Goal: Task Accomplishment & Management: Complete application form

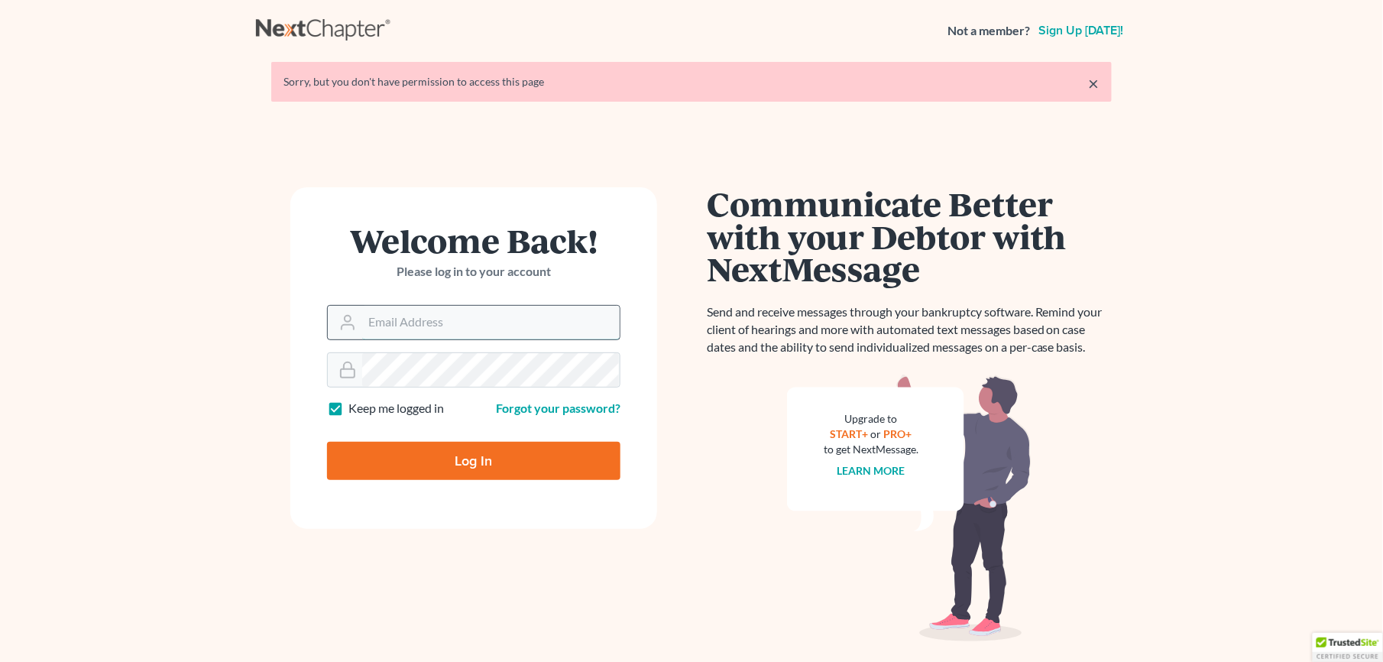
click at [399, 313] on input "Email Address" at bounding box center [491, 323] width 258 height 34
type input "[EMAIL_ADDRESS][DOMAIN_NAME]"
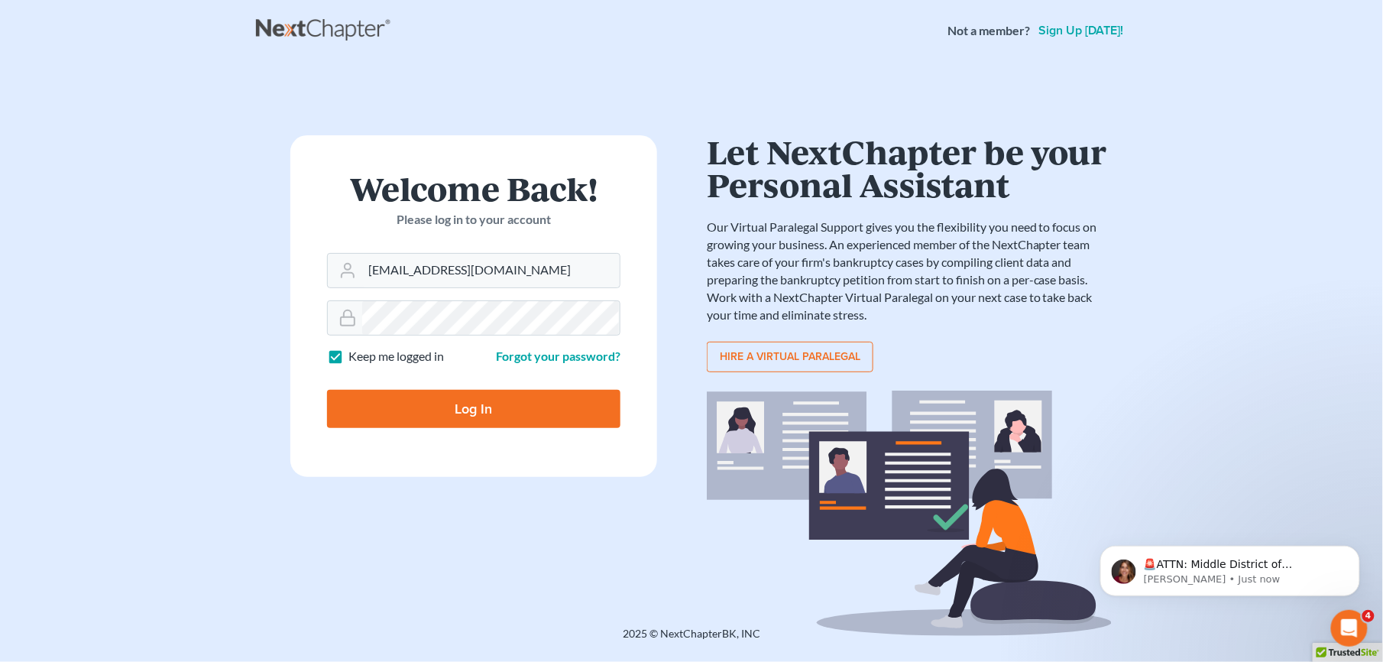
click at [484, 416] on input "Log In" at bounding box center [473, 409] width 293 height 38
type input "Thinking..."
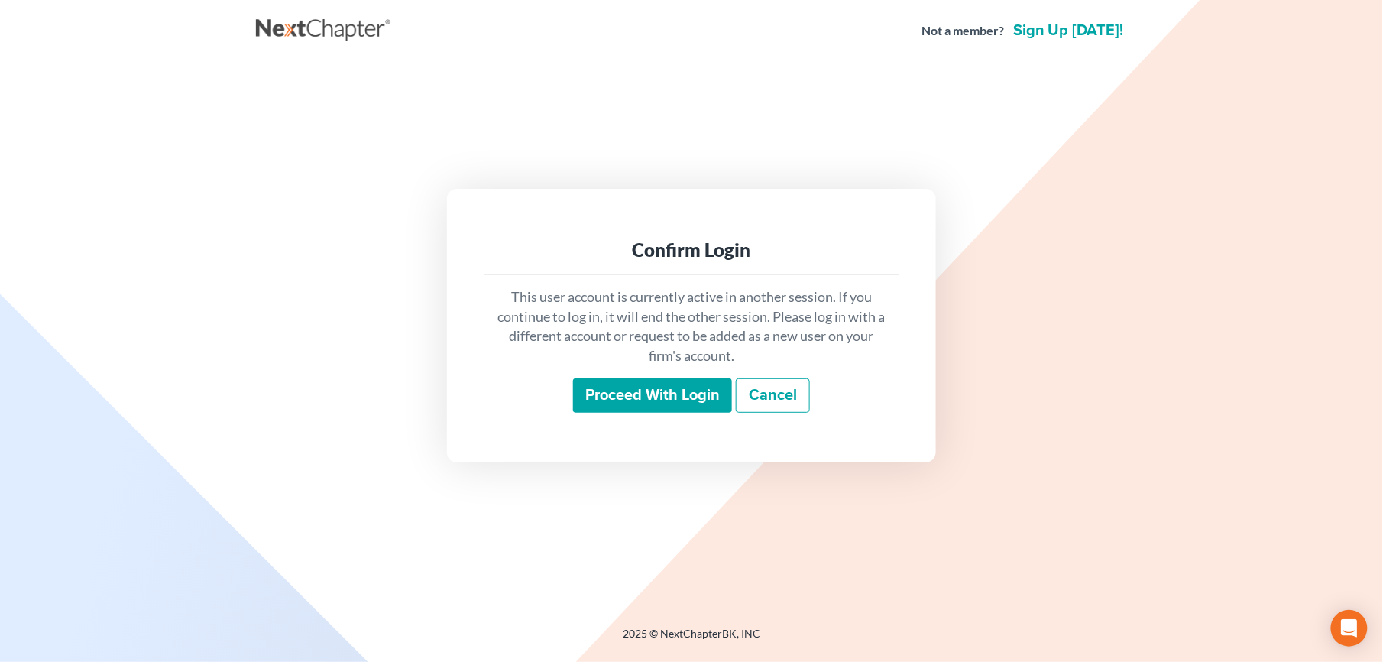
click at [682, 389] on input "Proceed with login" at bounding box center [652, 395] width 159 height 35
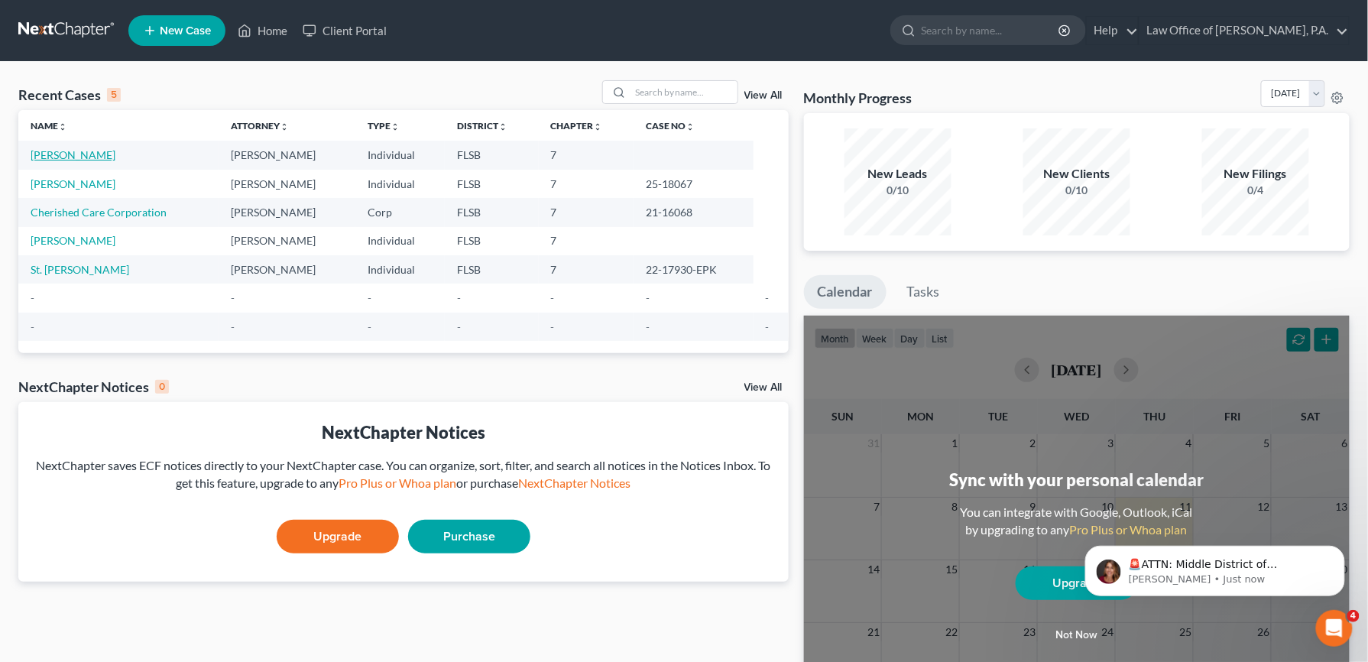
click at [93, 156] on link "Gunshefski, Natalie" at bounding box center [73, 154] width 85 height 13
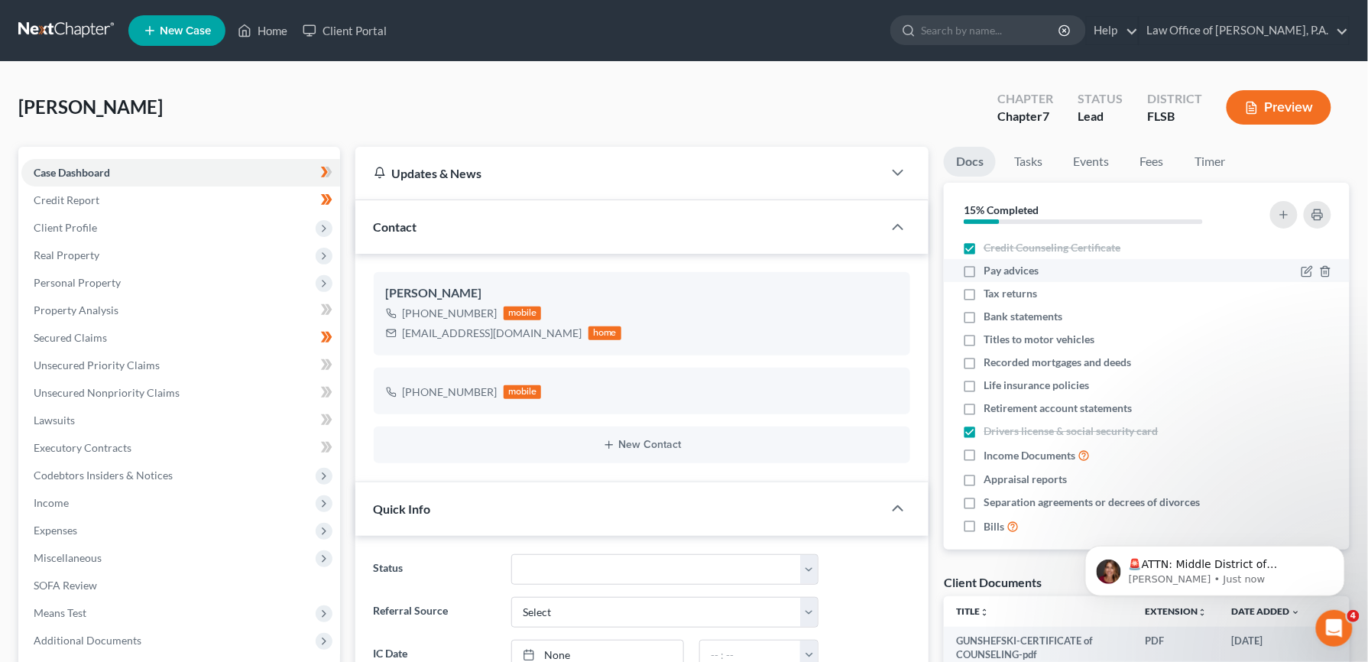
click at [984, 269] on label "Pay advices" at bounding box center [1011, 270] width 55 height 15
click at [990, 269] on input "Pay advices" at bounding box center [995, 268] width 10 height 10
checkbox input "true"
click at [984, 293] on label "Tax returns" at bounding box center [1010, 293] width 53 height 15
click at [990, 293] on input "Tax returns" at bounding box center [995, 291] width 10 height 10
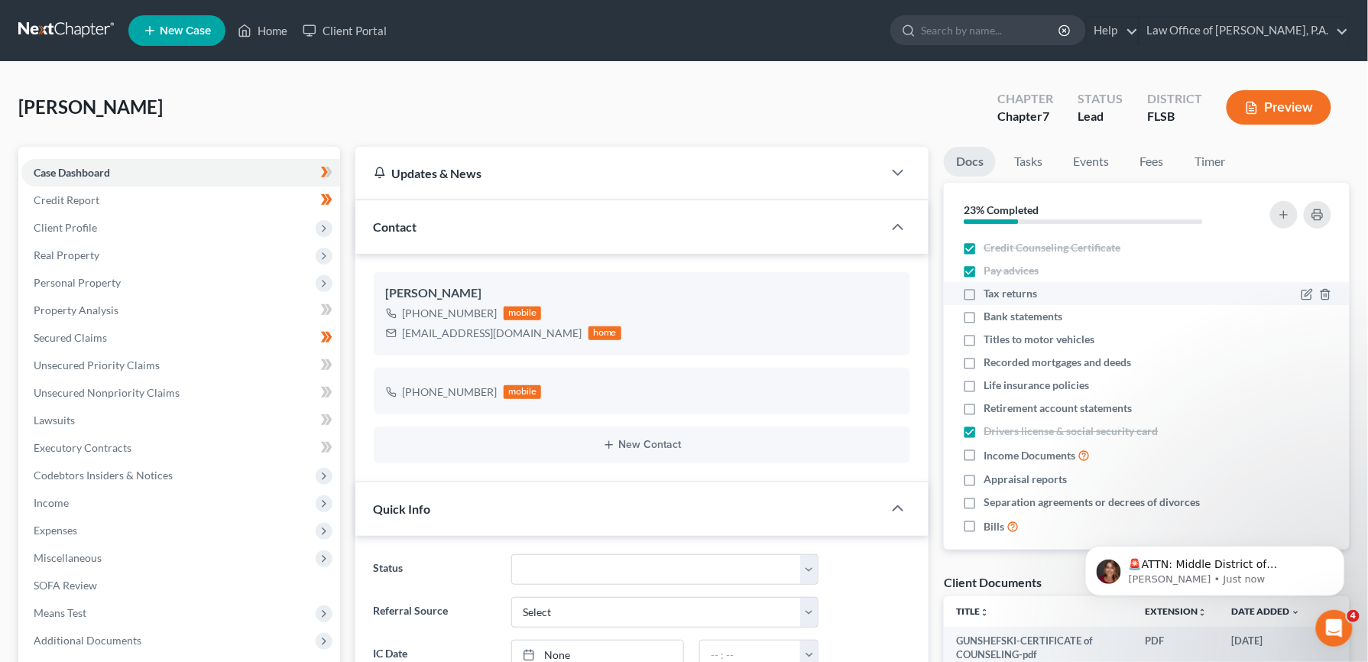
checkbox input "true"
click at [984, 341] on label "Titles to motor vehicles" at bounding box center [1039, 339] width 111 height 15
click at [990, 341] on input "Titles to motor vehicles" at bounding box center [995, 337] width 10 height 10
checkbox input "true"
click at [984, 361] on label "Recorded mortgages and deeds" at bounding box center [1057, 362] width 147 height 15
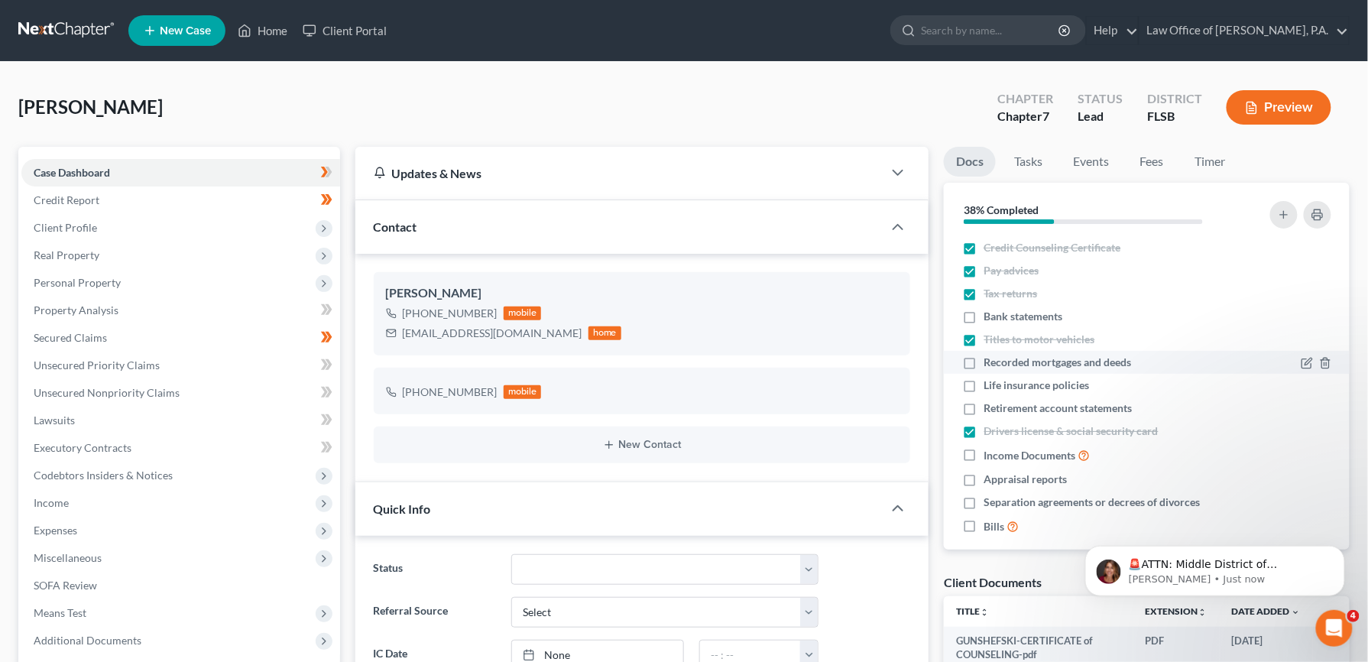
click at [990, 361] on input "Recorded mortgages and deeds" at bounding box center [995, 360] width 10 height 10
checkbox input "true"
click at [984, 452] on label "Income Documents" at bounding box center [1037, 455] width 106 height 18
click at [990, 452] on input "Income Documents" at bounding box center [995, 451] width 10 height 10
checkbox input "true"
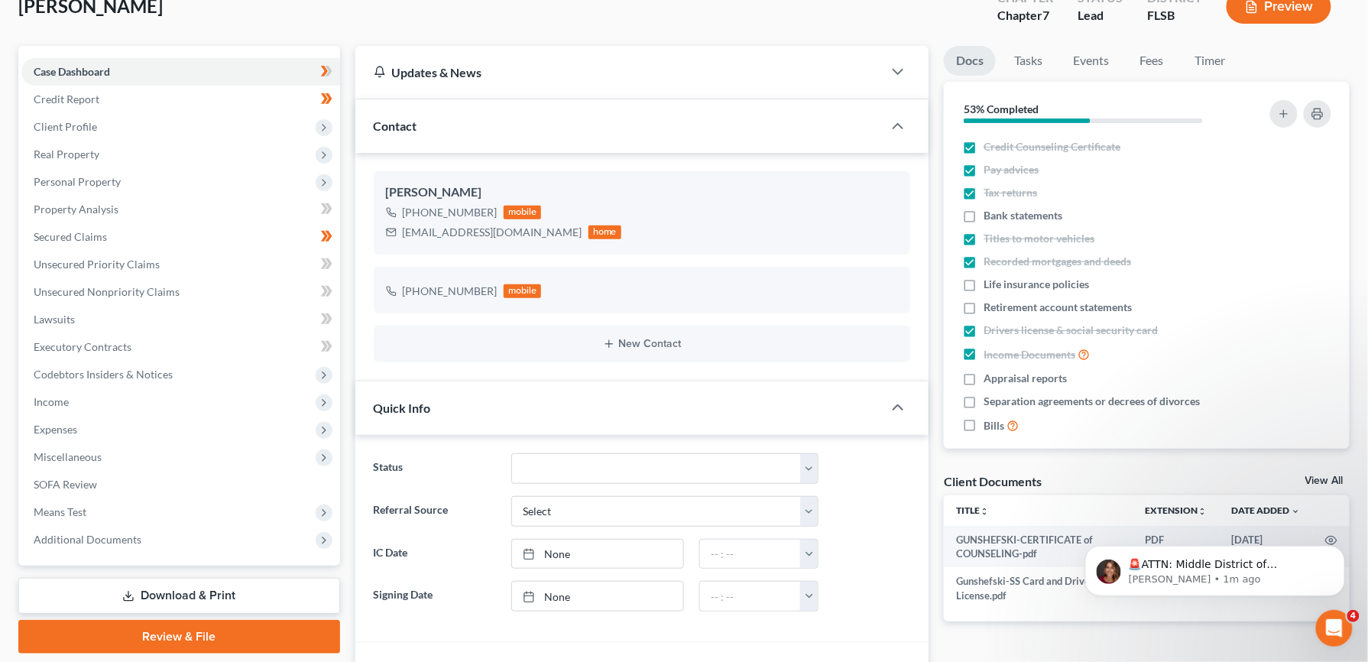
scroll to position [98, 0]
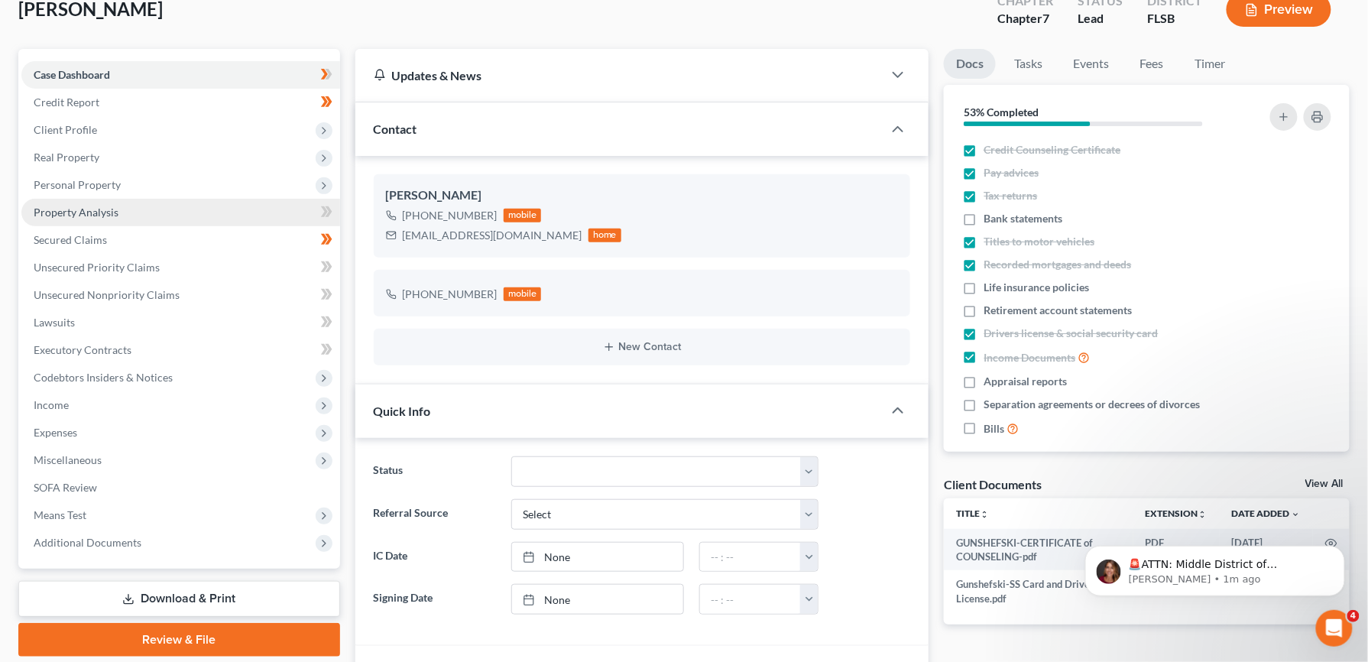
click at [105, 209] on span "Property Analysis" at bounding box center [76, 212] width 85 height 13
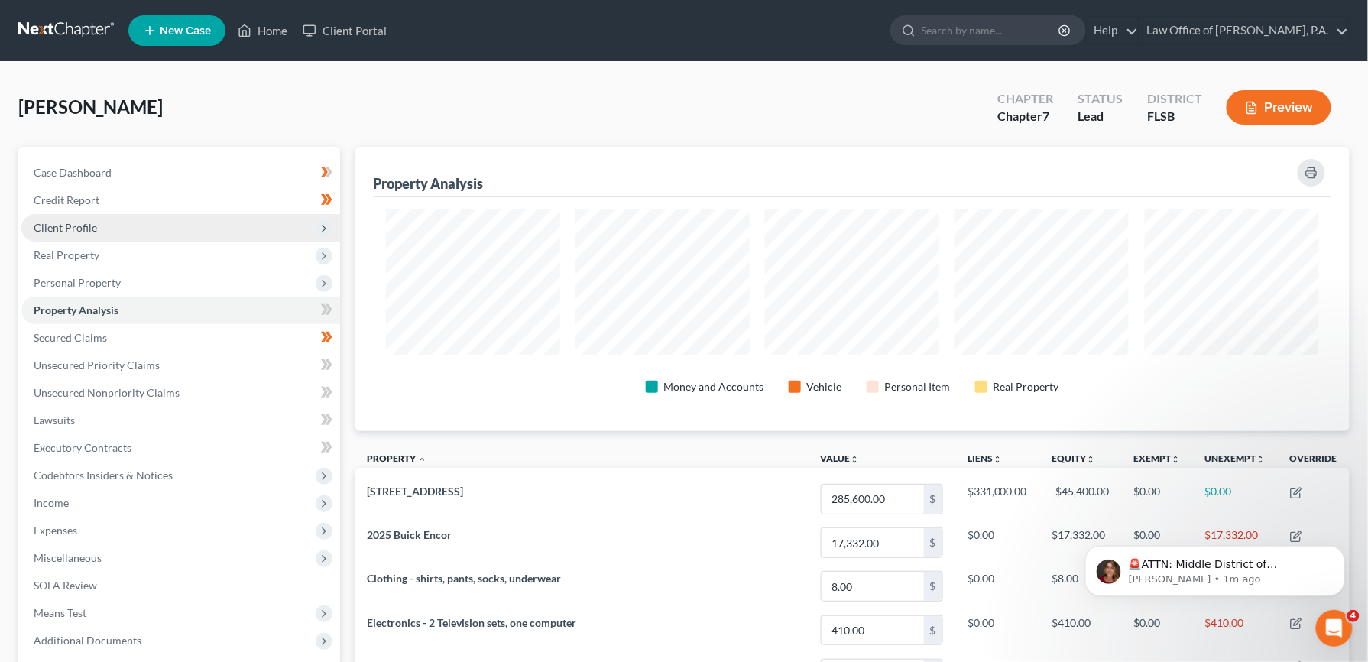
click at [76, 223] on span "Client Profile" at bounding box center [65, 227] width 63 height 13
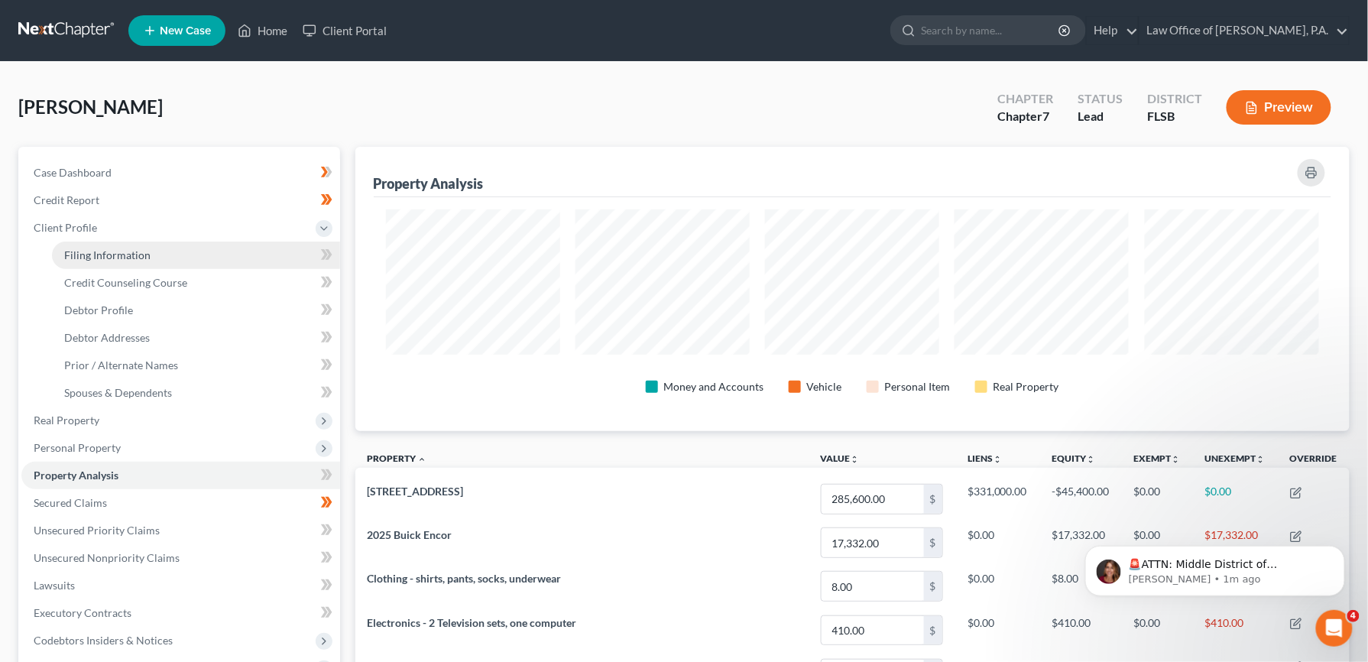
click at [99, 260] on link "Filing Information" at bounding box center [196, 255] width 288 height 28
select select "1"
select select "0"
select select "9"
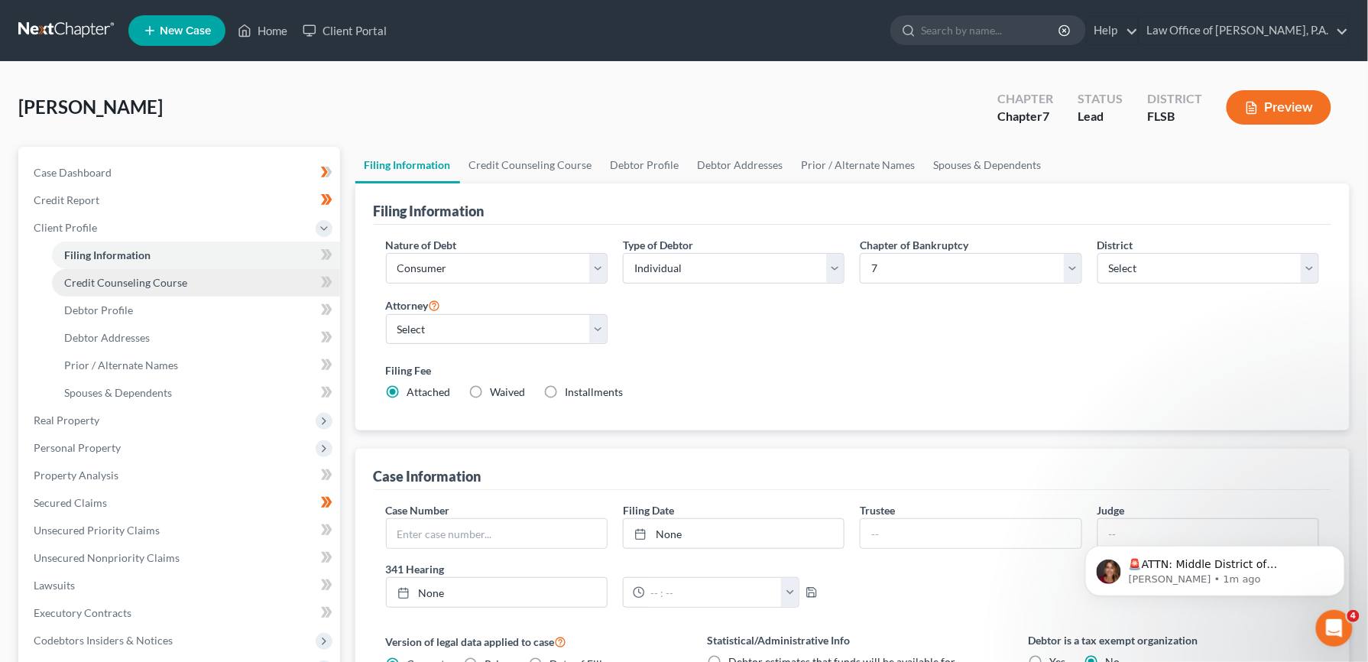
click at [188, 279] on link "Credit Counseling Course" at bounding box center [196, 283] width 288 height 28
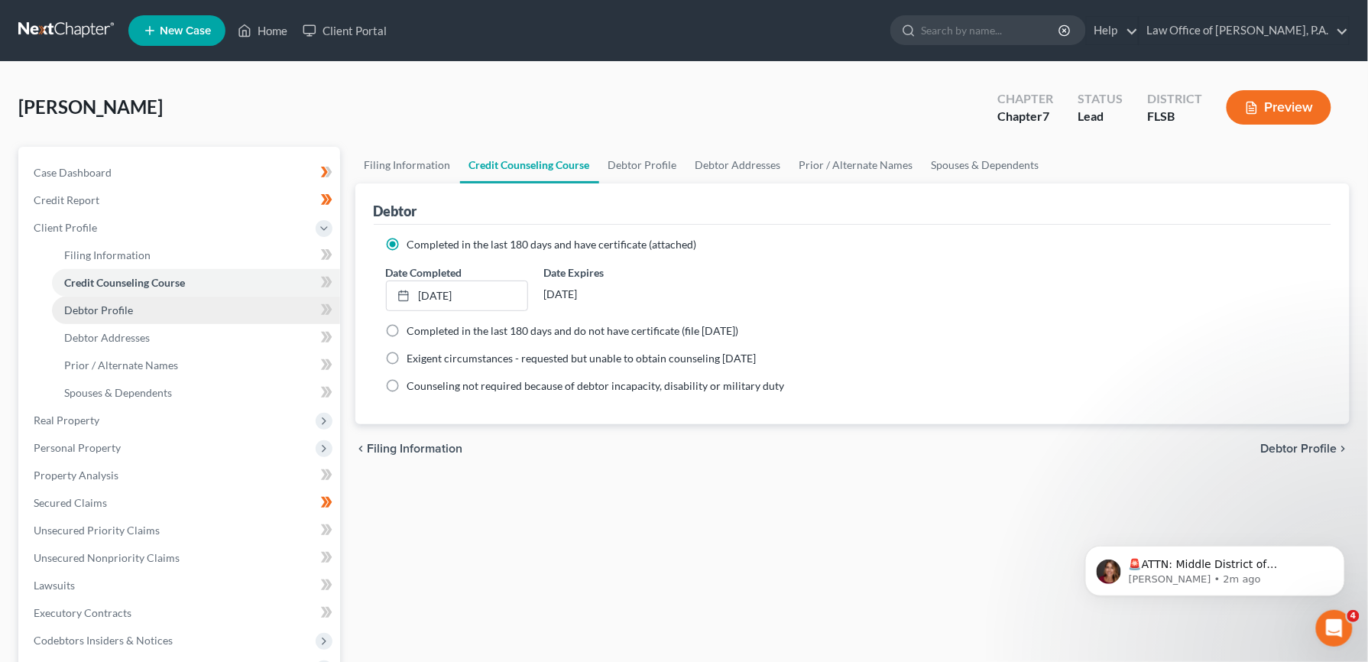
click at [119, 309] on span "Debtor Profile" at bounding box center [98, 309] width 69 height 13
select select "1"
select select "2"
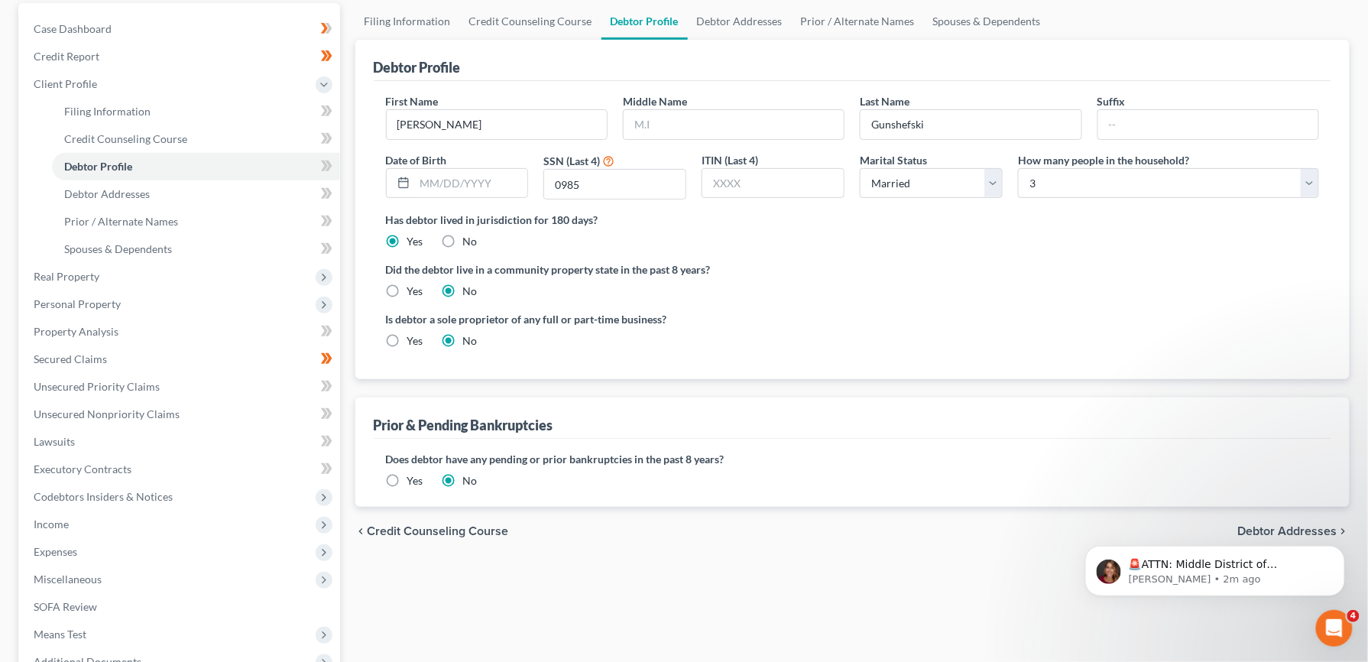
scroll to position [141, 0]
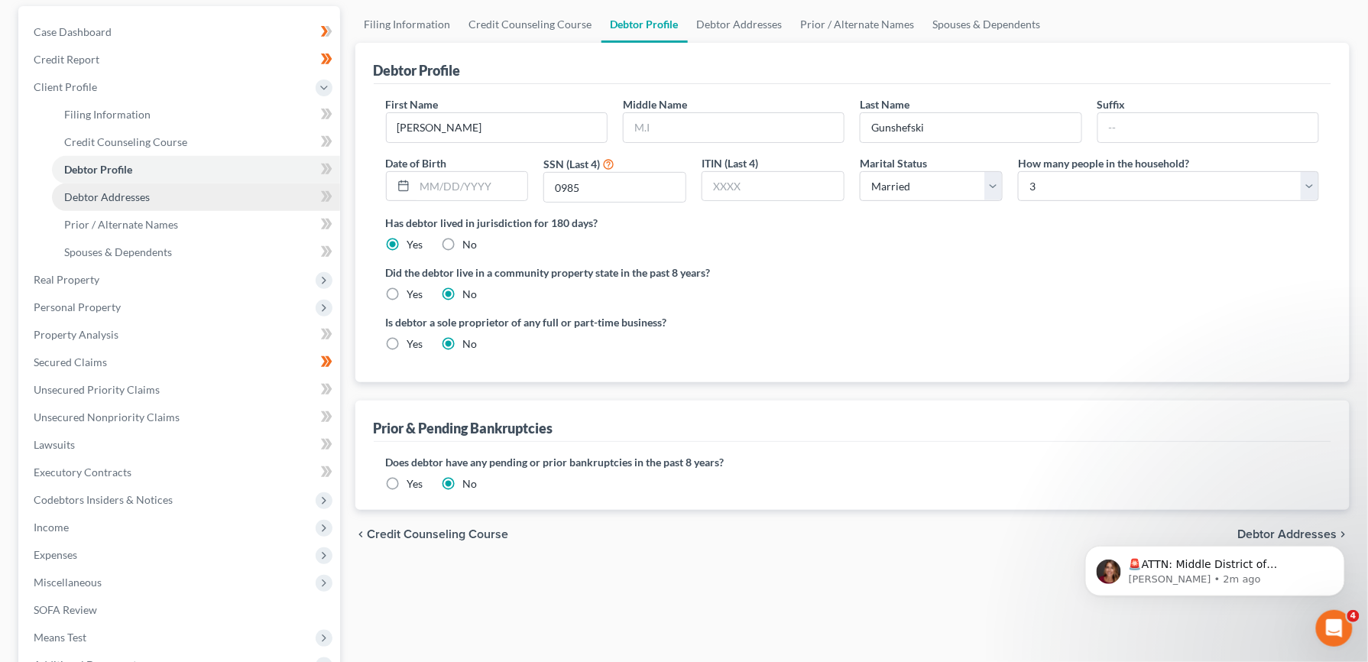
click at [138, 197] on span "Debtor Addresses" at bounding box center [107, 196] width 86 height 13
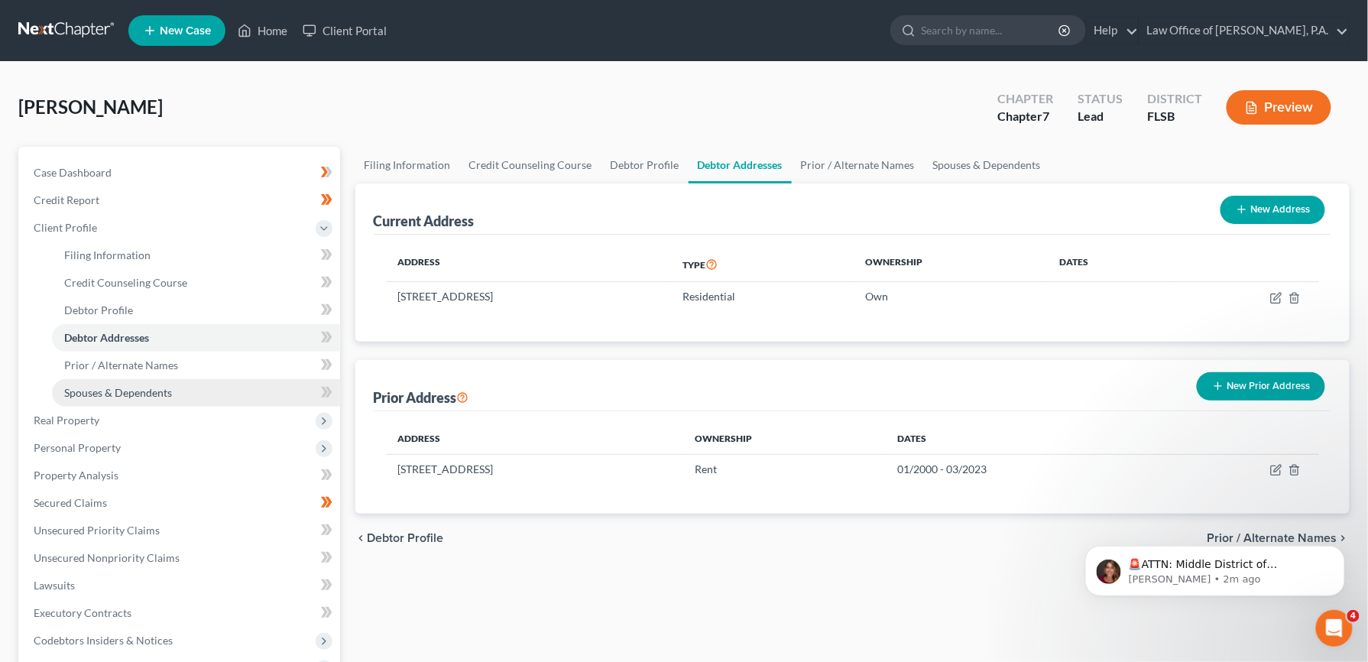
click at [142, 391] on span "Spouses & Dependents" at bounding box center [118, 392] width 108 height 13
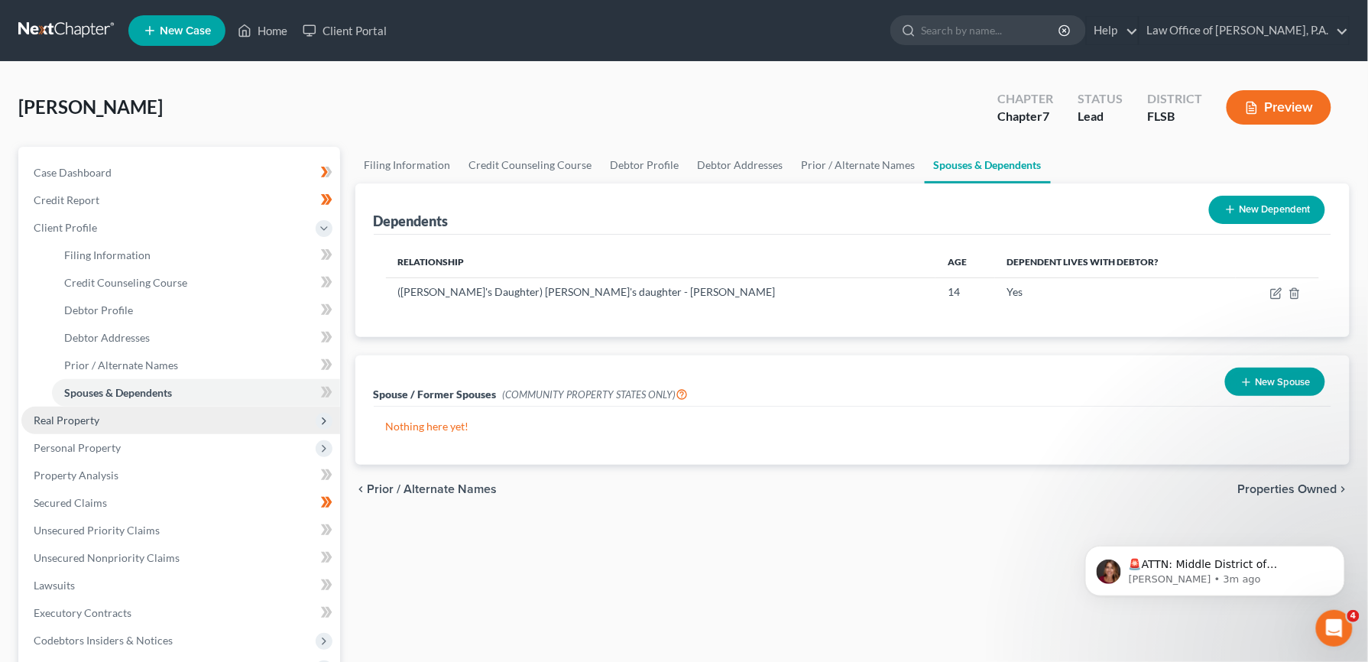
click at [78, 422] on span "Real Property" at bounding box center [67, 419] width 66 height 13
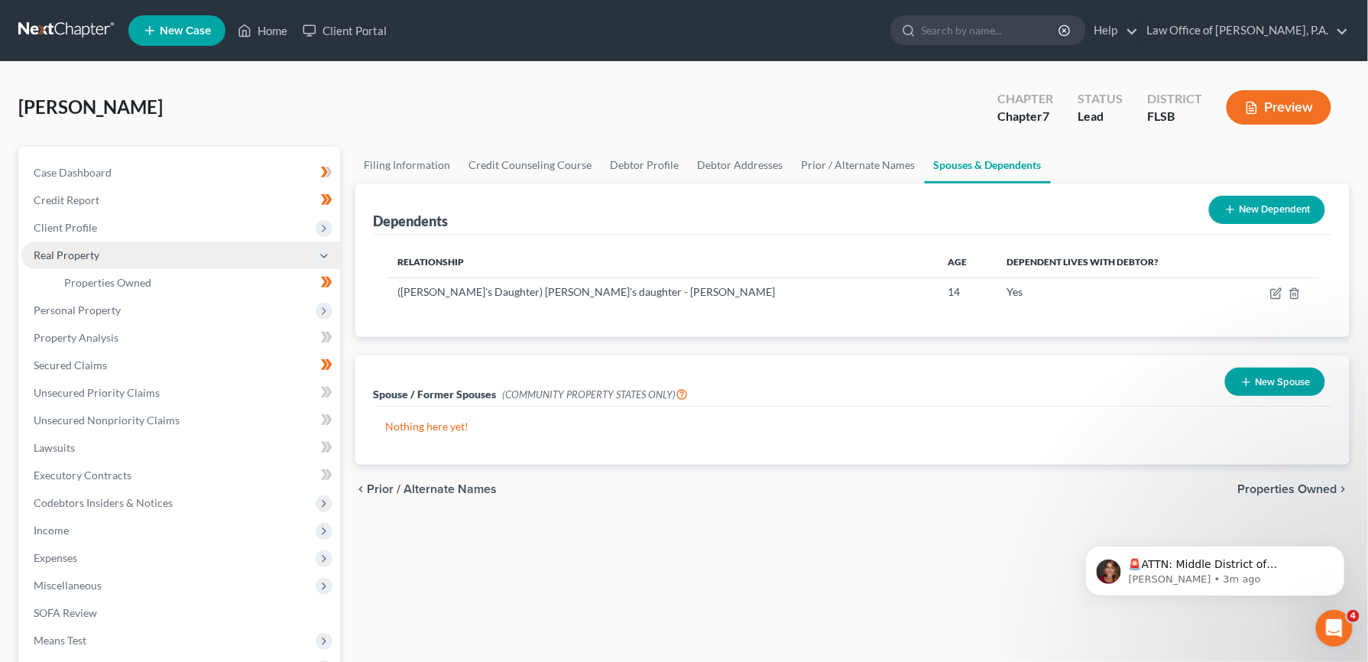
click at [79, 258] on span "Real Property" at bounding box center [67, 254] width 66 height 13
click at [110, 279] on span "Properties Owned" at bounding box center [107, 282] width 87 height 13
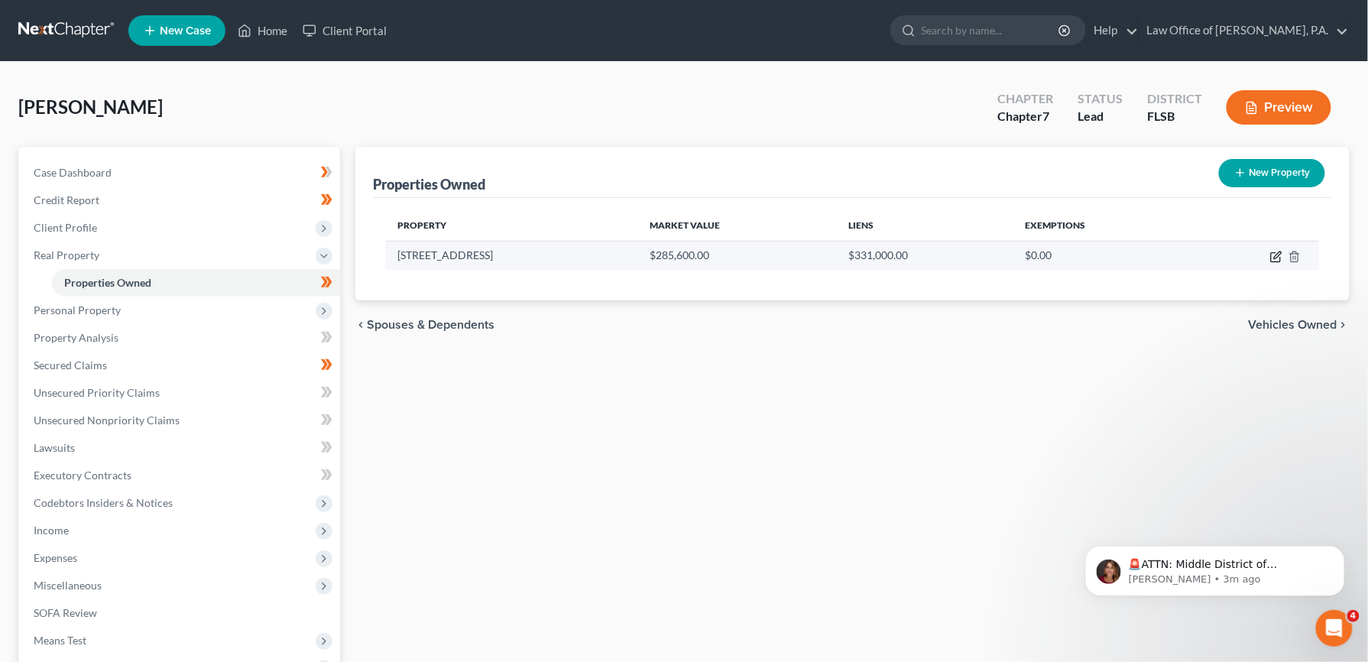
click at [1275, 257] on icon "button" at bounding box center [1276, 257] width 12 height 12
select select "9"
select select "2"
select select "0"
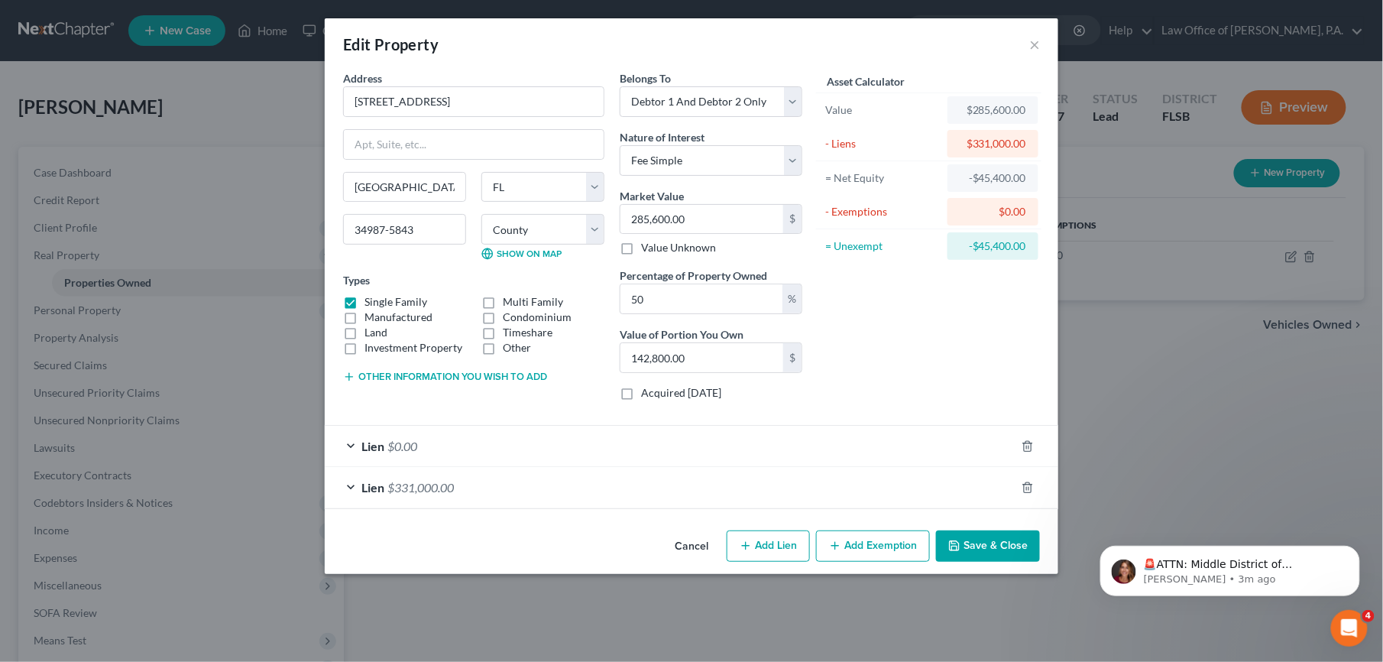
click at [870, 552] on button "Add Exemption" at bounding box center [873, 546] width 114 height 32
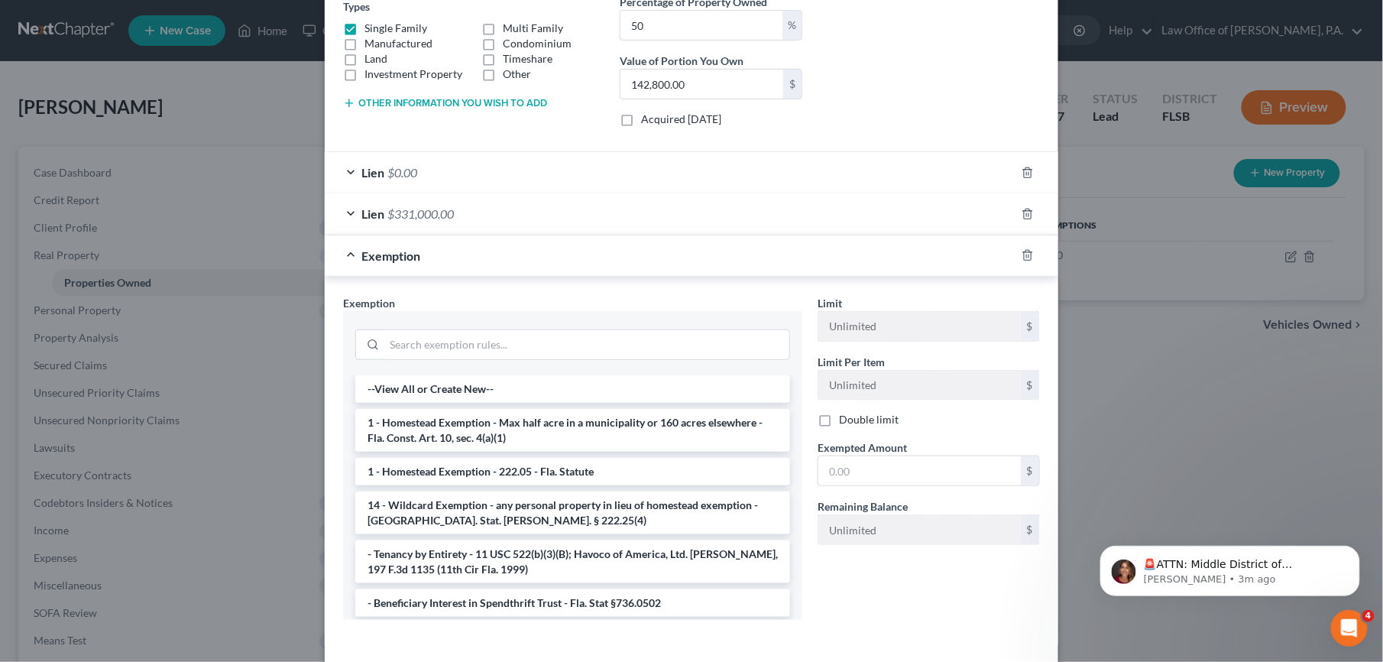
scroll to position [276, 0]
click at [585, 468] on li "1 - Homestead Exemption - 222.05 - Fla. Statute" at bounding box center [572, 469] width 435 height 28
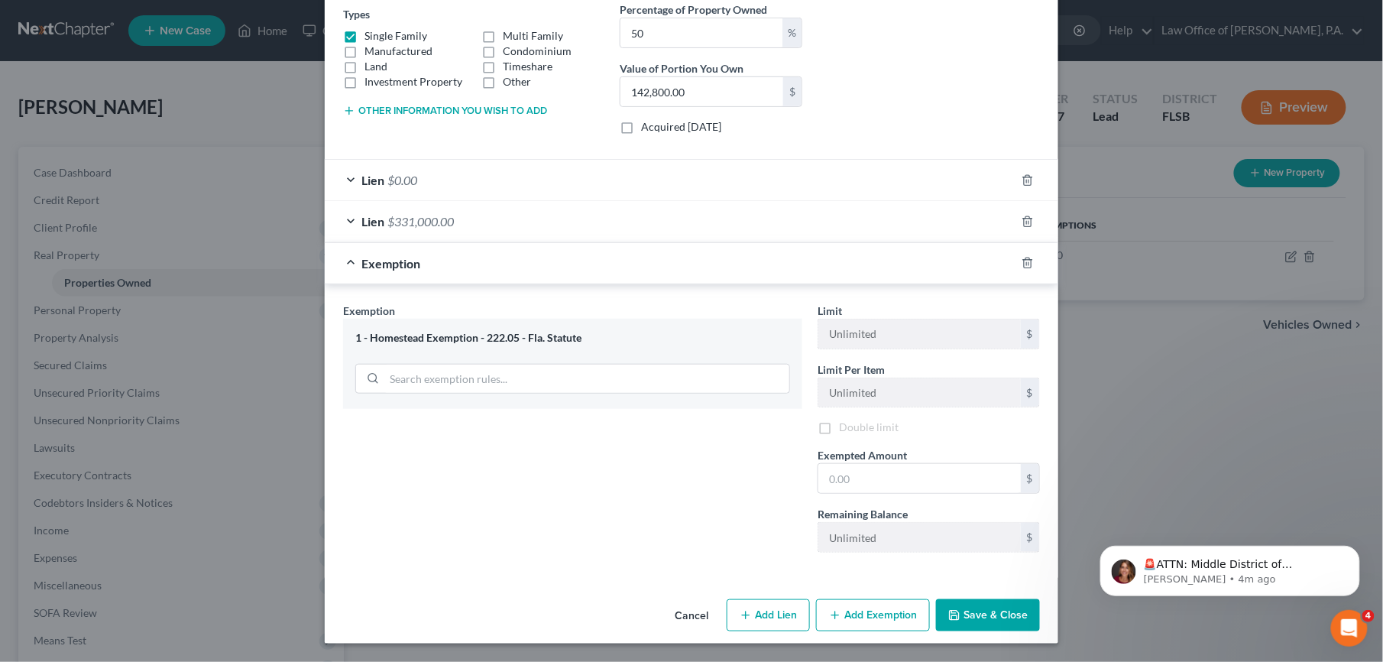
scroll to position [274, 0]
click at [955, 612] on button "Save & Close" at bounding box center [988, 615] width 104 height 32
click at [824, 469] on input "text" at bounding box center [919, 478] width 203 height 29
type input "285,600"
click at [980, 610] on button "Save & Close" at bounding box center [988, 615] width 104 height 32
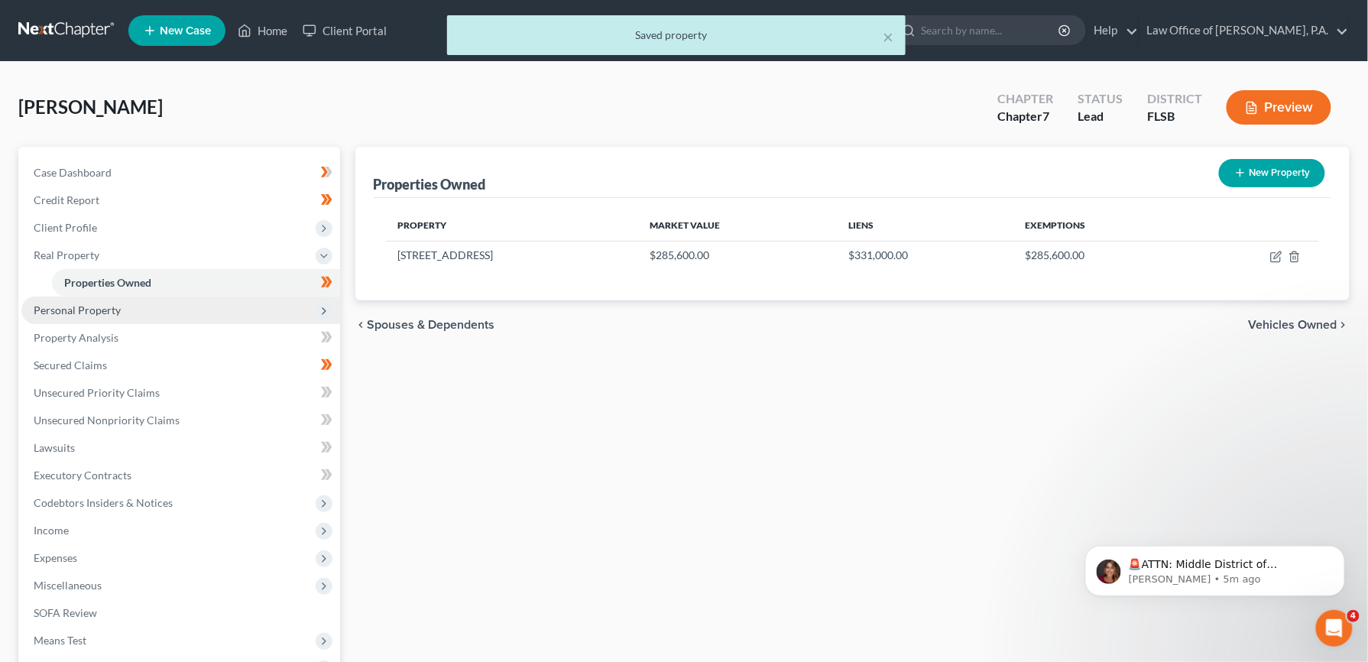
click at [114, 309] on span "Personal Property" at bounding box center [77, 309] width 87 height 13
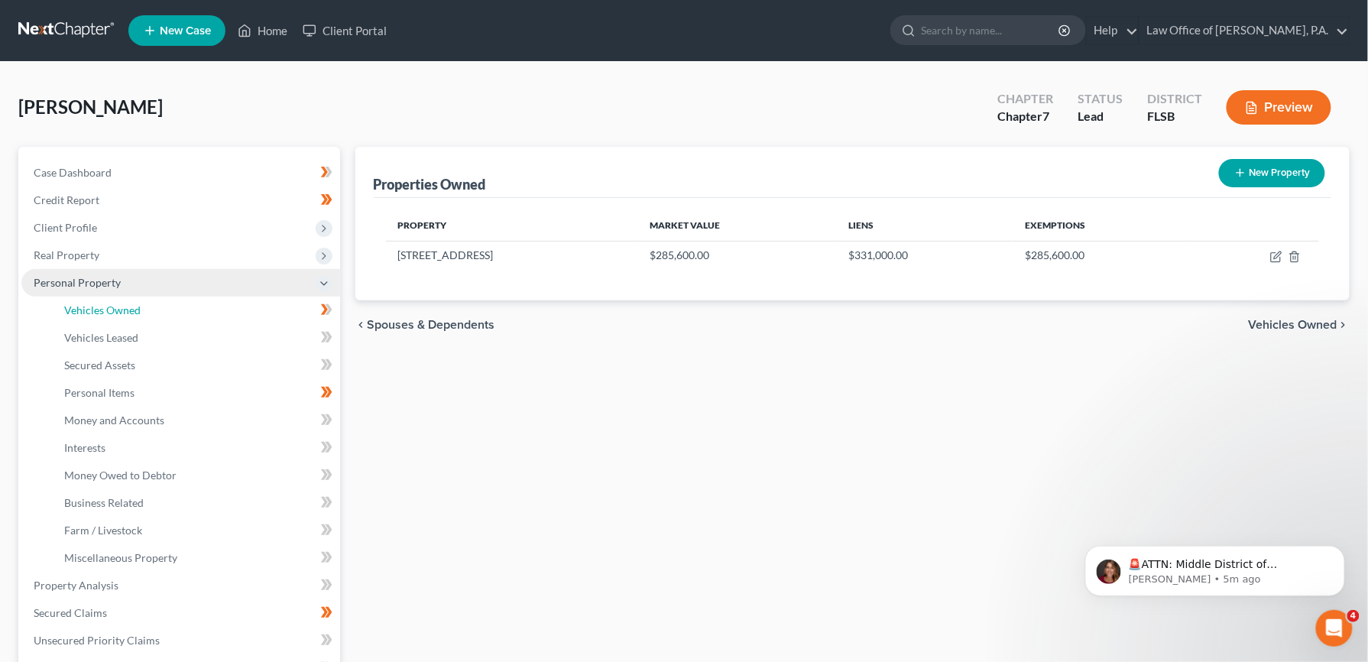
click at [114, 309] on span "Vehicles Owned" at bounding box center [102, 309] width 76 height 13
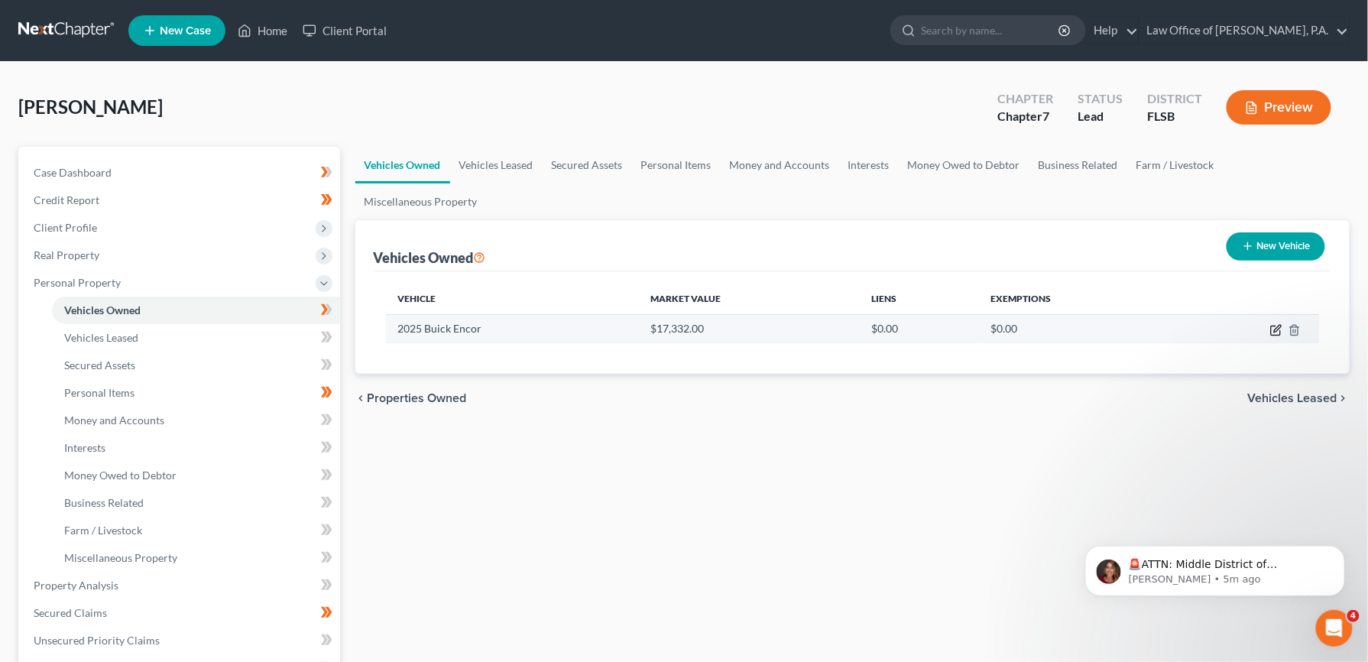
click at [1275, 325] on icon "button" at bounding box center [1277, 328] width 7 height 7
select select "0"
select select "1"
select select "0"
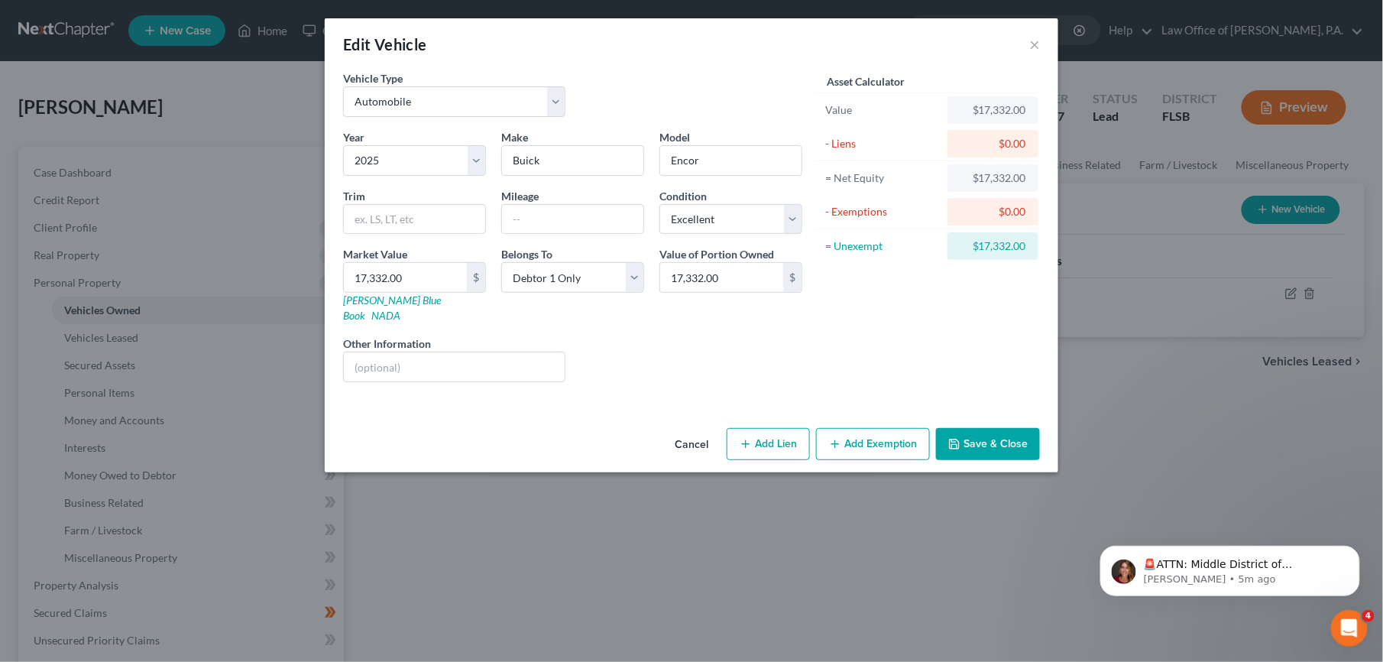
click at [802, 431] on button "Add Lien" at bounding box center [768, 444] width 83 height 32
select select "0"
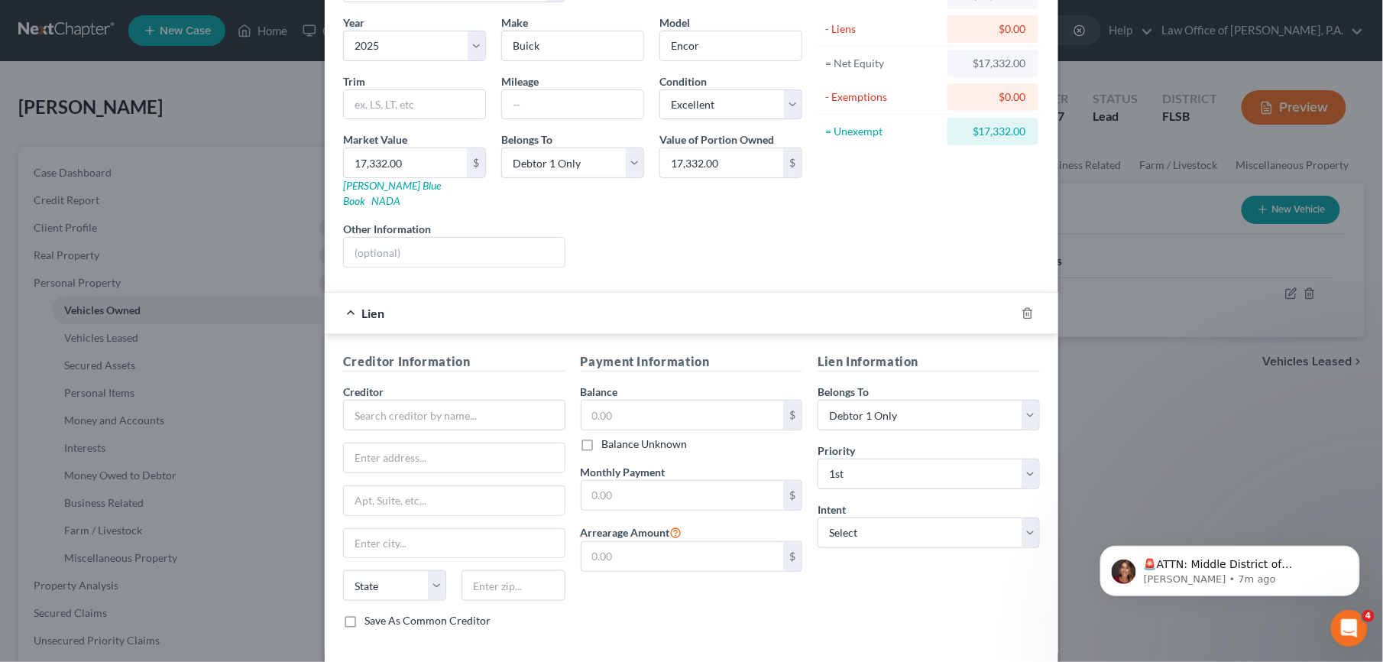
scroll to position [123, 0]
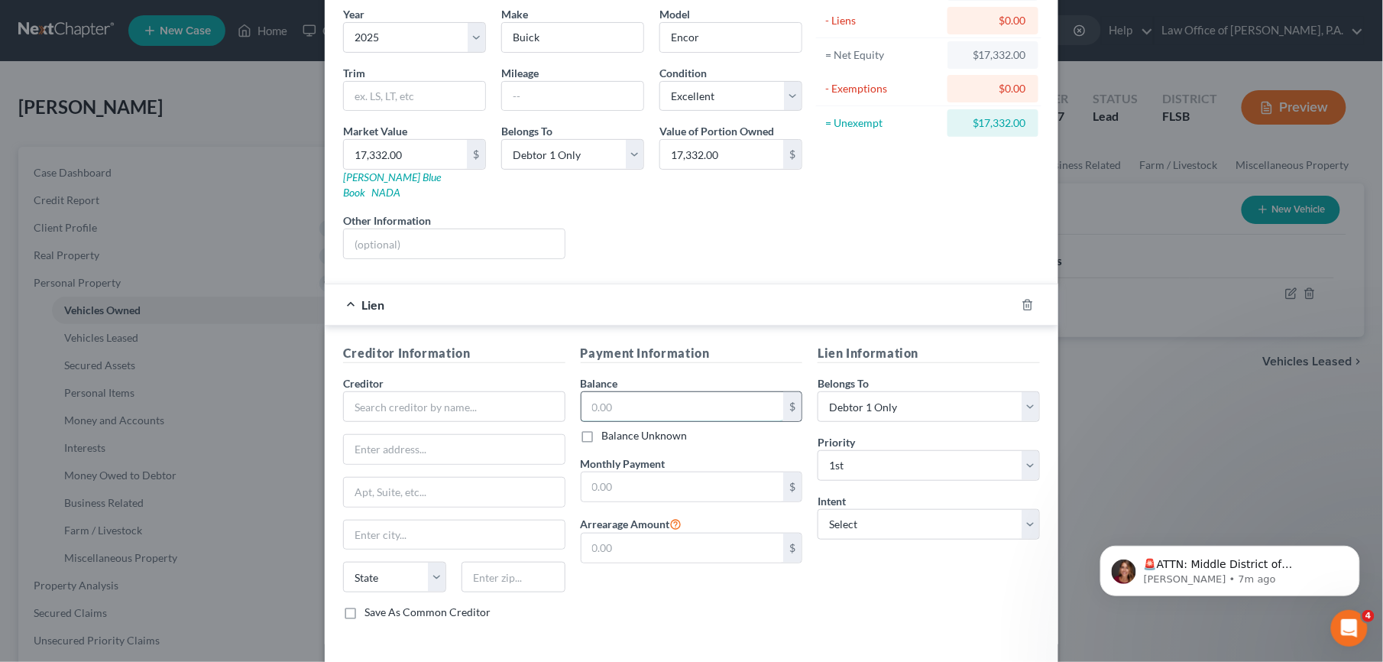
click at [698, 393] on input "text" at bounding box center [683, 406] width 203 height 29
type input "32,457.40"
click at [491, 400] on input "text" at bounding box center [454, 406] width 222 height 31
type input "Navy Federal Credit Union"
click at [689, 475] on input "text" at bounding box center [683, 486] width 203 height 29
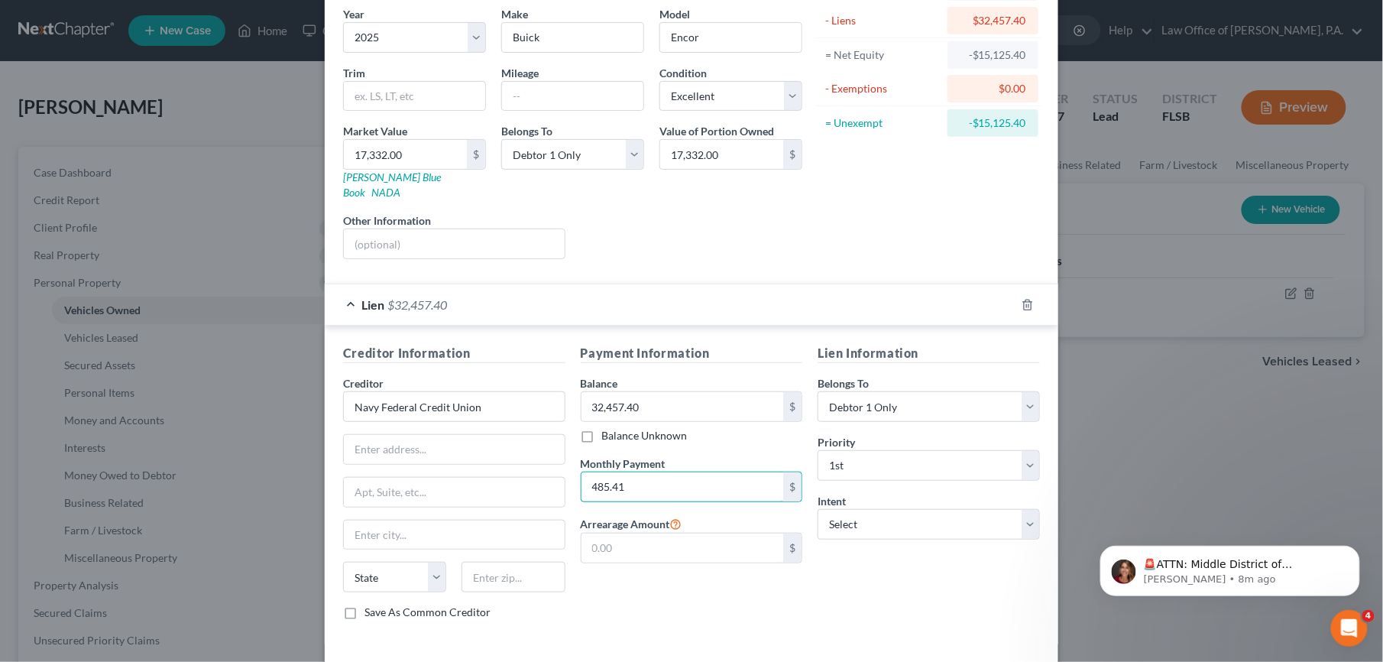
type input "485.41"
click at [450, 438] on input "text" at bounding box center [454, 449] width 221 height 29
type input "PO Box 3000"
click at [401, 530] on input "text" at bounding box center [454, 534] width 221 height 29
type input "Merrifield"
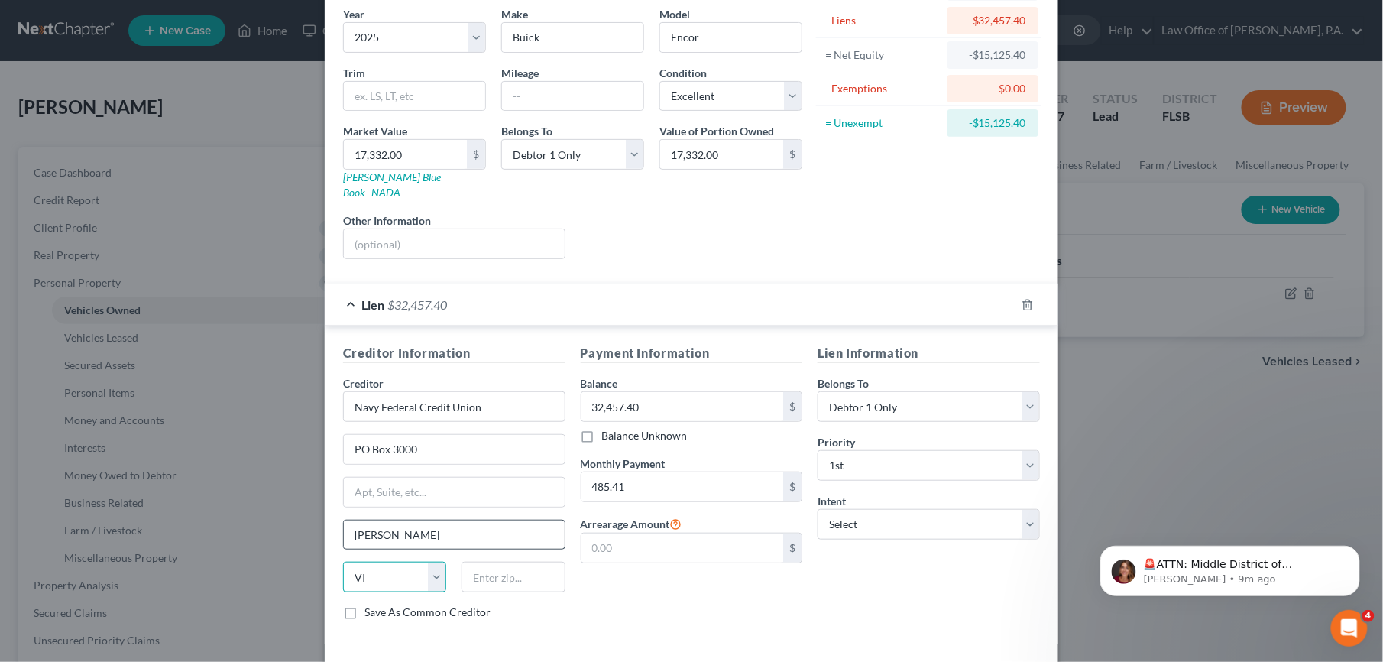
select select "48"
type input "22119"
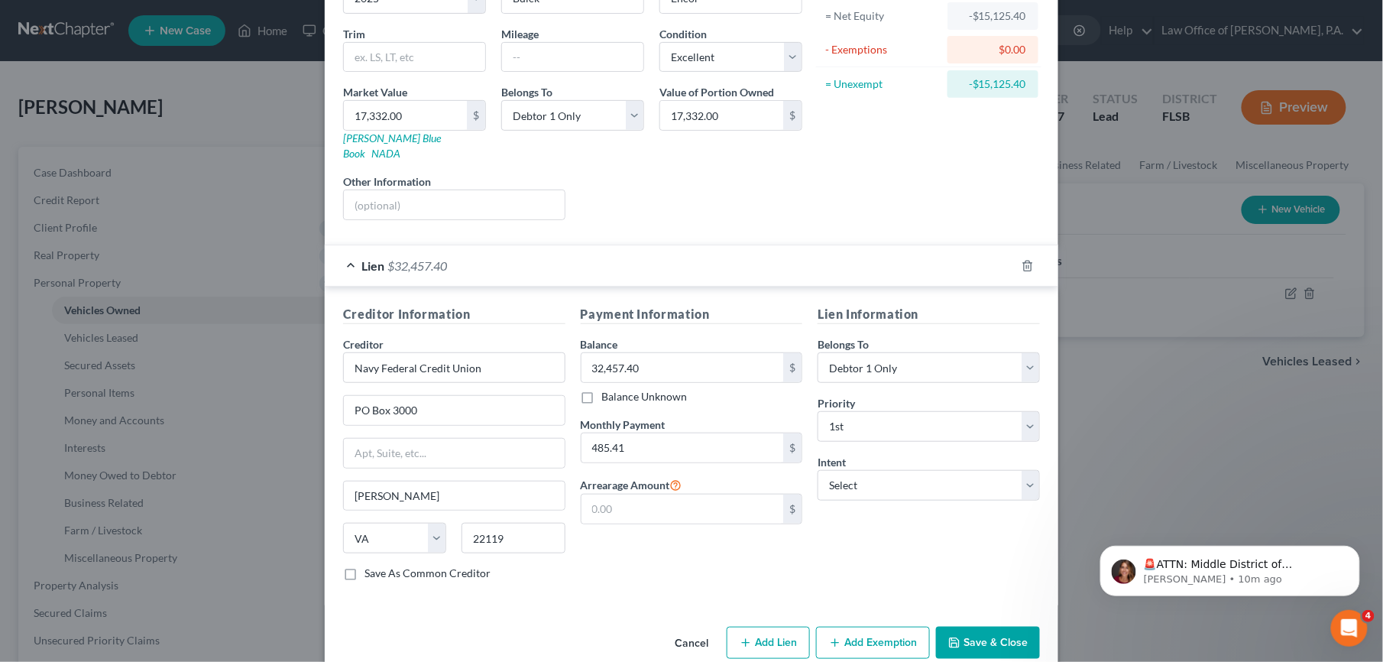
scroll to position [180, 0]
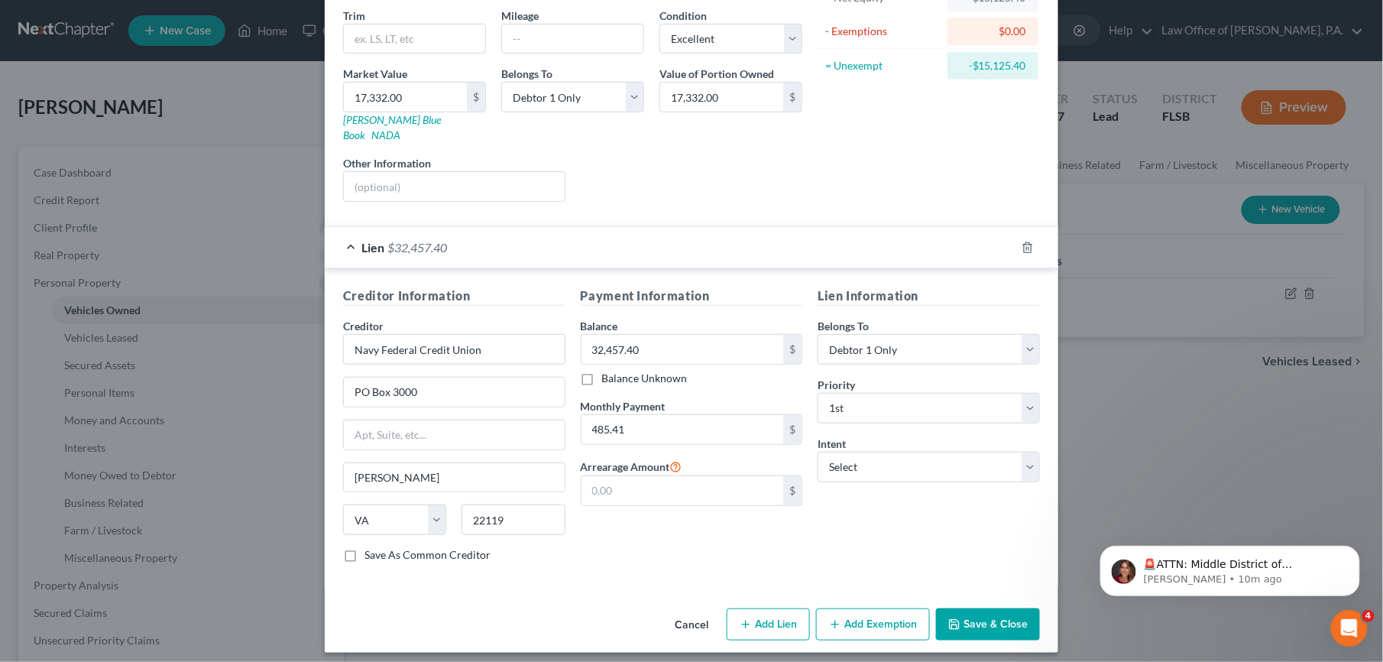
click at [879, 613] on button "Add Exemption" at bounding box center [873, 624] width 114 height 32
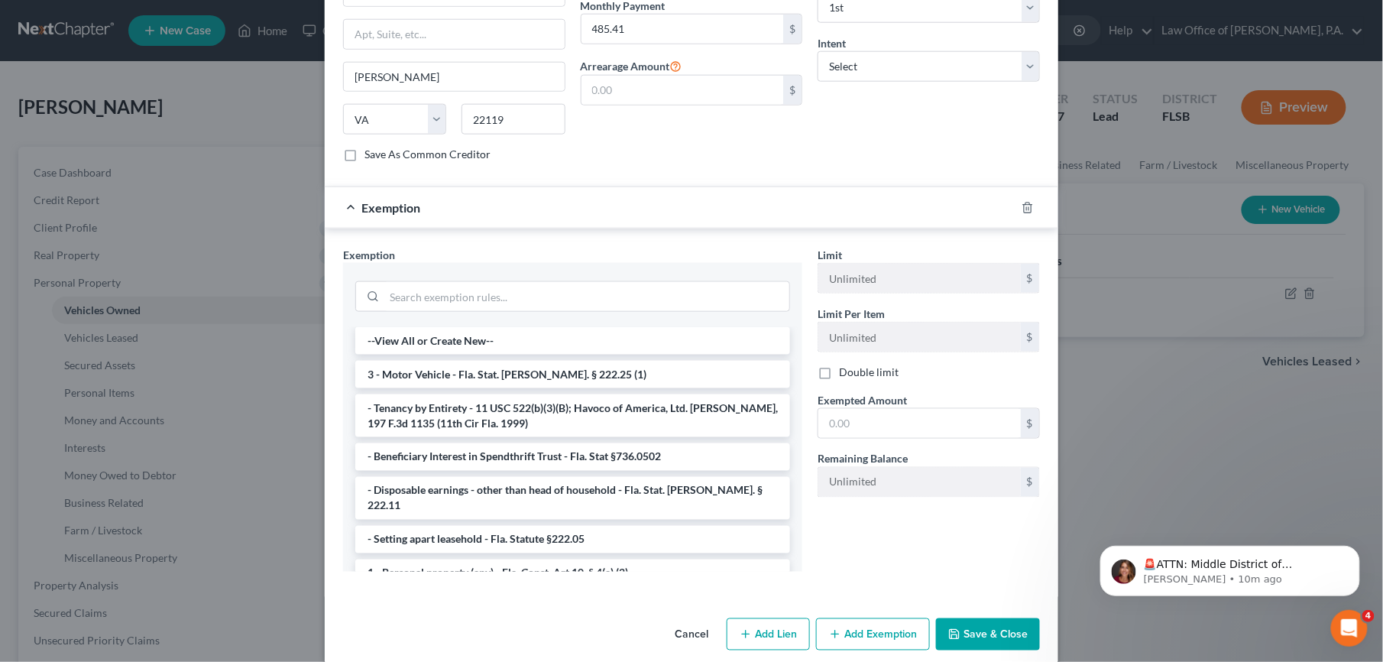
scroll to position [582, 0]
click at [995, 617] on button "Save & Close" at bounding box center [988, 633] width 104 height 32
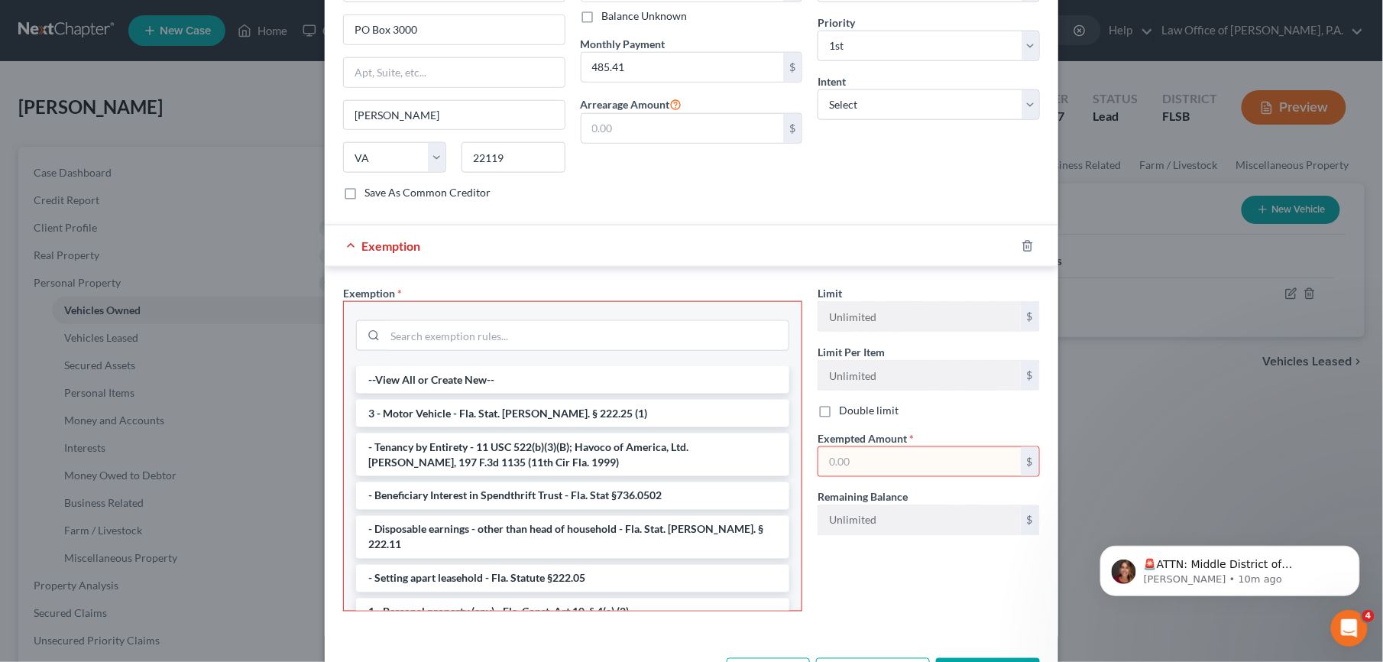
scroll to position [593, 0]
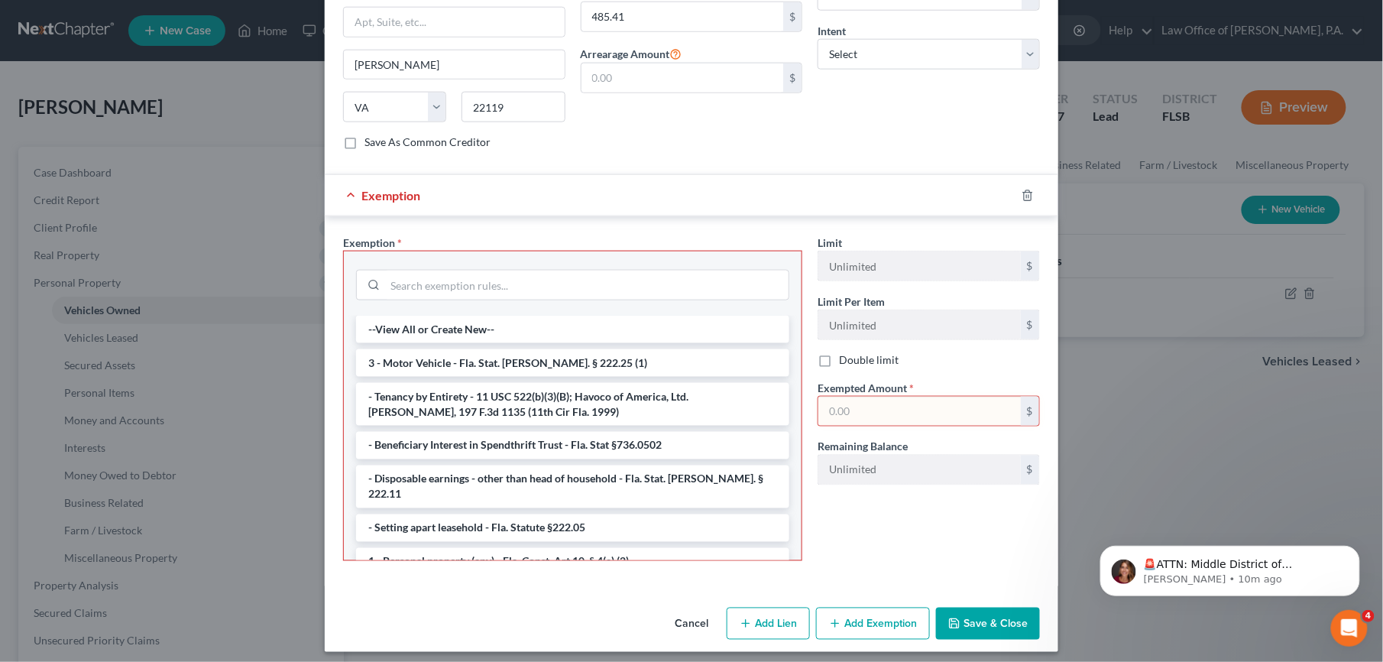
click at [673, 618] on button "Cancel" at bounding box center [692, 624] width 58 height 31
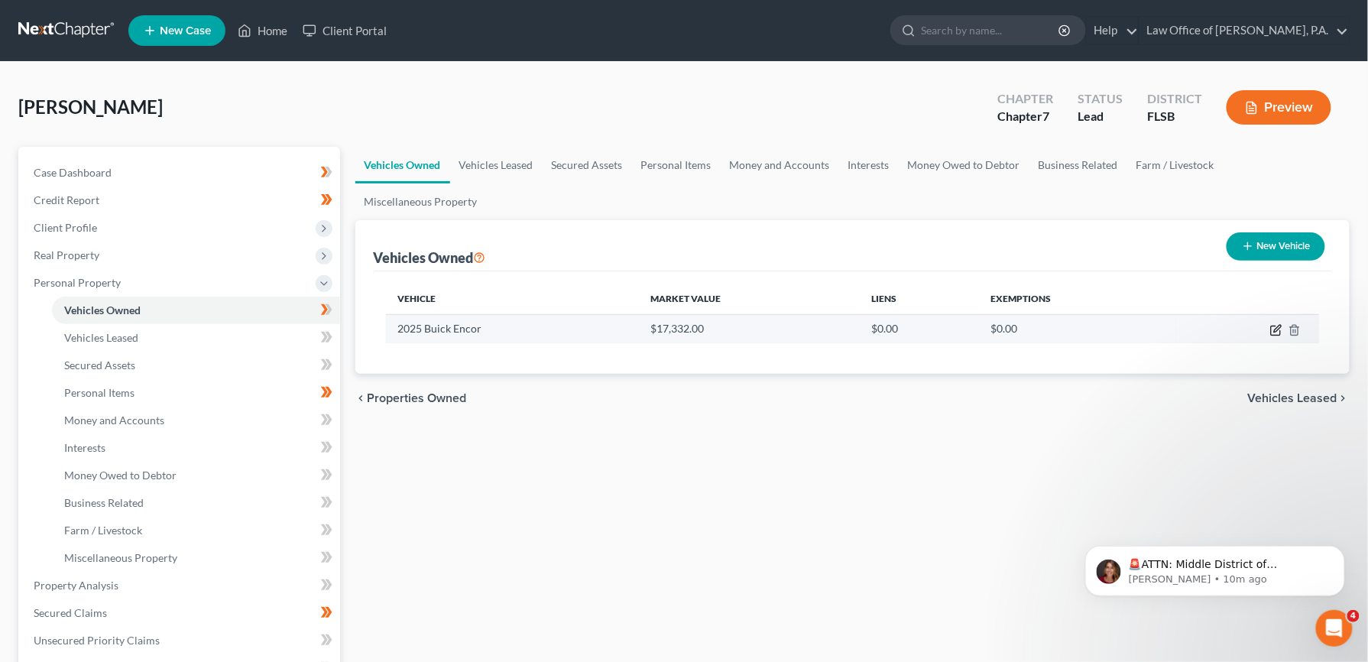
click at [1273, 324] on icon "button" at bounding box center [1276, 330] width 12 height 12
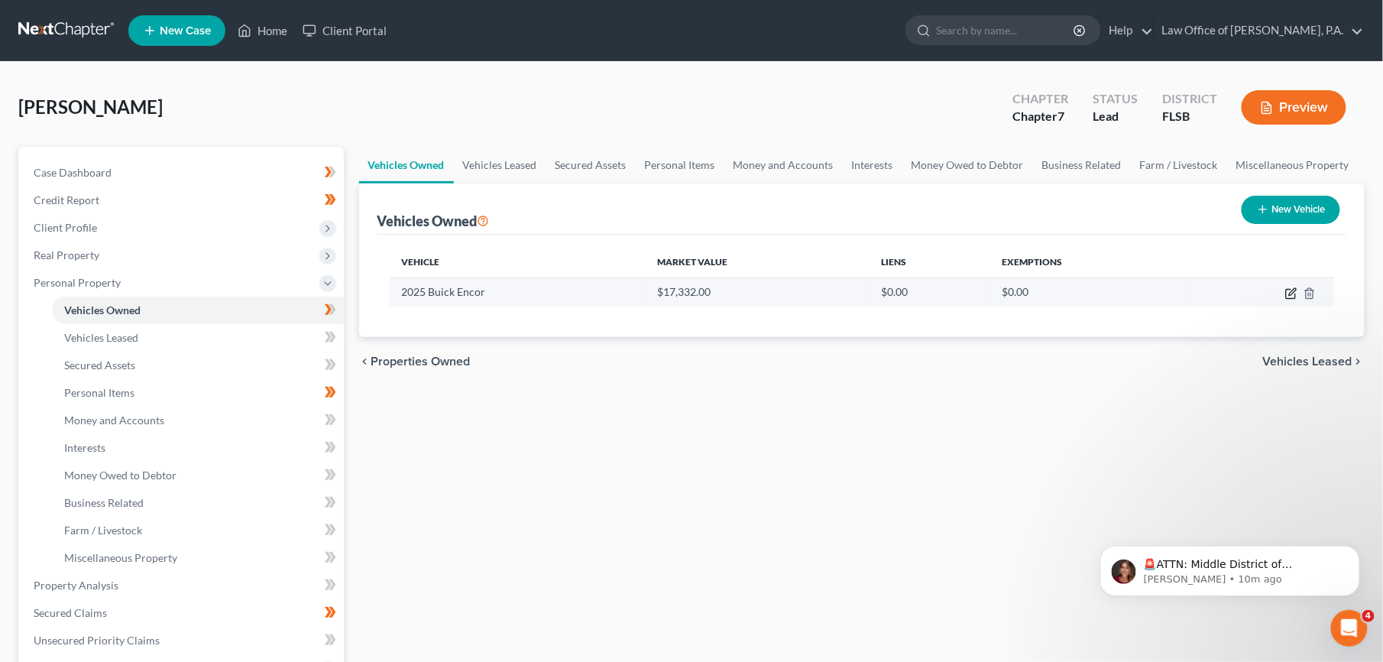
select select "0"
select select "1"
select select "0"
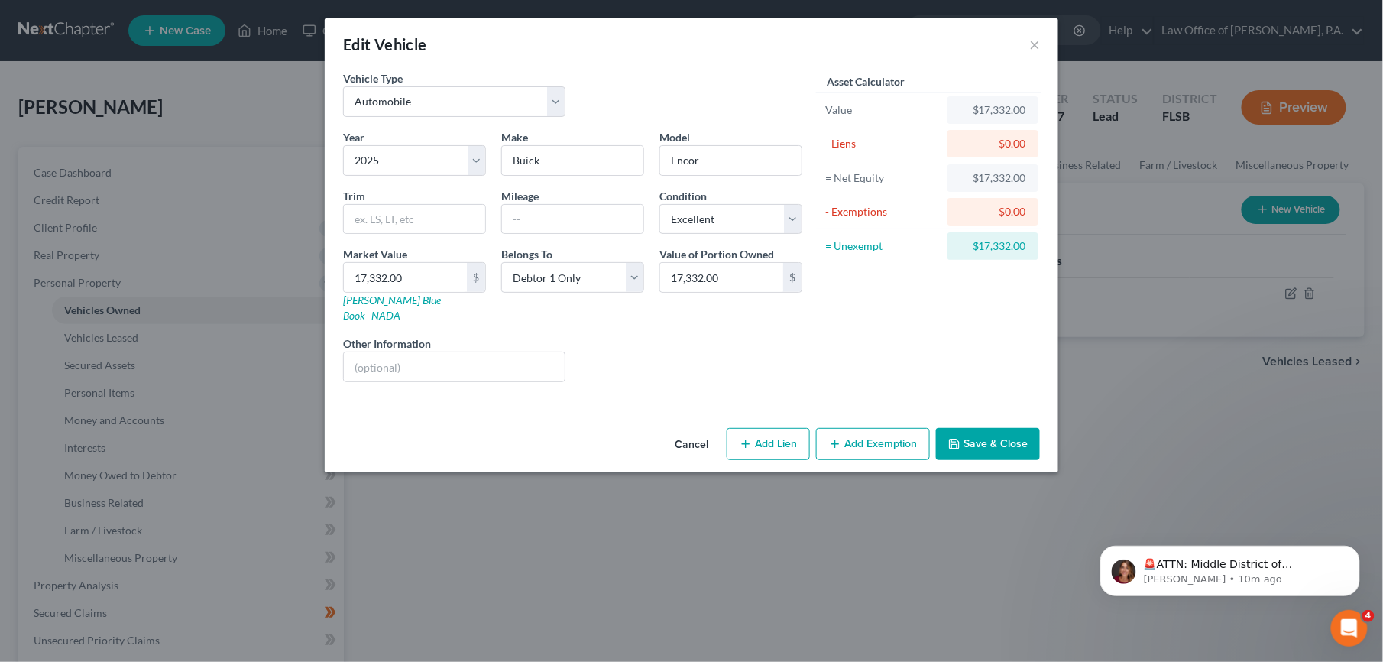
click at [770, 434] on button "Add Lien" at bounding box center [768, 444] width 83 height 32
select select "0"
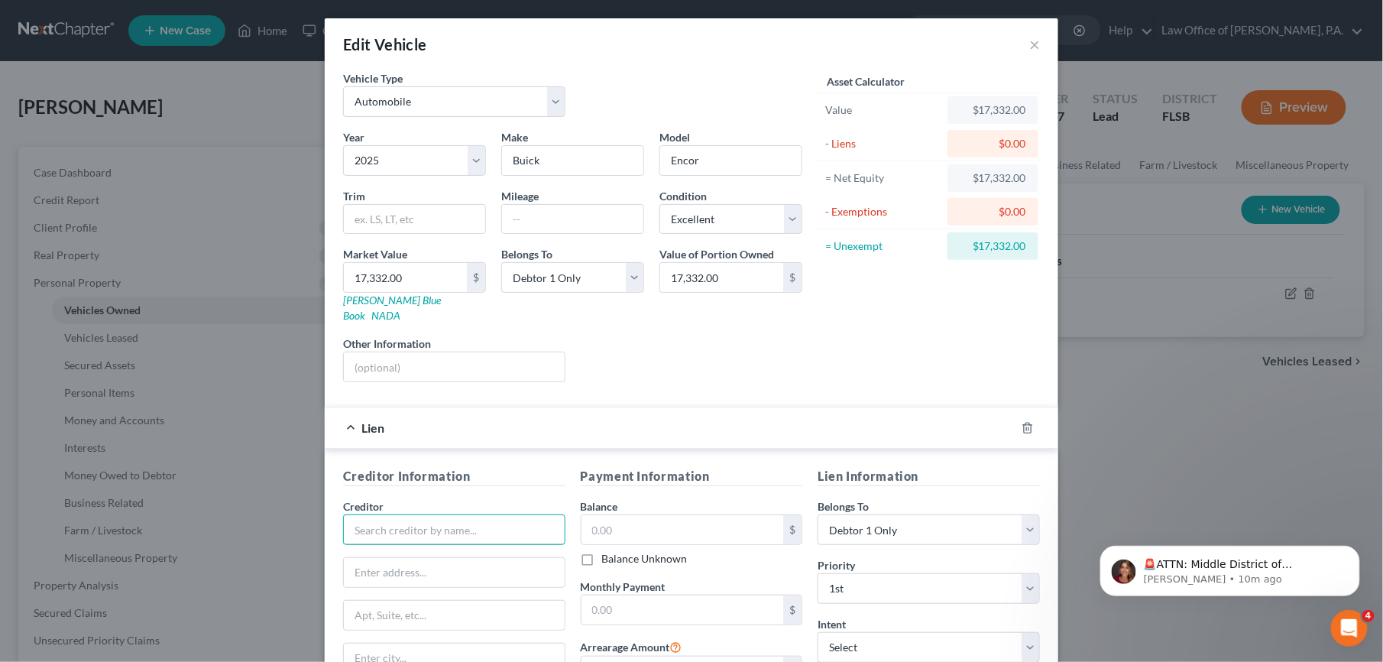
click at [433, 526] on input "text" at bounding box center [454, 529] width 222 height 31
type input "Navy Federal Credit Union"
click at [606, 521] on input "text" at bounding box center [683, 529] width 203 height 29
type input "32,457.40"
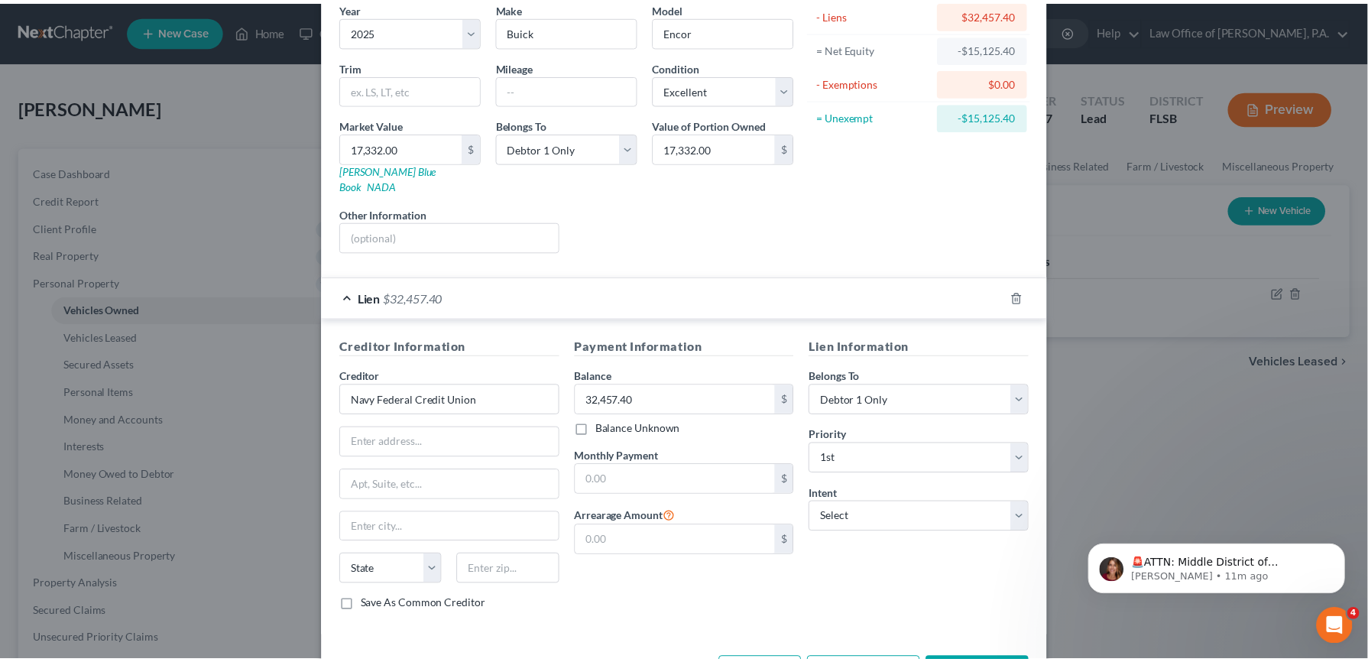
scroll to position [176, 0]
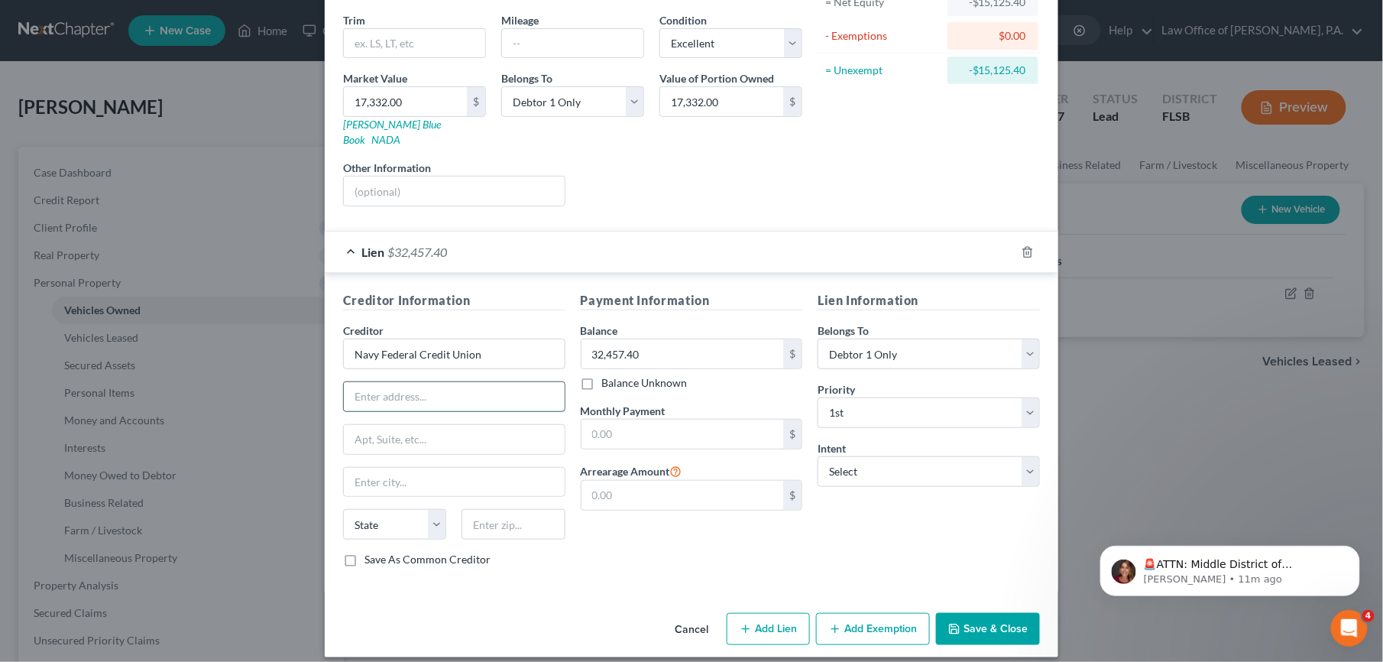
click at [442, 390] on input "text" at bounding box center [454, 396] width 221 height 29
type input "PO Box 3000"
type input "Merrifield"
type input "22119"
type input "485.41"
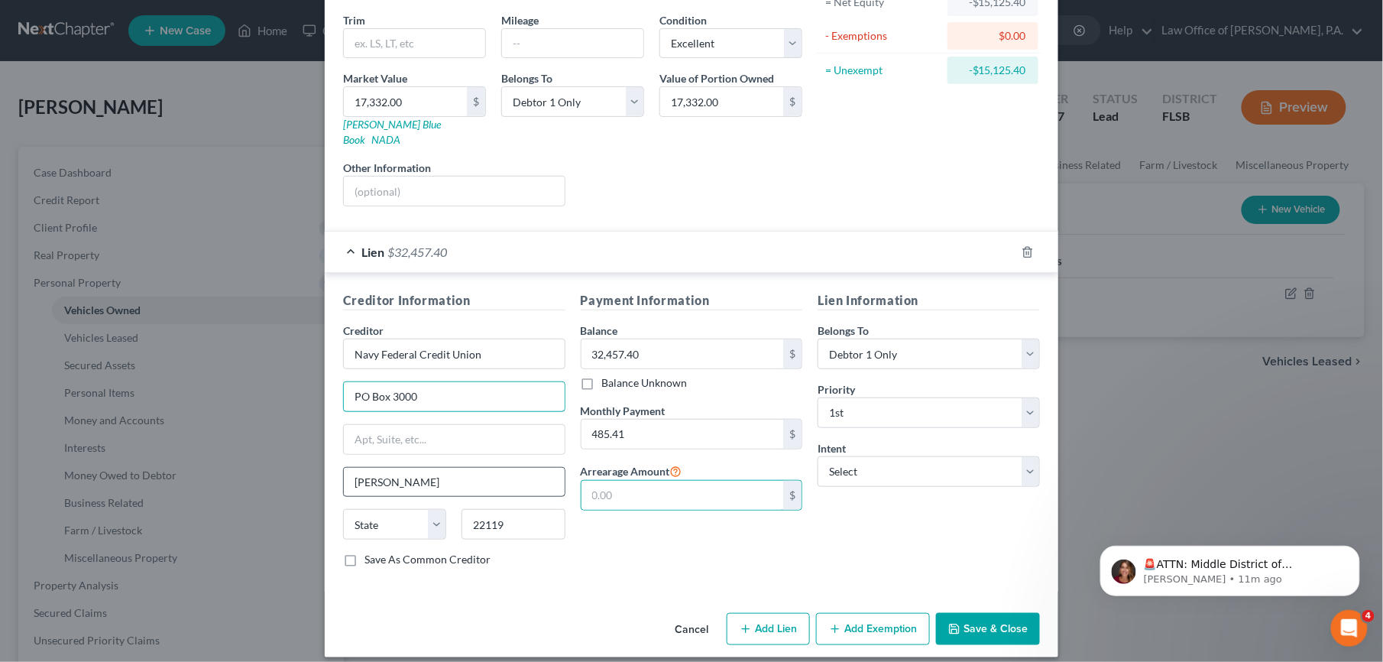
select select "48"
select select
click at [971, 614] on button "Save & Close" at bounding box center [988, 629] width 104 height 32
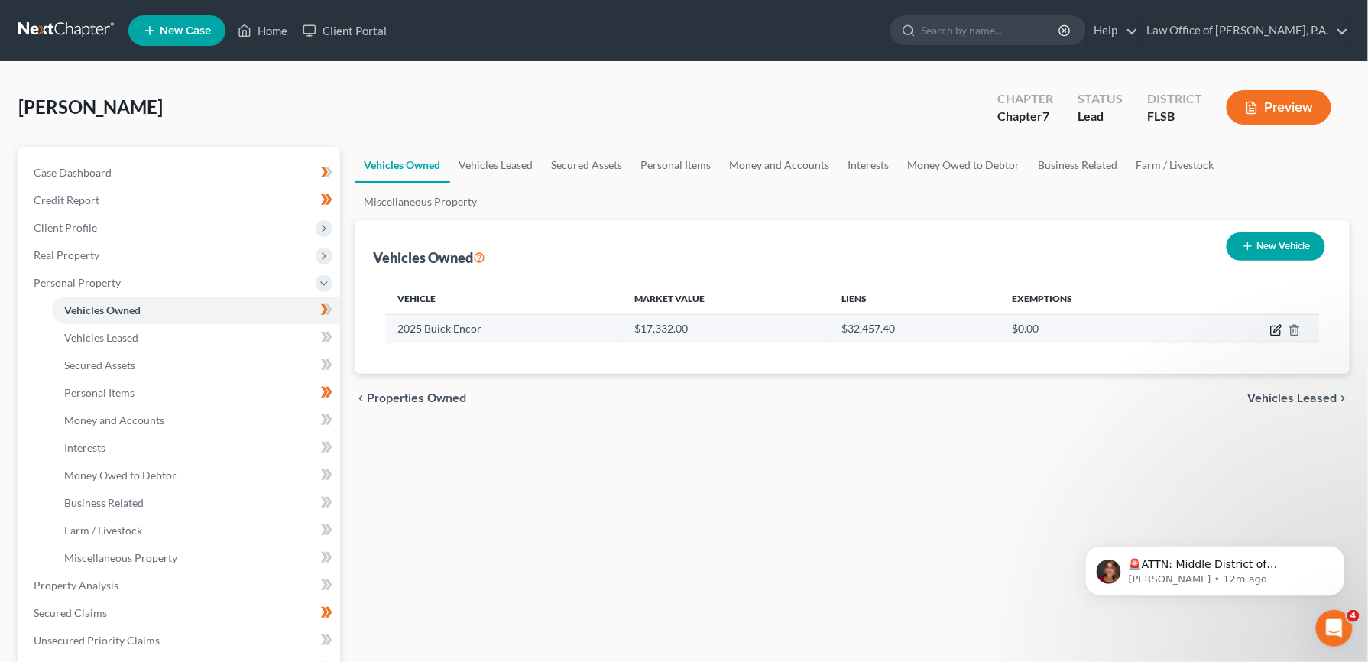
click at [1272, 326] on icon "button" at bounding box center [1275, 330] width 9 height 9
select select "0"
select select "1"
select select "0"
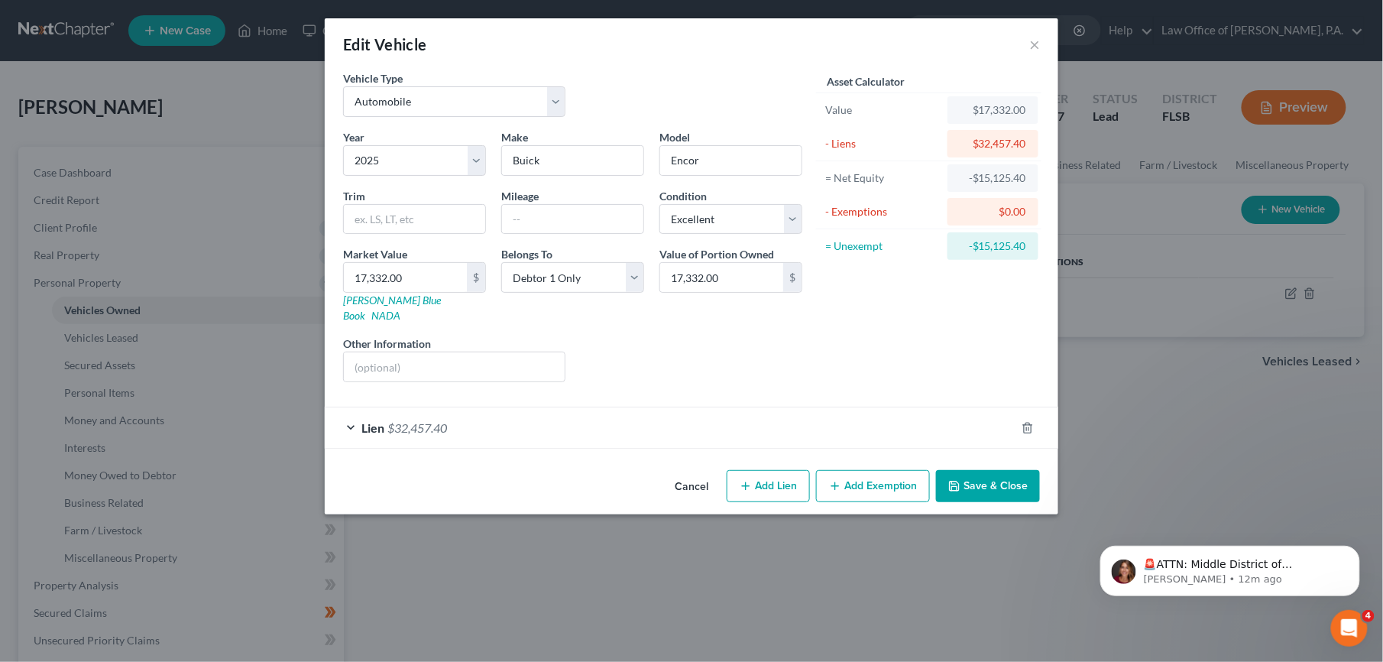
click at [1025, 470] on button "Save & Close" at bounding box center [988, 486] width 104 height 32
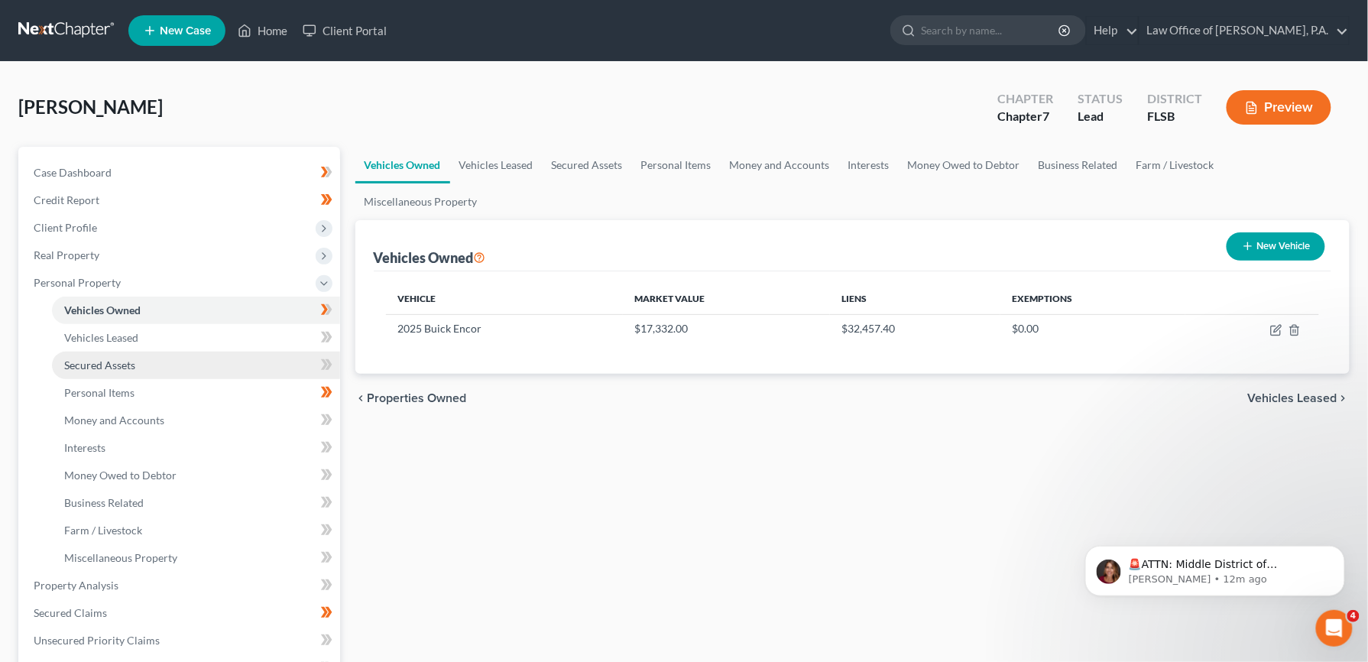
click at [124, 365] on span "Secured Assets" at bounding box center [99, 364] width 71 height 13
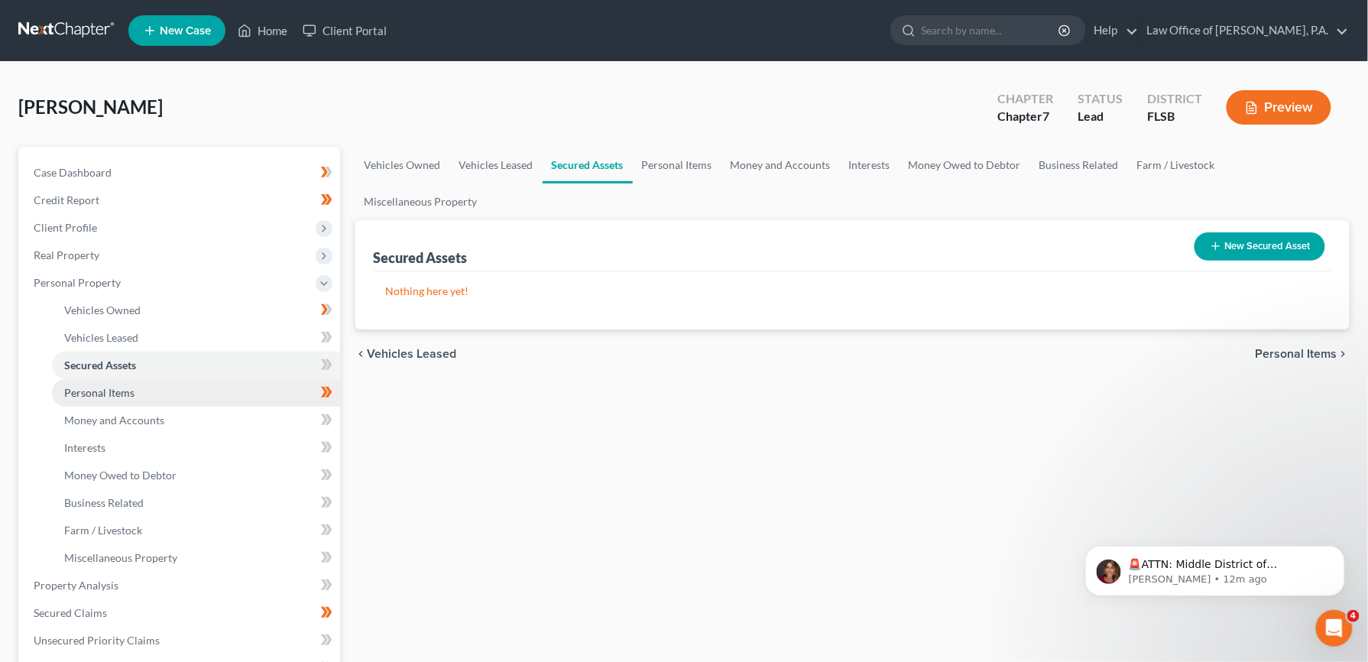
click at [126, 389] on span "Personal Items" at bounding box center [99, 392] width 70 height 13
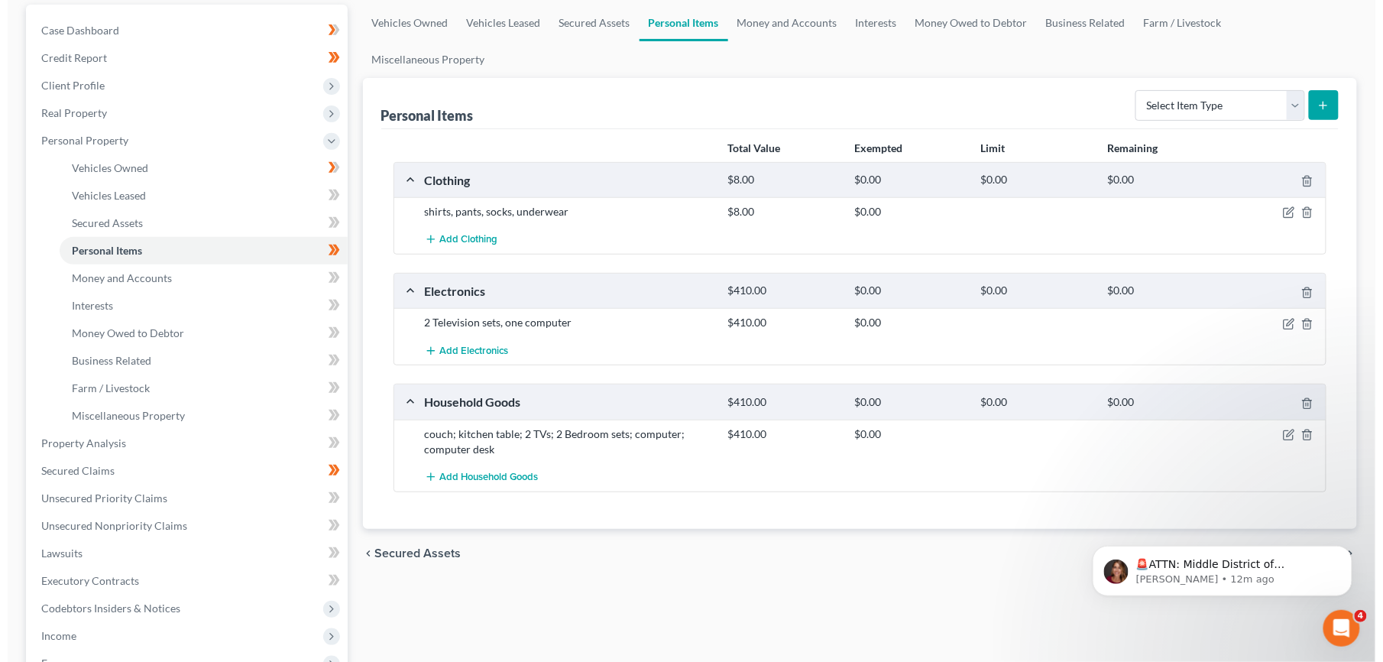
scroll to position [183, 0]
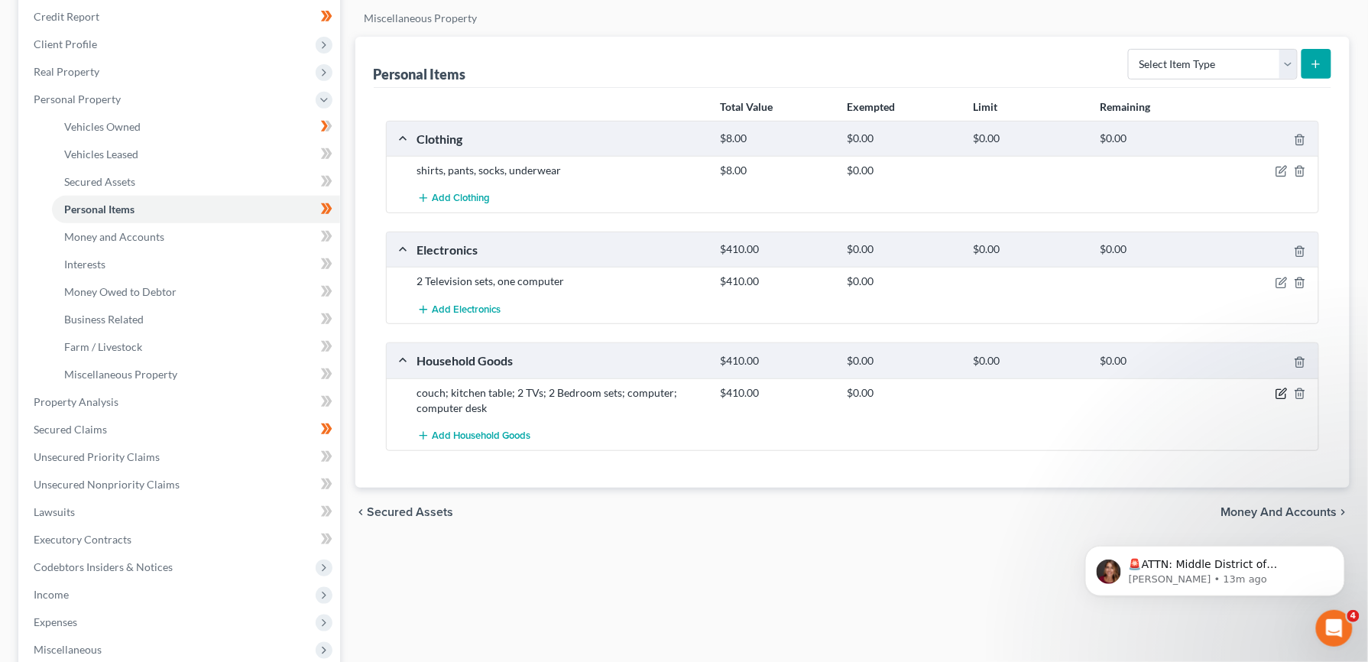
click at [1282, 387] on icon "button" at bounding box center [1281, 393] width 12 height 12
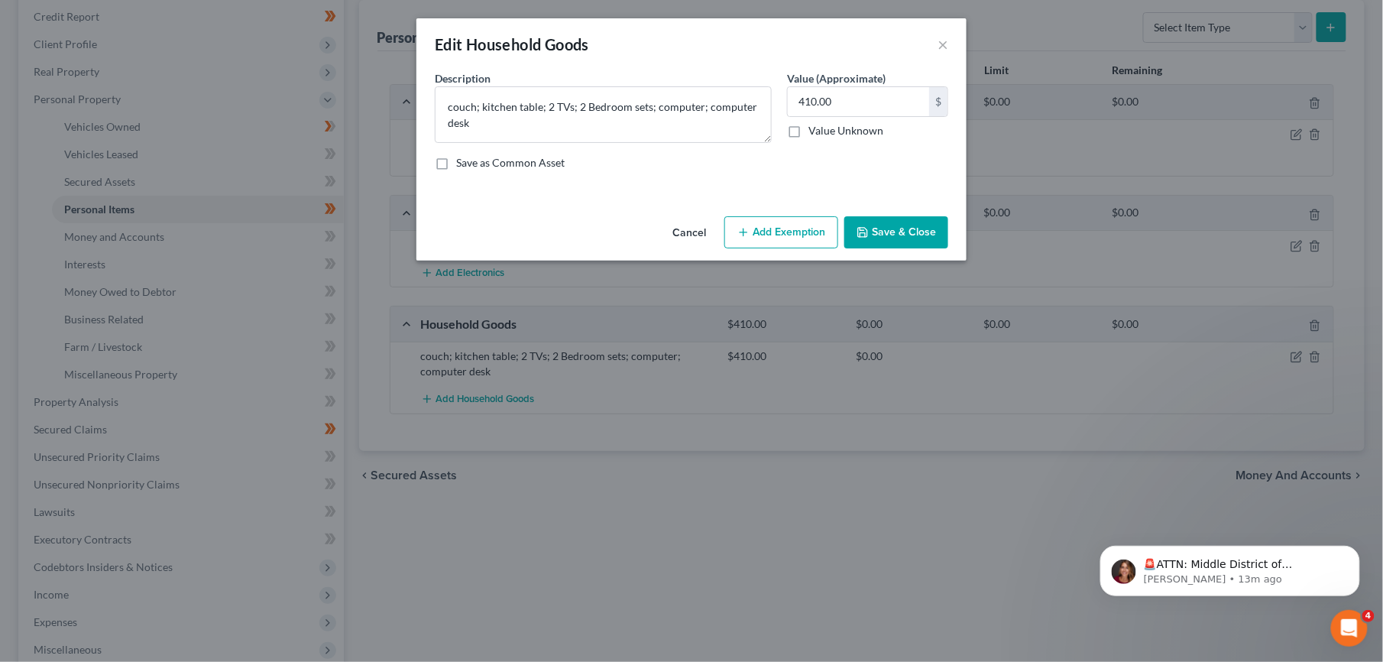
click at [783, 235] on button "Add Exemption" at bounding box center [781, 232] width 114 height 32
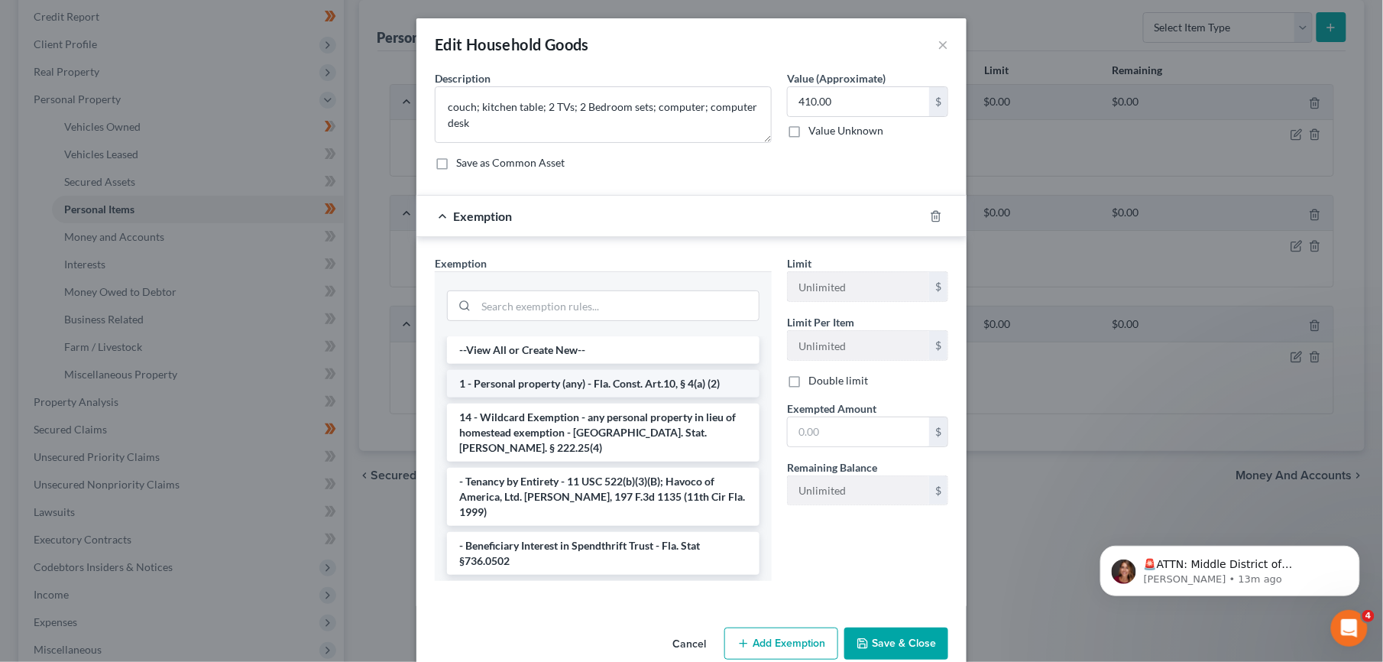
click at [657, 386] on li "1 - Personal property (any) - Fla. Const. Art.10, § 4(a) (2)" at bounding box center [603, 384] width 313 height 28
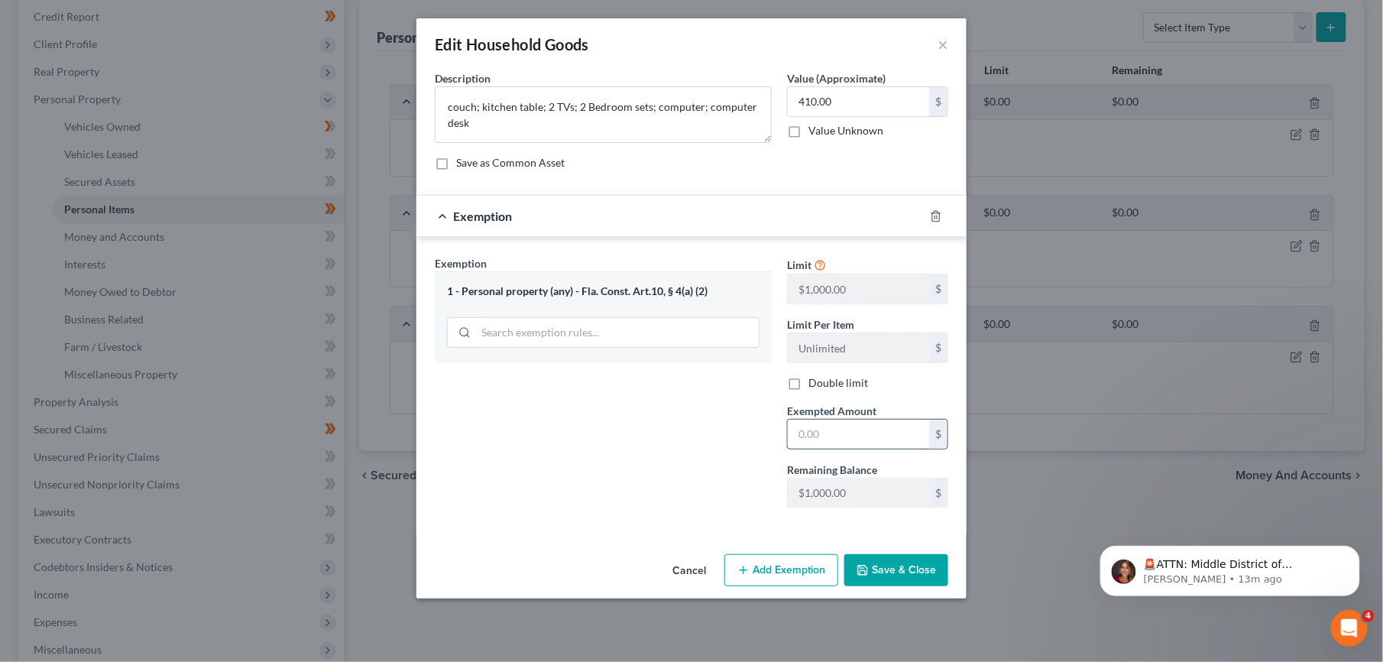
click at [799, 433] on input "text" at bounding box center [858, 434] width 141 height 29
type input "410.00"
click at [915, 569] on button "Save & Close" at bounding box center [896, 570] width 104 height 32
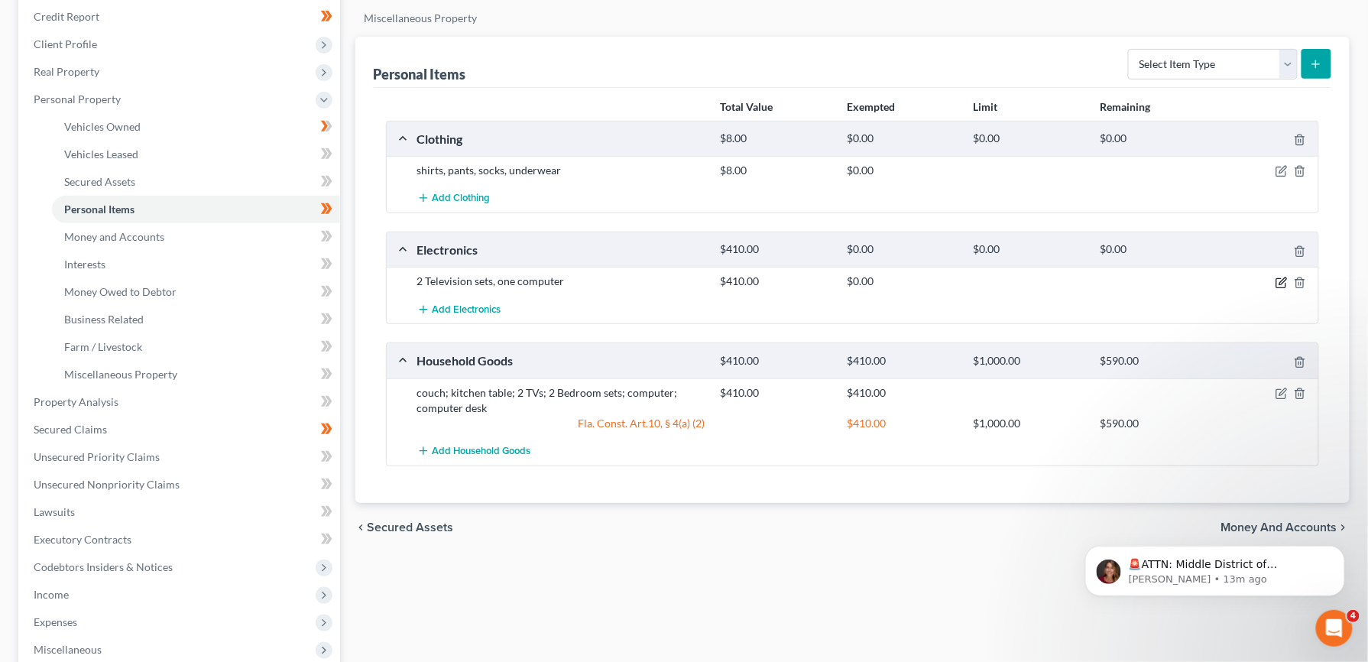
click at [1285, 277] on icon "button" at bounding box center [1282, 280] width 7 height 7
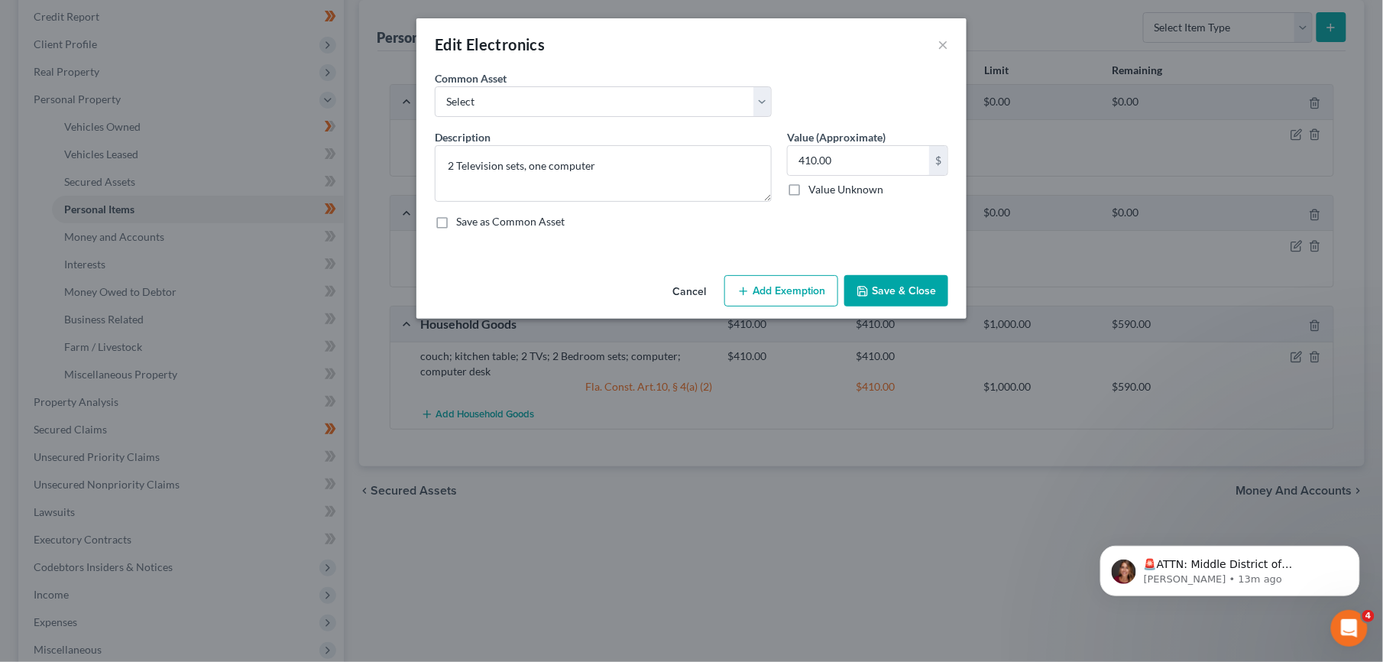
click at [818, 286] on button "Add Exemption" at bounding box center [781, 291] width 114 height 32
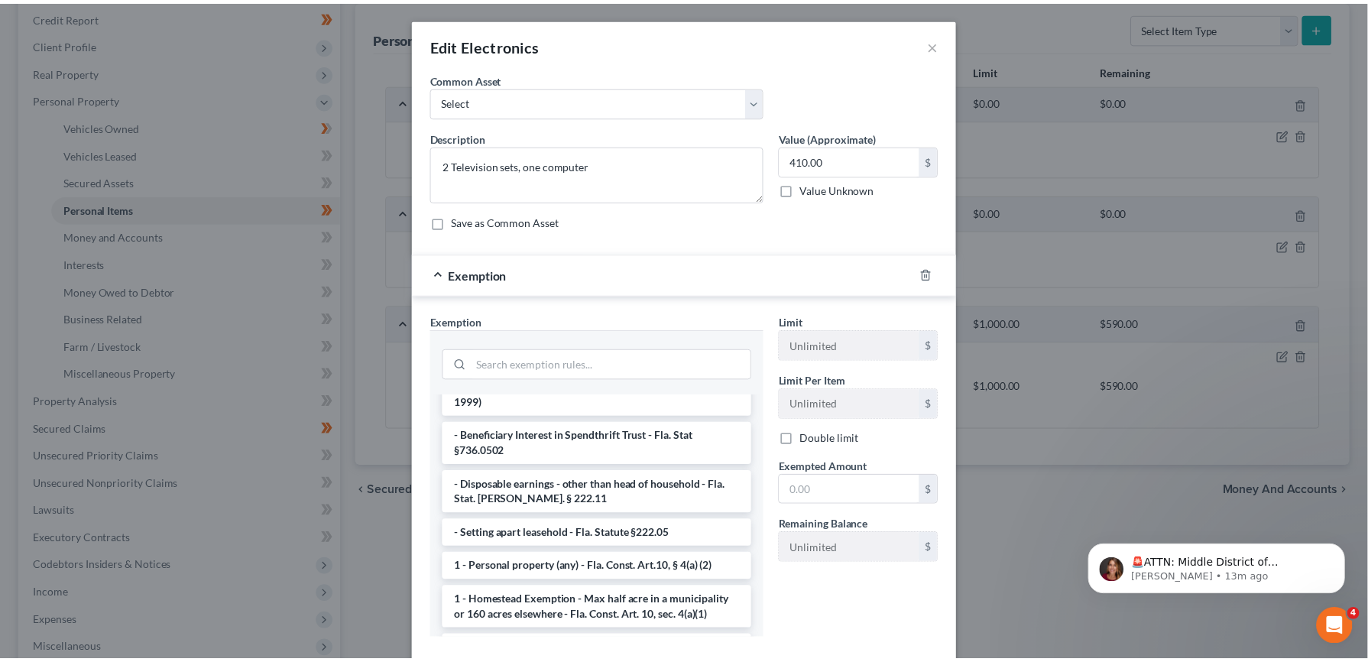
scroll to position [79, 0]
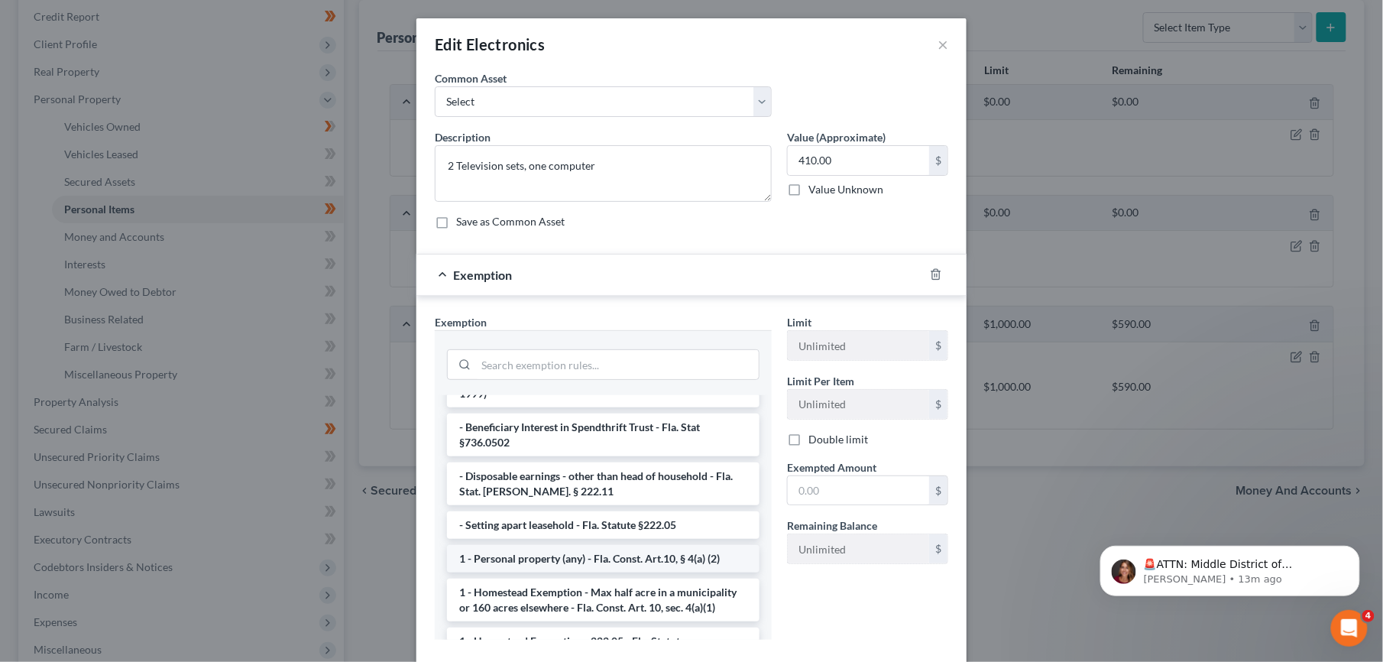
click at [645, 547] on li "1 - Personal property (any) - Fla. Const. Art.10, § 4(a) (2)" at bounding box center [603, 559] width 313 height 28
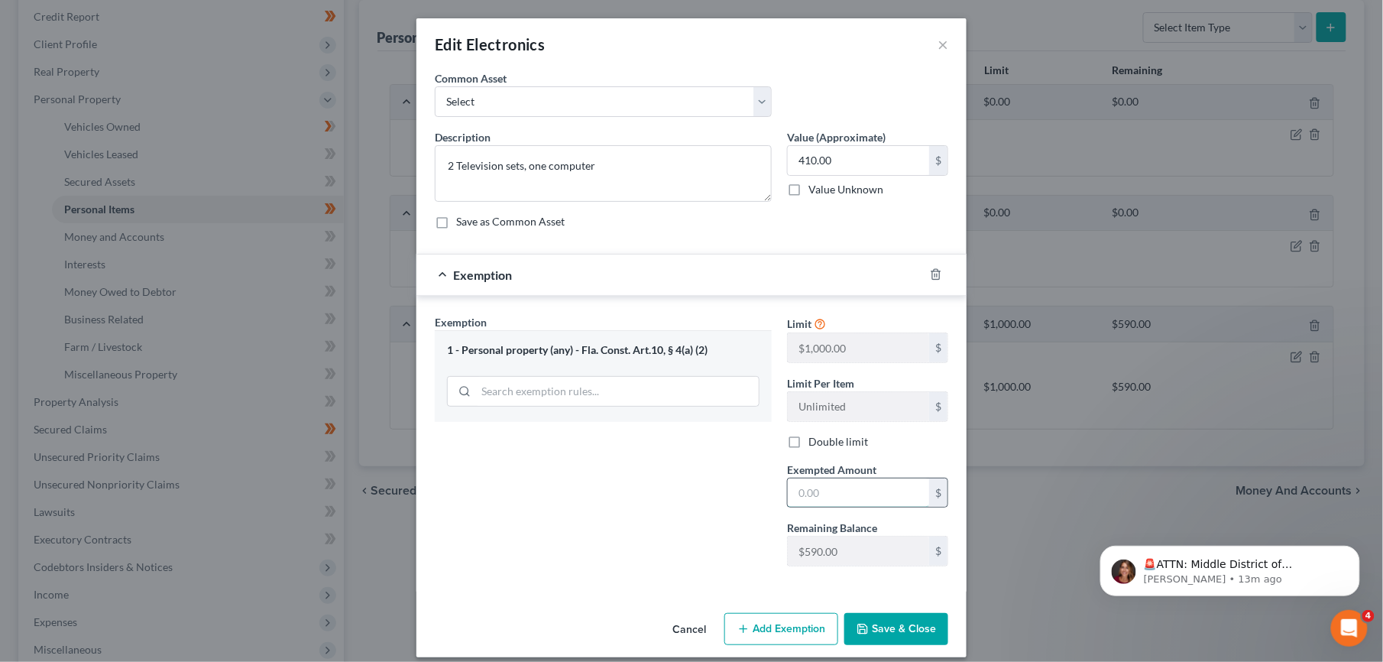
click at [796, 493] on input "text" at bounding box center [858, 492] width 141 height 29
type input "410.00"
click at [899, 630] on button "Save & Close" at bounding box center [896, 629] width 104 height 32
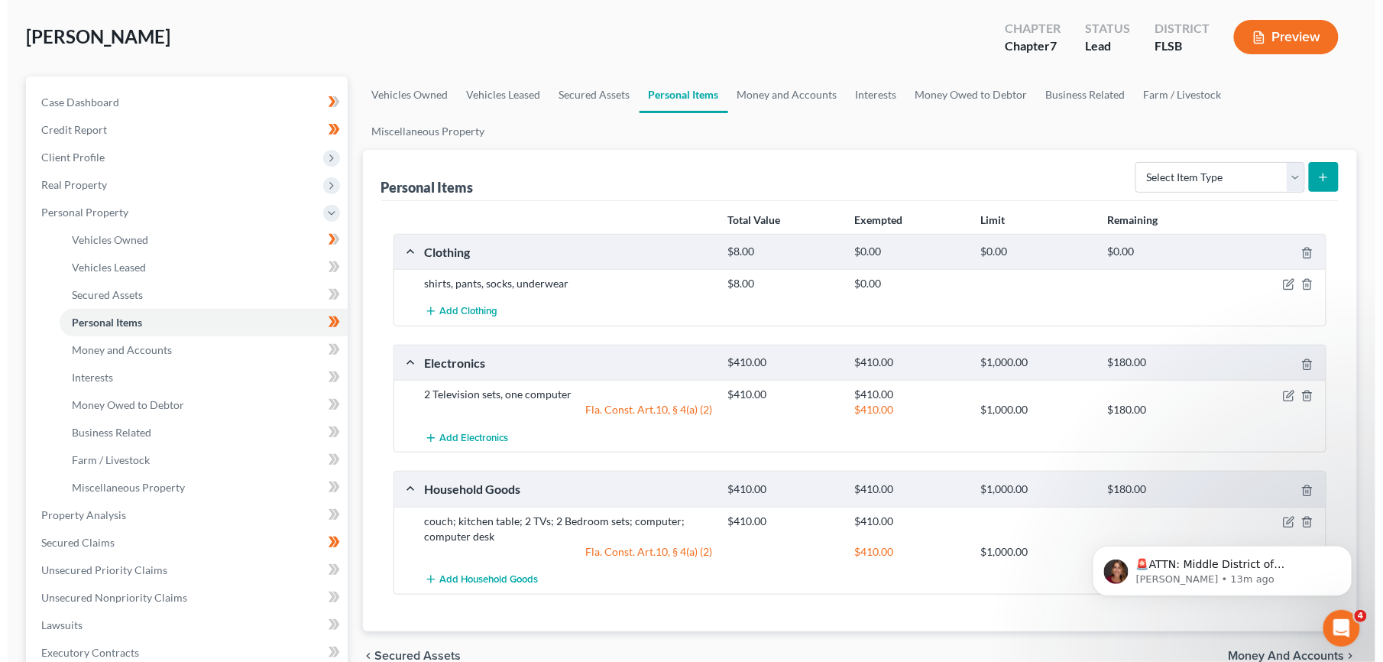
scroll to position [34, 0]
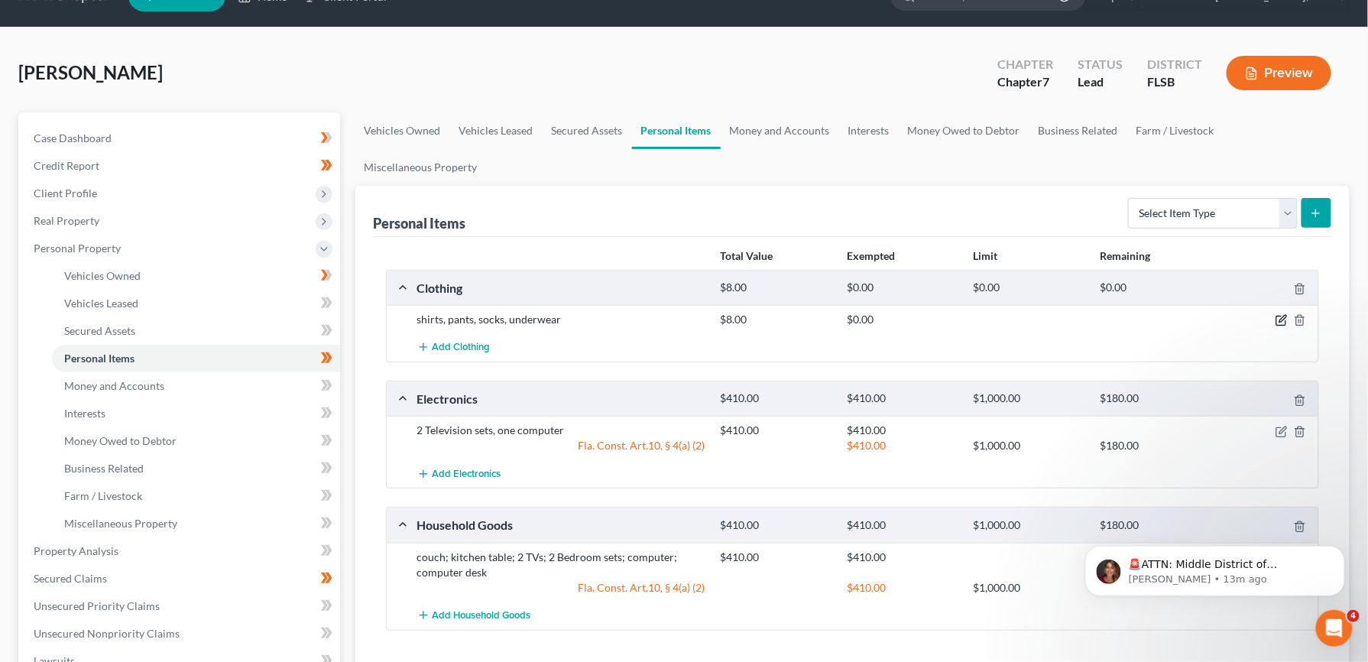
click at [1279, 314] on icon "button" at bounding box center [1281, 320] width 12 height 12
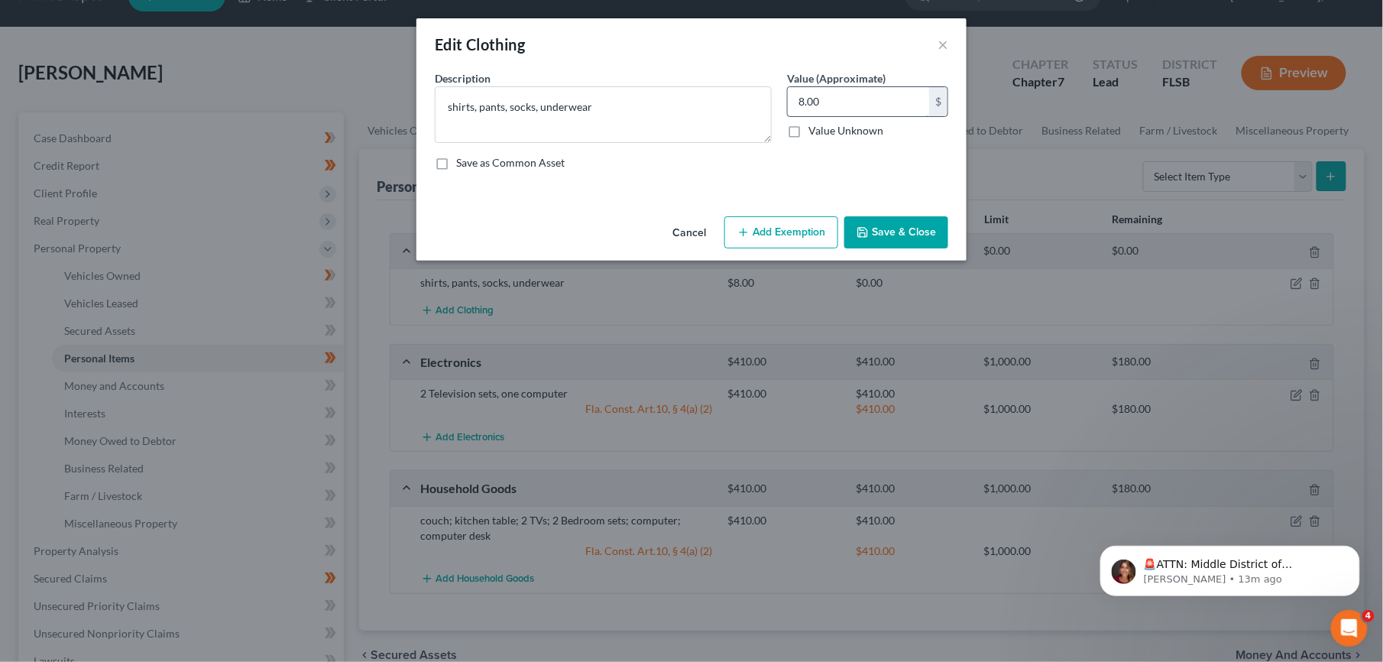
click at [805, 95] on input "8.00" at bounding box center [858, 101] width 141 height 29
type input "80.00"
click at [783, 231] on button "Add Exemption" at bounding box center [781, 232] width 114 height 32
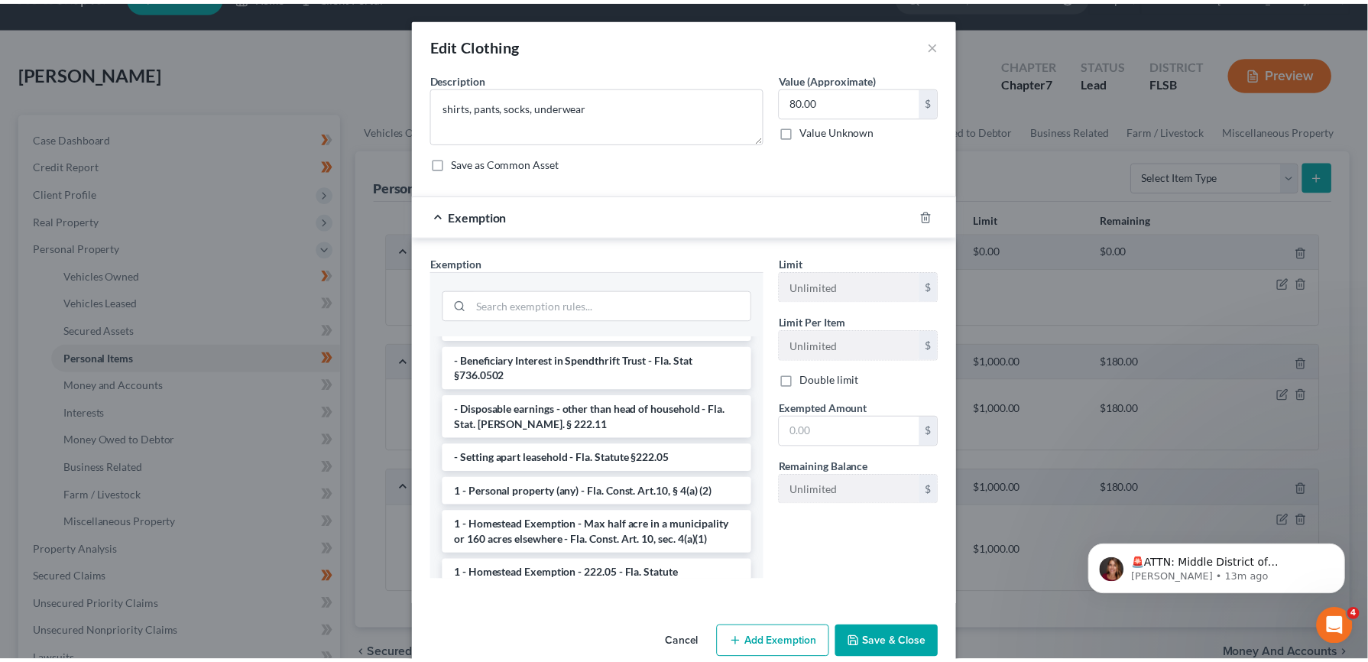
scroll to position [96, 0]
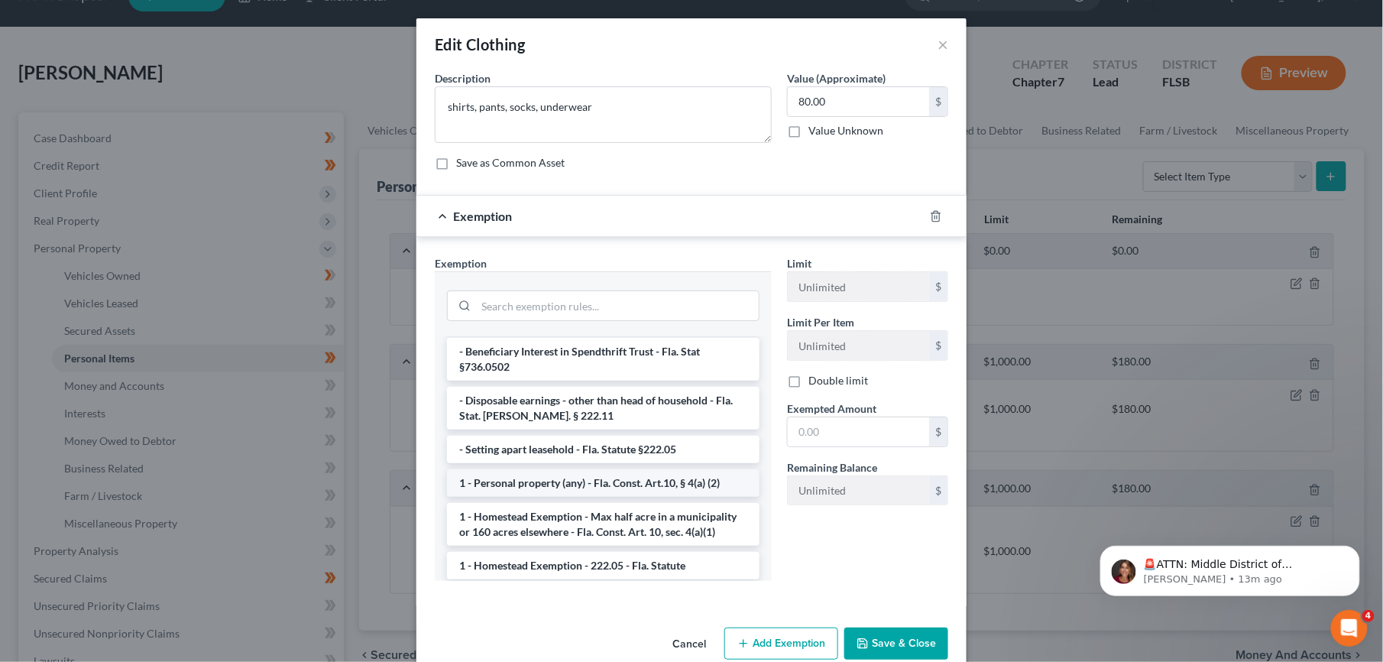
click at [686, 474] on li "1 - Personal property (any) - Fla. Const. Art.10, § 4(a) (2)" at bounding box center [603, 483] width 313 height 28
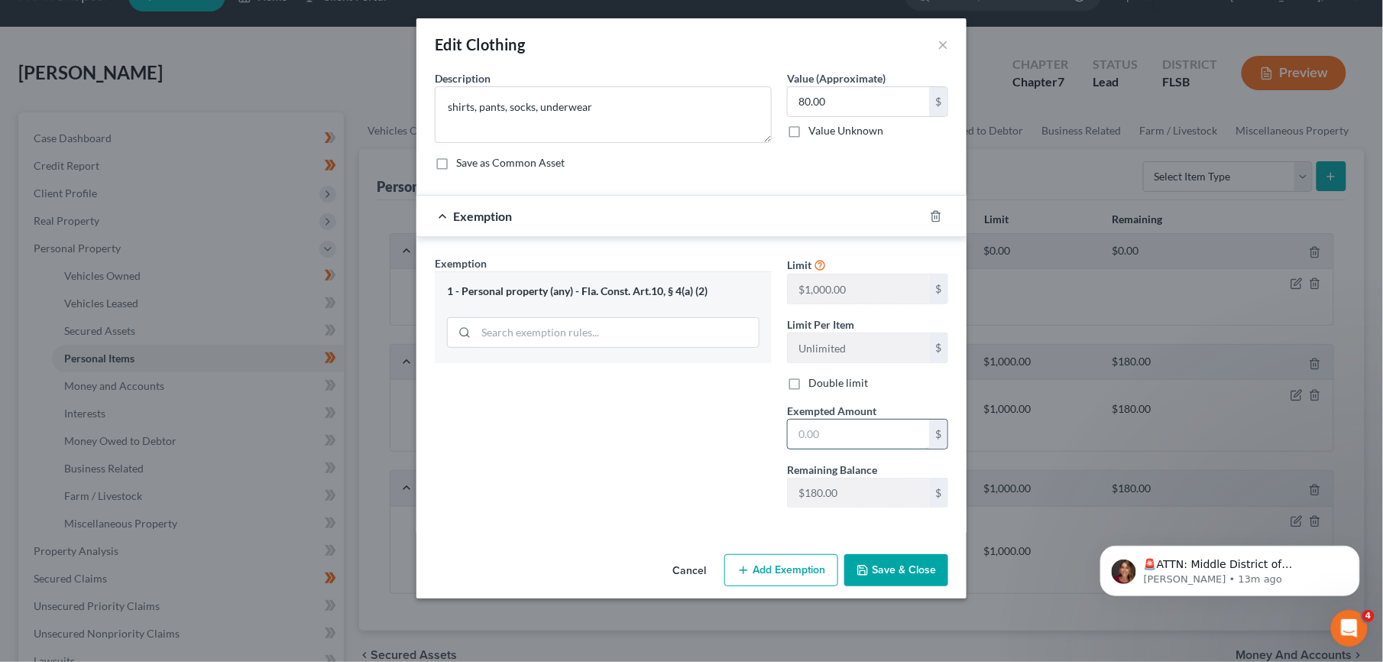
click at [798, 439] on input "text" at bounding box center [858, 434] width 141 height 29
type input "80.00"
click at [909, 570] on button "Save & Close" at bounding box center [896, 570] width 104 height 32
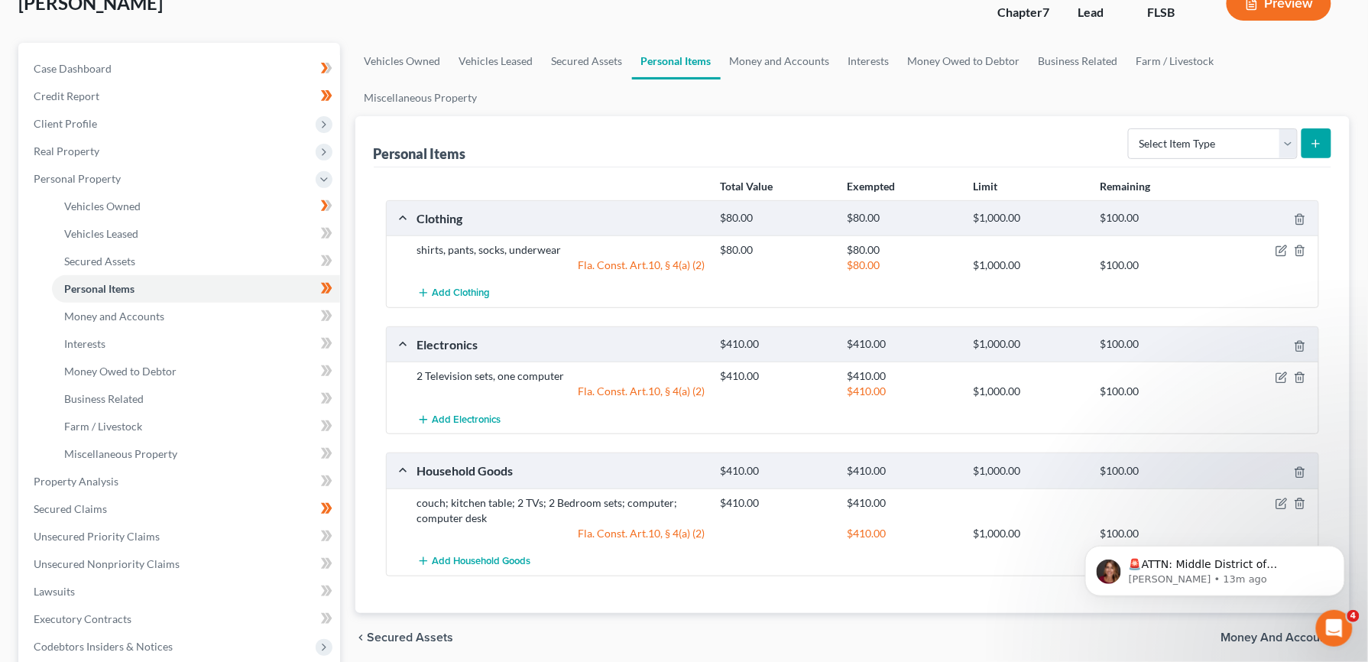
scroll to position [120, 0]
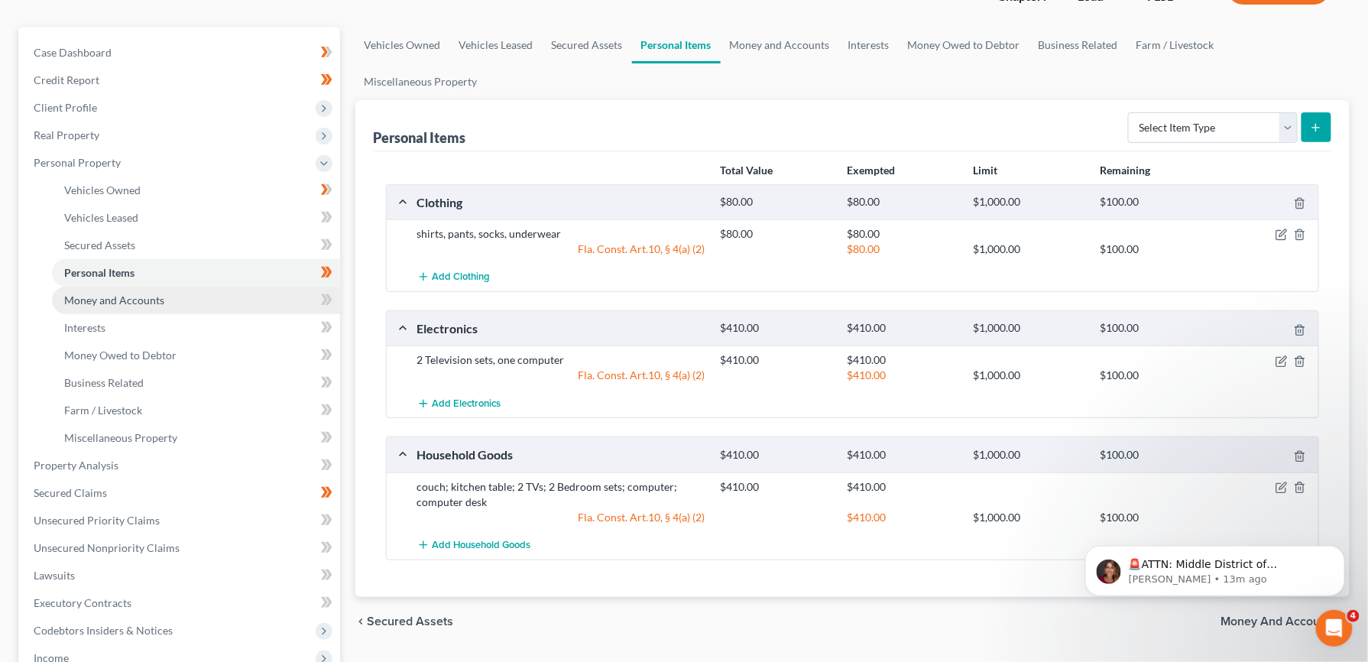
click at [139, 297] on span "Money and Accounts" at bounding box center [114, 299] width 100 height 13
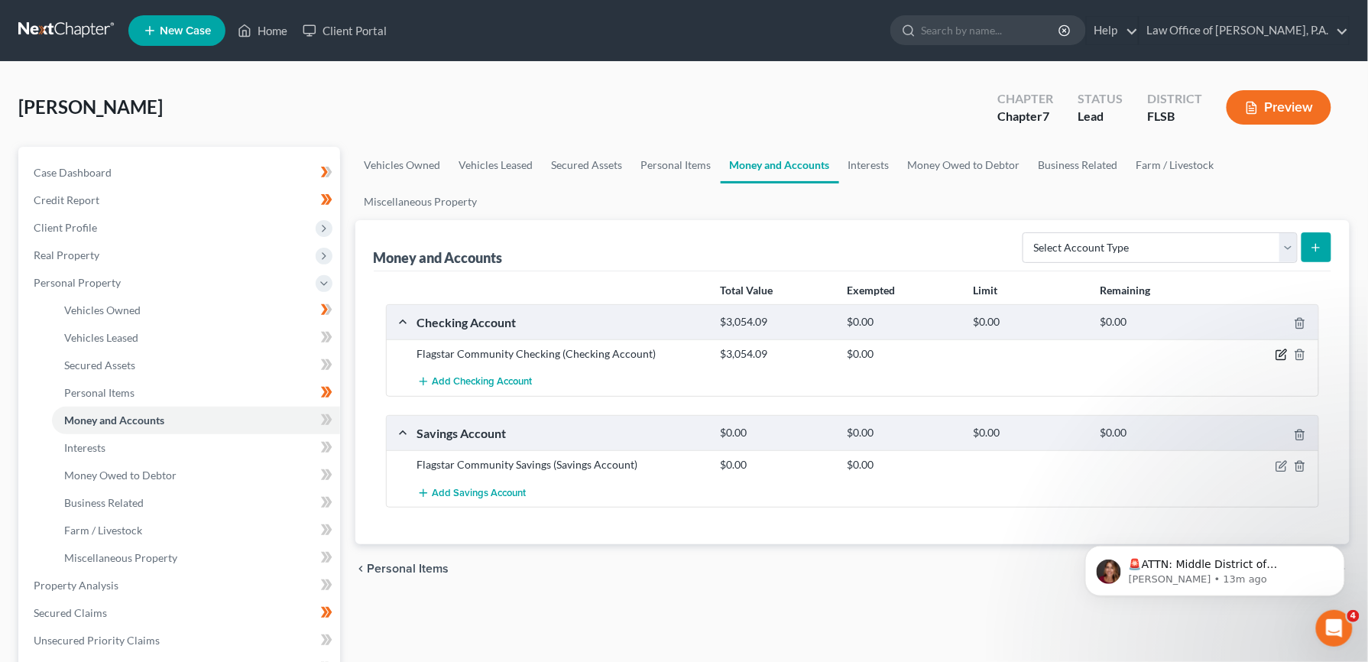
click at [1284, 348] on icon "button" at bounding box center [1281, 354] width 12 height 12
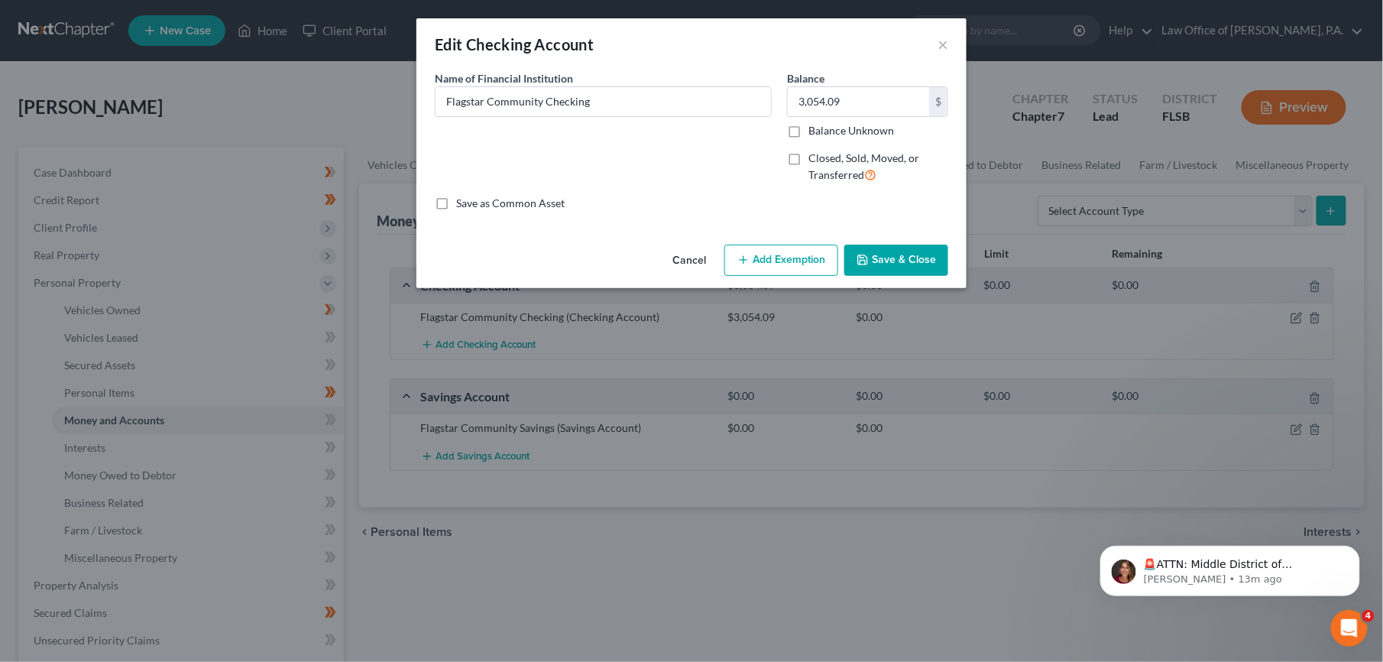
click at [802, 263] on button "Add Exemption" at bounding box center [781, 261] width 114 height 32
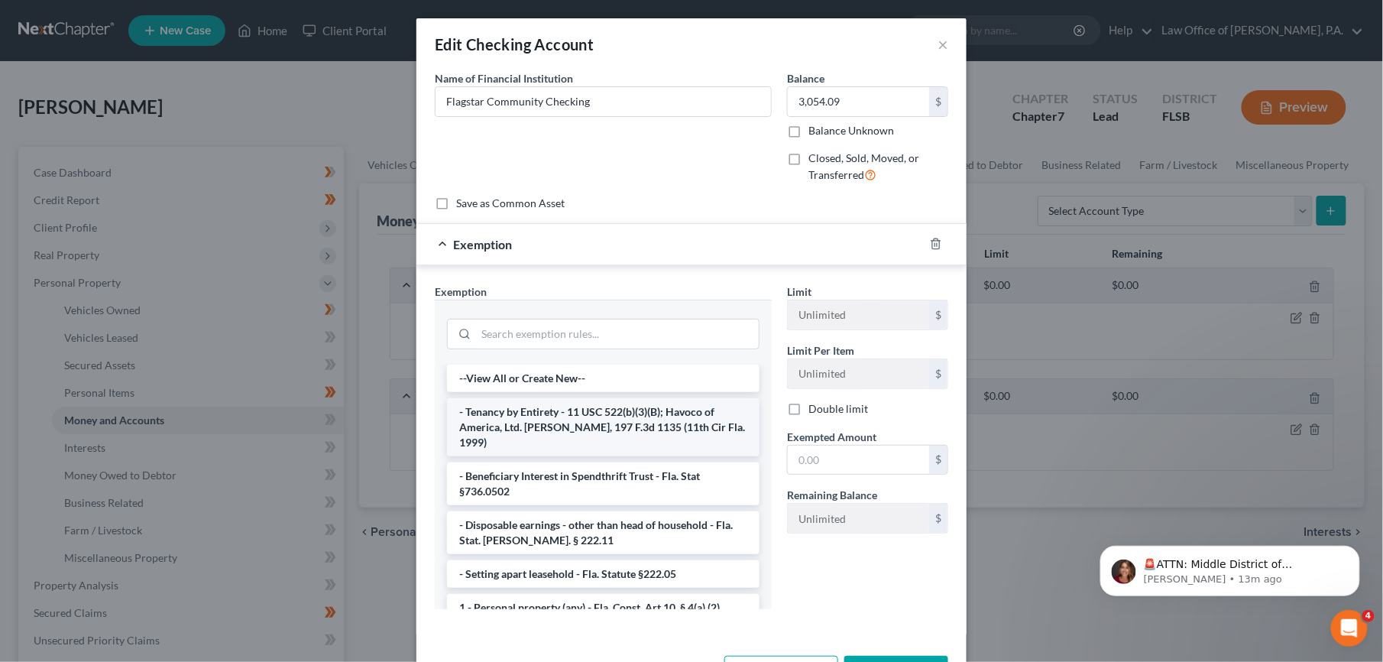
click at [643, 411] on li "- Tenancy by Entirety - 11 USC 522(b)(3)(B); Havoco of America, Ltd. v. Hill, 1…" at bounding box center [603, 427] width 313 height 58
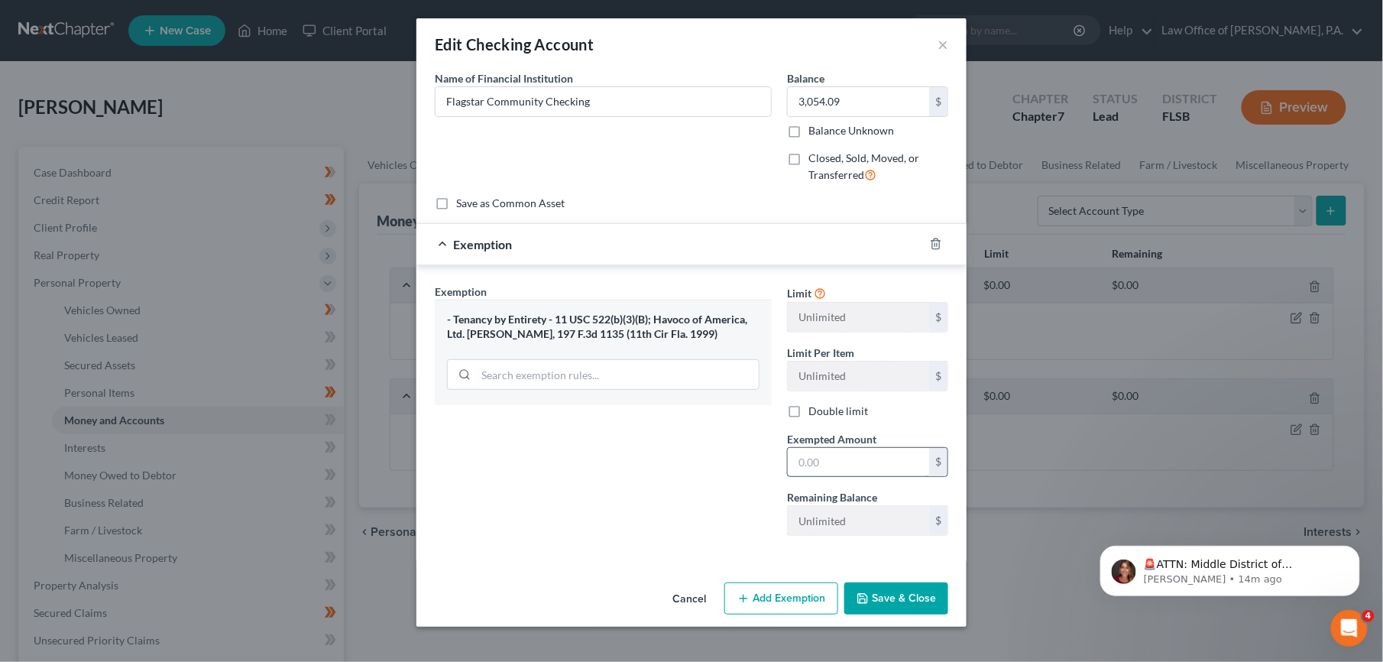
click at [799, 462] on input "text" at bounding box center [858, 462] width 141 height 29
type input "3,054.09"
click at [915, 608] on button "Save & Close" at bounding box center [896, 598] width 104 height 32
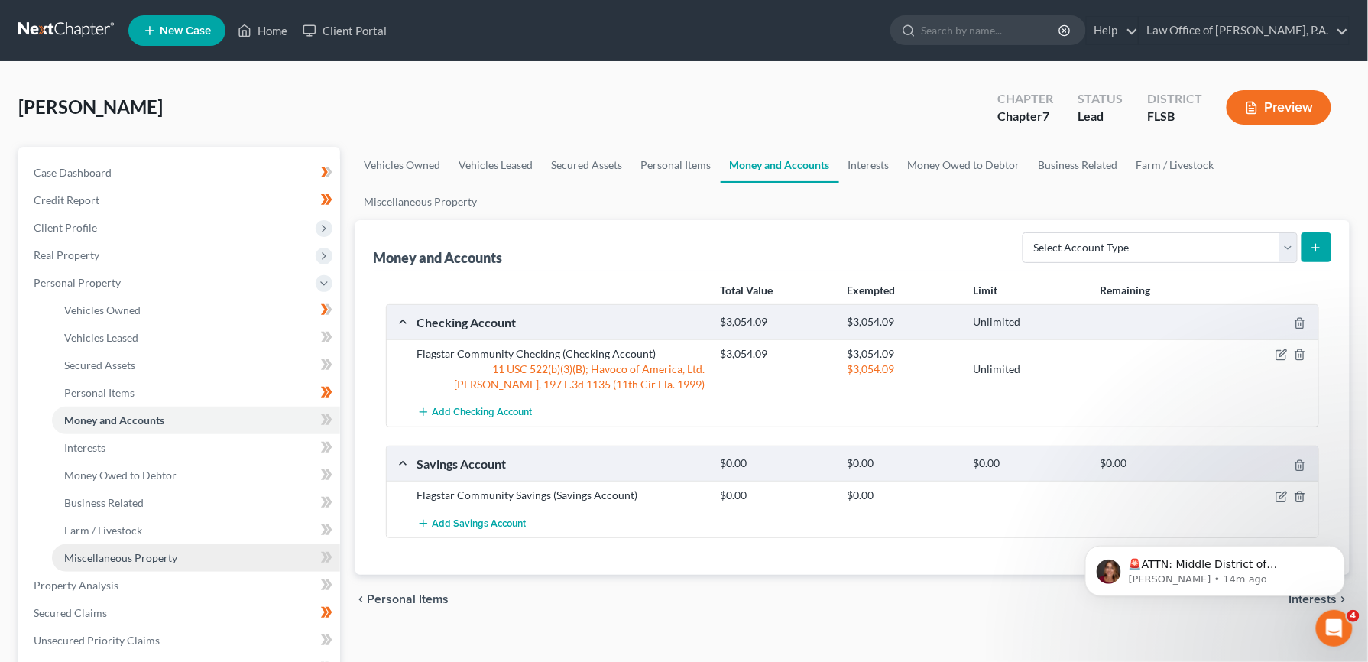
click at [147, 552] on span "Miscellaneous Property" at bounding box center [120, 557] width 113 height 13
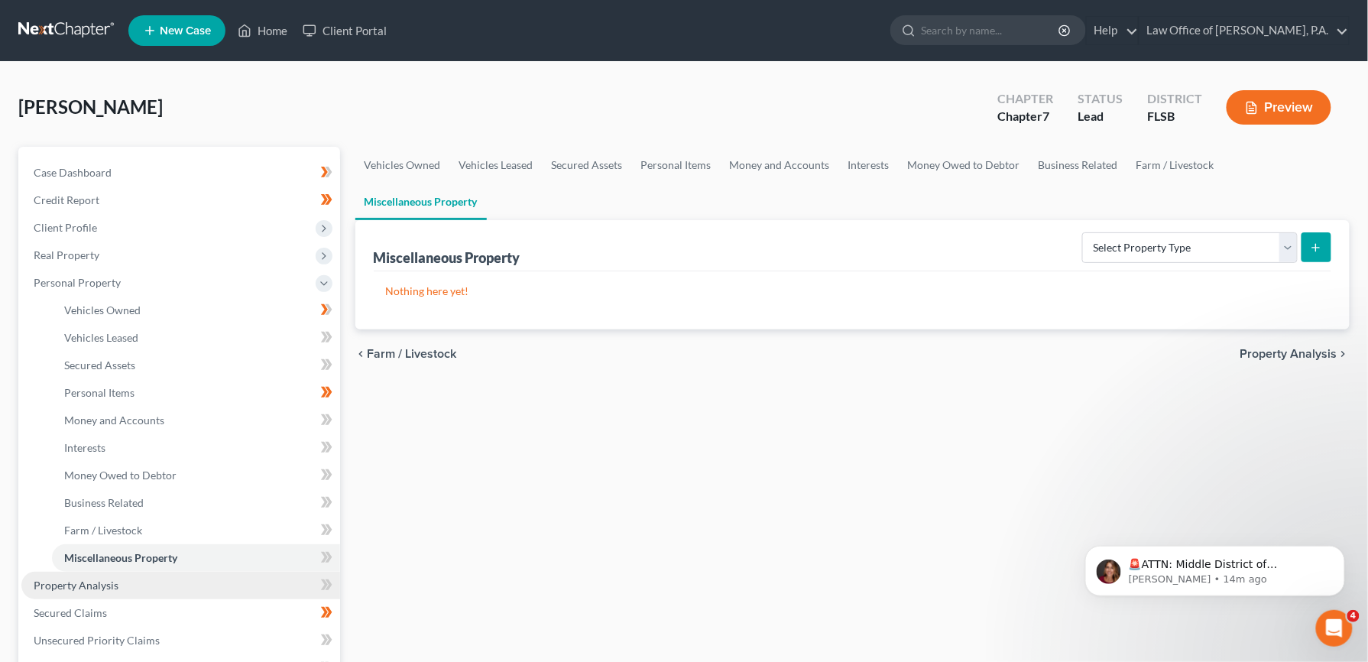
click at [101, 585] on span "Property Analysis" at bounding box center [76, 585] width 85 height 13
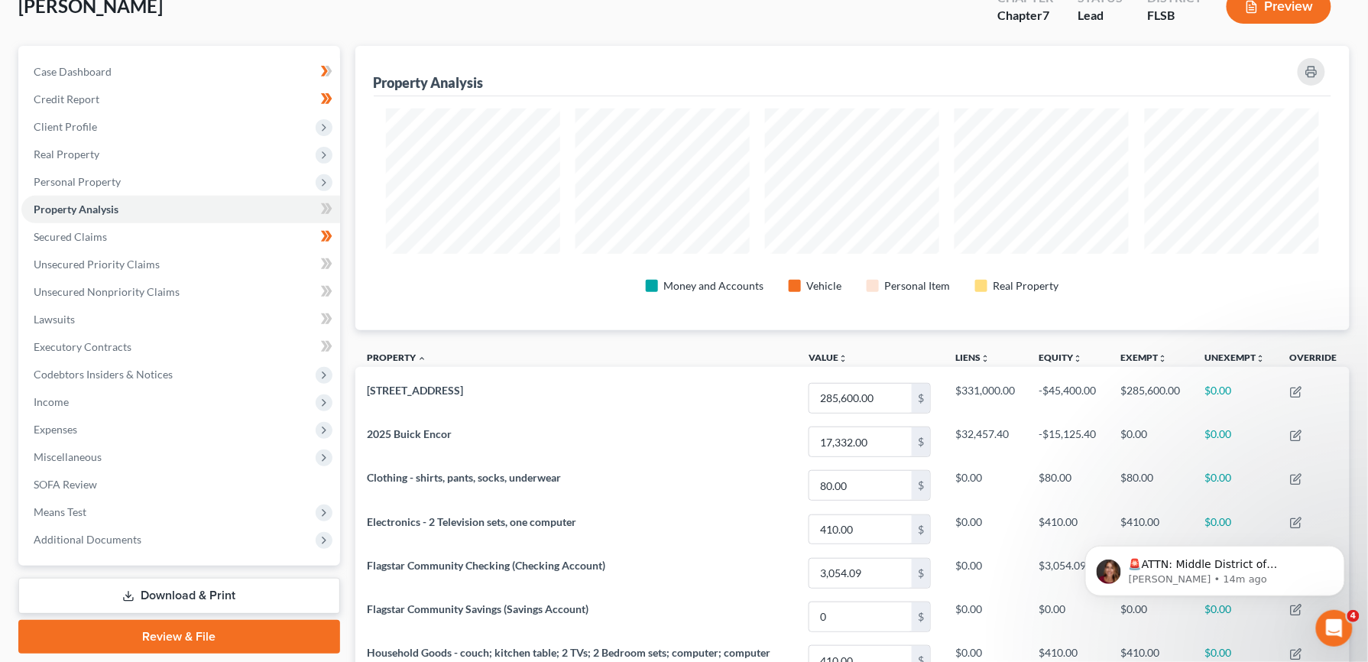
scroll to position [96, 0]
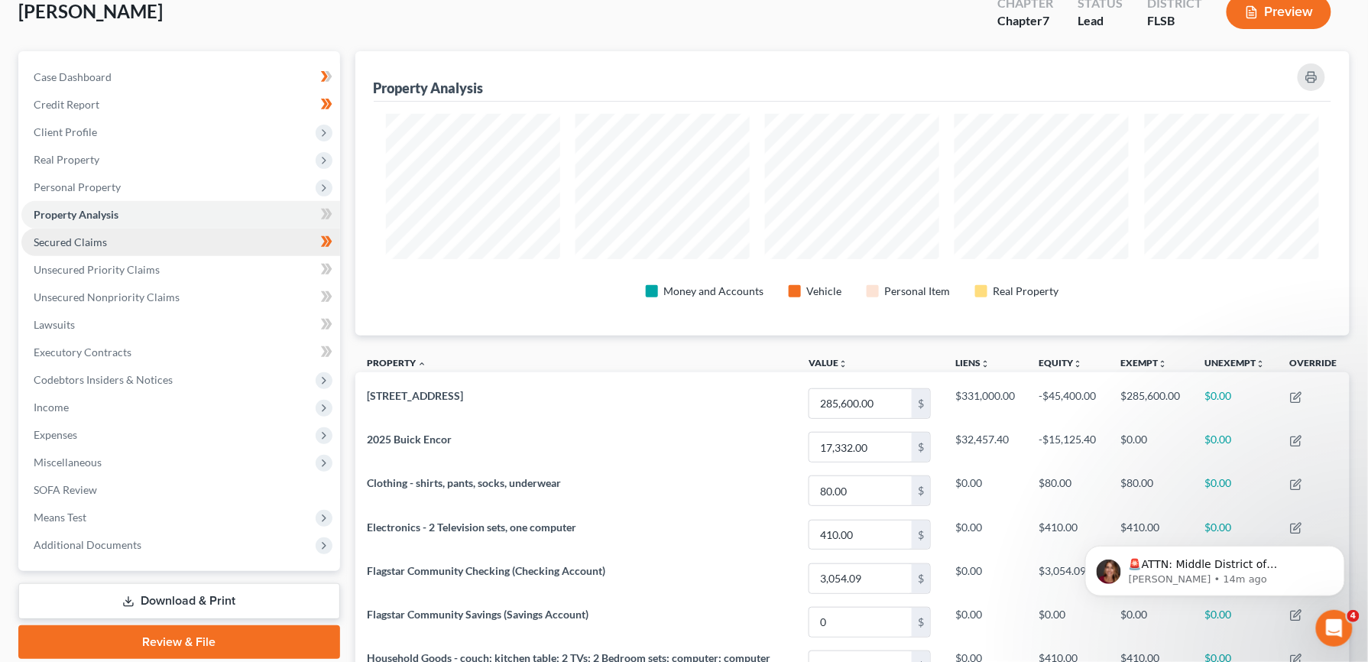
click at [84, 237] on span "Secured Claims" at bounding box center [70, 241] width 73 height 13
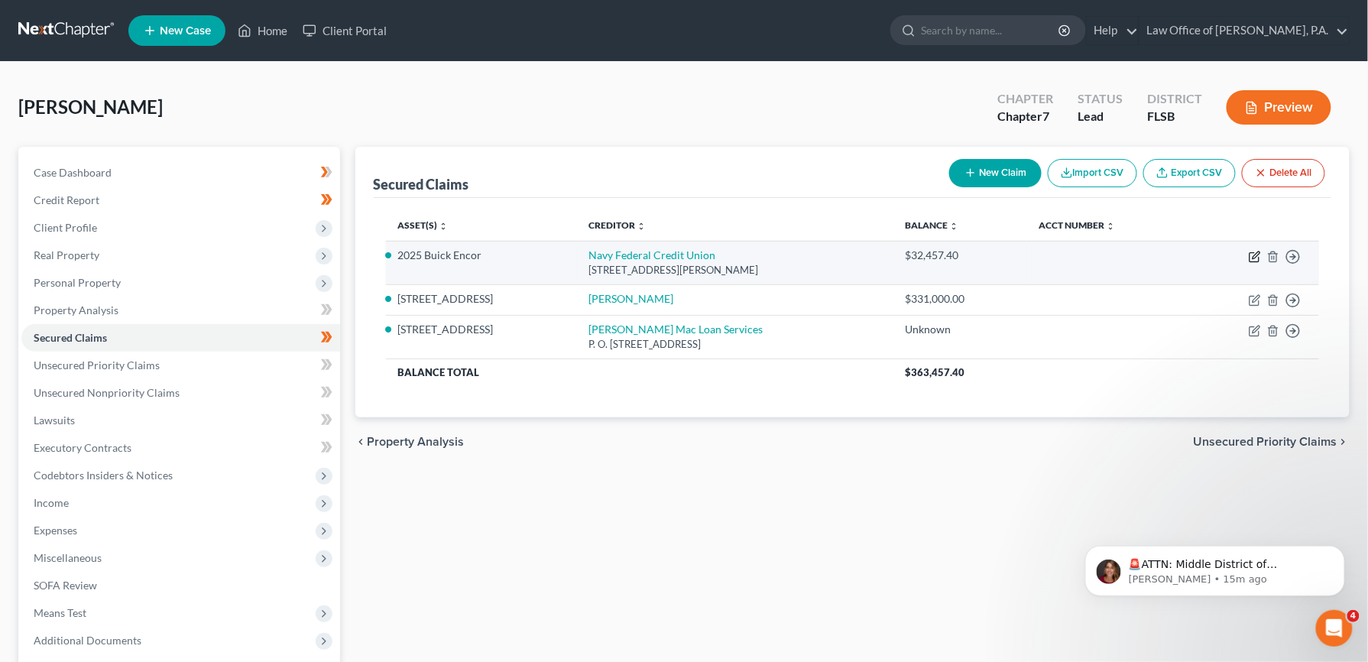
click at [1255, 257] on icon "button" at bounding box center [1255, 257] width 12 height 12
select select "0"
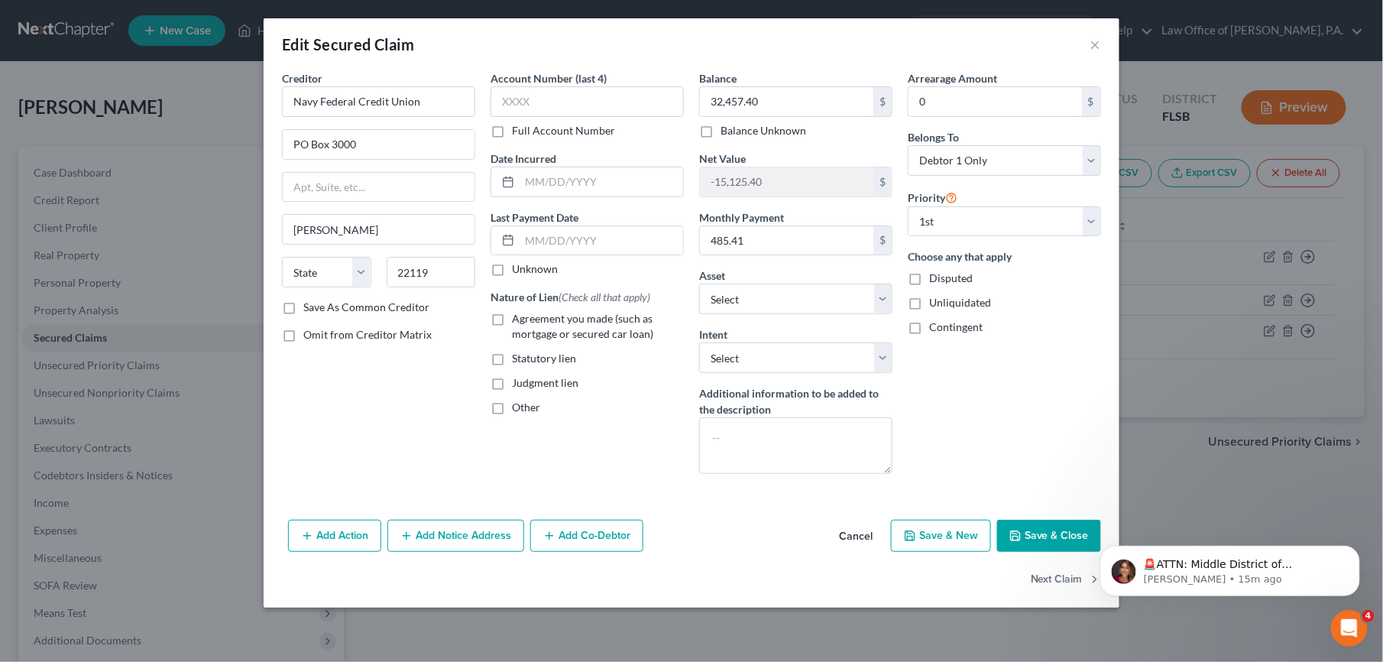
click at [512, 316] on label "Agreement you made (such as mortgage or secured car loan)" at bounding box center [598, 326] width 172 height 31
click at [518, 316] on input "Agreement you made (such as mortgage or secured car loan)" at bounding box center [523, 316] width 10 height 10
checkbox input "true"
click at [885, 361] on select "Select Surrender Redeem Reaffirm Avoid Other" at bounding box center [795, 357] width 193 height 31
select select "2"
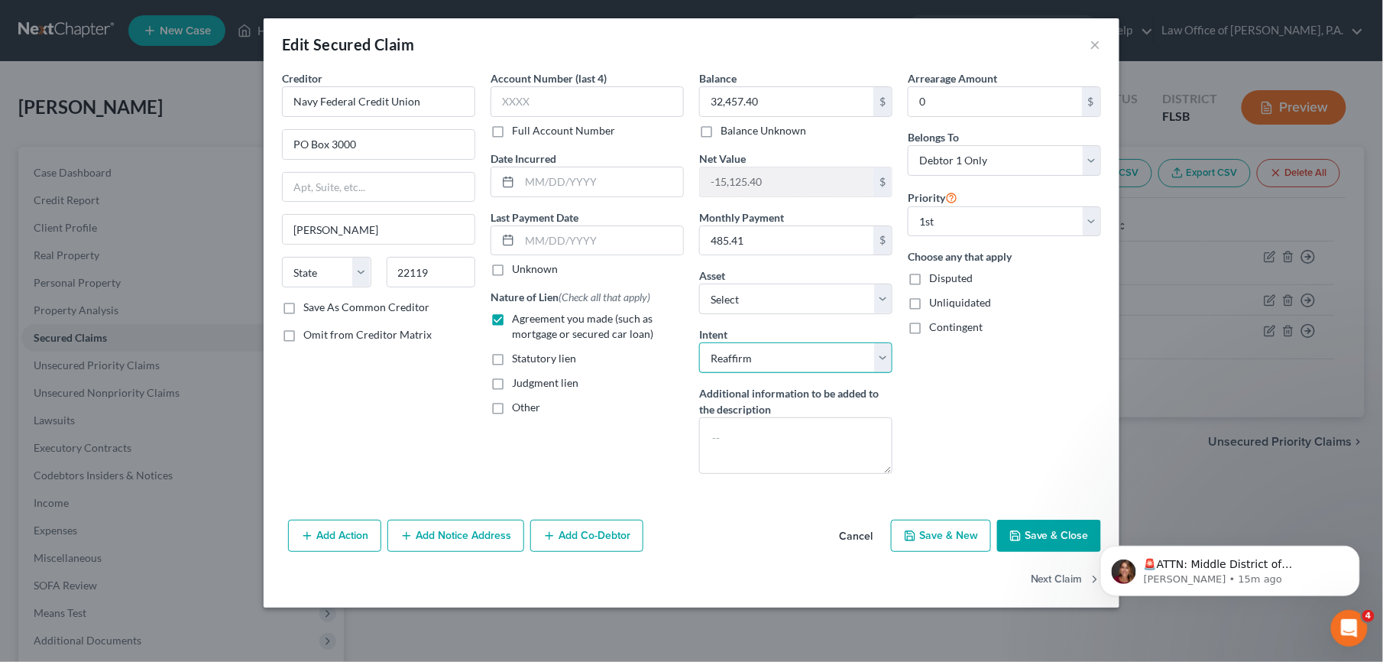
click at [699, 344] on select "Select Surrender Redeem Reaffirm Avoid Other" at bounding box center [795, 357] width 193 height 31
click at [1049, 540] on button "Save & Close" at bounding box center [1049, 536] width 104 height 32
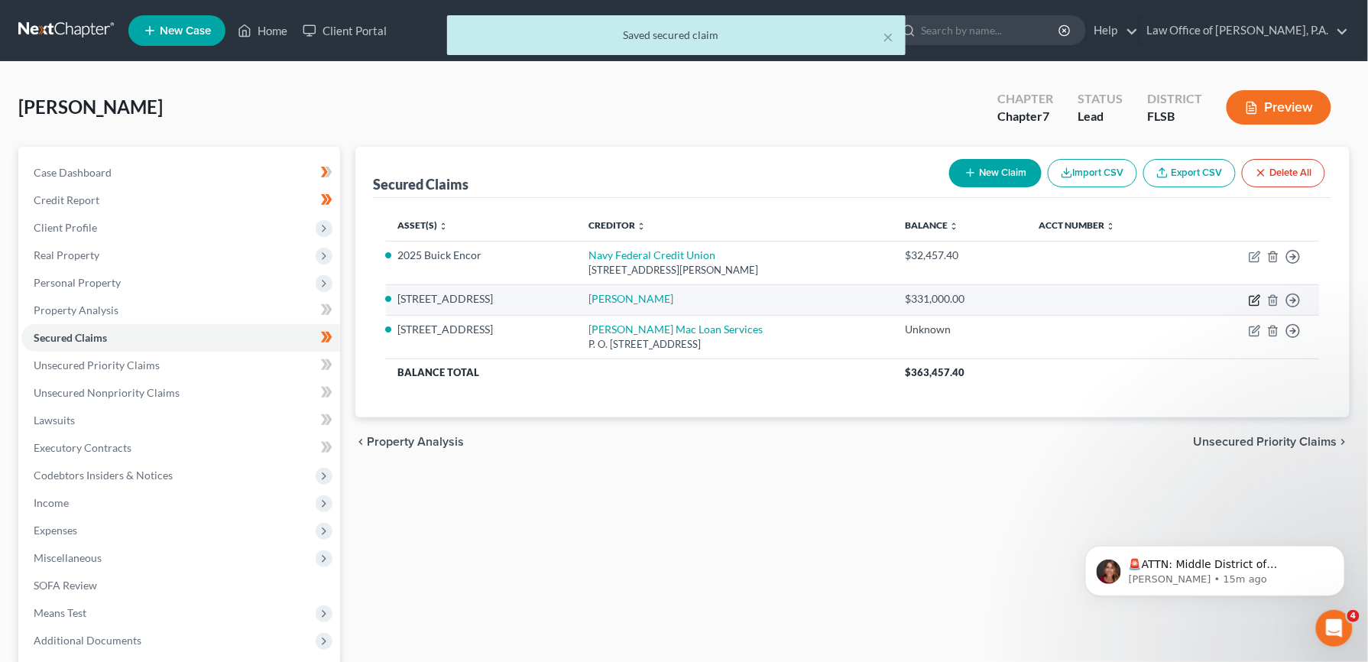
click at [1253, 300] on icon "button" at bounding box center [1255, 300] width 12 height 12
select select "0"
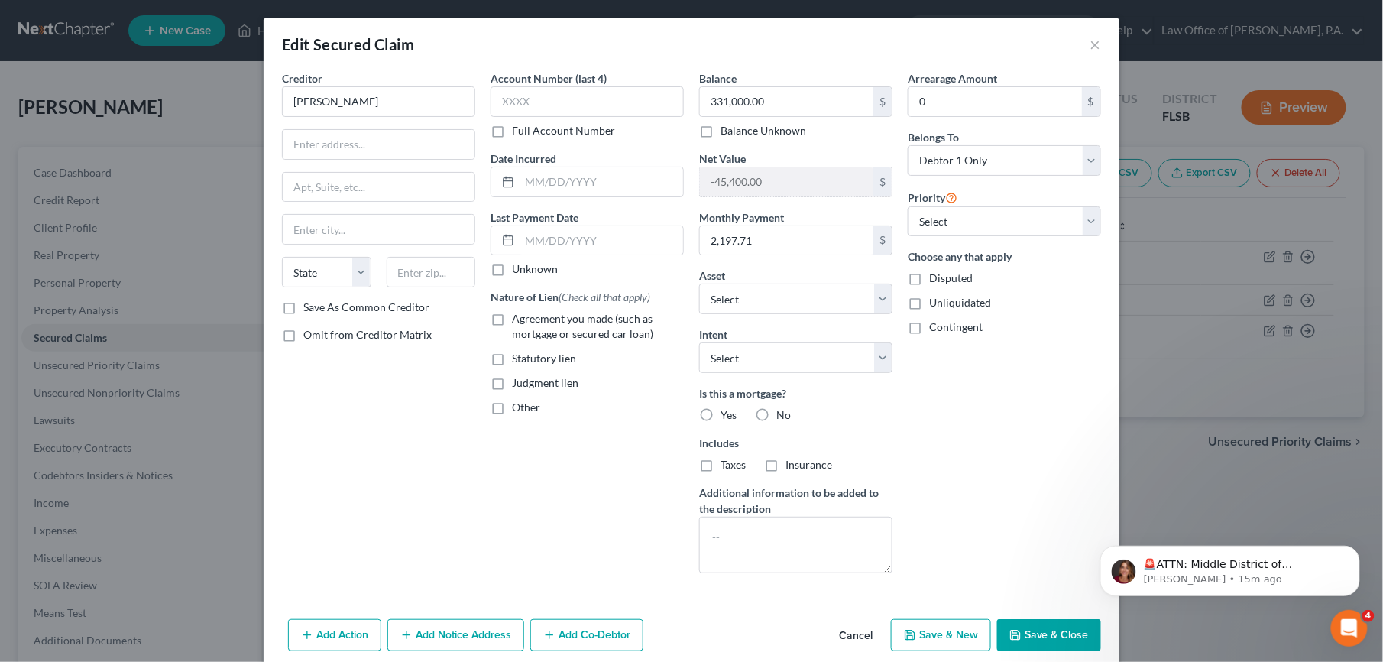
click at [721, 416] on label "Yes" at bounding box center [729, 414] width 16 height 15
click at [727, 416] on input "Yes" at bounding box center [732, 412] width 10 height 10
radio input "true"
click at [721, 465] on label "Taxes" at bounding box center [733, 464] width 25 height 15
click at [727, 465] on input "Taxes" at bounding box center [732, 462] width 10 height 10
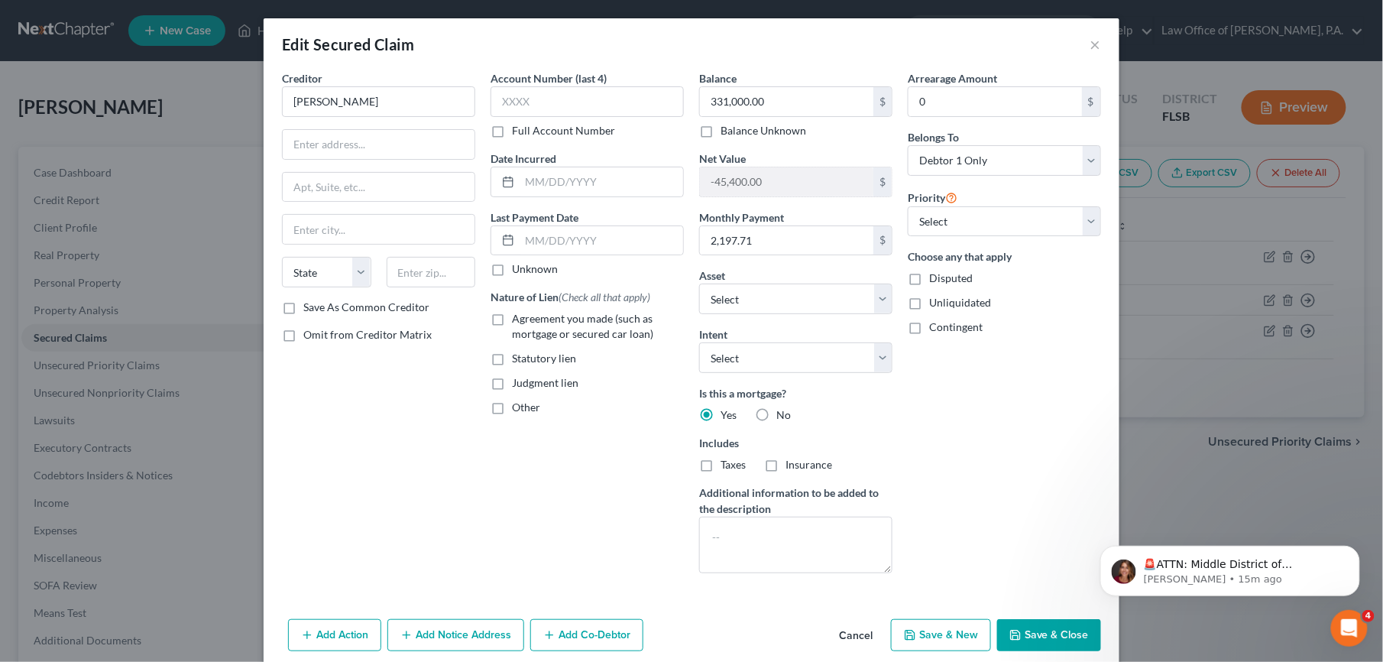
checkbox input "true"
click at [786, 466] on label "Insurance" at bounding box center [809, 464] width 47 height 15
click at [792, 466] on input "Insurance" at bounding box center [797, 462] width 10 height 10
checkbox input "true"
click at [512, 322] on label "Agreement you made (such as mortgage or secured car loan)" at bounding box center [598, 326] width 172 height 31
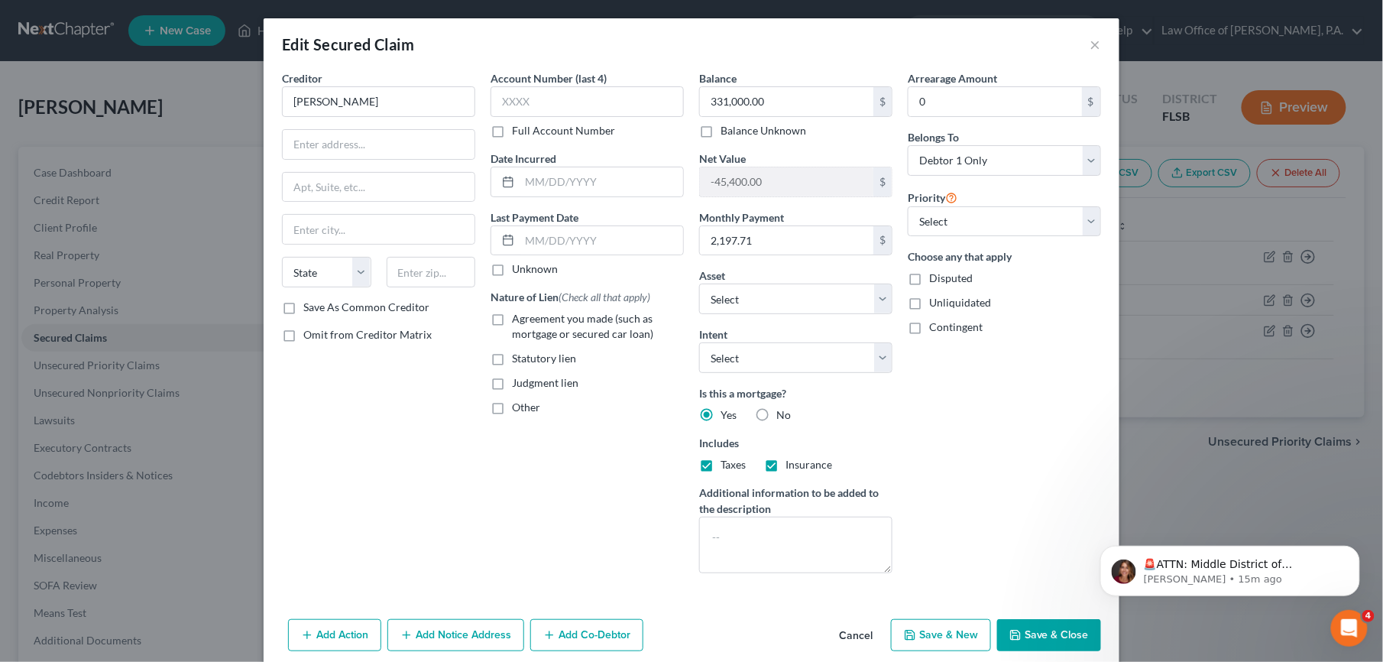
click at [518, 321] on input "Agreement you made (such as mortgage or secured car loan)" at bounding box center [523, 316] width 10 height 10
checkbox input "true"
click at [884, 362] on select "Select Surrender Redeem Reaffirm Avoid Other" at bounding box center [795, 357] width 193 height 31
select select "2"
click at [699, 344] on select "Select Surrender Redeem Reaffirm Avoid Other" at bounding box center [795, 357] width 193 height 31
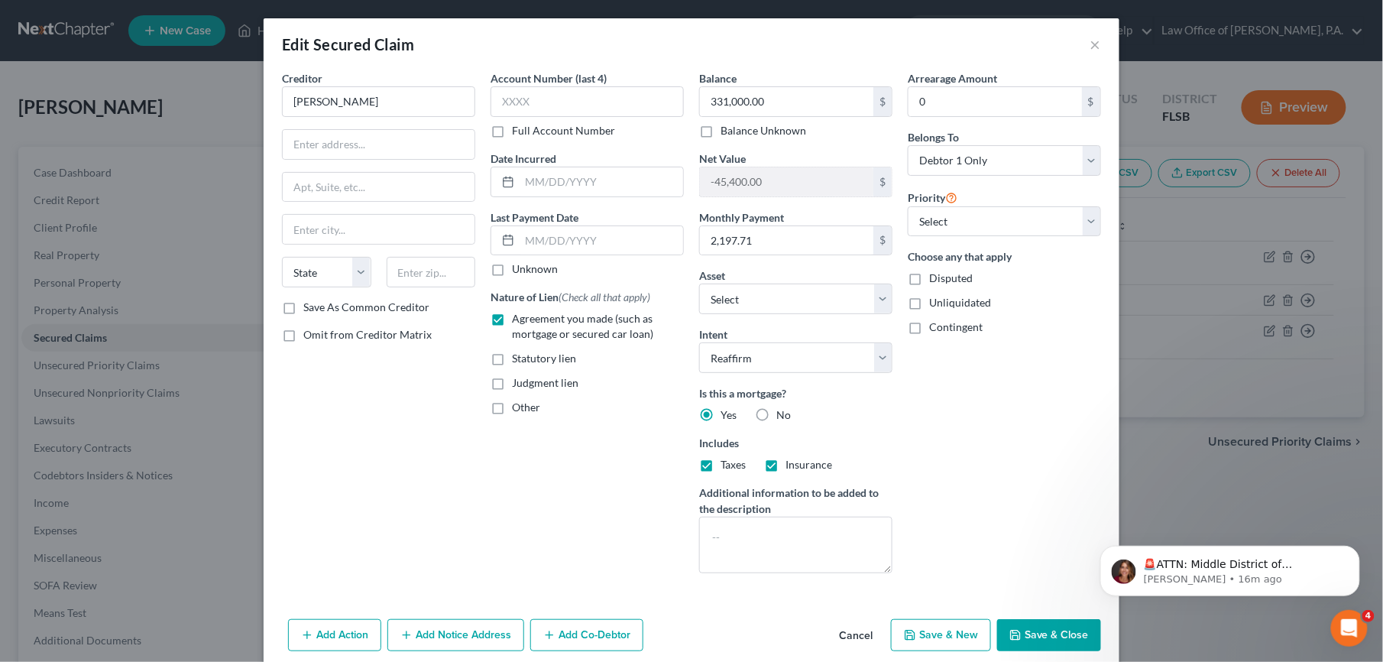
click at [1043, 646] on button "Save & Close" at bounding box center [1049, 635] width 104 height 32
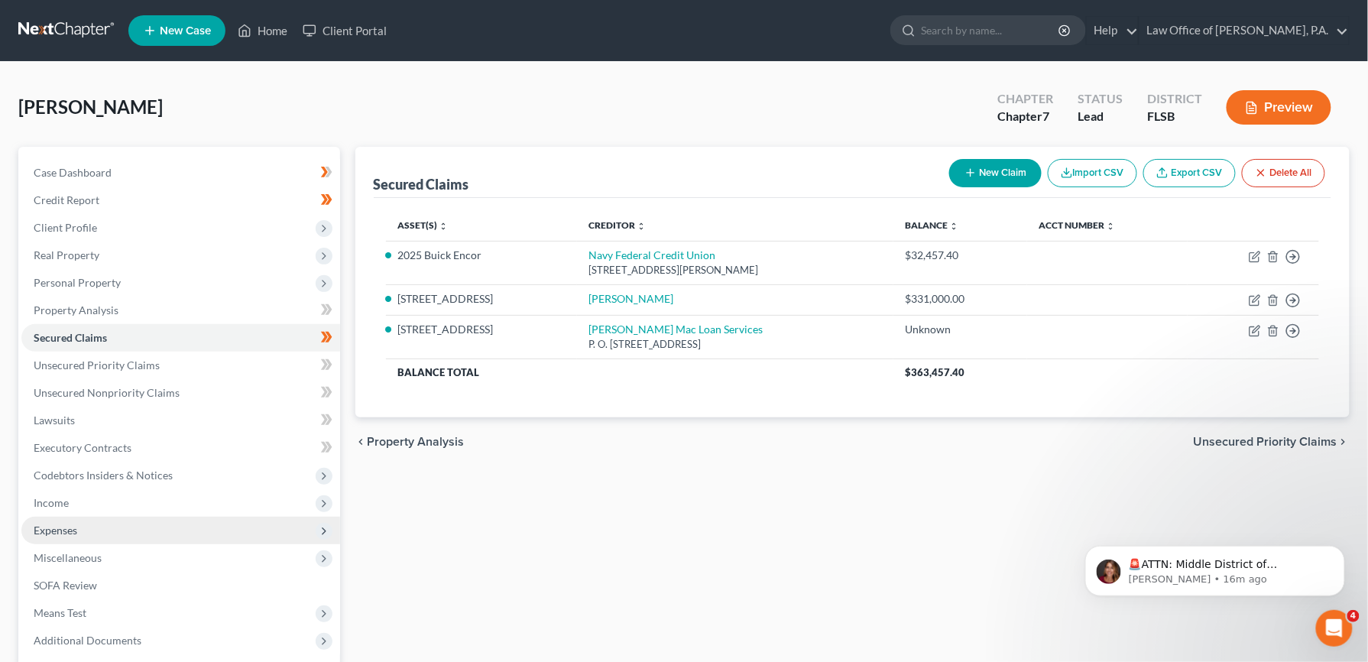
click at [70, 530] on span "Expenses" at bounding box center [56, 529] width 44 height 13
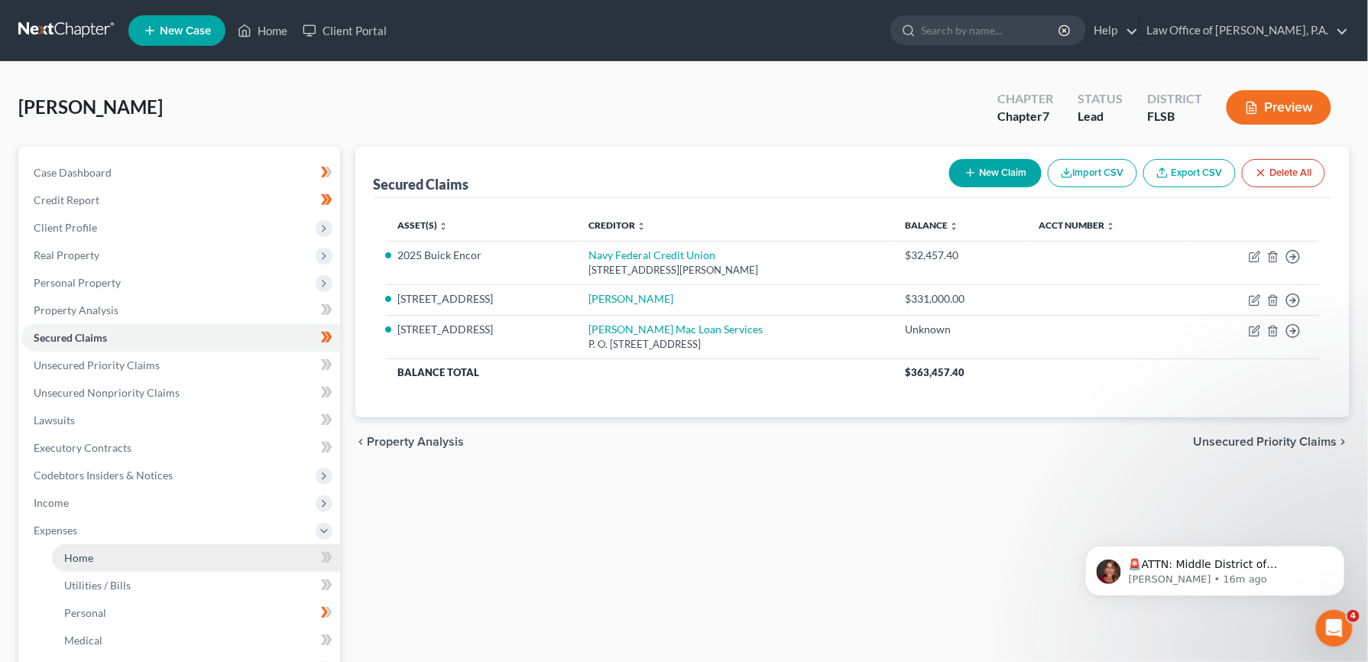
click at [80, 552] on span "Home" at bounding box center [78, 557] width 29 height 13
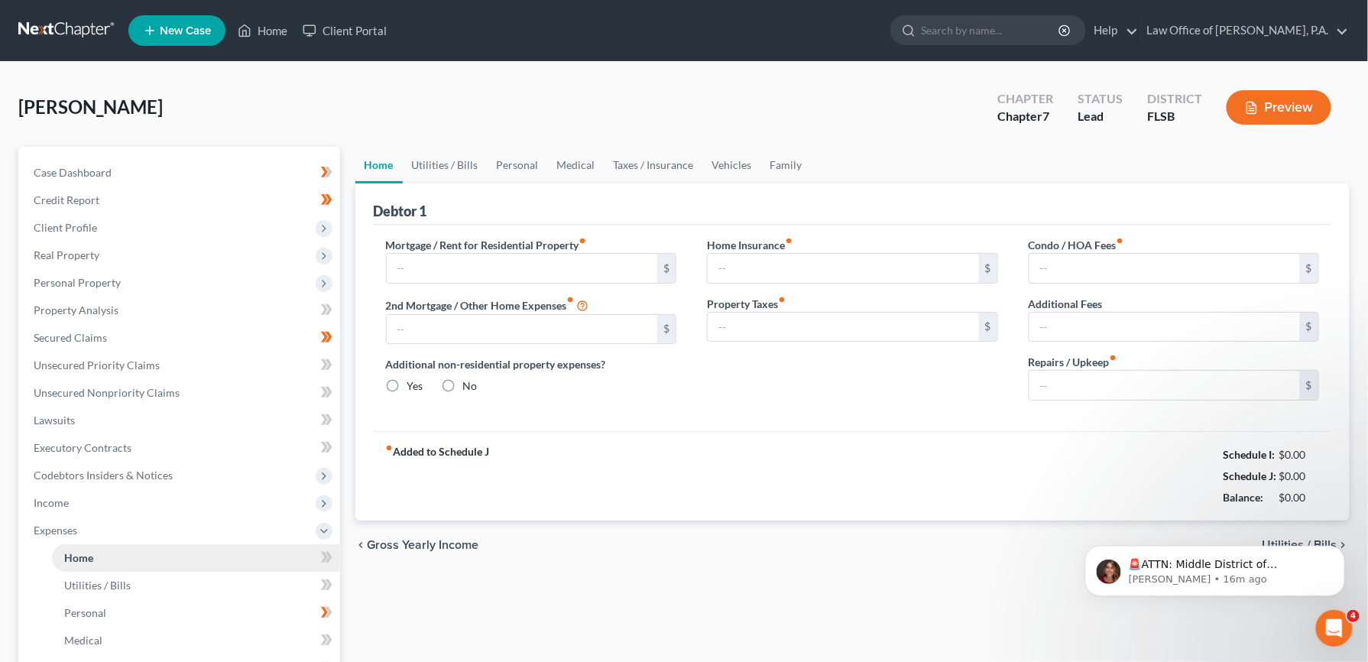
type input "1,098.95"
type input "0.00"
radio input "true"
type input "0.00"
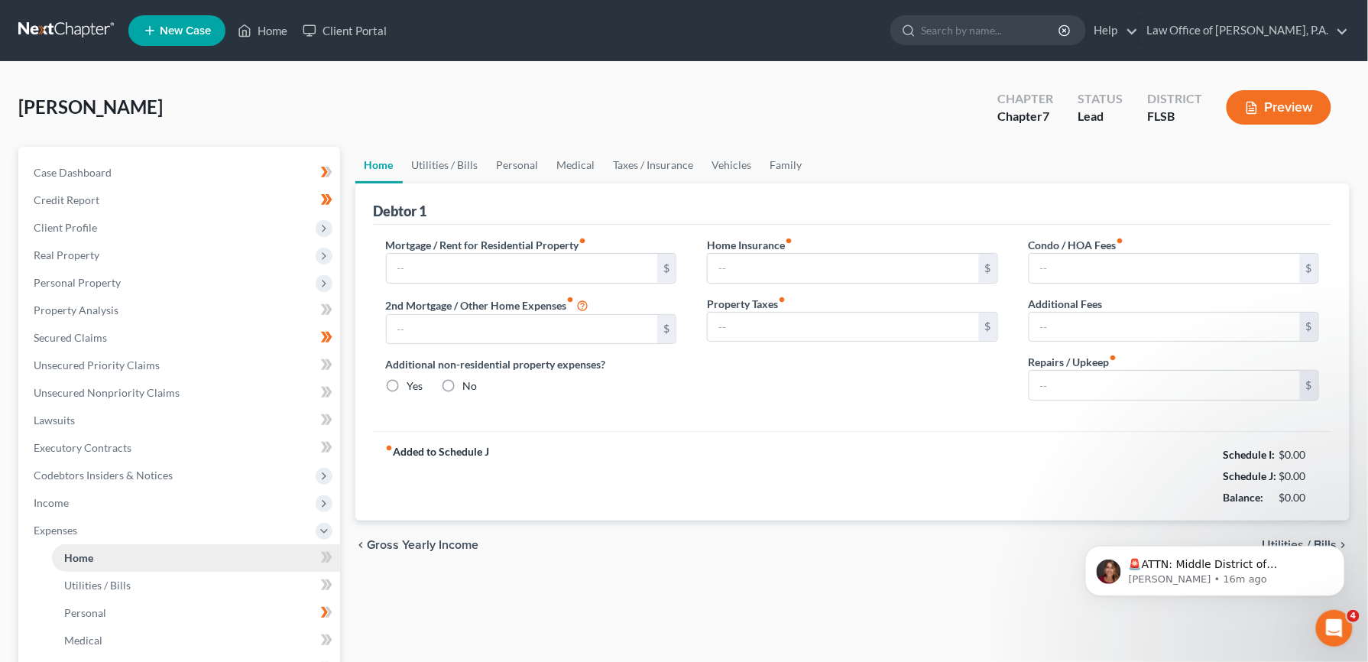
type input "205.00"
type input "153.83"
type input "0.00"
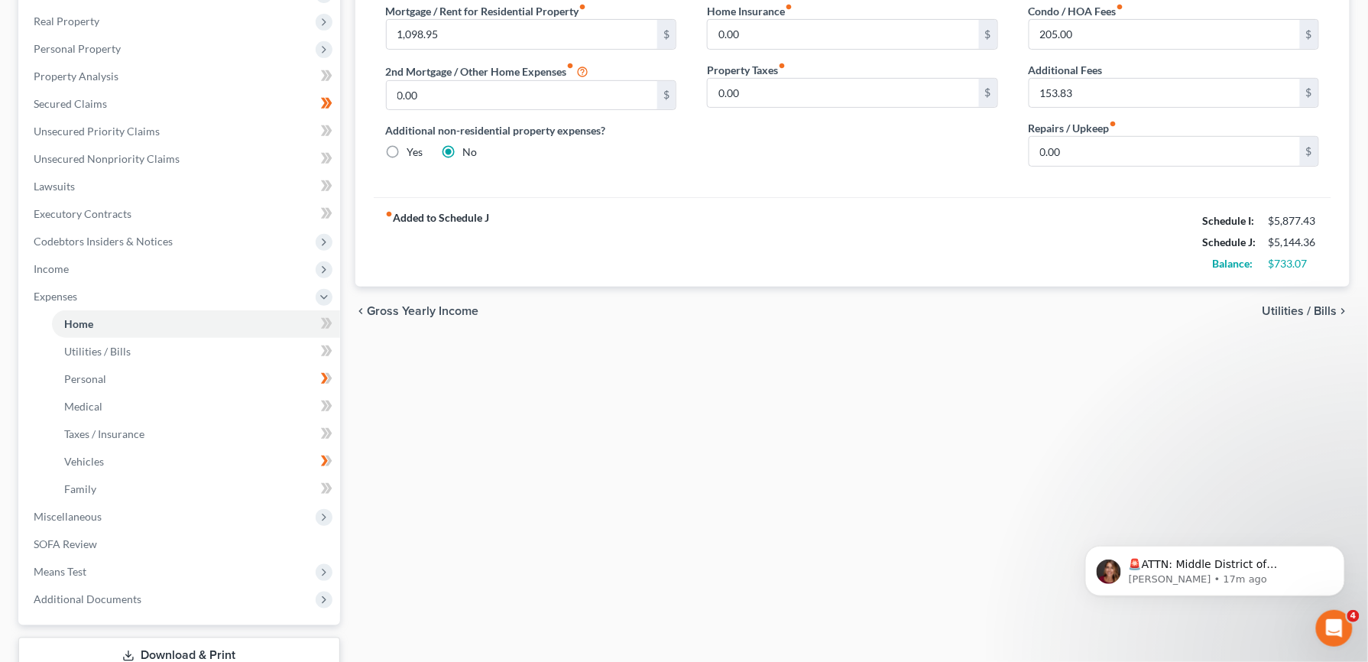
scroll to position [237, 0]
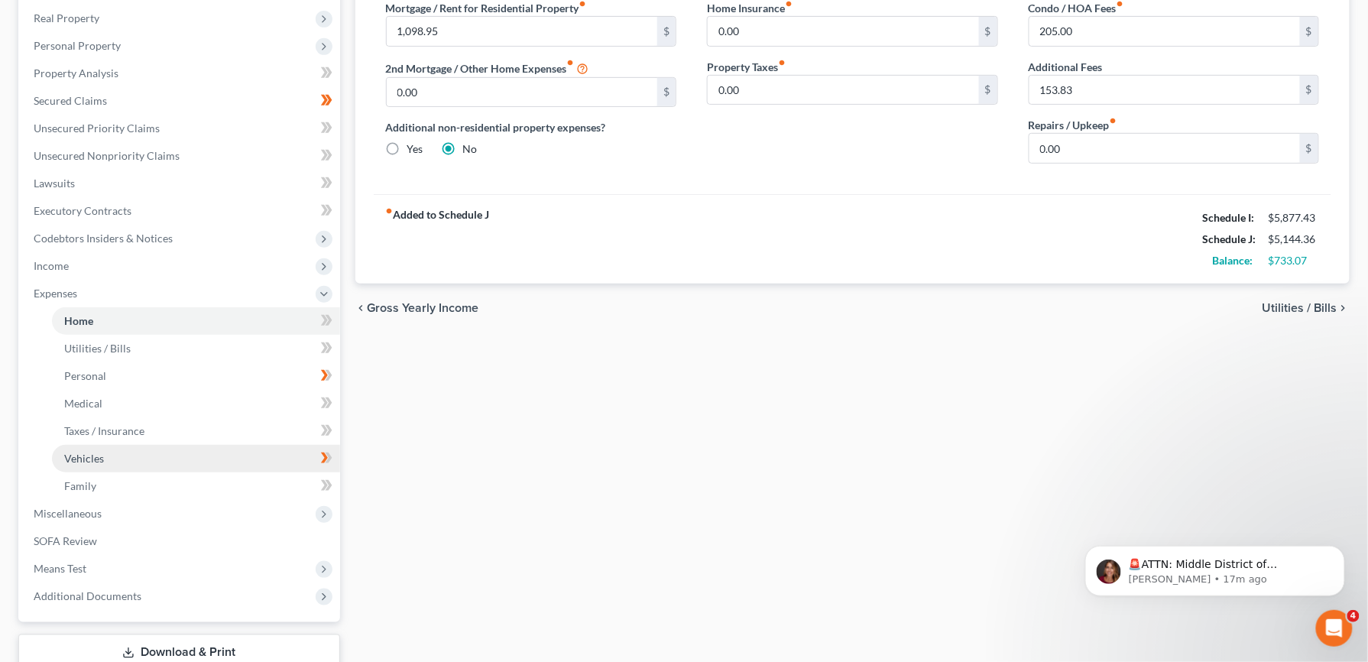
click at [93, 455] on span "Vehicles" at bounding box center [84, 458] width 40 height 13
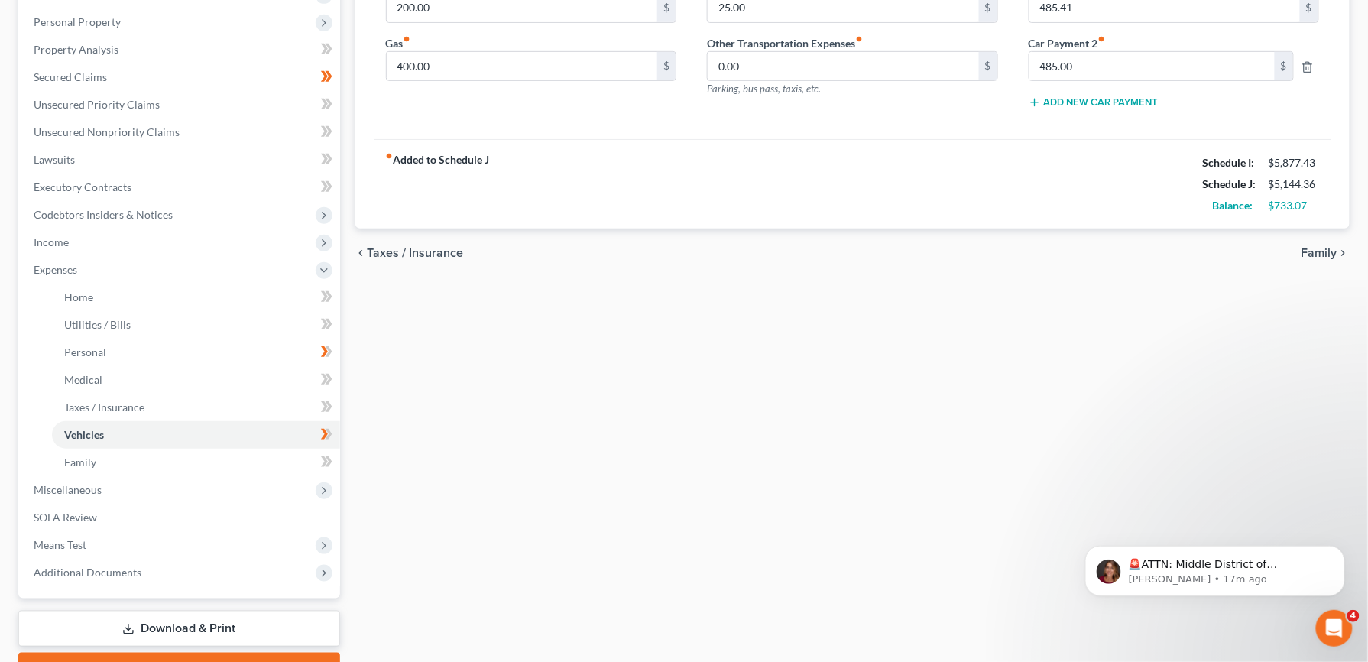
scroll to position [274, 0]
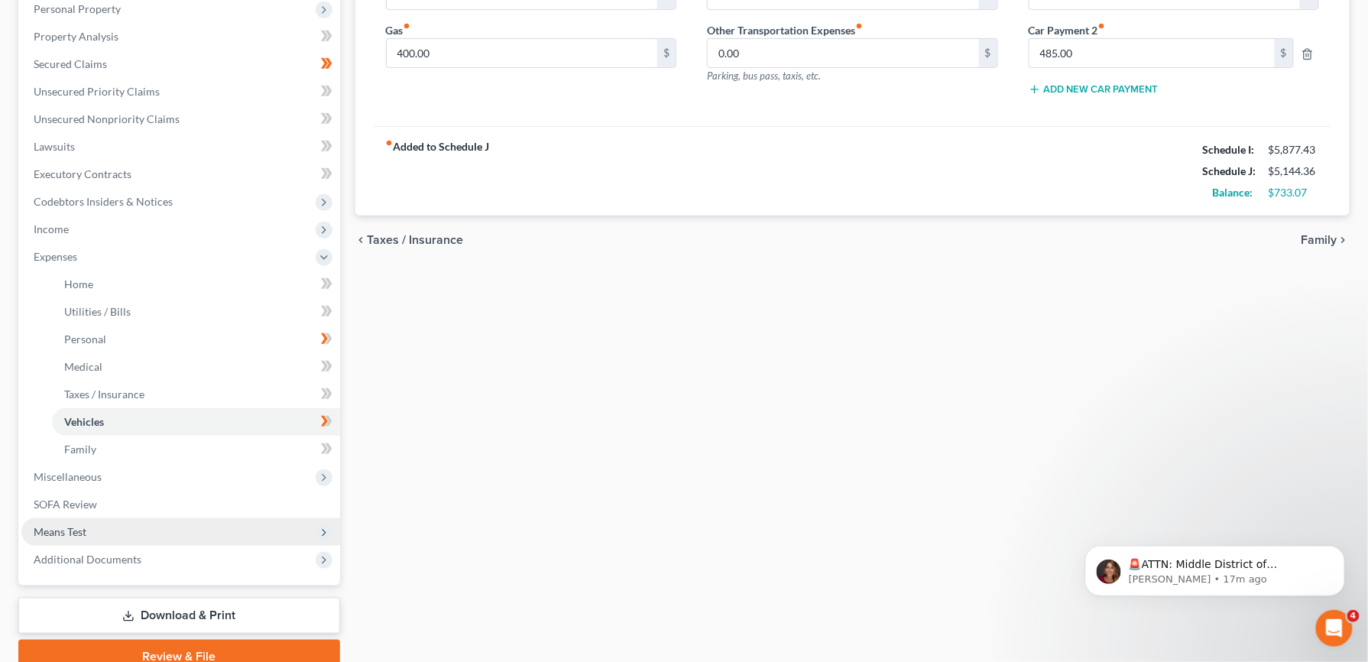
click at [57, 532] on span "Means Test" at bounding box center [60, 531] width 53 height 13
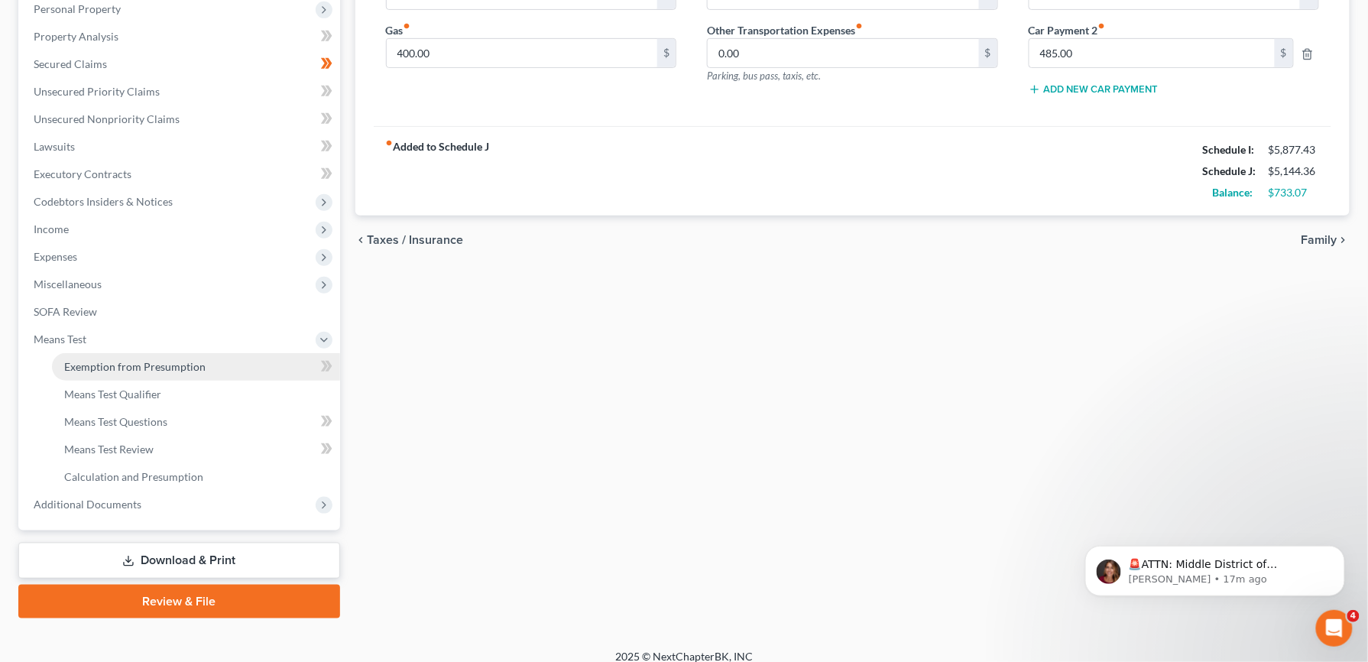
click at [123, 367] on span "Exemption from Presumption" at bounding box center [134, 366] width 141 height 13
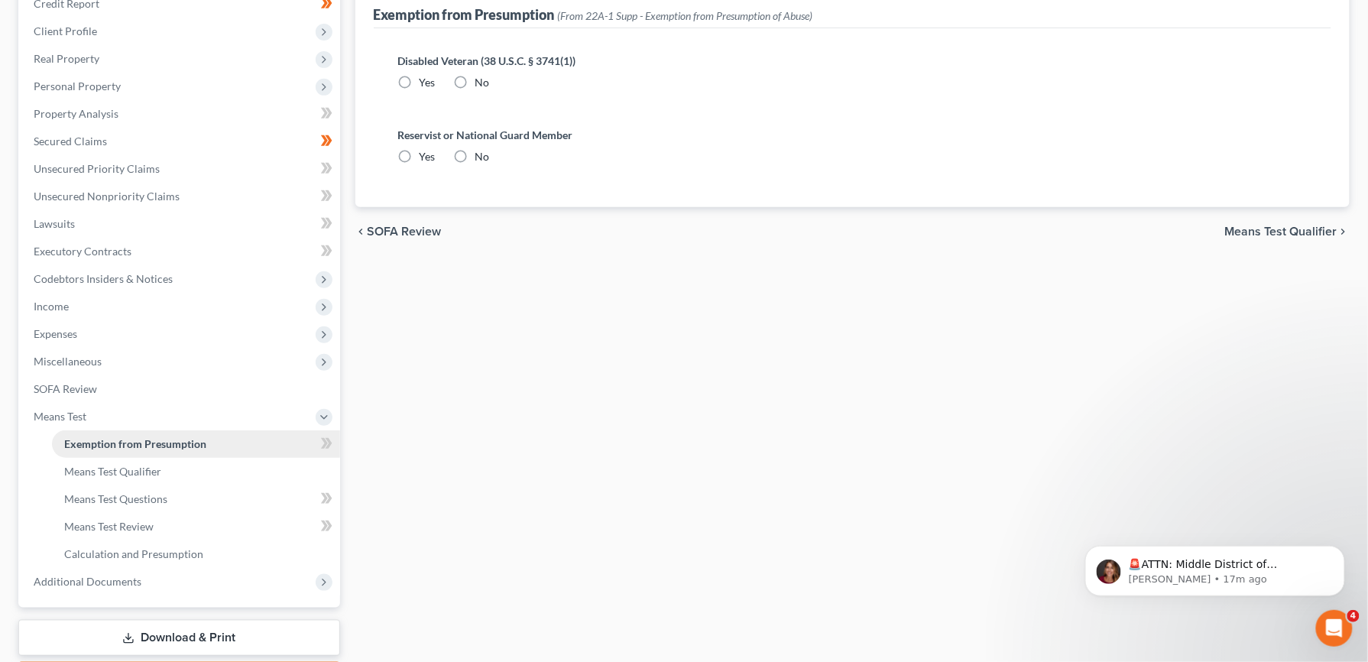
radio input "true"
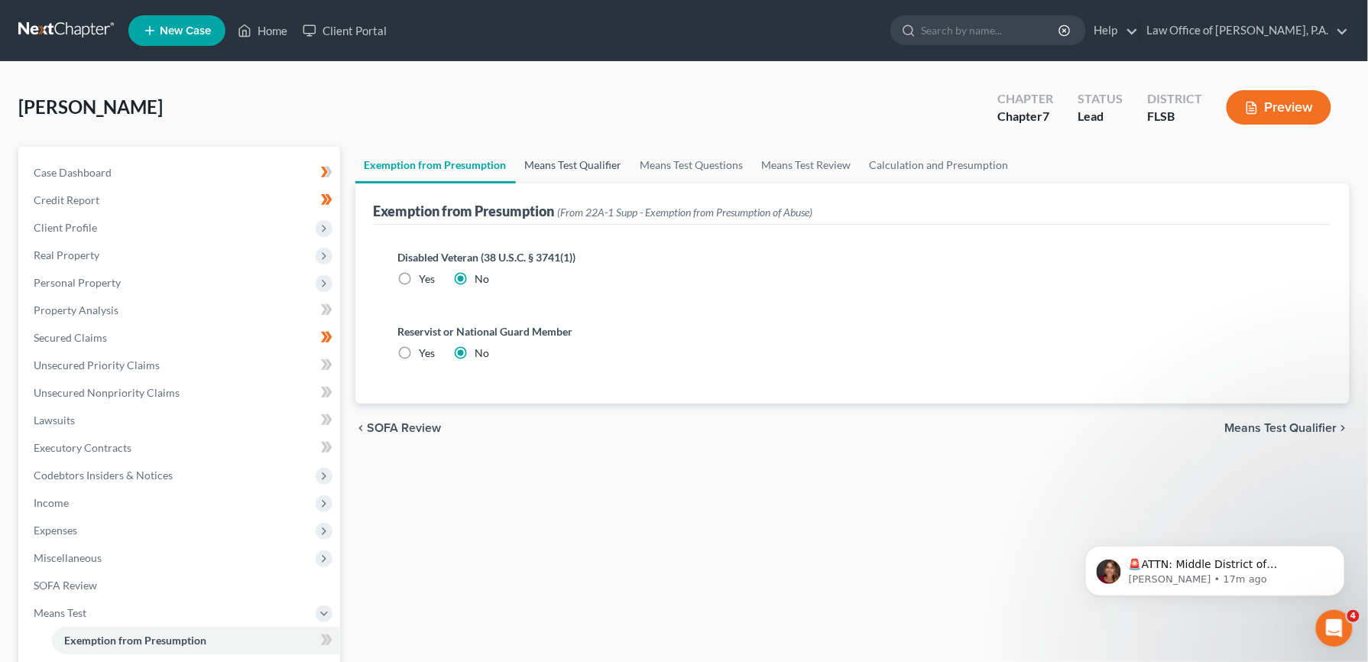
click at [596, 162] on link "Means Test Qualifier" at bounding box center [573, 165] width 115 height 37
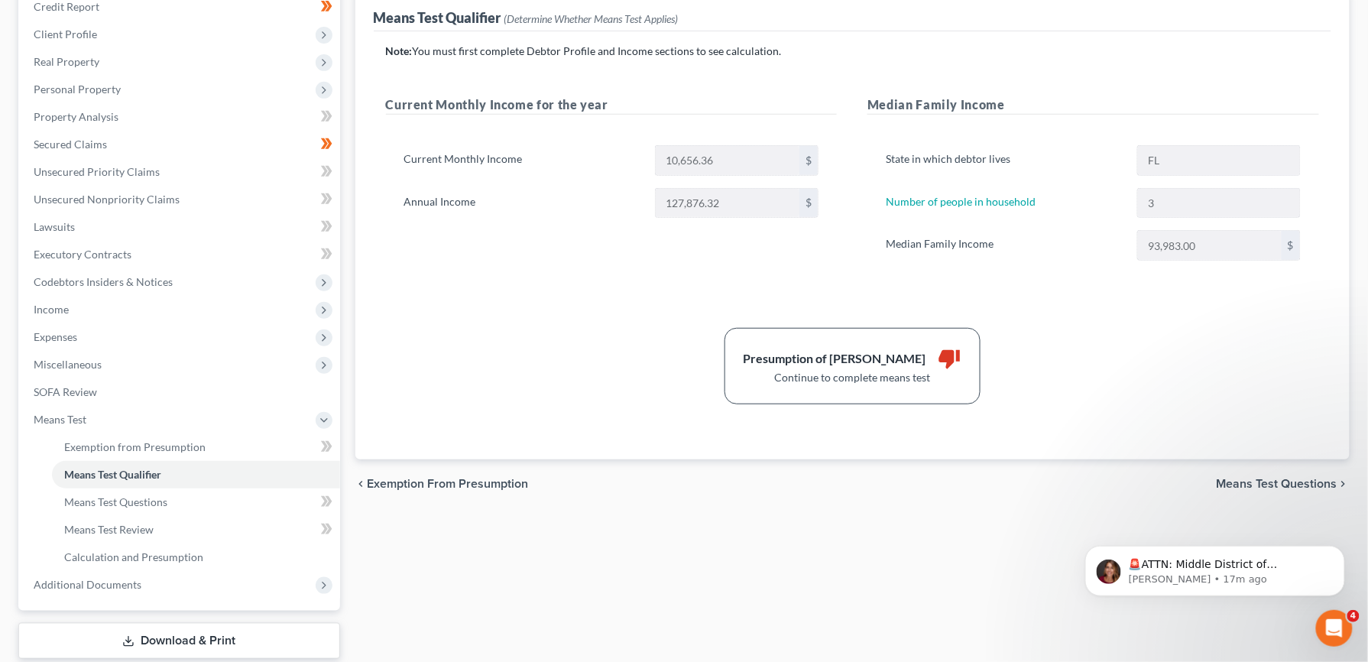
scroll to position [209, 0]
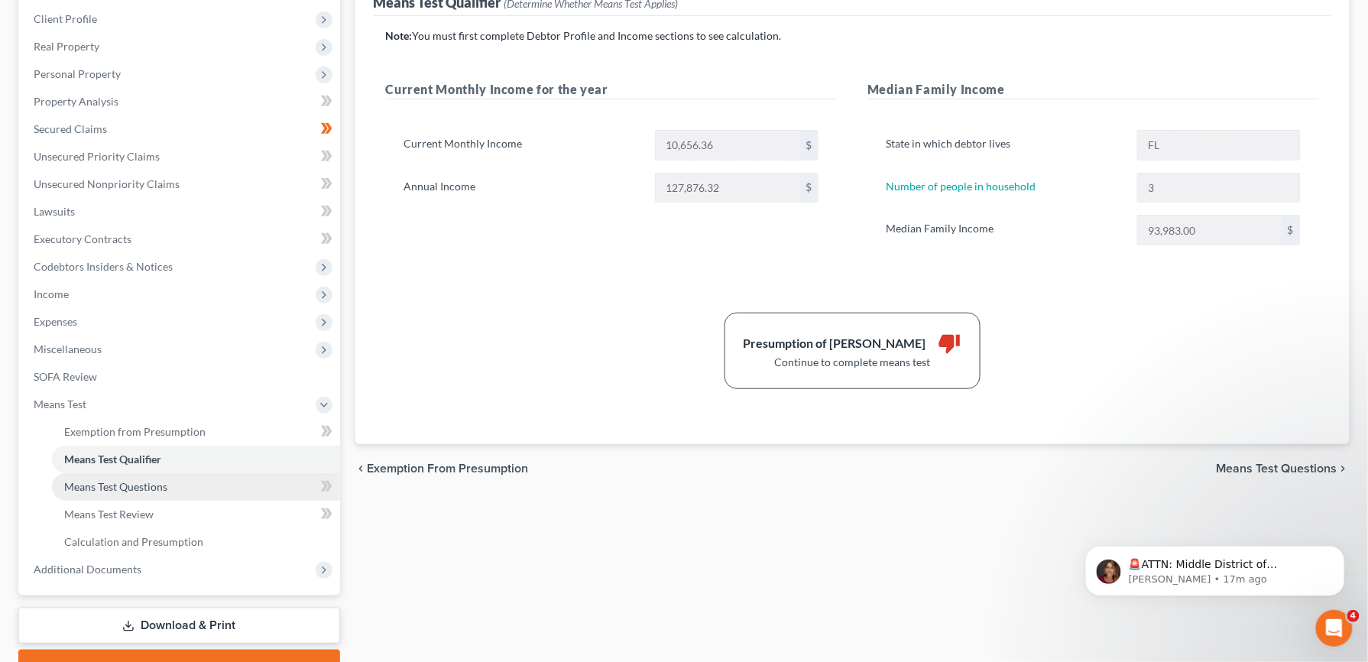
click at [150, 488] on span "Means Test Questions" at bounding box center [115, 486] width 103 height 13
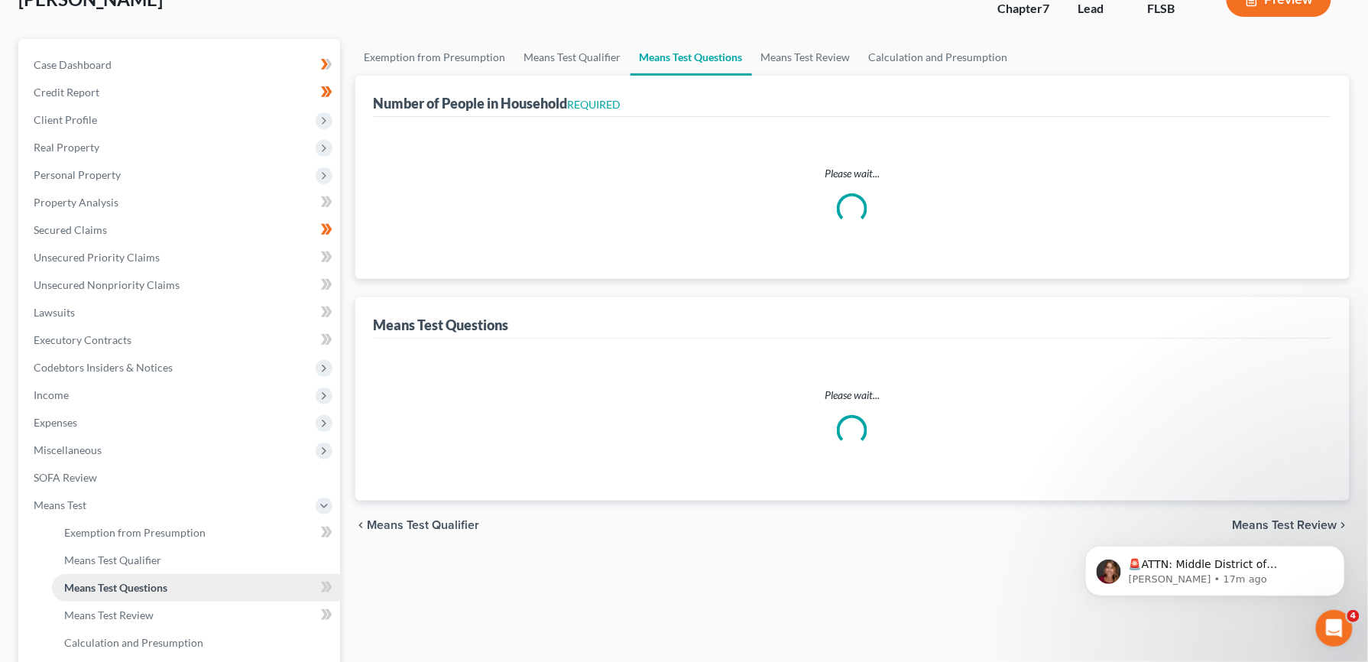
scroll to position [3, 0]
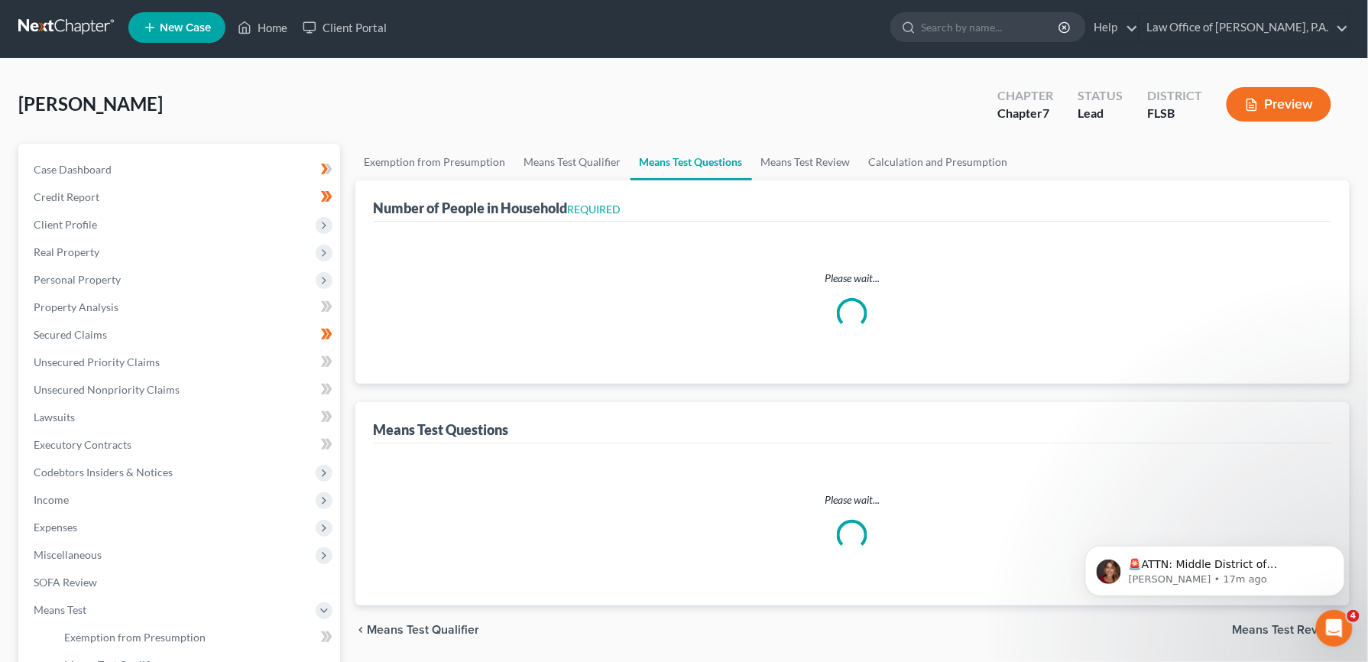
select select "0"
select select "60"
select select "0"
select select "60"
select select "1"
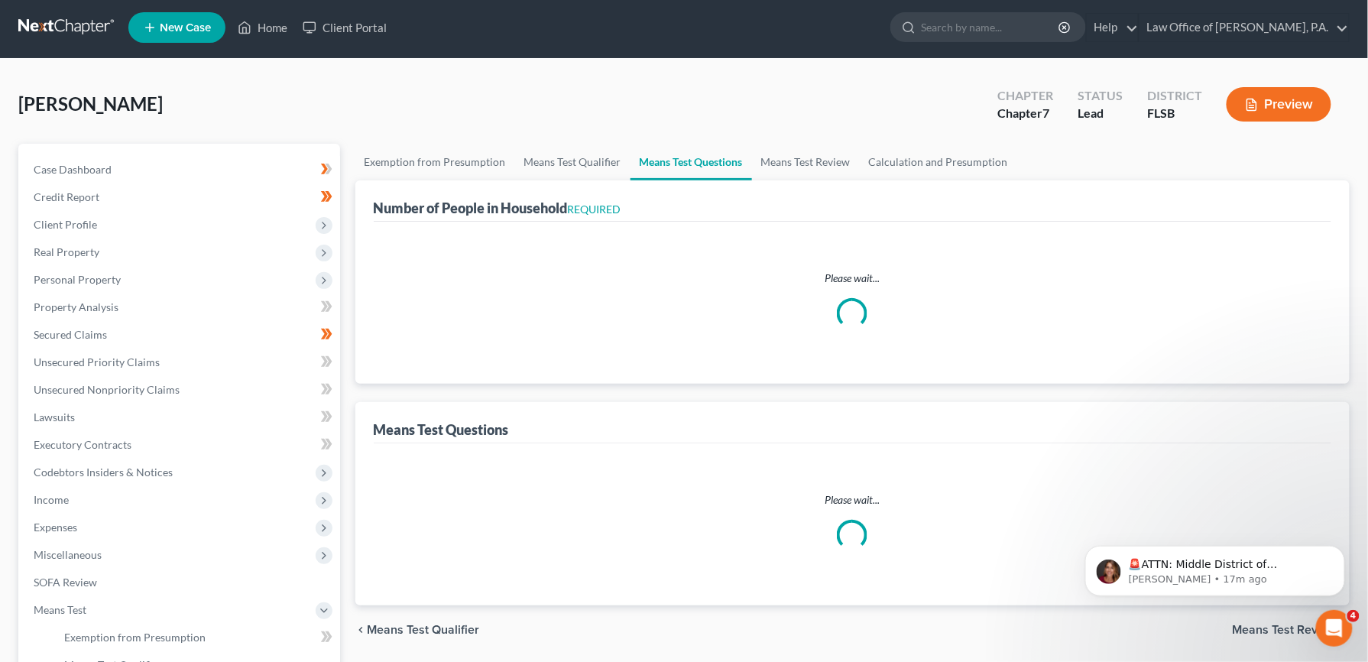
select select "60"
select select "1"
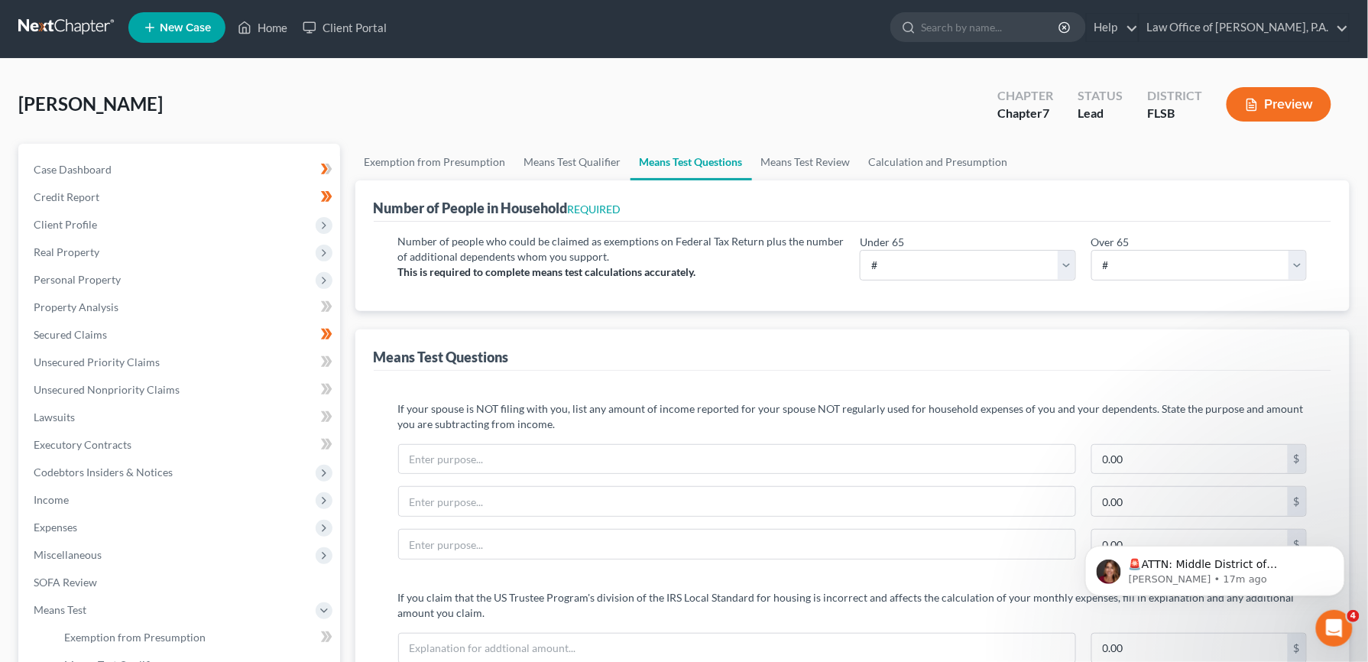
scroll to position [0, 0]
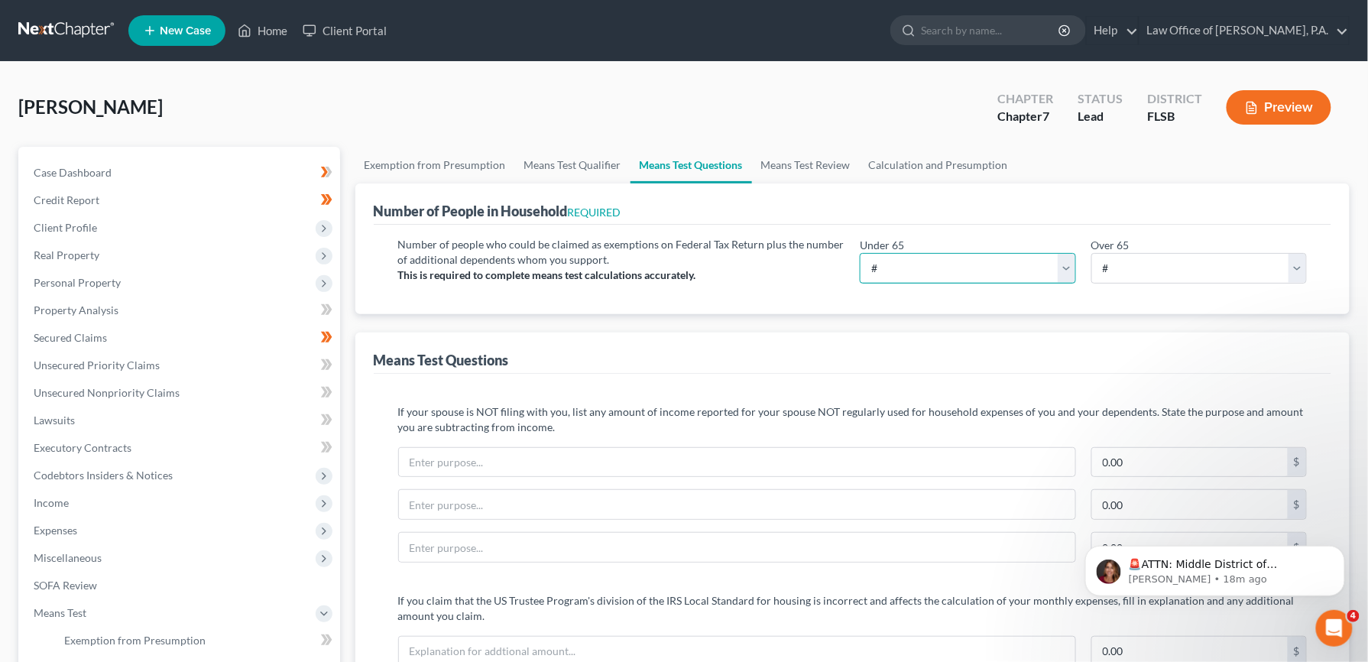
click at [1070, 267] on select "# 0 1 2 3 4 5 6 7 8 9 10" at bounding box center [968, 268] width 216 height 31
select select "1"
click at [860, 253] on select "# 0 1 2 3 4 5 6 7 8 9 10" at bounding box center [968, 268] width 216 height 31
click at [68, 232] on span "Client Profile" at bounding box center [180, 228] width 319 height 28
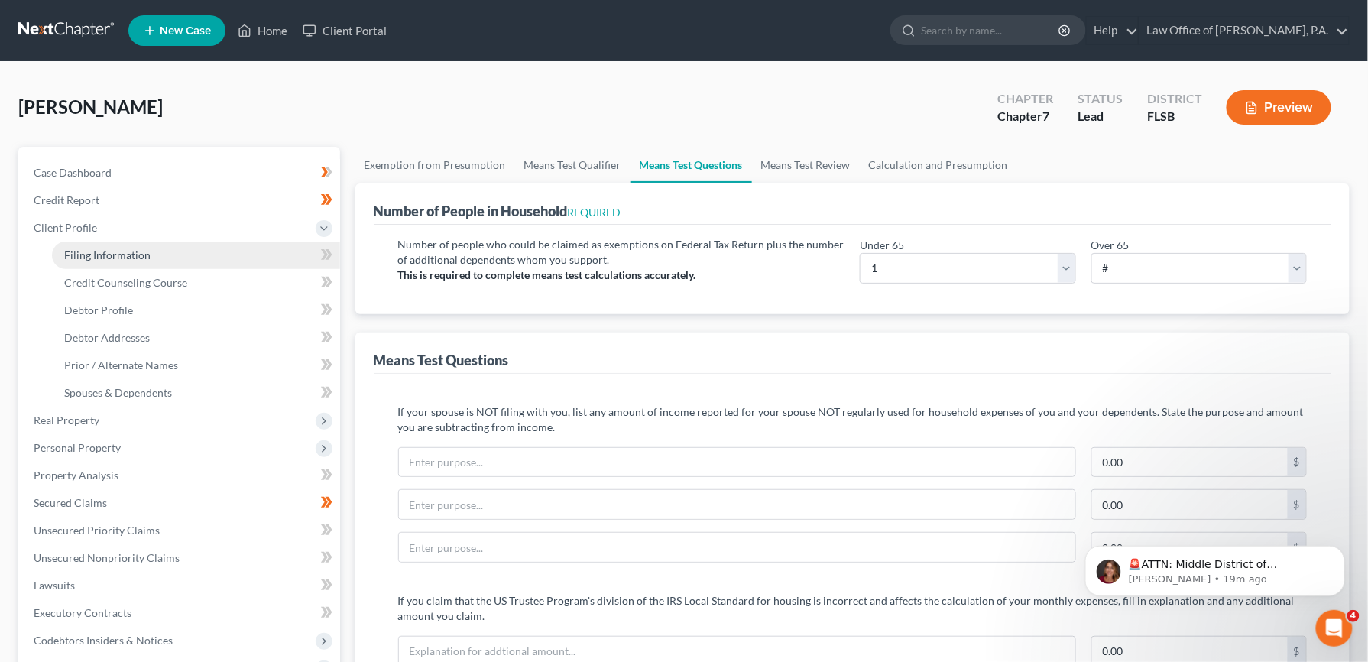
click at [124, 252] on span "Filing Information" at bounding box center [107, 254] width 86 height 13
select select "1"
select select "0"
select select "17"
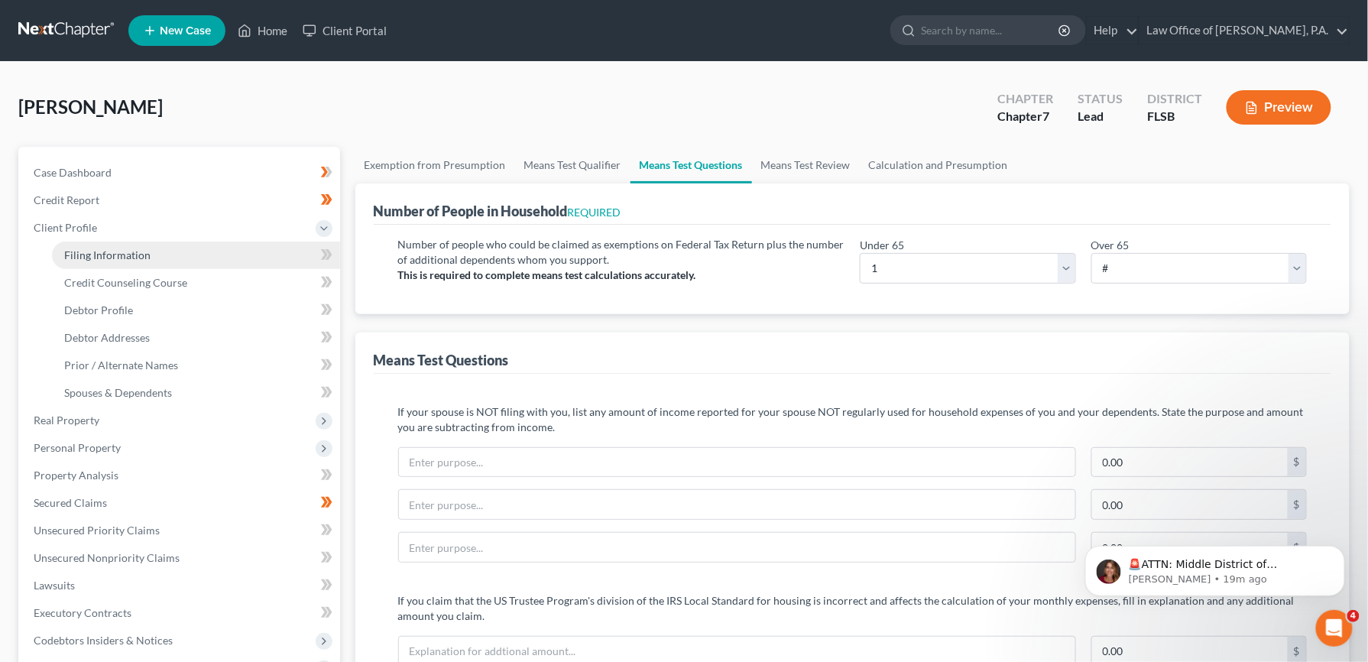
select select "0"
select select "9"
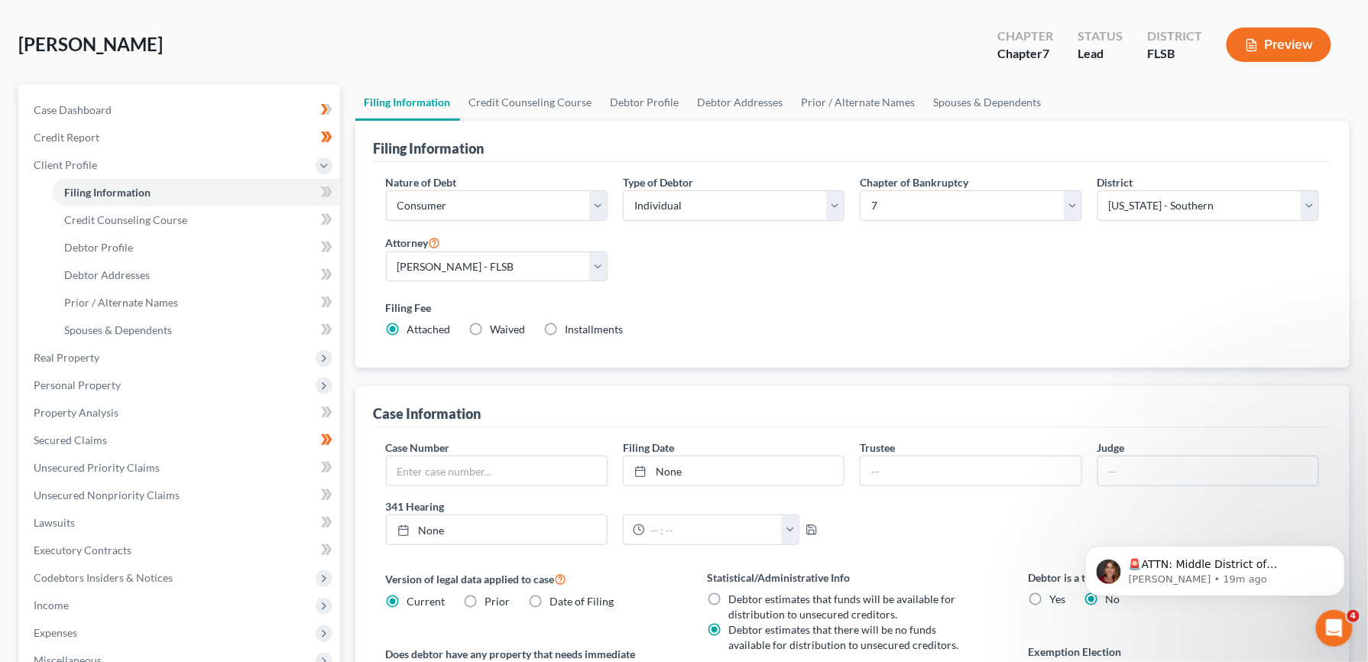
scroll to position [11, 0]
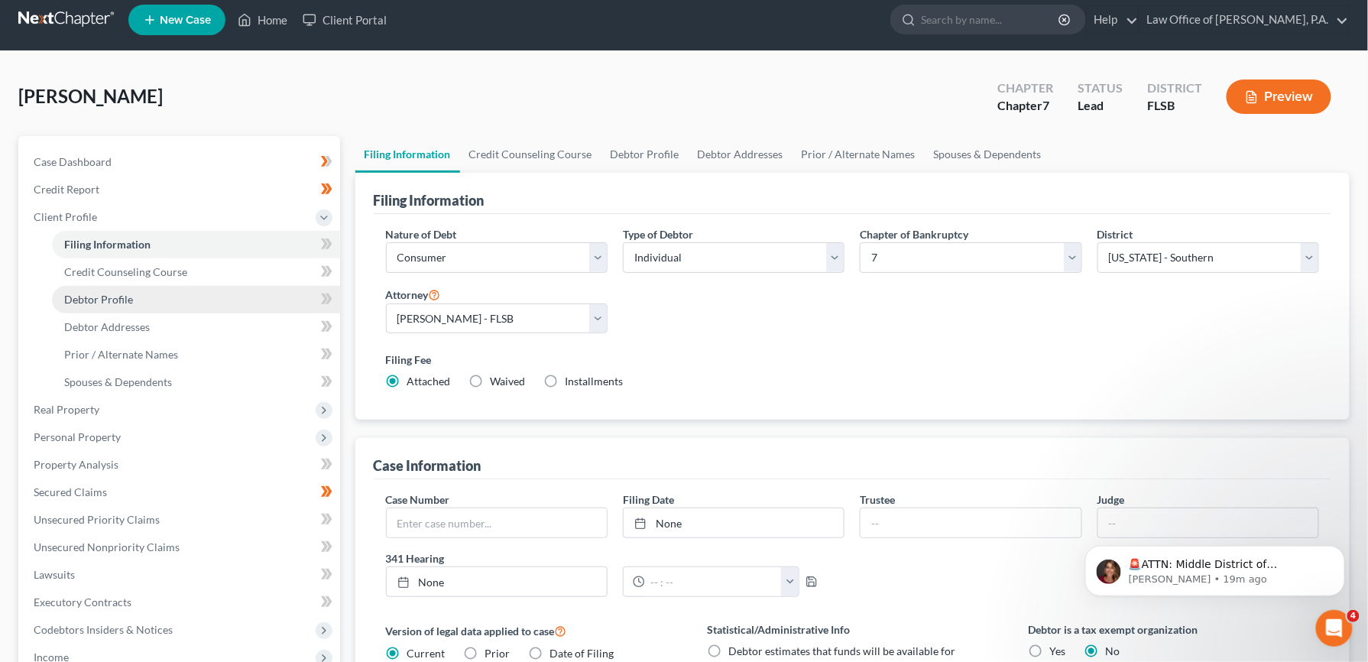
click at [110, 297] on span "Debtor Profile" at bounding box center [98, 299] width 69 height 13
select select "1"
select select "2"
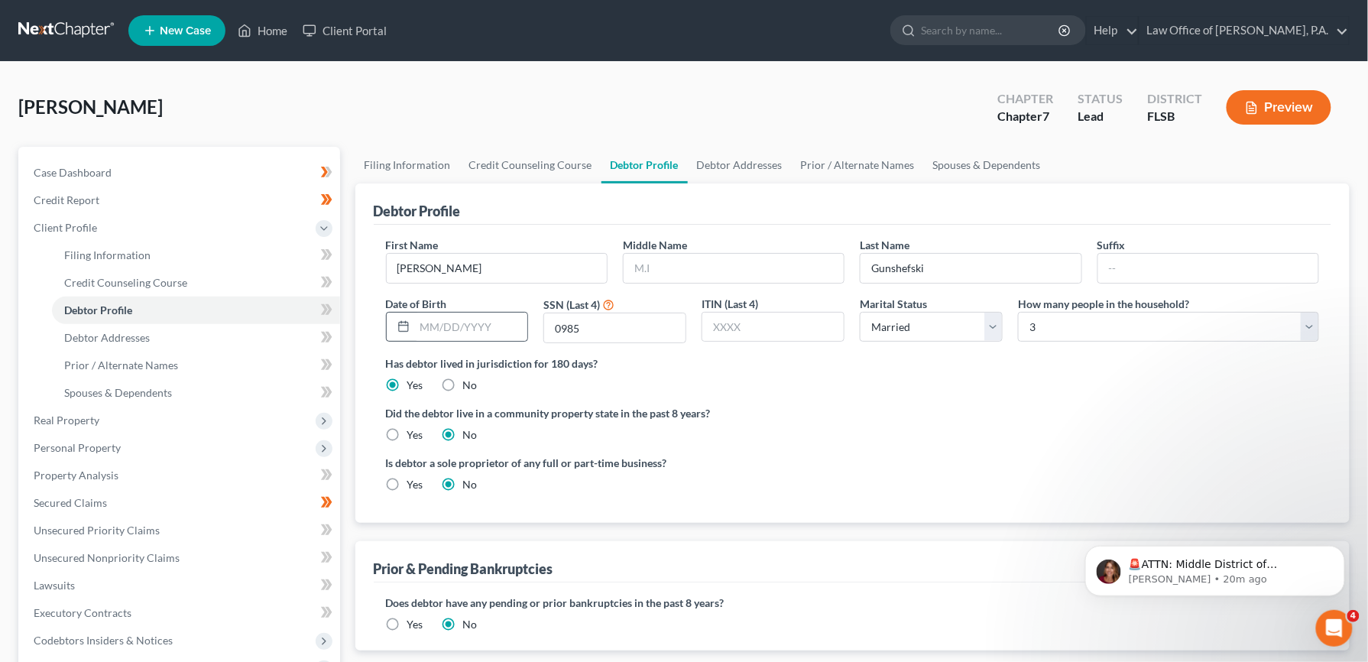
click at [404, 326] on line at bounding box center [403, 326] width 9 height 0
click at [439, 326] on input "text" at bounding box center [471, 327] width 113 height 29
type input "09051991"
click at [780, 326] on input "text" at bounding box center [772, 327] width 141 height 29
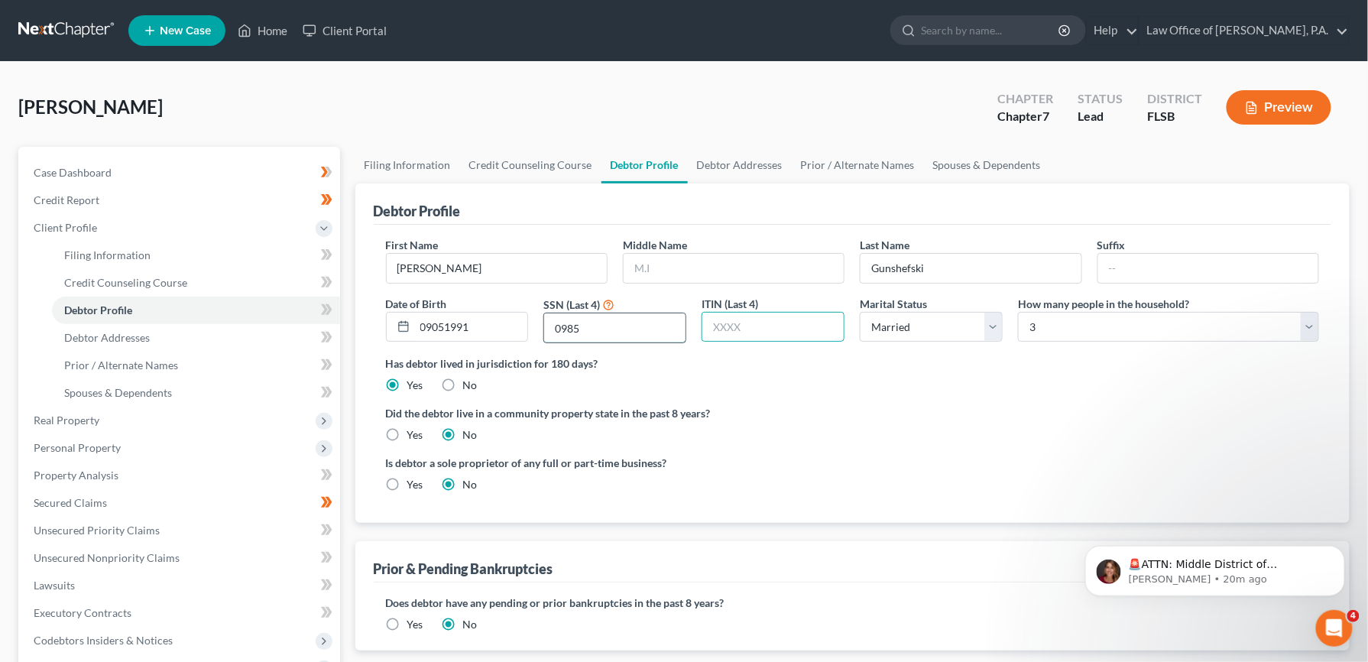
click at [642, 333] on input "0985" at bounding box center [614, 327] width 141 height 29
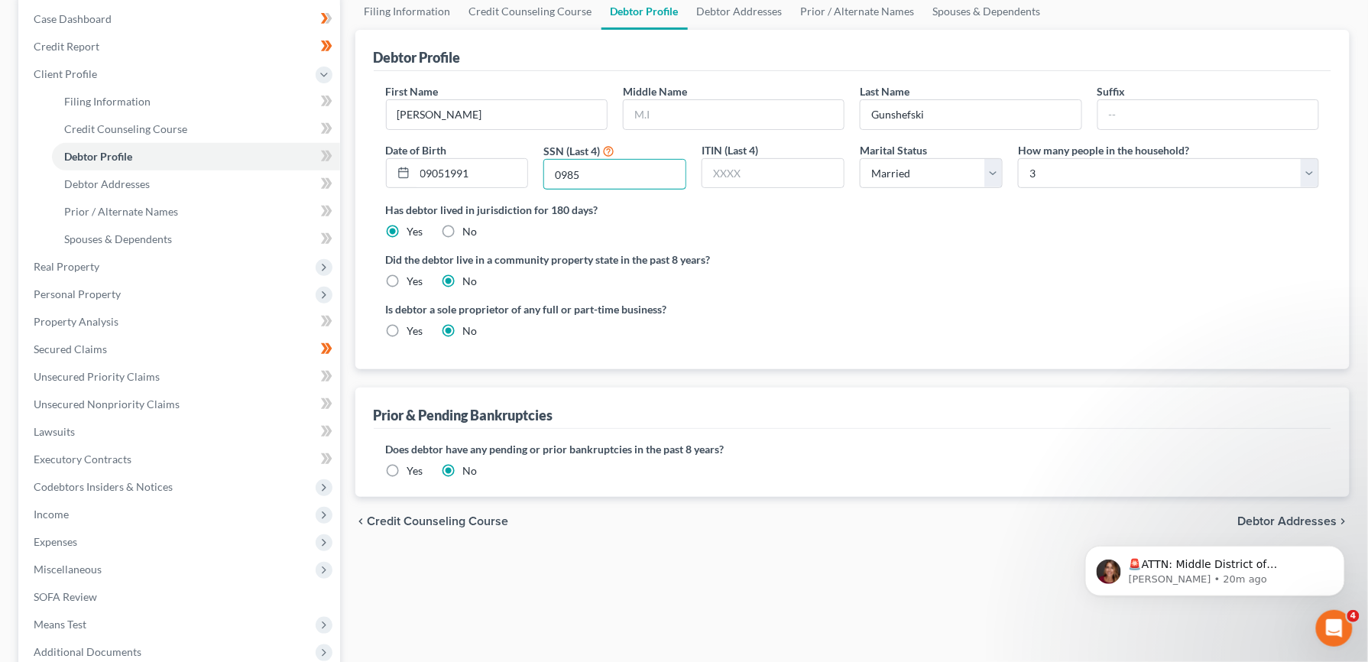
scroll to position [141, 0]
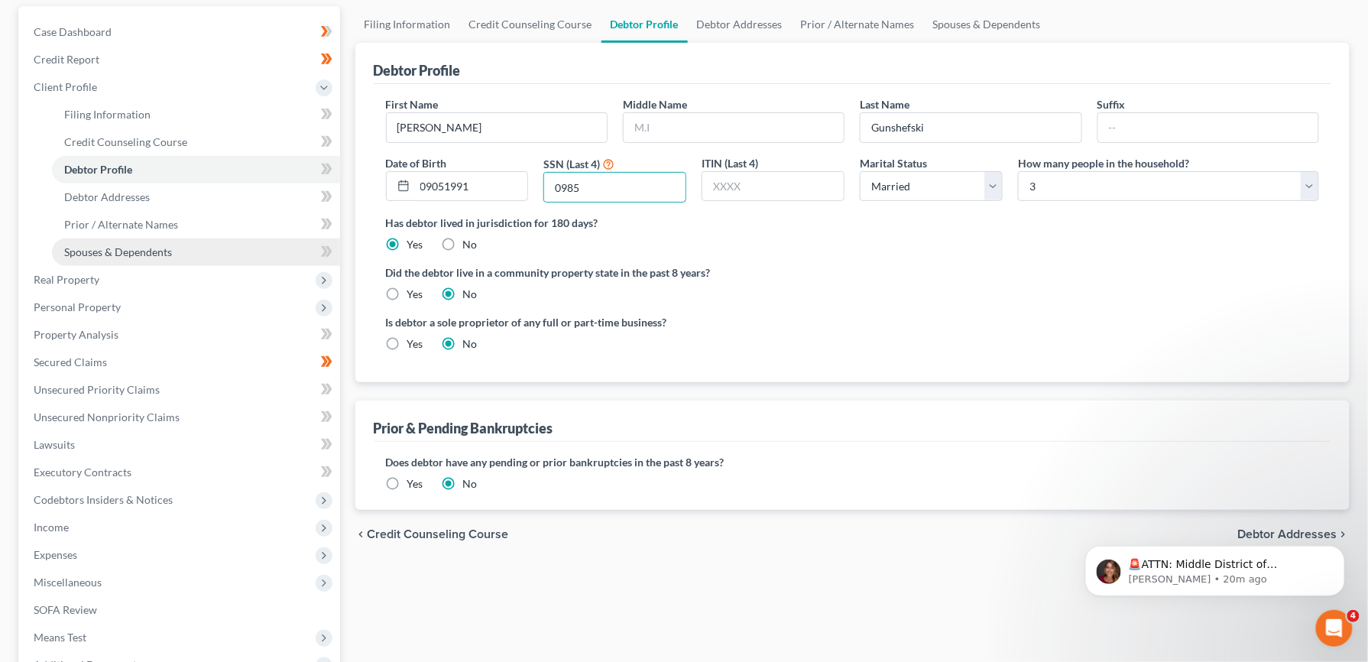
click at [116, 249] on span "Spouses & Dependents" at bounding box center [118, 251] width 108 height 13
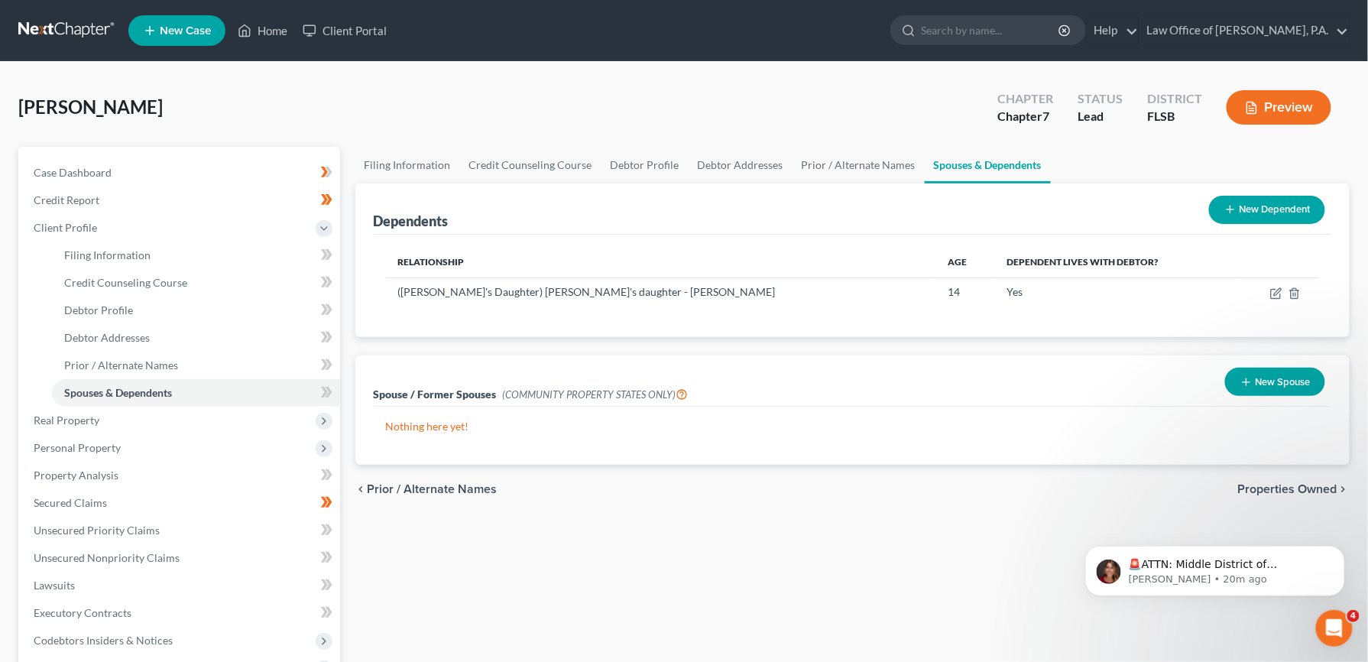
click at [1266, 383] on button "New Spouse" at bounding box center [1275, 382] width 100 height 28
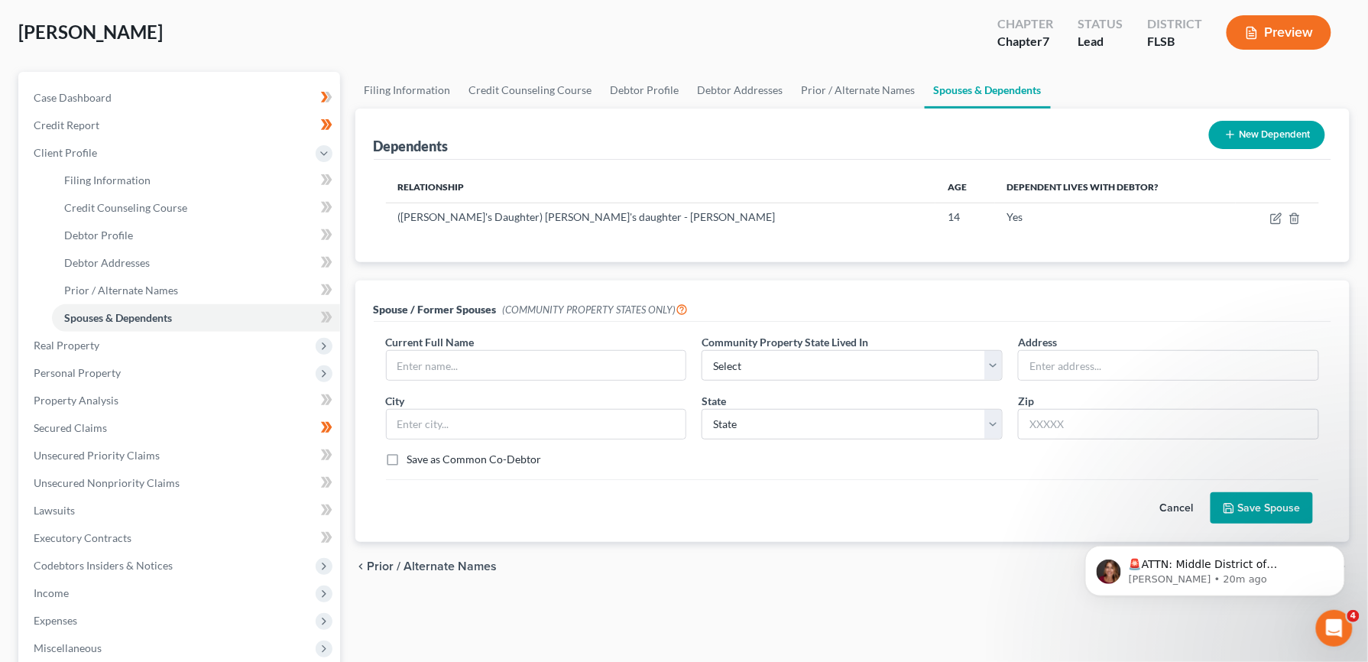
scroll to position [154, 0]
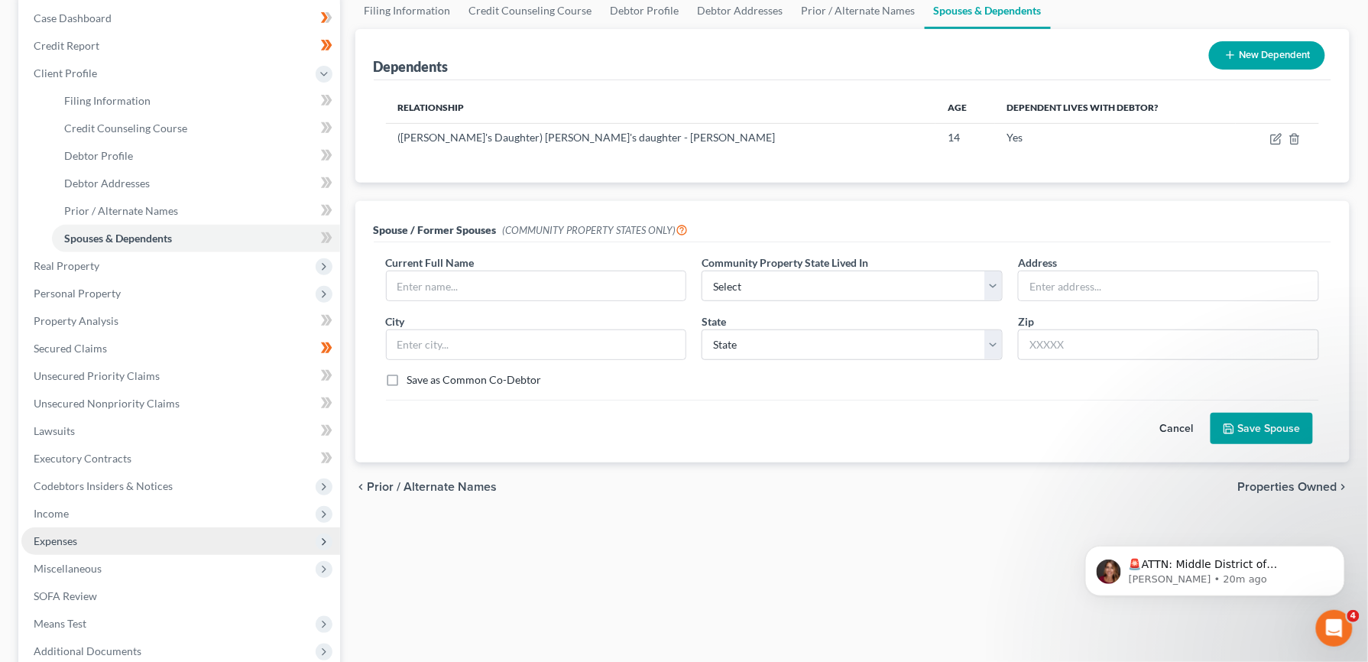
click at [55, 538] on span "Expenses" at bounding box center [56, 540] width 44 height 13
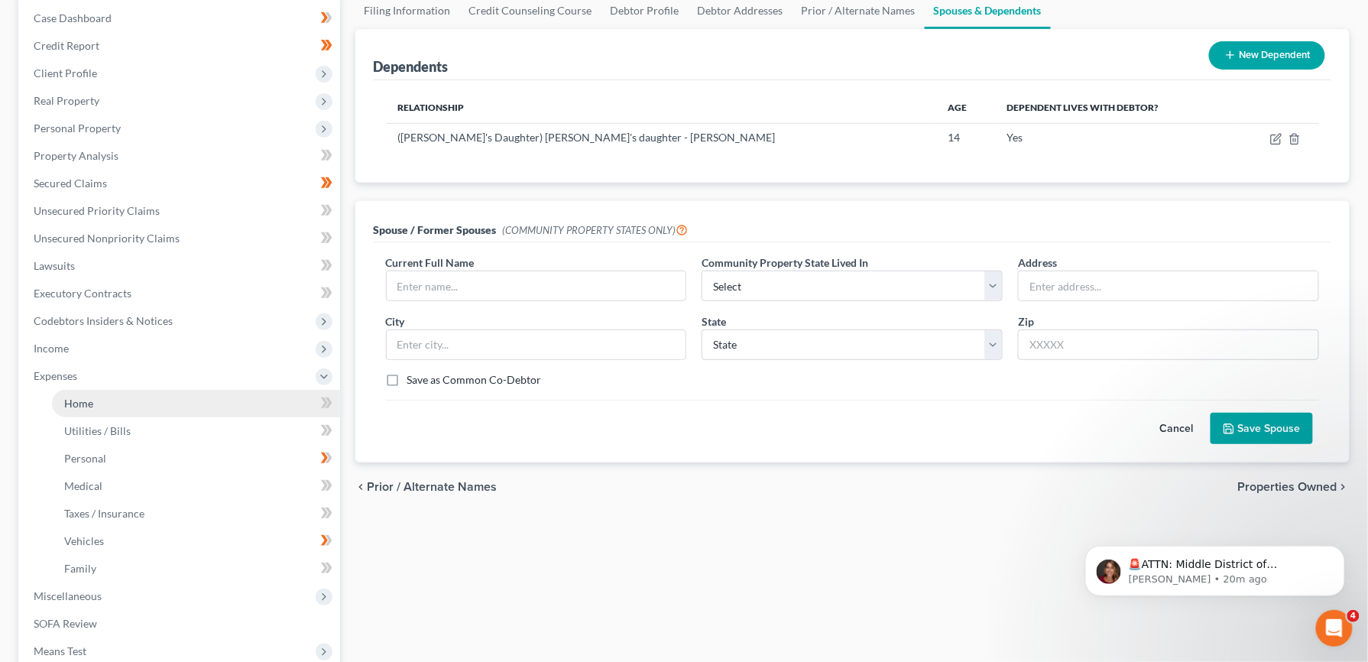
click at [86, 400] on span "Home" at bounding box center [78, 403] width 29 height 13
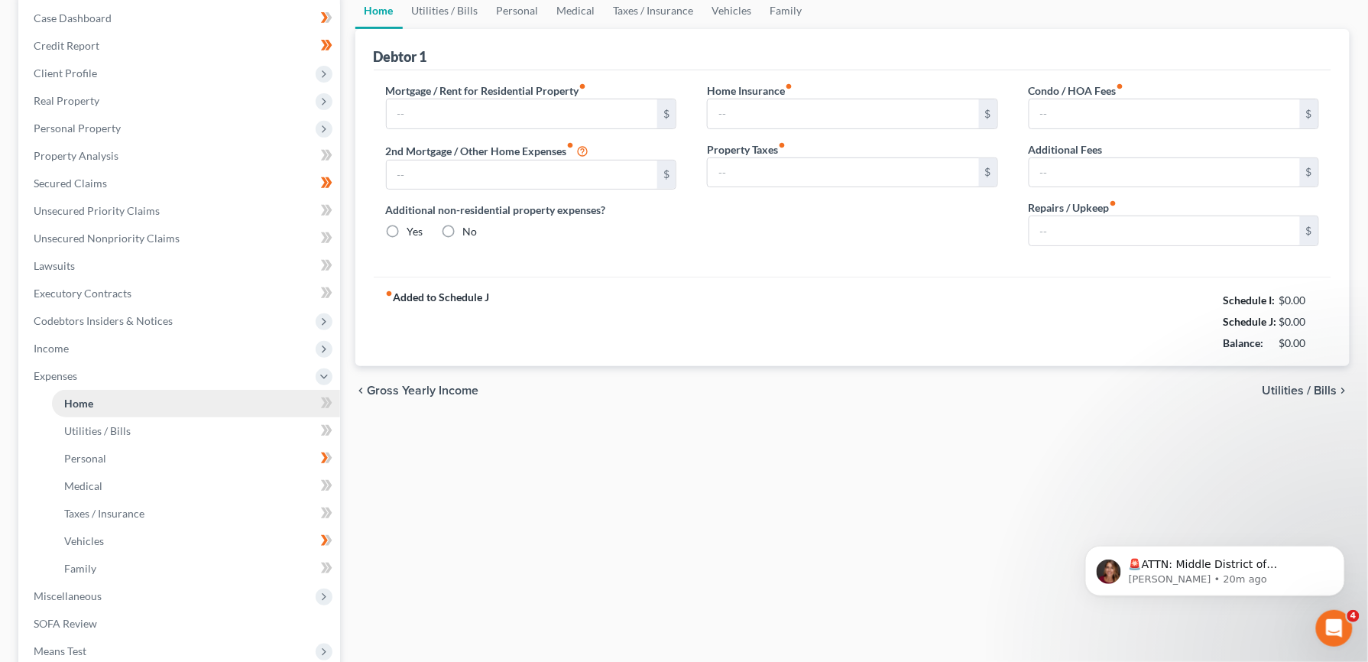
scroll to position [59, 0]
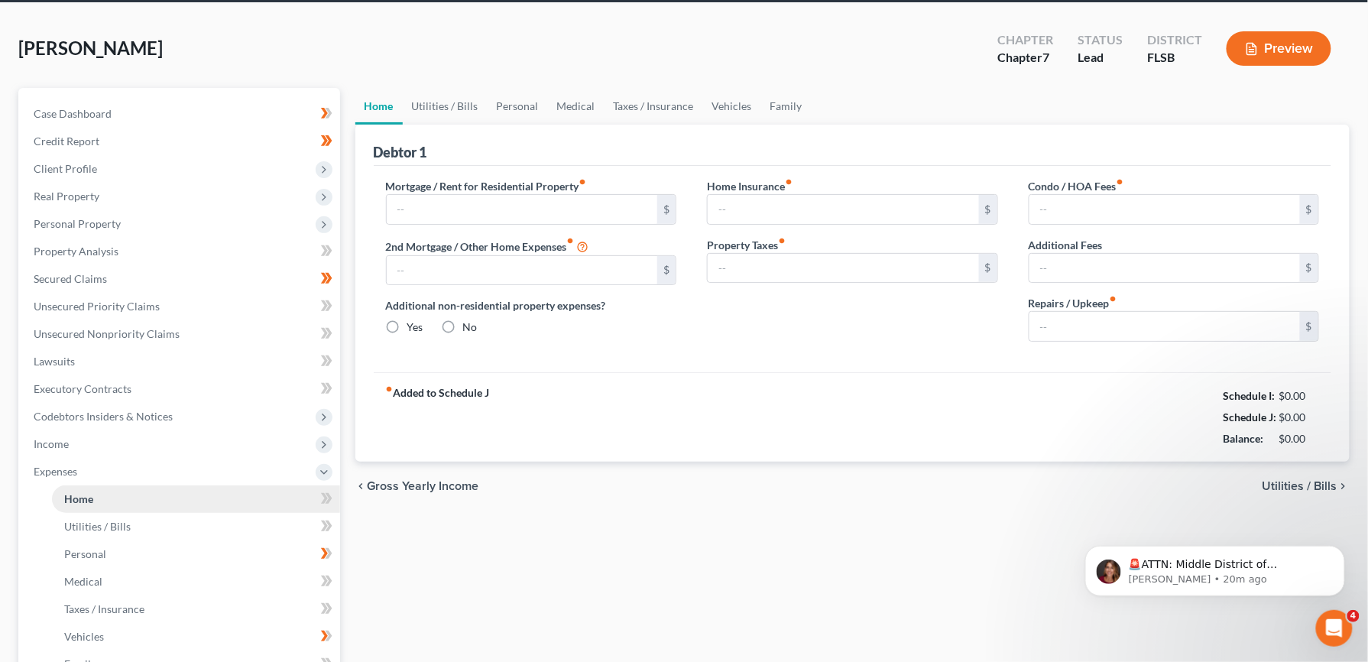
type input "1,098.95"
type input "0.00"
radio input "true"
type input "0.00"
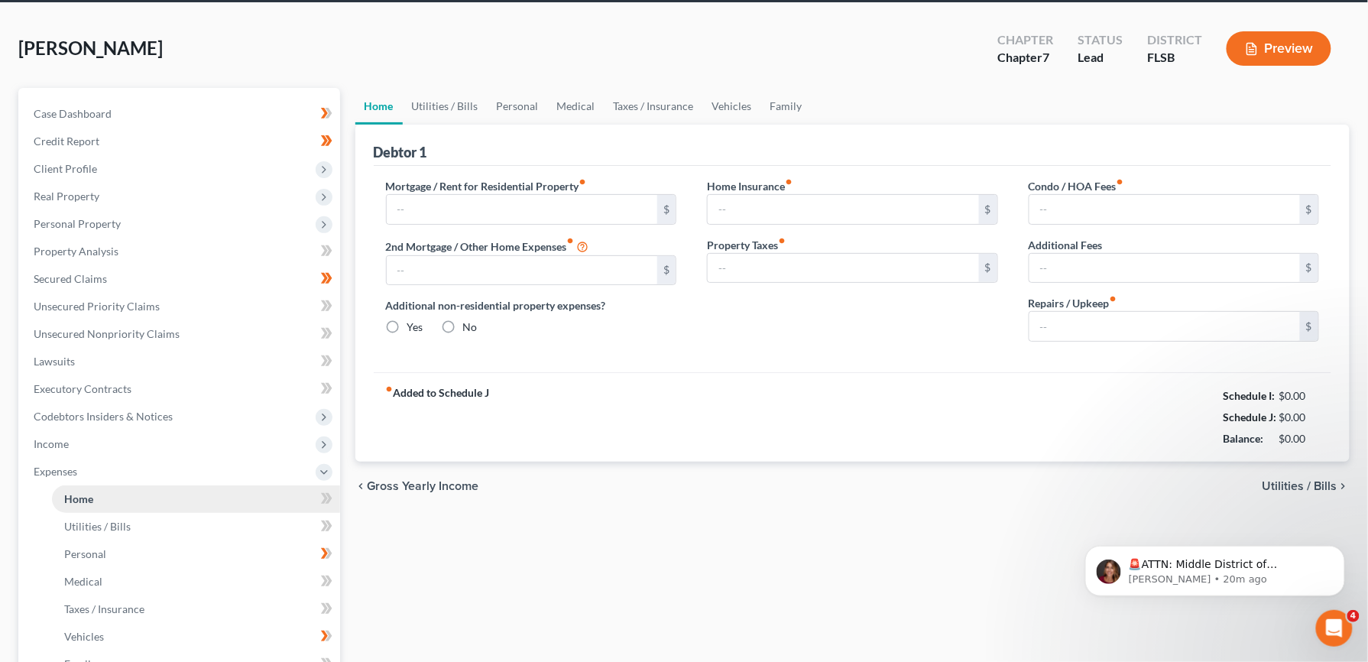
type input "205.00"
type input "153.83"
type input "0.00"
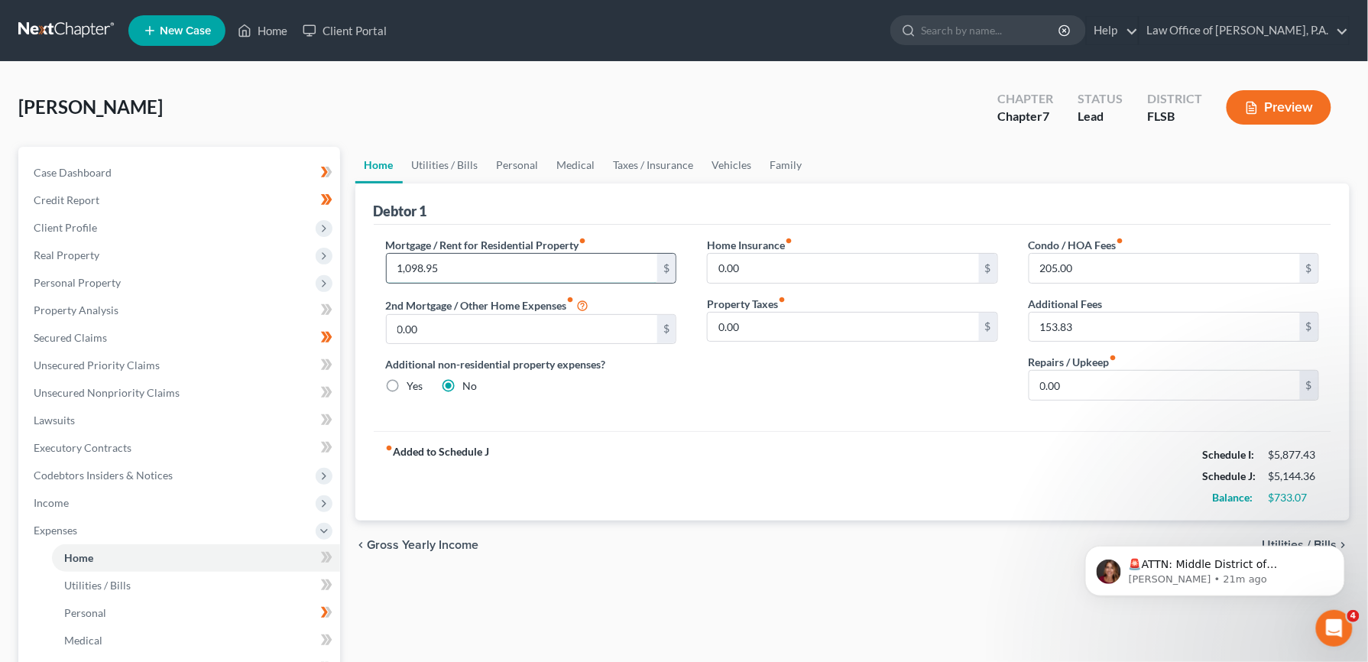
click at [466, 266] on input "1,098.95" at bounding box center [522, 268] width 271 height 29
type input "2,197.71"
click at [492, 325] on input "0.00" at bounding box center [522, 329] width 271 height 29
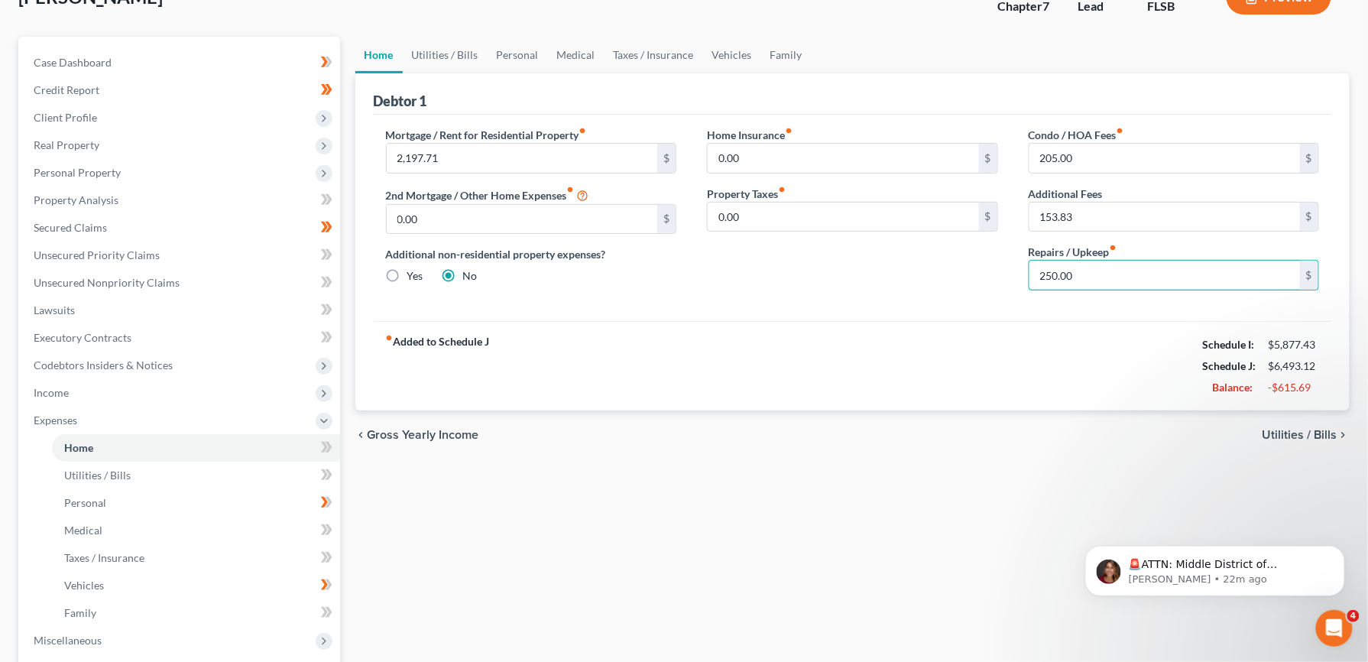
scroll to position [111, 0]
type input "250.00"
click at [113, 472] on span "Utilities / Bills" at bounding box center [97, 474] width 66 height 13
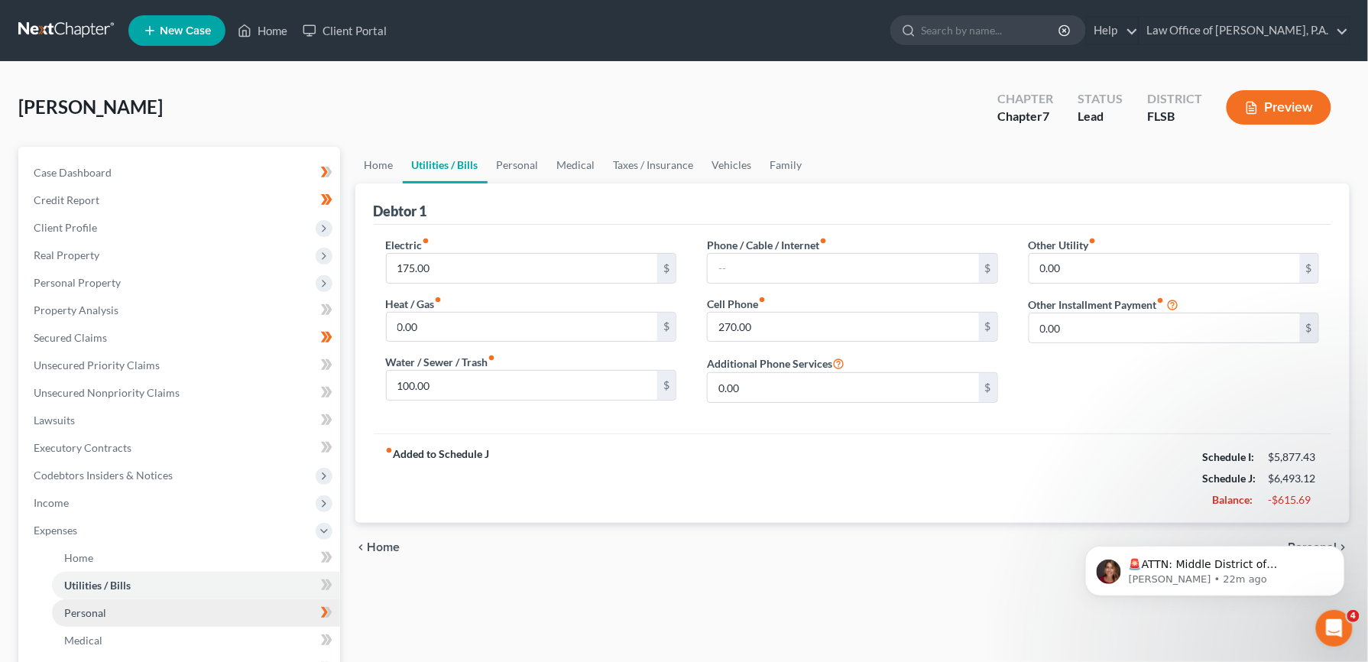
click at [89, 616] on span "Personal" at bounding box center [85, 612] width 42 height 13
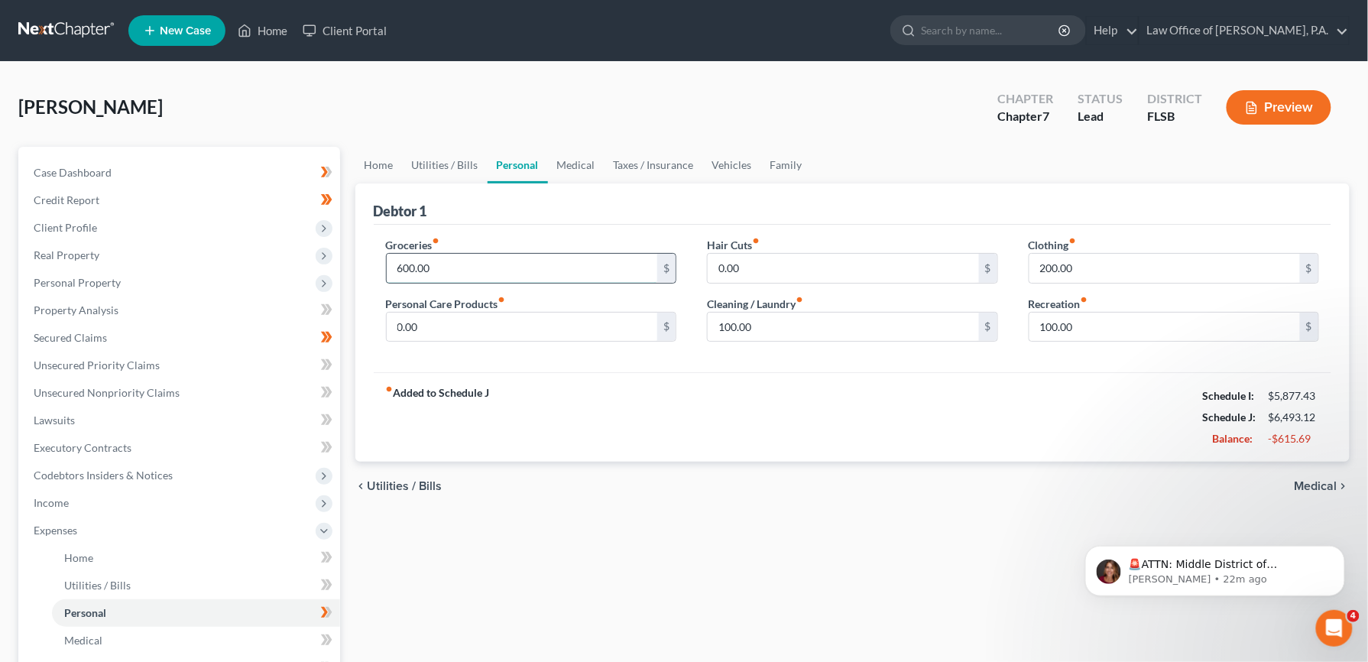
click at [400, 264] on input "600.00" at bounding box center [522, 268] width 271 height 29
type input "750.00"
click at [717, 264] on input "0.00" at bounding box center [843, 268] width 271 height 29
type input "100.00"
click at [614, 330] on input "0.00" at bounding box center [522, 327] width 271 height 29
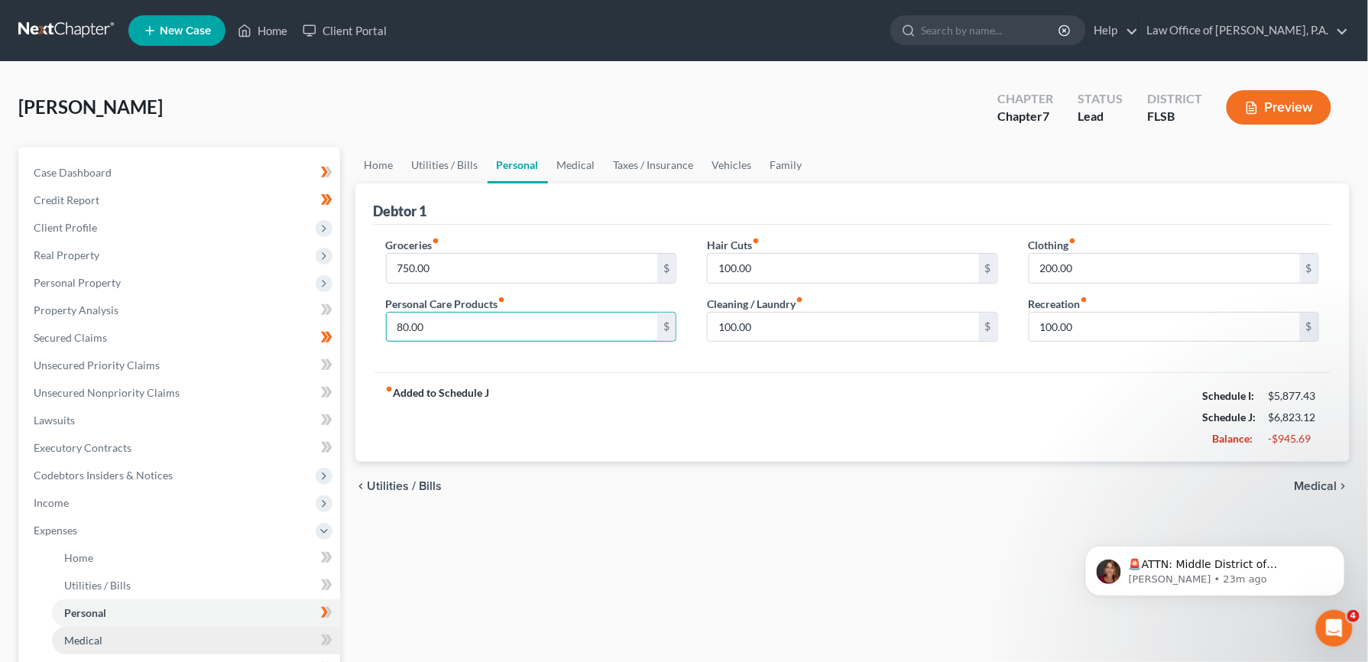
type input "80.00"
click at [99, 634] on span "Medical" at bounding box center [83, 640] width 38 height 13
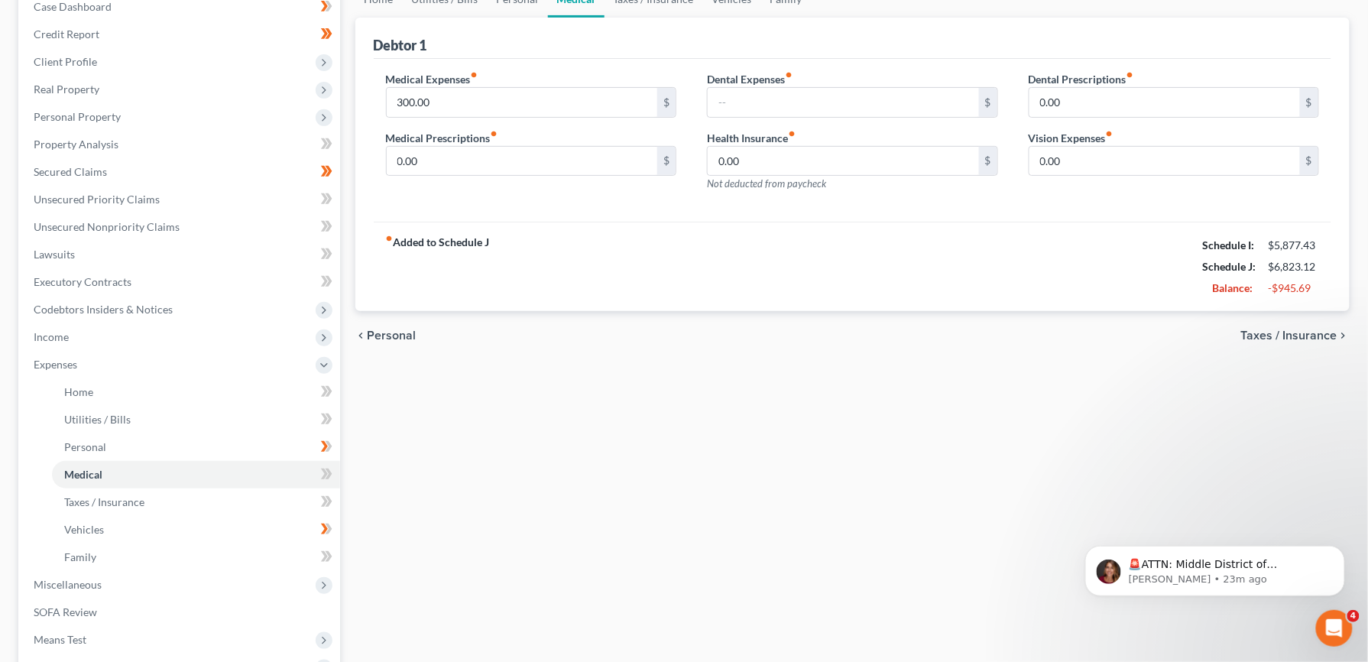
scroll to position [179, 0]
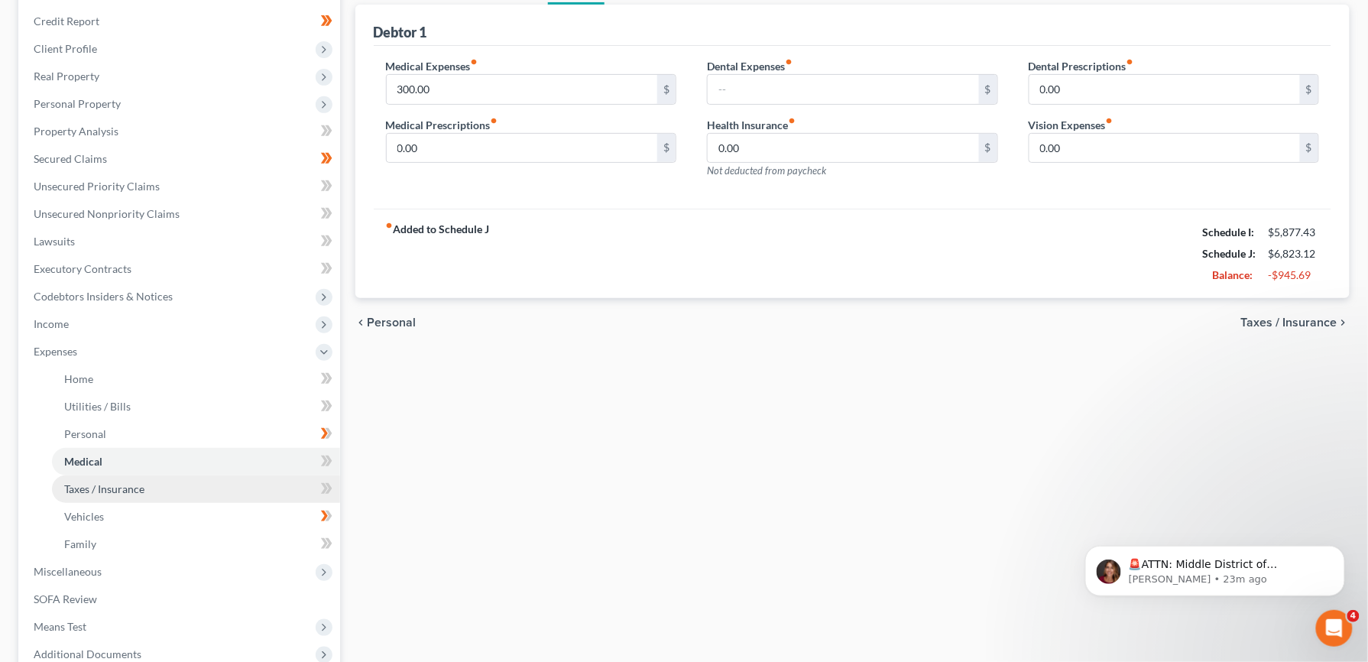
click at [119, 491] on span "Taxes / Insurance" at bounding box center [104, 488] width 80 height 13
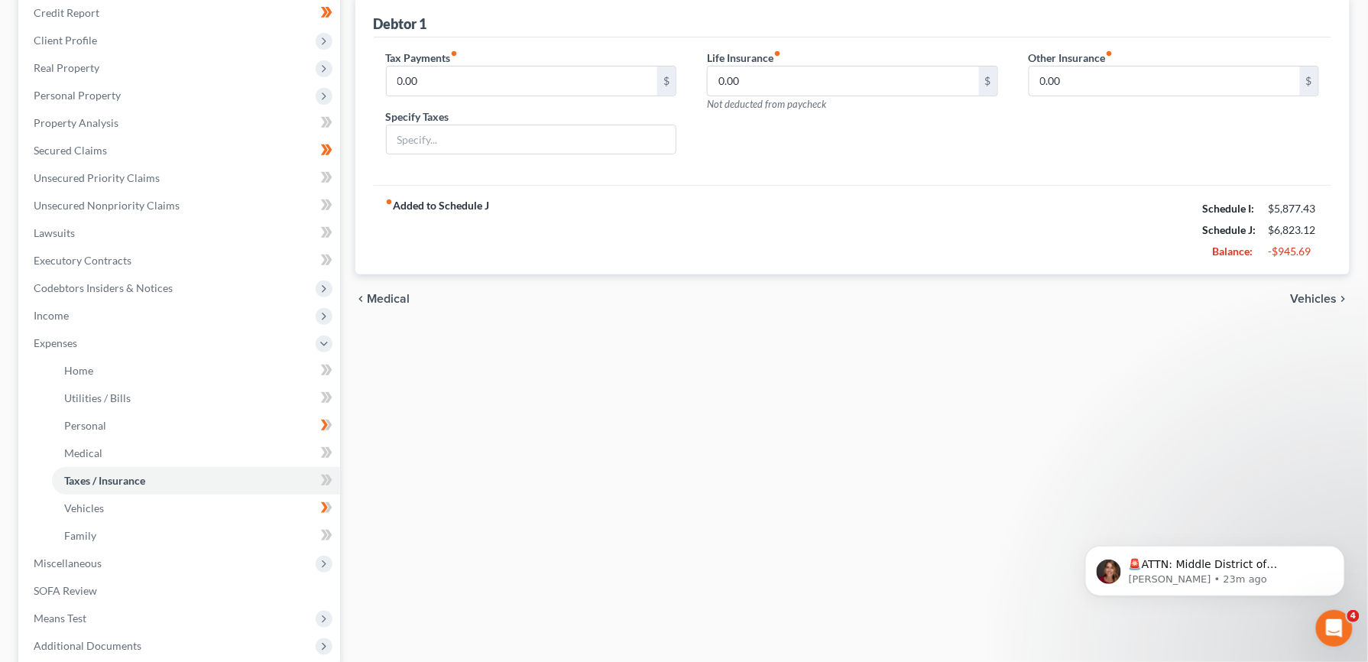
scroll to position [191, 0]
click at [86, 499] on span "Vehicles" at bounding box center [84, 504] width 40 height 13
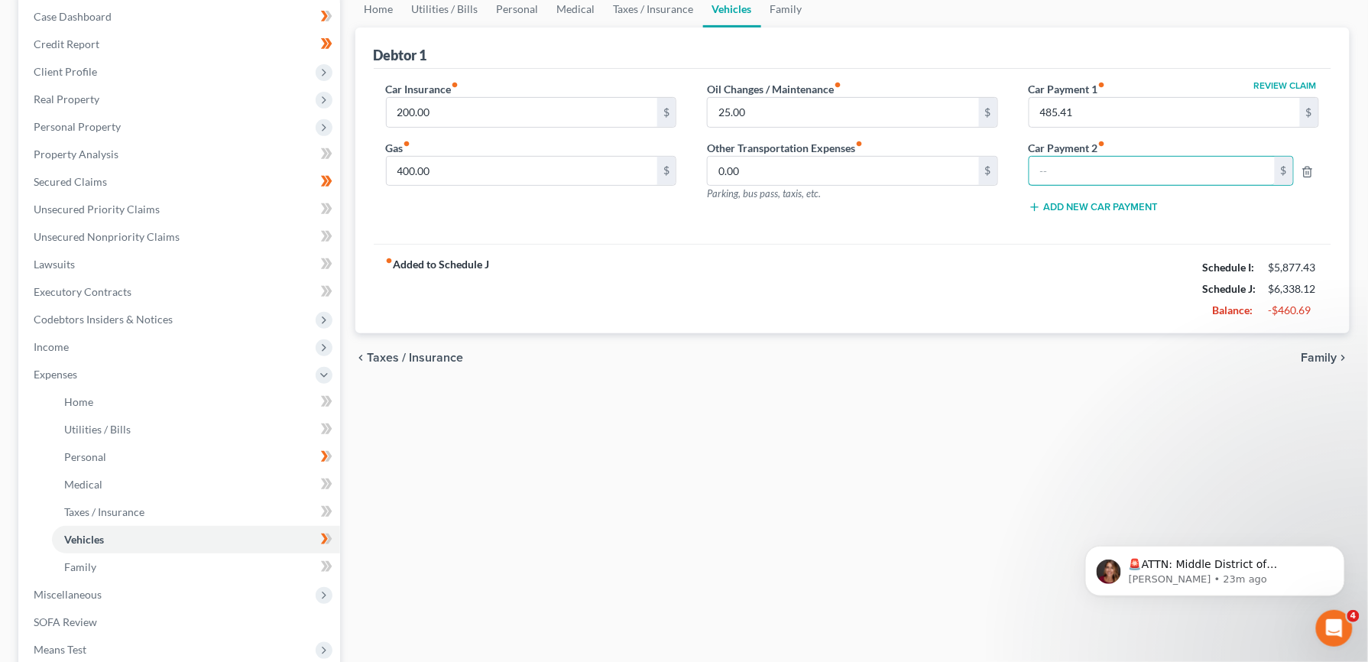
scroll to position [160, 0]
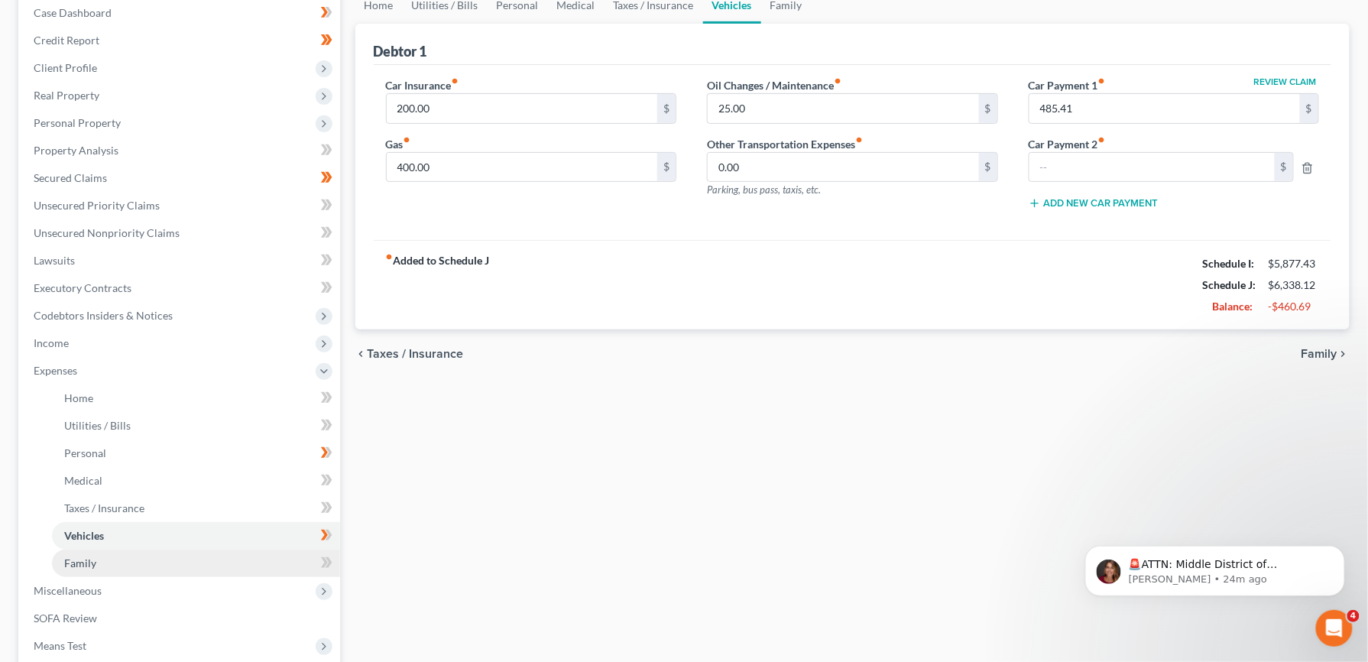
click at [92, 563] on span "Family" at bounding box center [80, 562] width 32 height 13
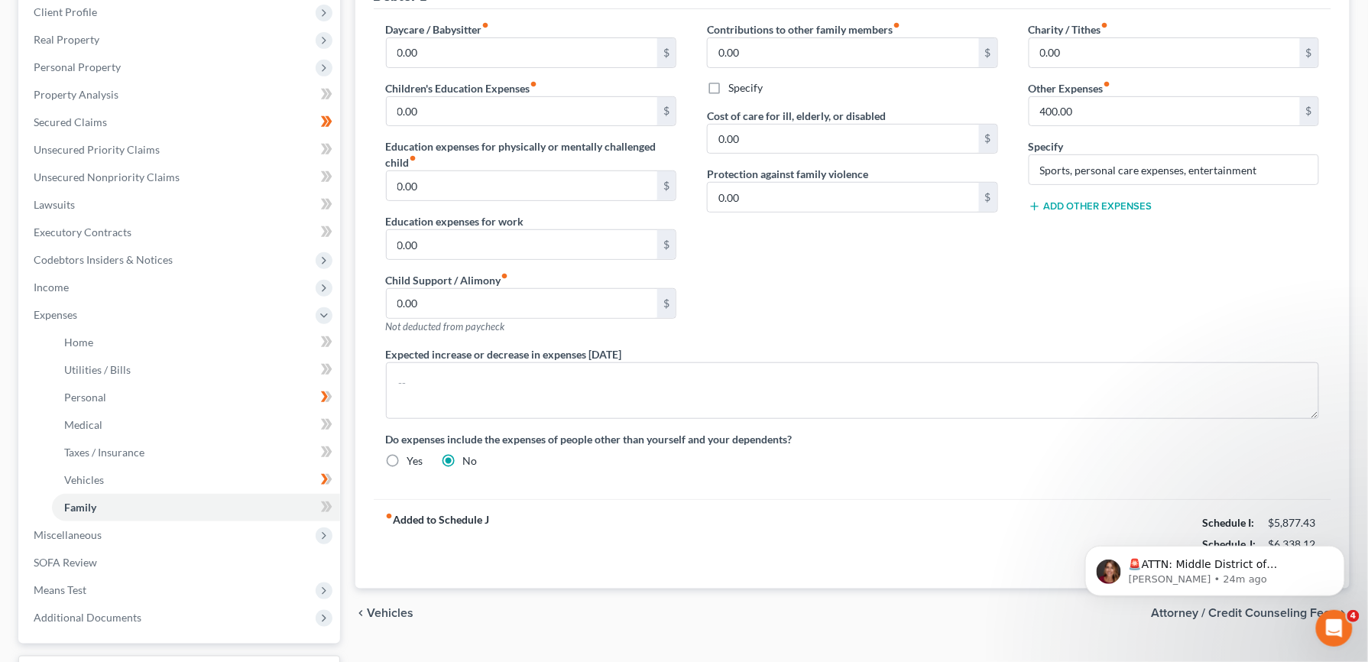
scroll to position [255, 0]
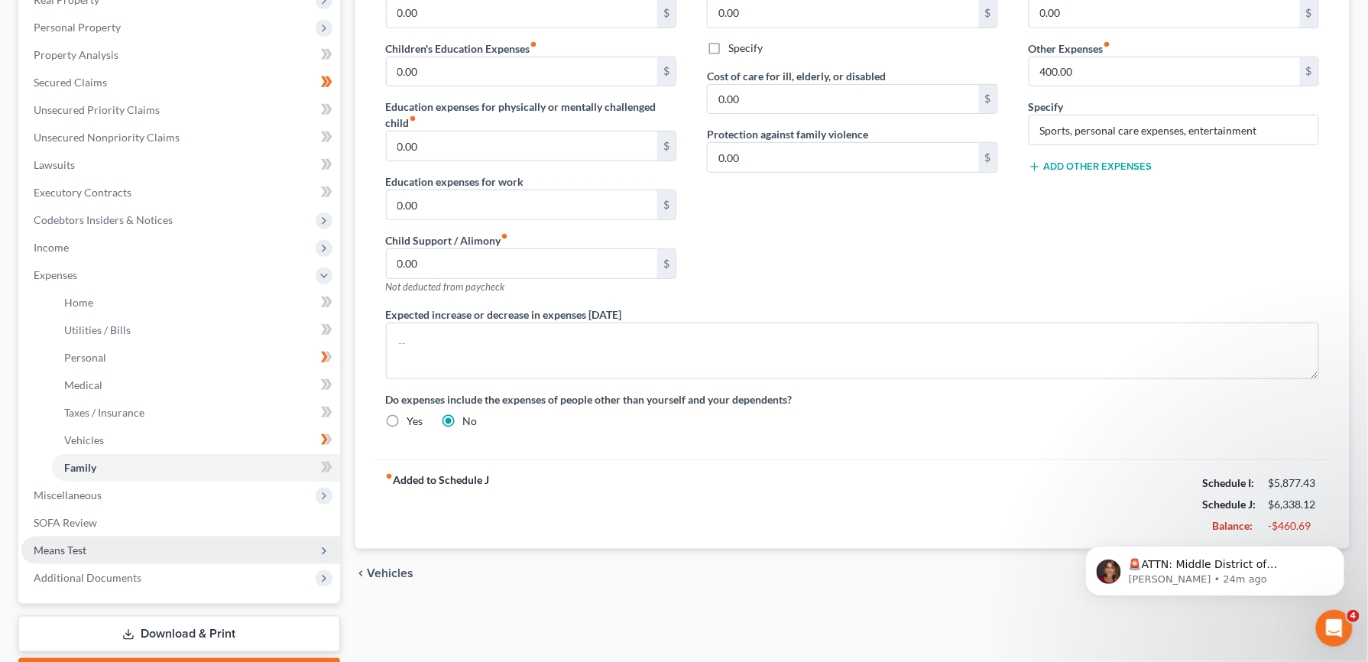
click at [83, 547] on span "Means Test" at bounding box center [60, 549] width 53 height 13
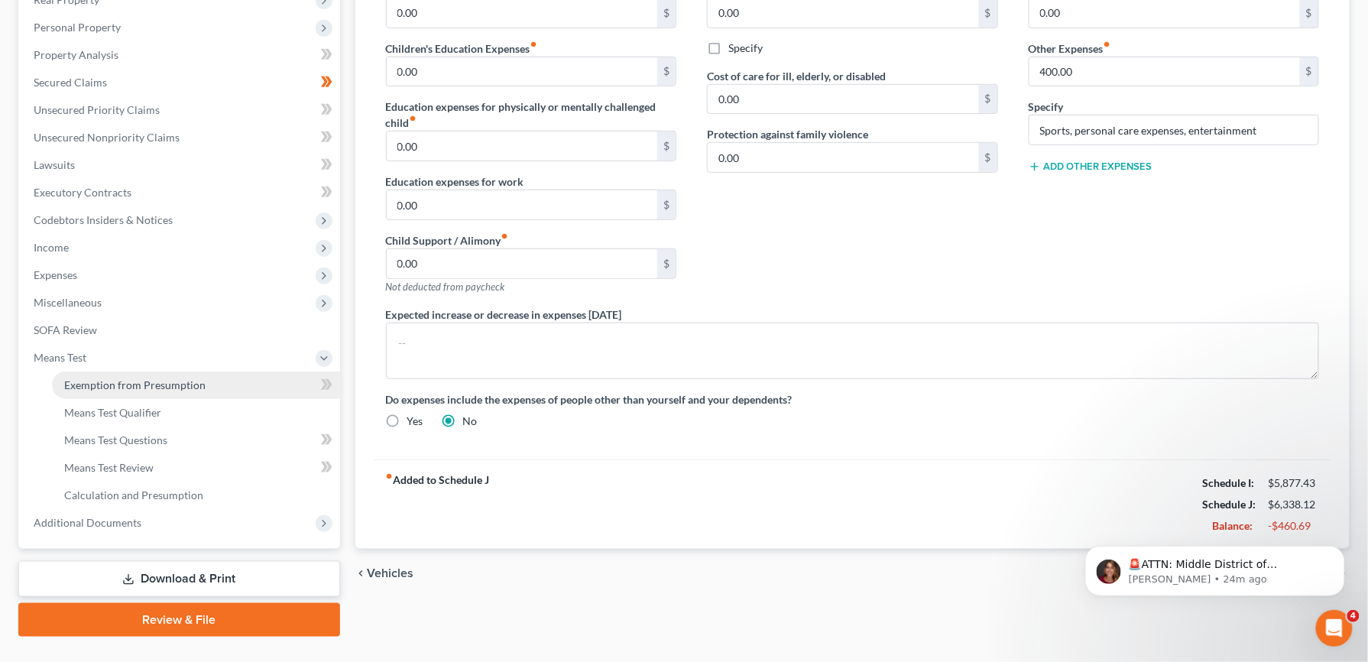
click at [154, 381] on span "Exemption from Presumption" at bounding box center [134, 384] width 141 height 13
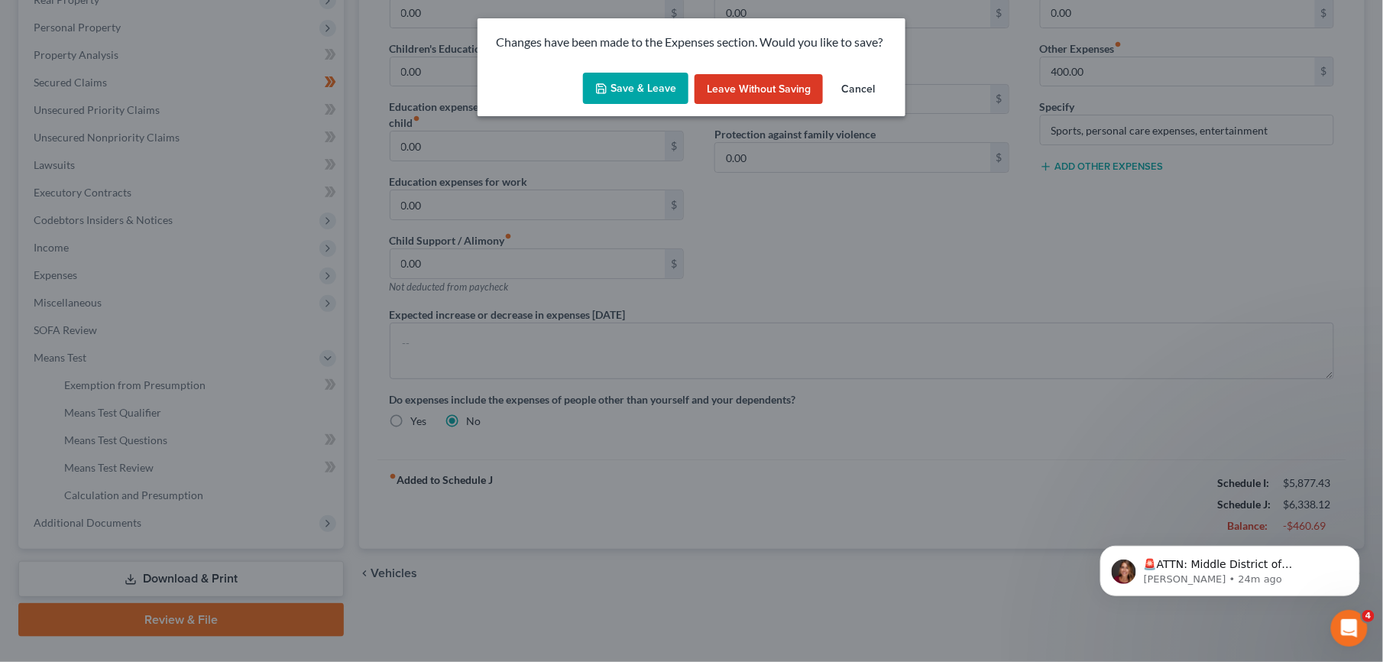
click at [640, 89] on button "Save & Leave" at bounding box center [635, 89] width 105 height 32
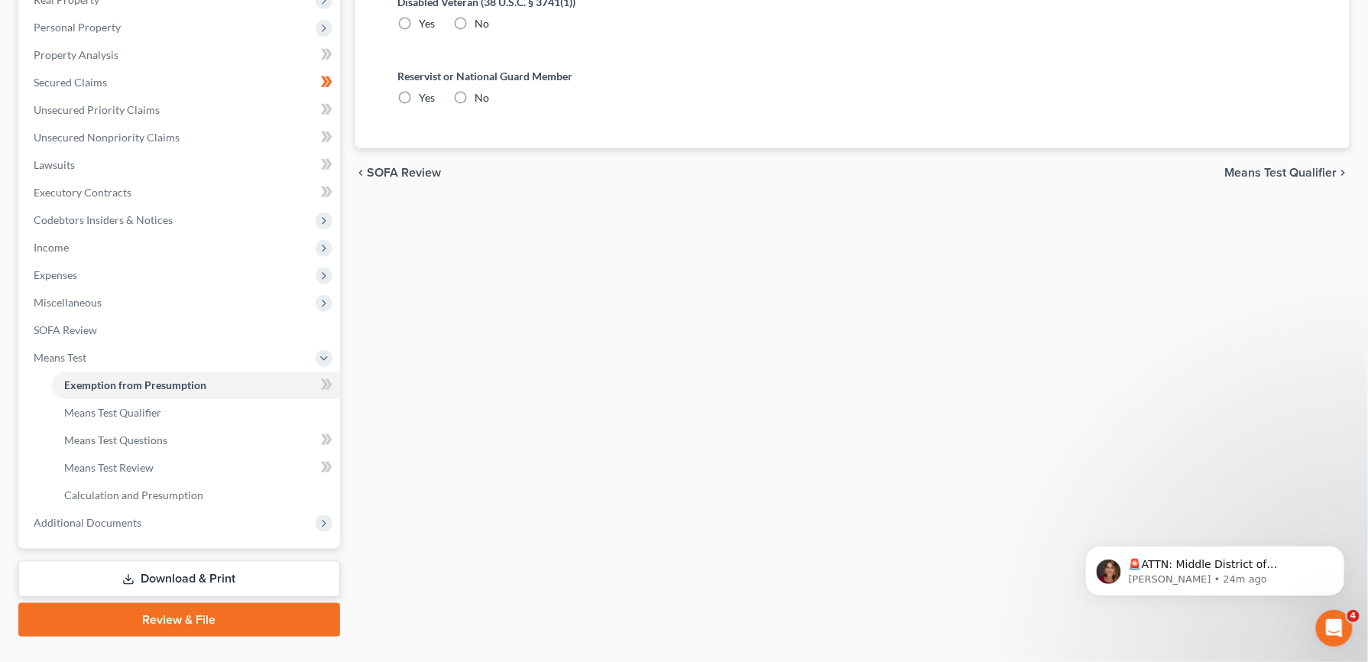
radio input "true"
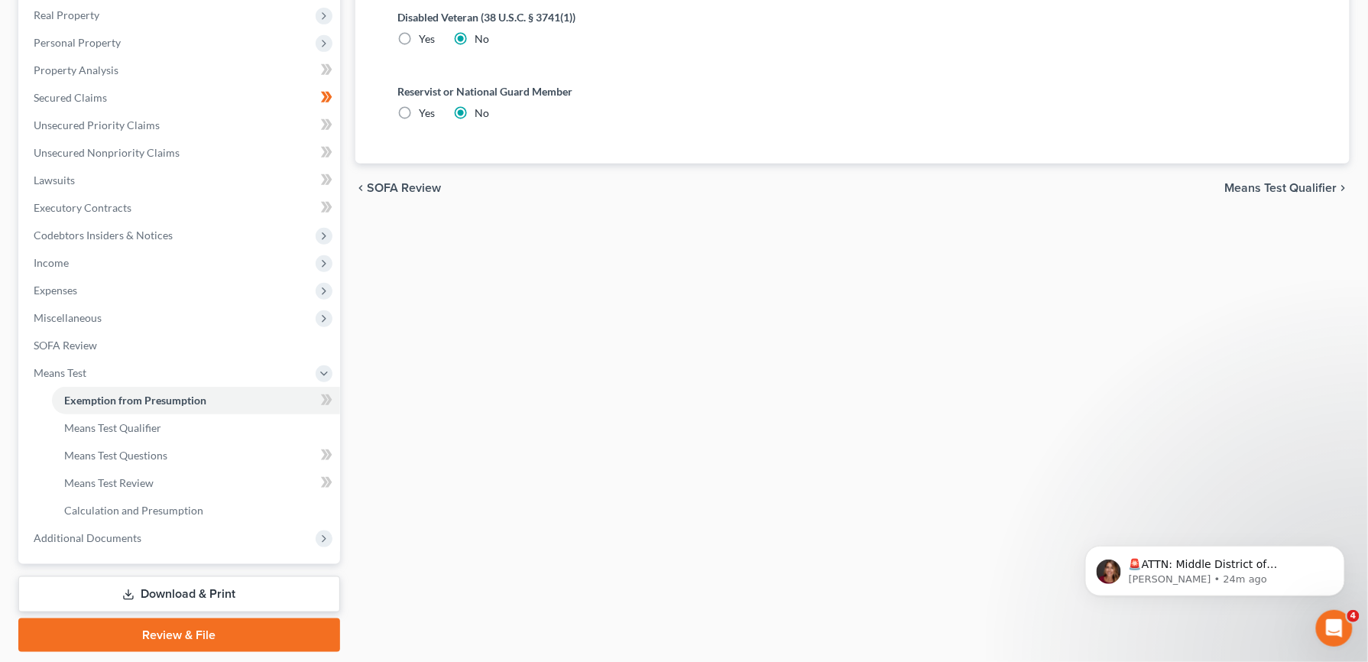
scroll to position [261, 0]
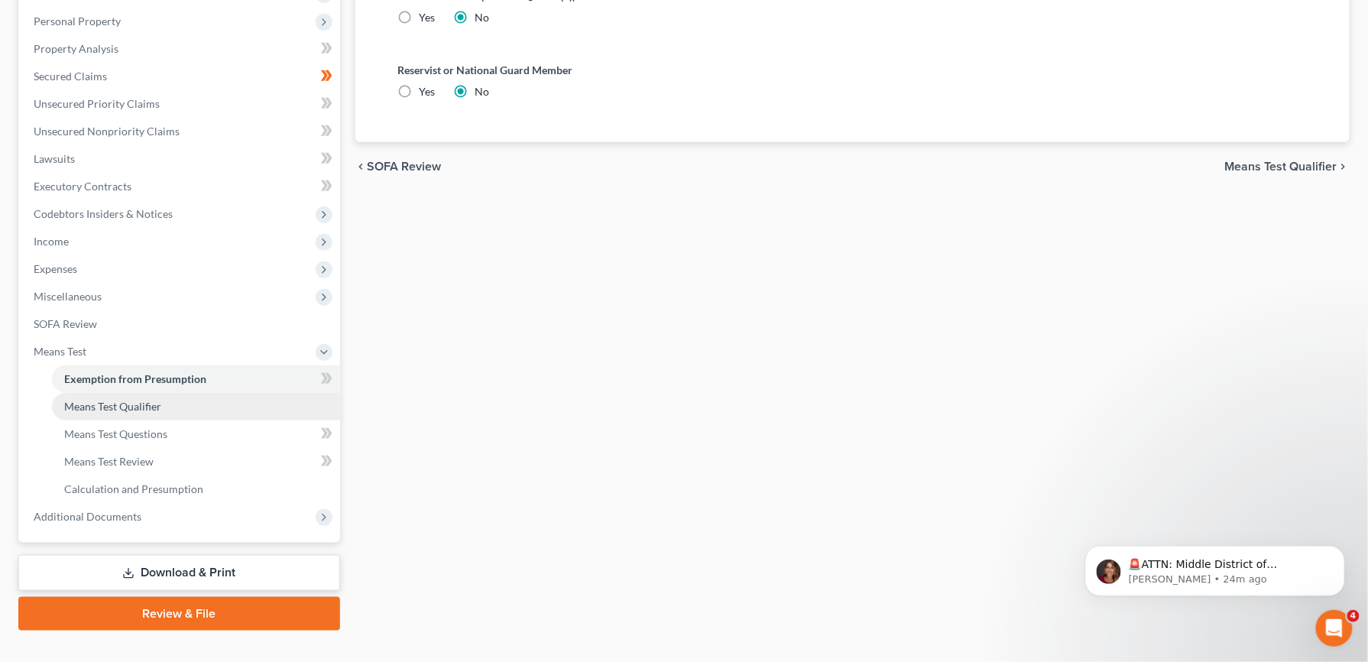
click at [113, 407] on span "Means Test Qualifier" at bounding box center [112, 406] width 97 height 13
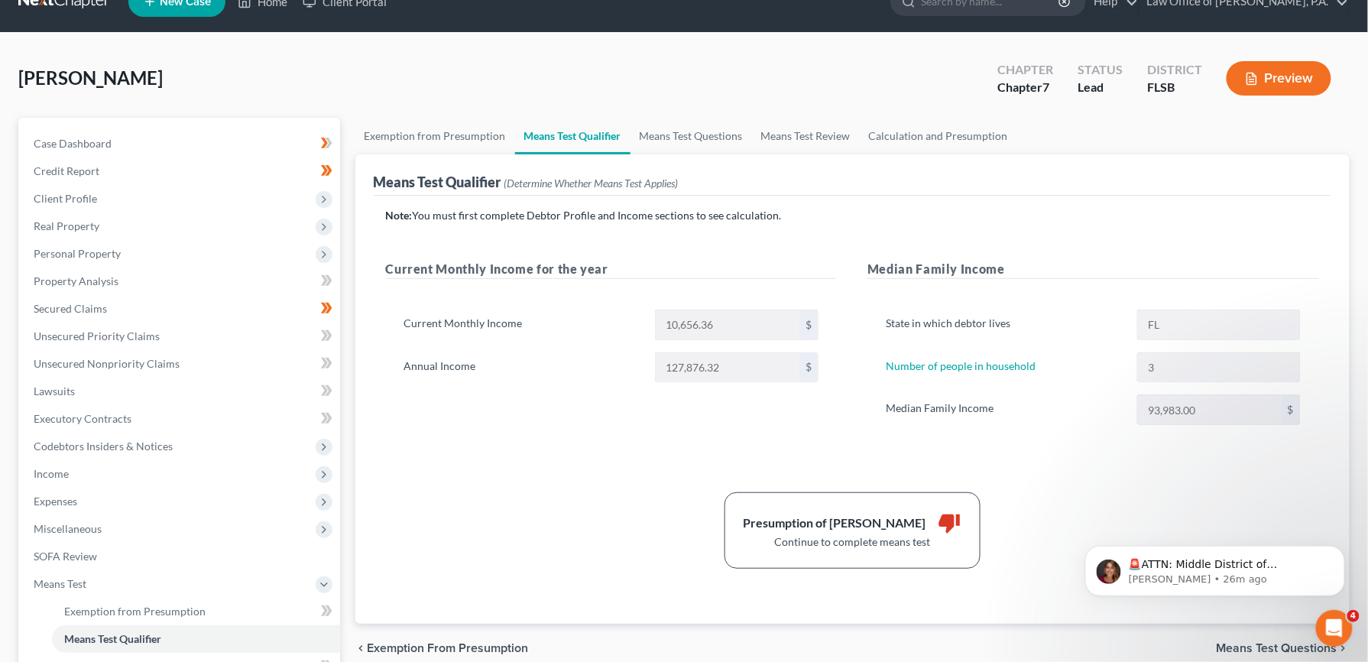
scroll to position [32, 0]
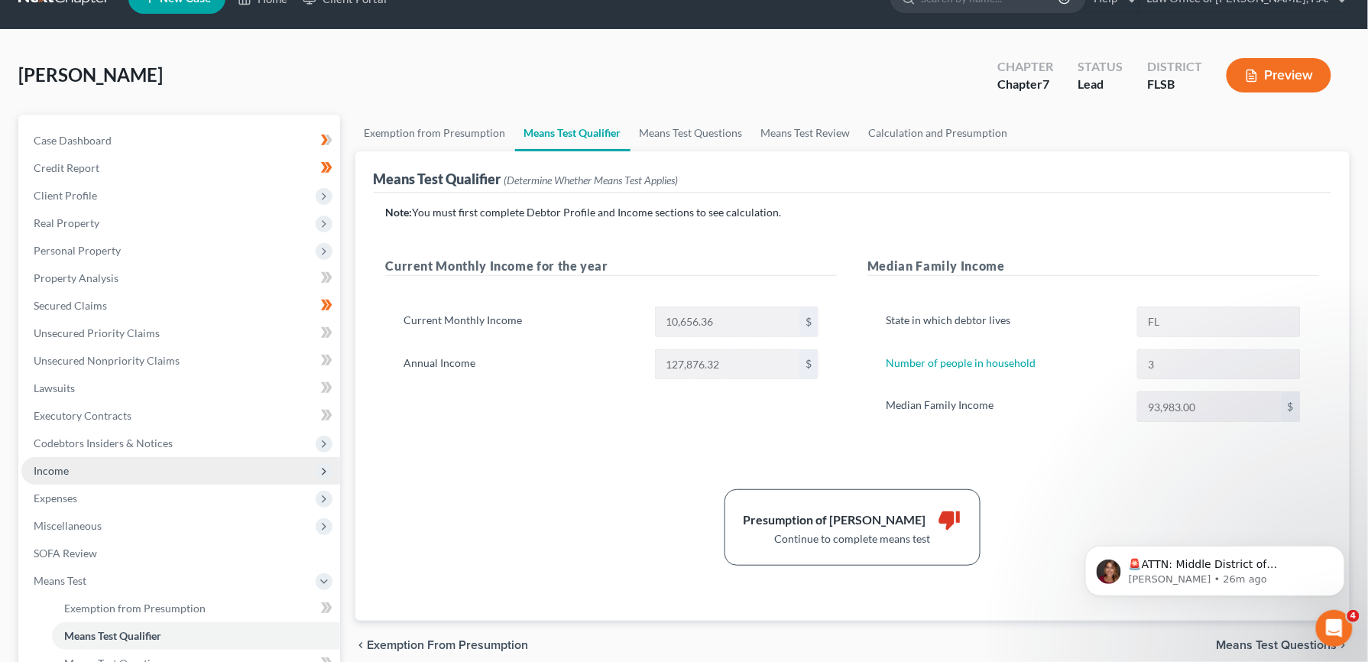
click at [57, 471] on span "Income" at bounding box center [51, 470] width 35 height 13
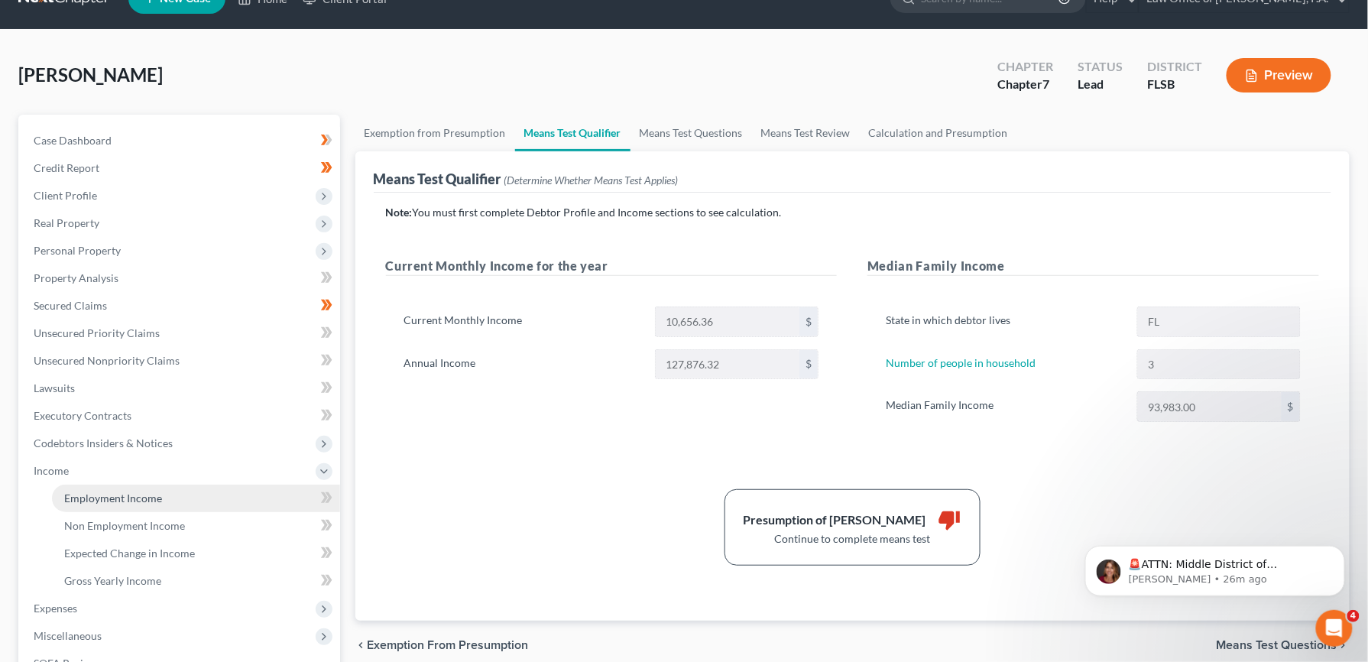
click at [130, 494] on span "Employment Income" at bounding box center [113, 497] width 98 height 13
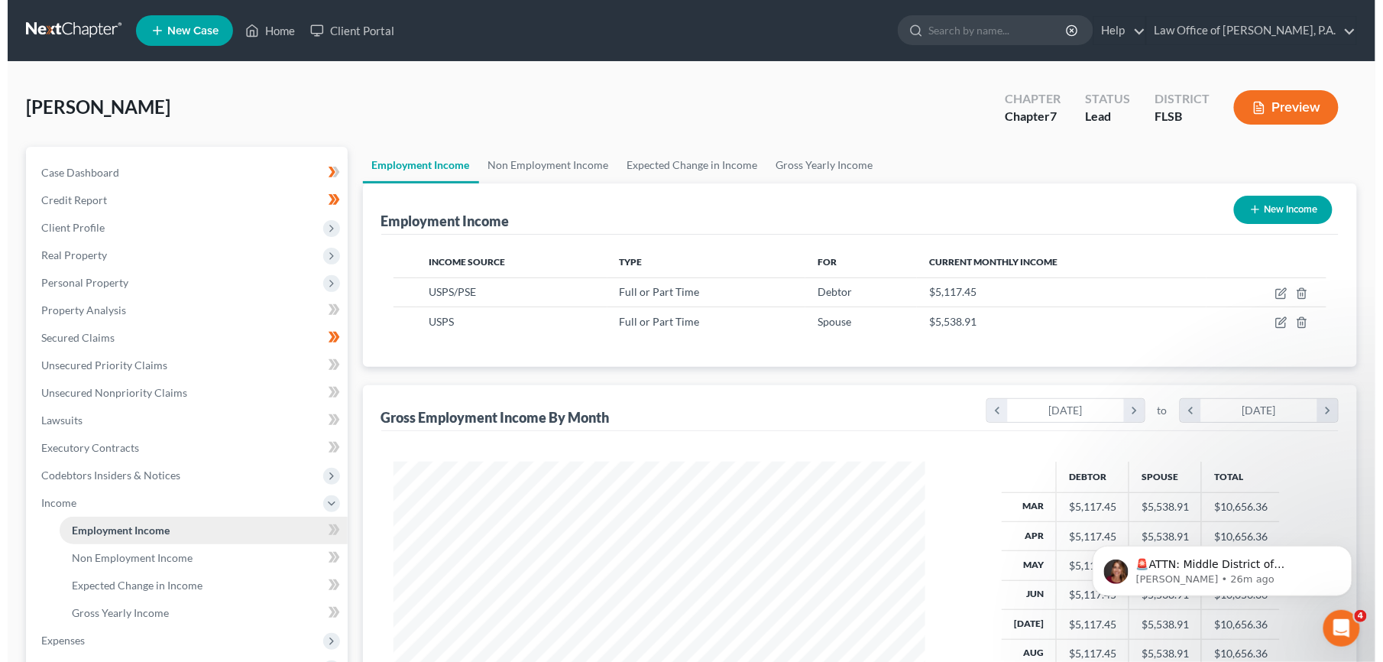
scroll to position [276, 562]
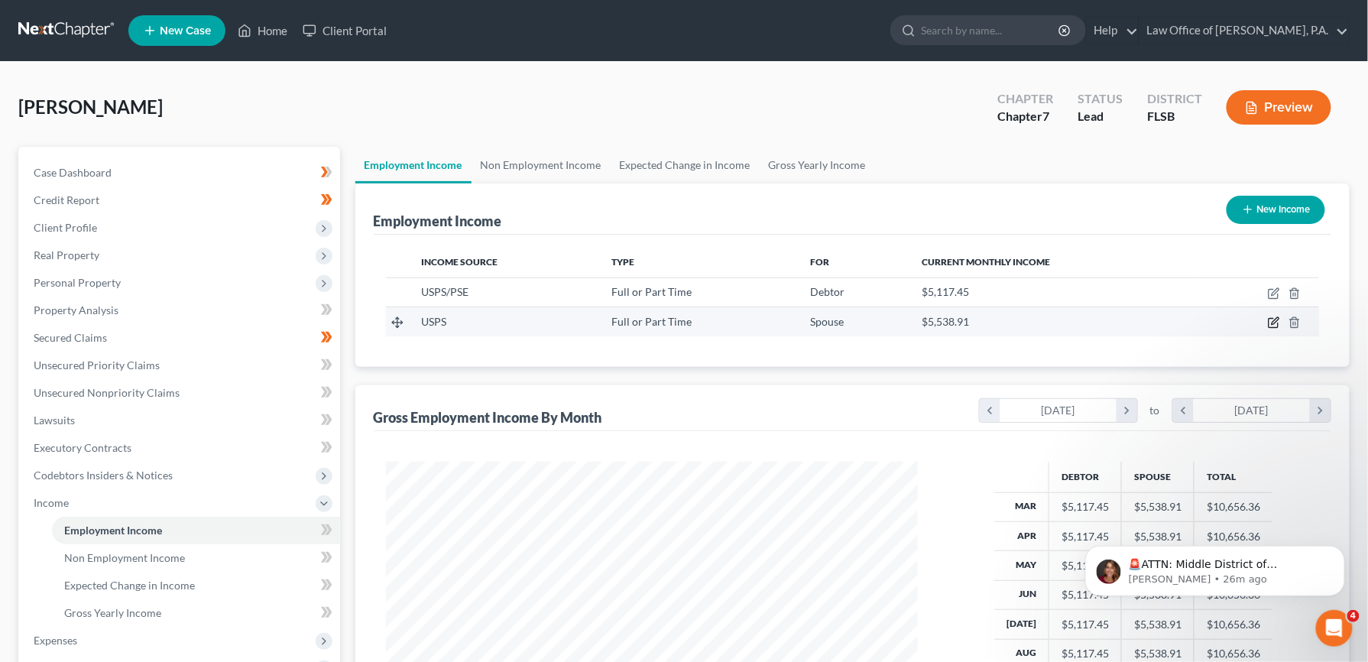
click at [1272, 321] on icon "button" at bounding box center [1274, 322] width 12 height 12
select select "0"
select select "9"
select select "2"
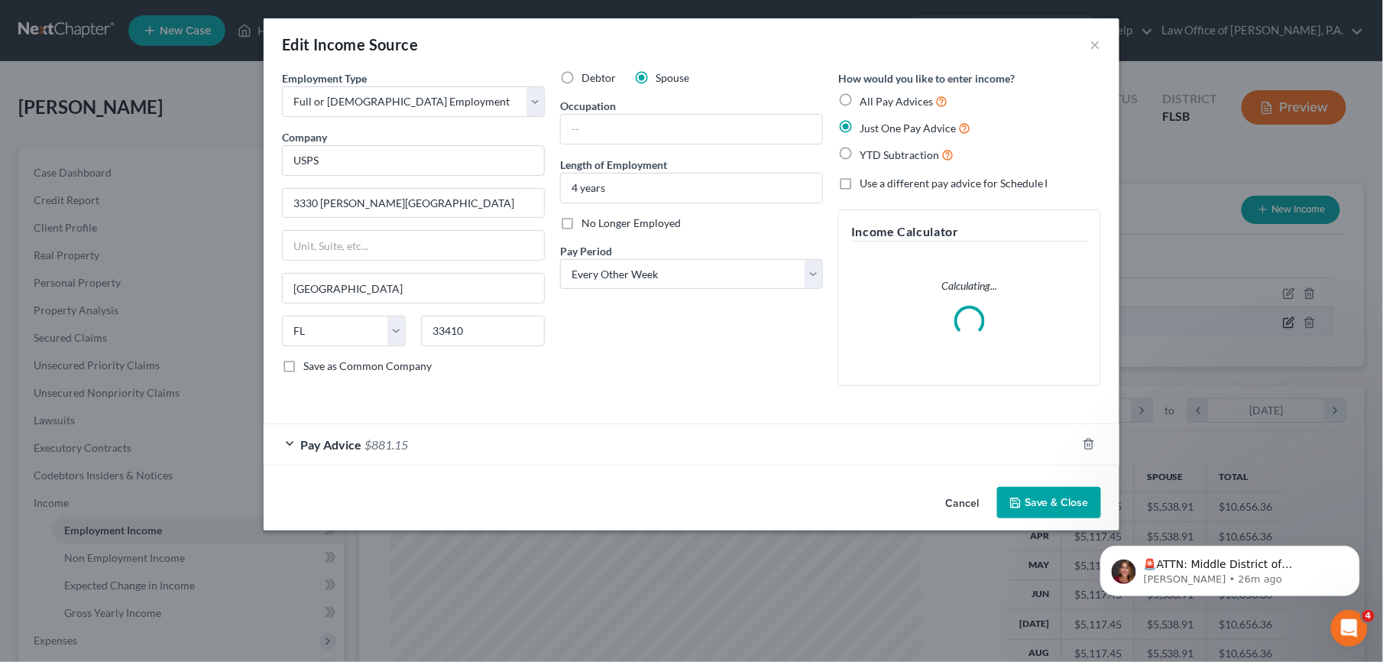
scroll to position [276, 569]
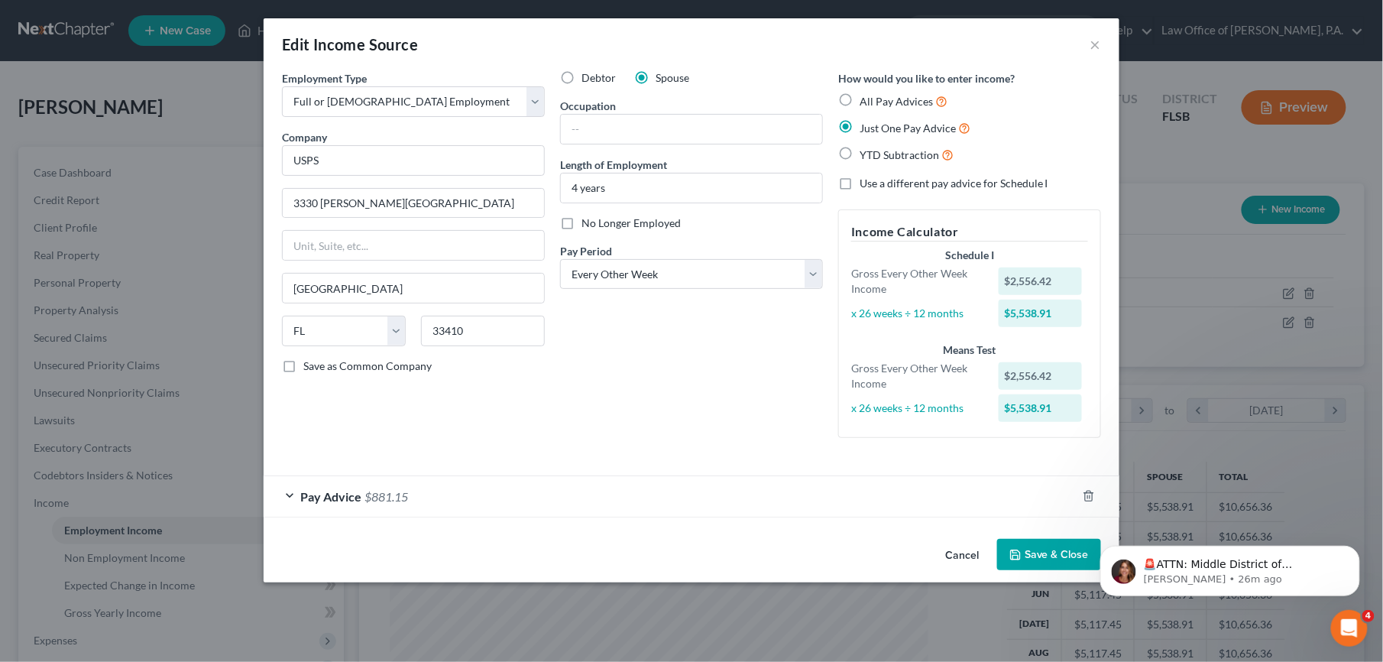
click at [1006, 280] on div "$2,556.42" at bounding box center [1041, 281] width 84 height 28
click at [290, 497] on div "Pay Advice $881.15" at bounding box center [670, 496] width 813 height 41
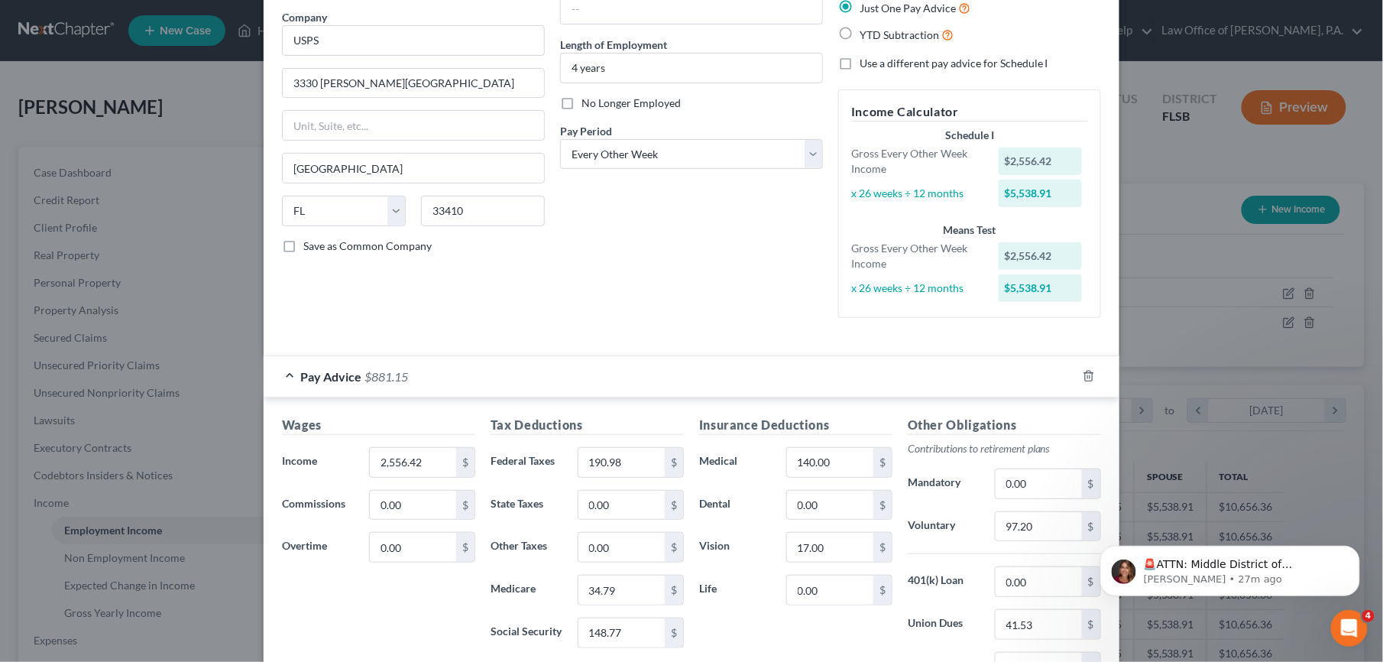
scroll to position [123, 0]
type input "2,382.90"
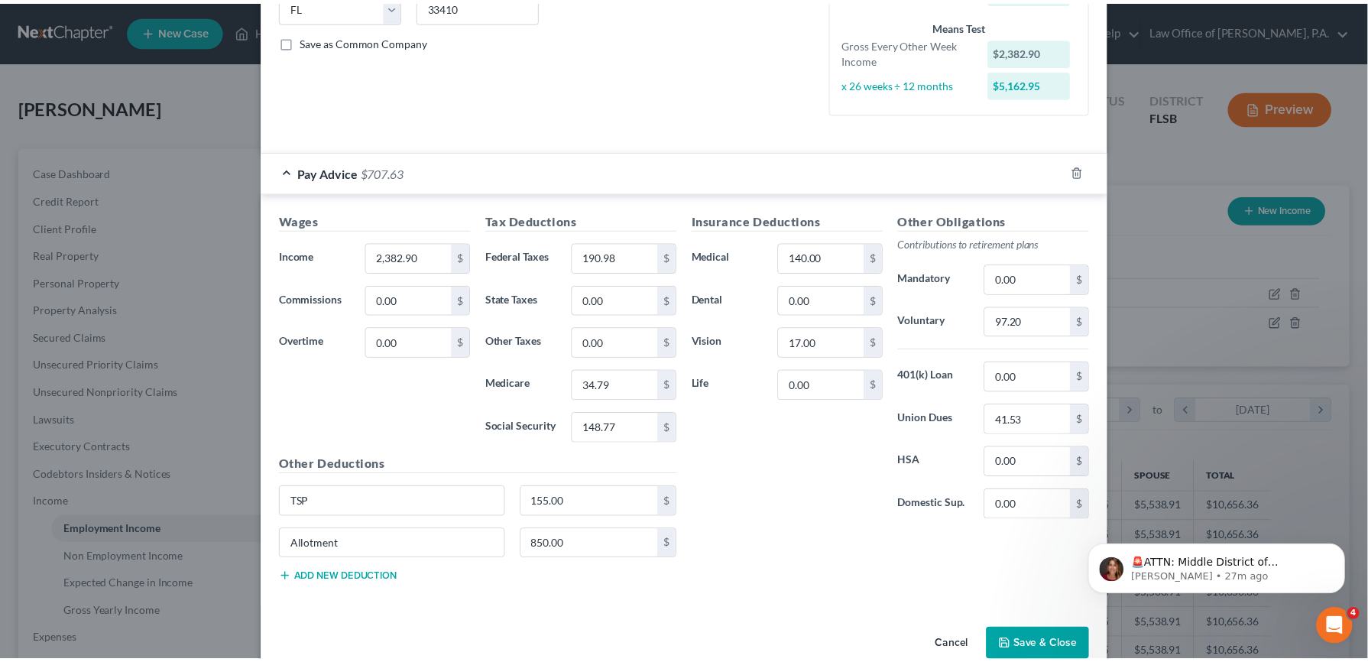
scroll to position [361, 0]
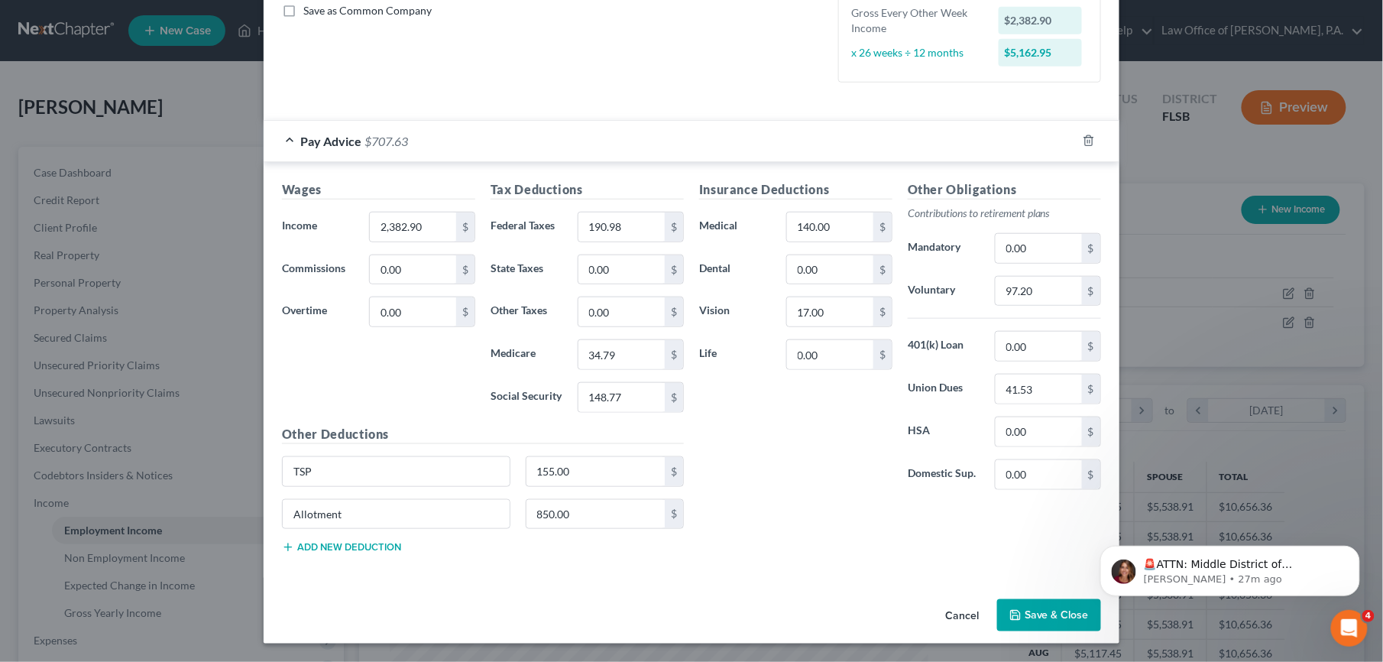
click at [1036, 616] on button "Save & Close" at bounding box center [1049, 615] width 104 height 32
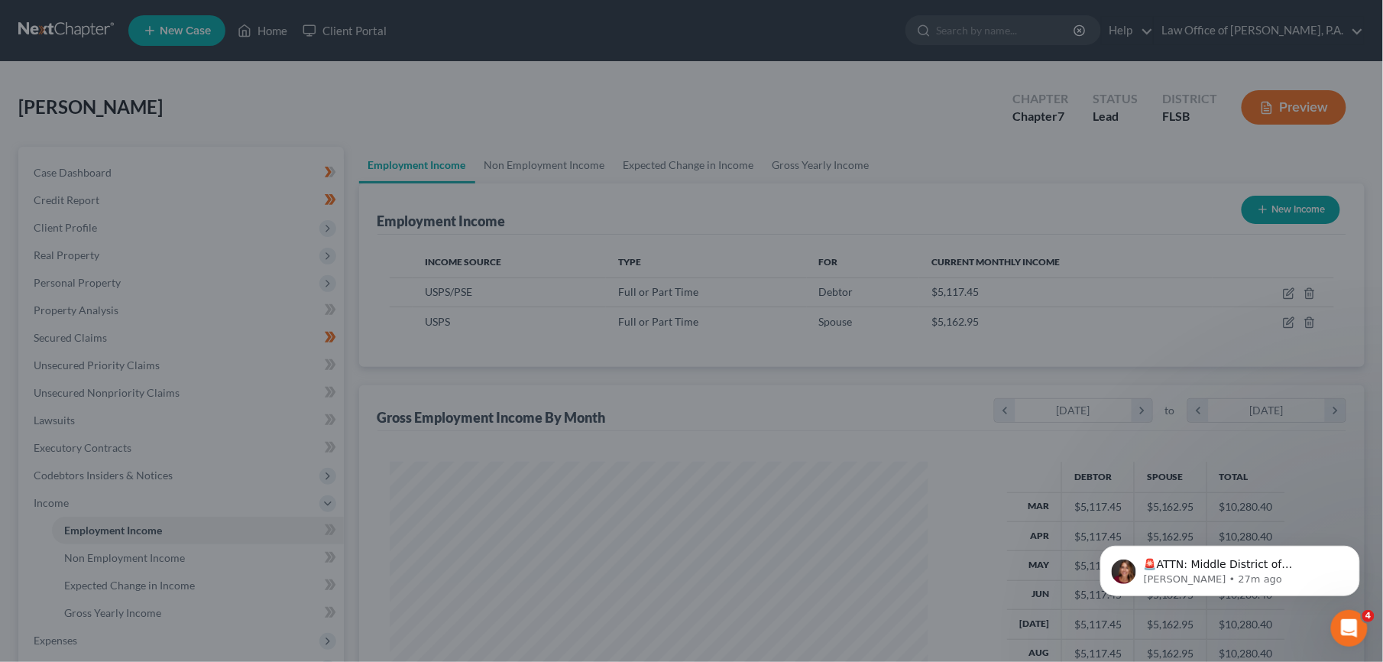
scroll to position [763943, 763656]
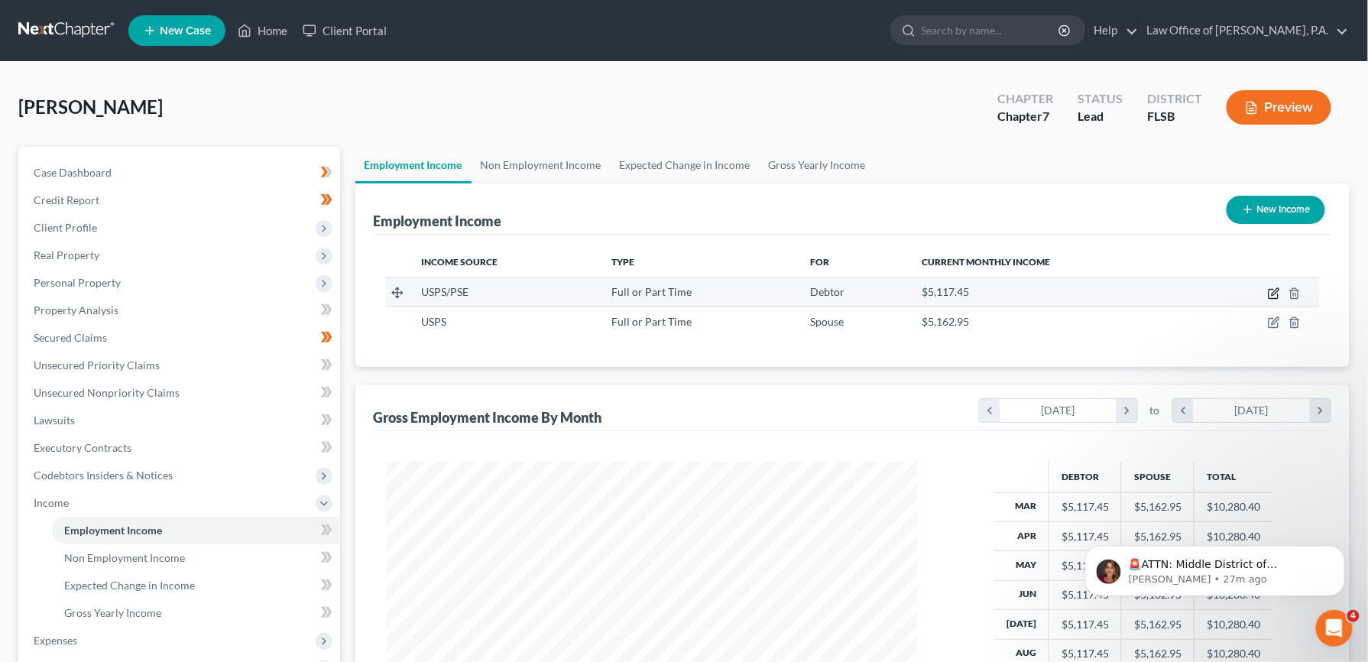
click at [1279, 292] on icon "button" at bounding box center [1274, 293] width 12 height 12
select select "0"
select select "9"
select select "2"
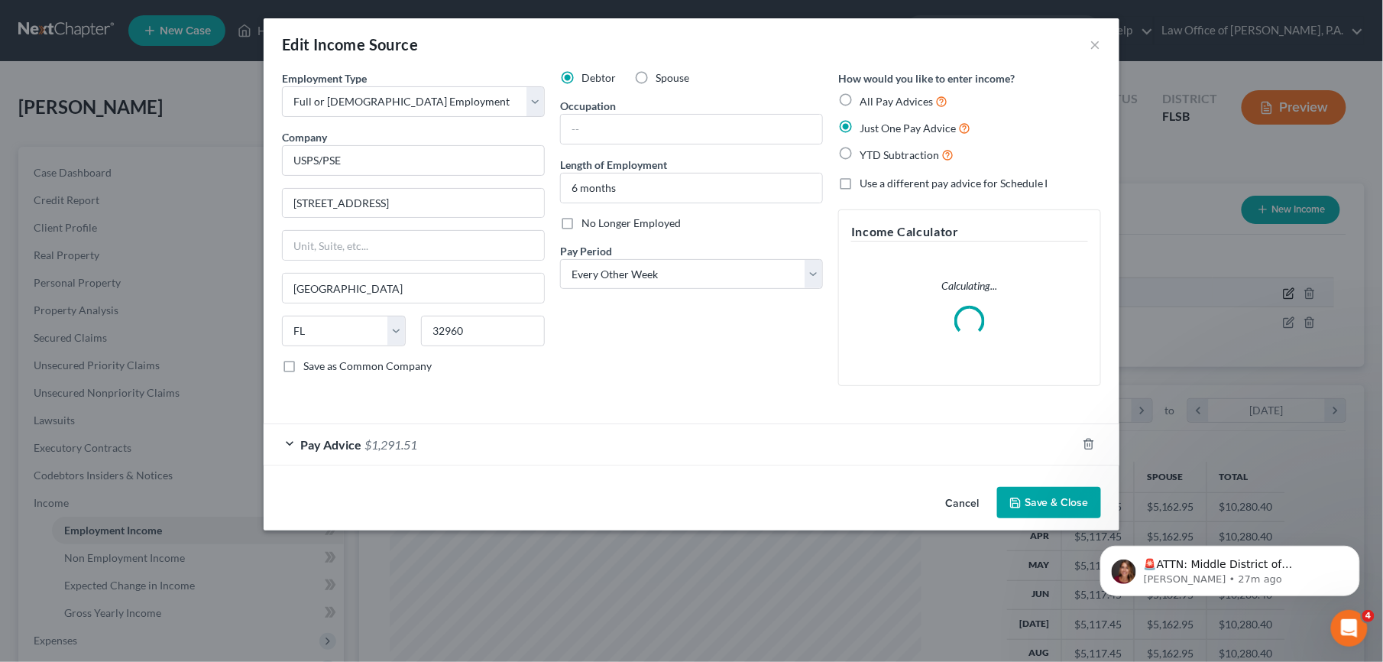
scroll to position [276, 569]
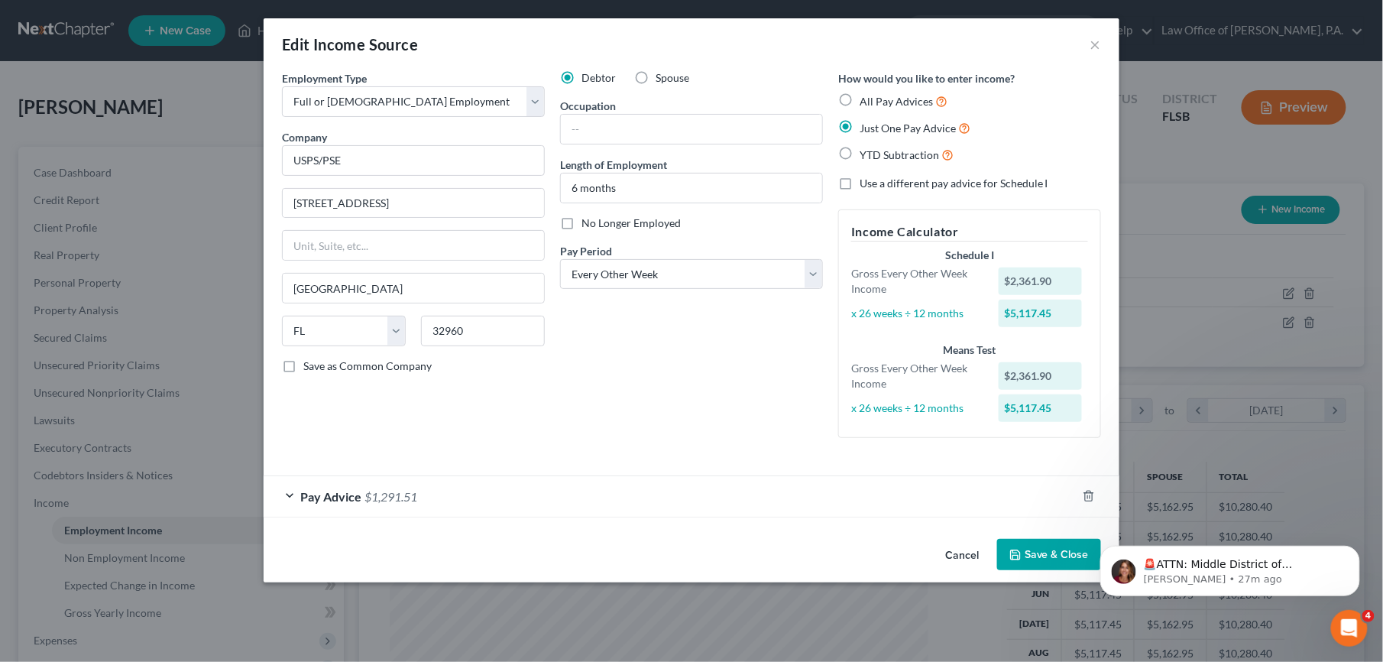
click at [288, 497] on div "Pay Advice $1,291.51" at bounding box center [670, 496] width 813 height 41
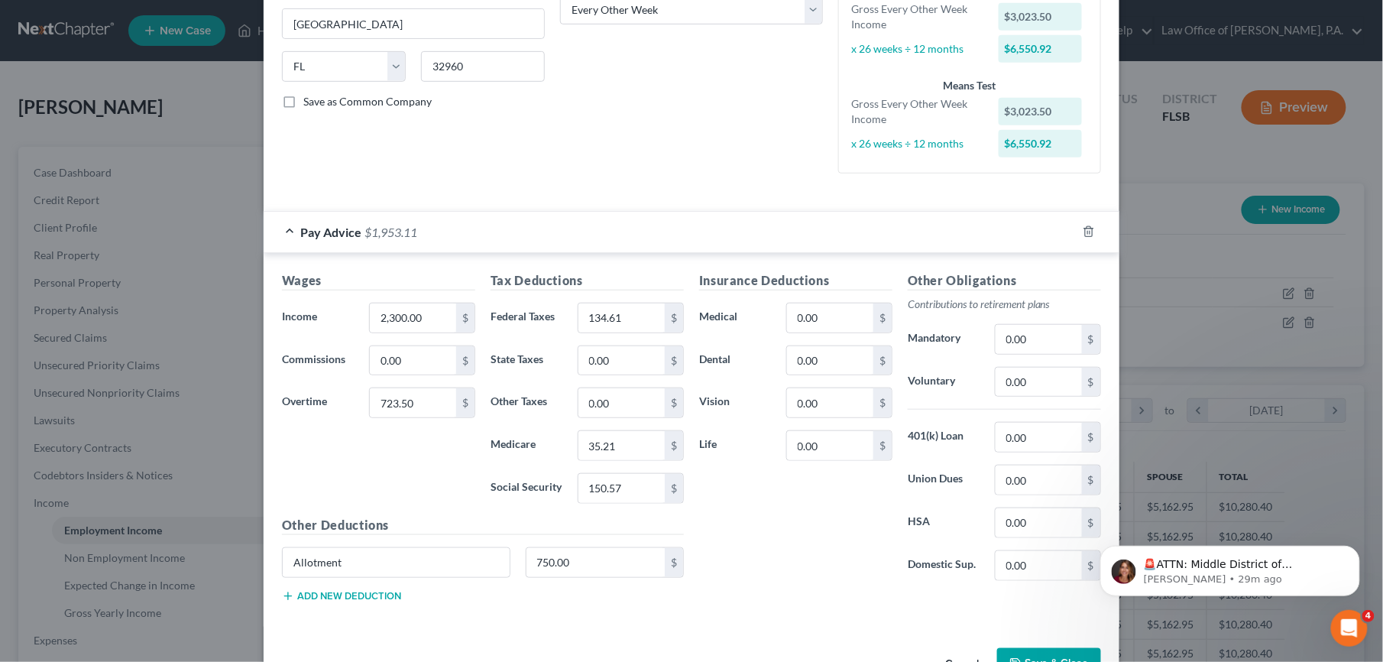
scroll to position [267, 0]
click at [429, 306] on input "2,300.00" at bounding box center [413, 315] width 86 height 29
type input "2,300.66"
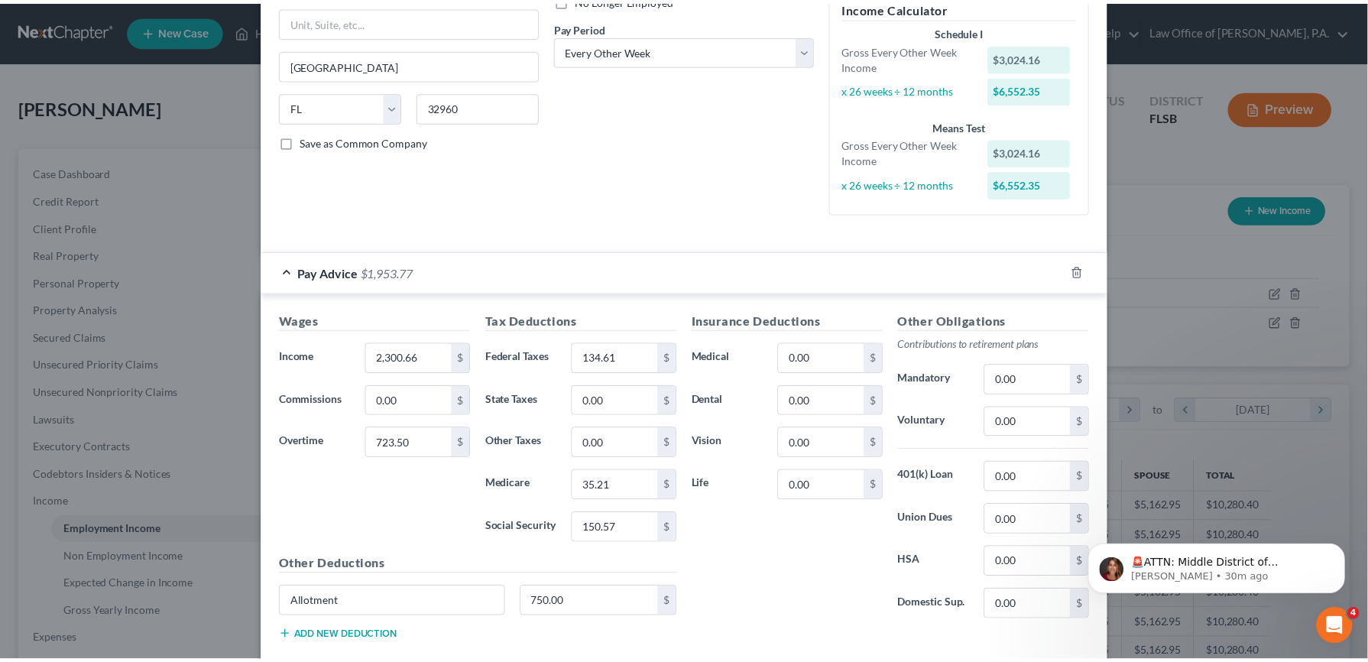
scroll to position [316, 0]
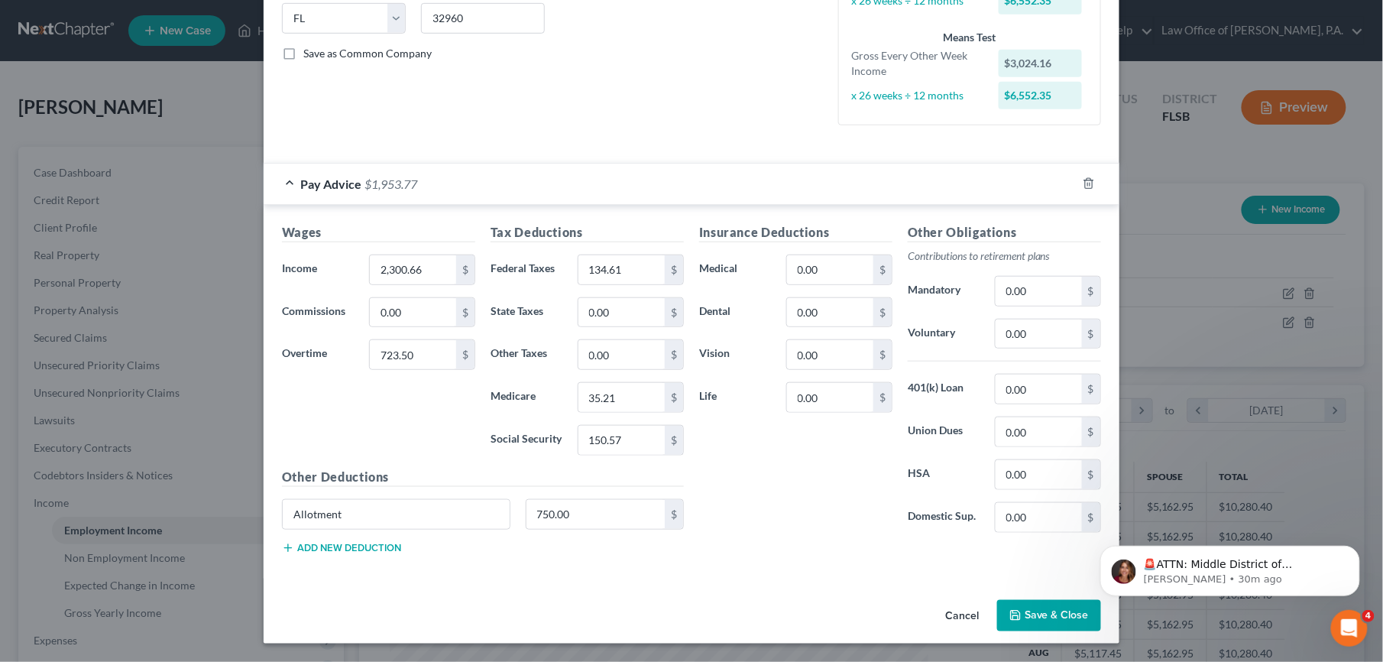
click at [1028, 607] on button "Save & Close" at bounding box center [1049, 616] width 104 height 32
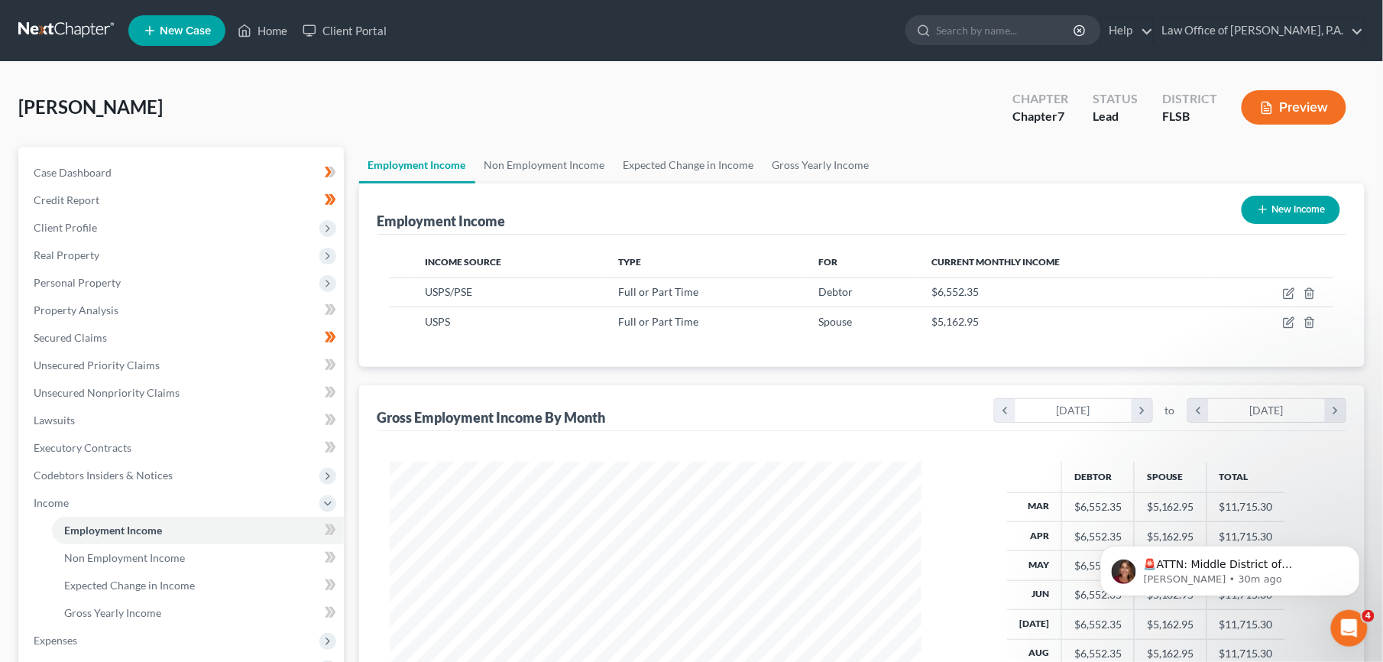
scroll to position [763943, 763656]
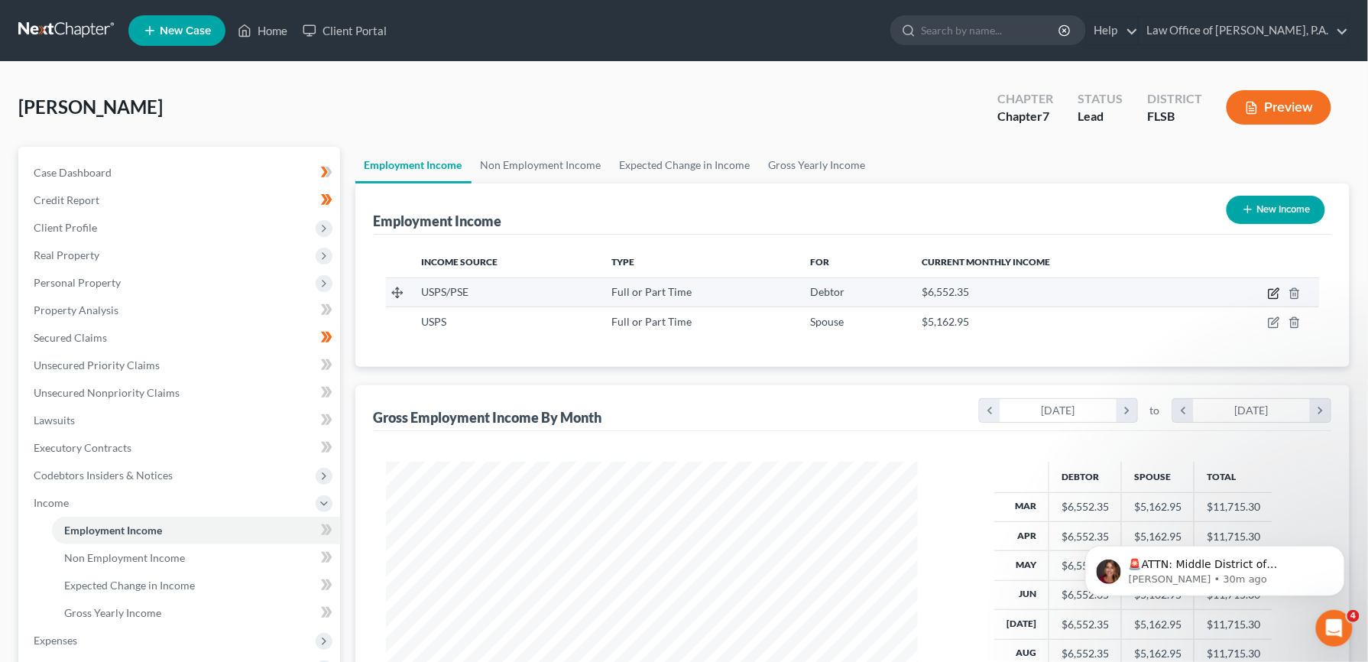
click at [1275, 290] on icon "button" at bounding box center [1275, 291] width 7 height 7
select select "0"
select select "9"
select select "2"
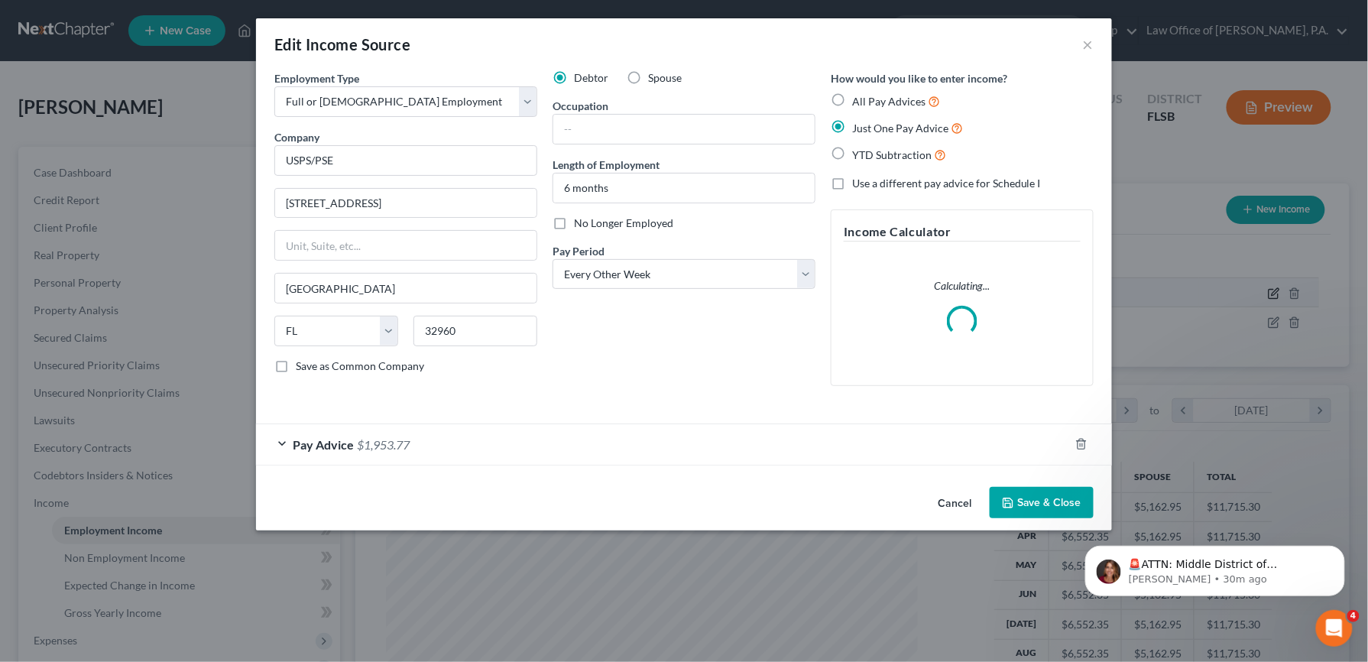
scroll to position [276, 569]
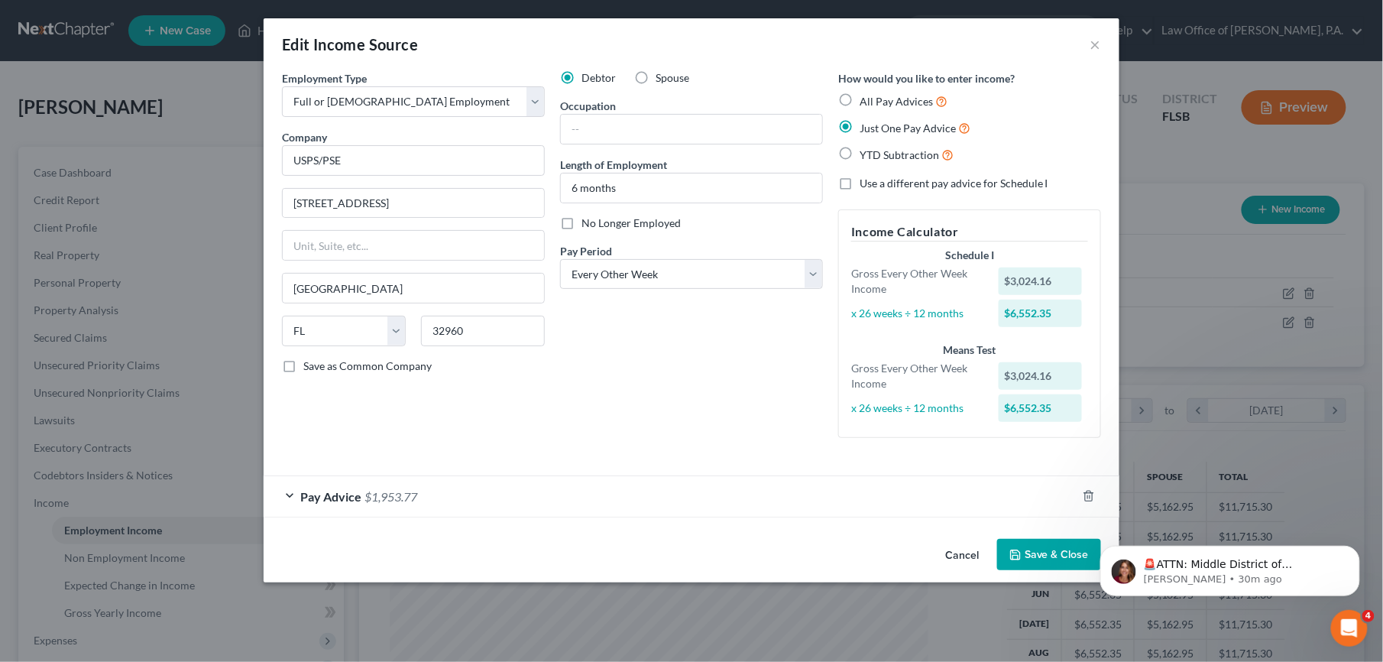
click at [1013, 285] on div "$3,024.16" at bounding box center [1041, 281] width 84 height 28
click at [1096, 47] on button "×" at bounding box center [1096, 44] width 11 height 18
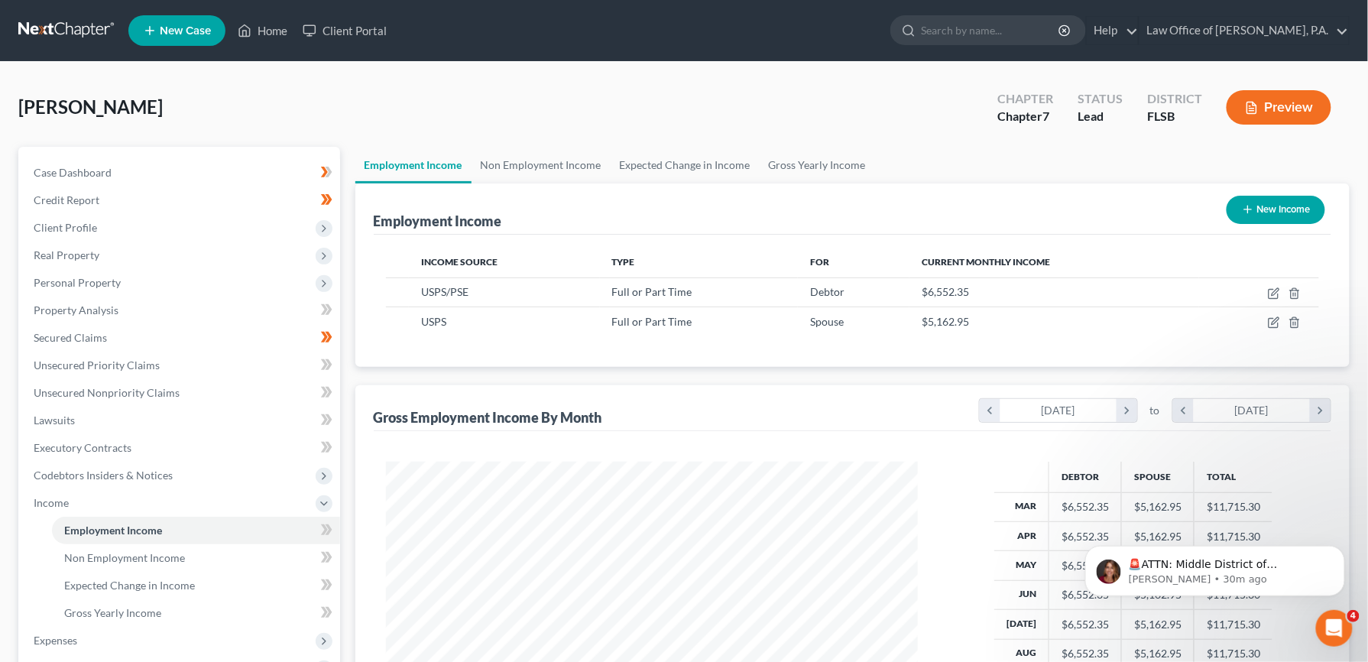
scroll to position [763943, 763656]
click at [151, 614] on span "Gross Yearly Income" at bounding box center [112, 612] width 97 height 13
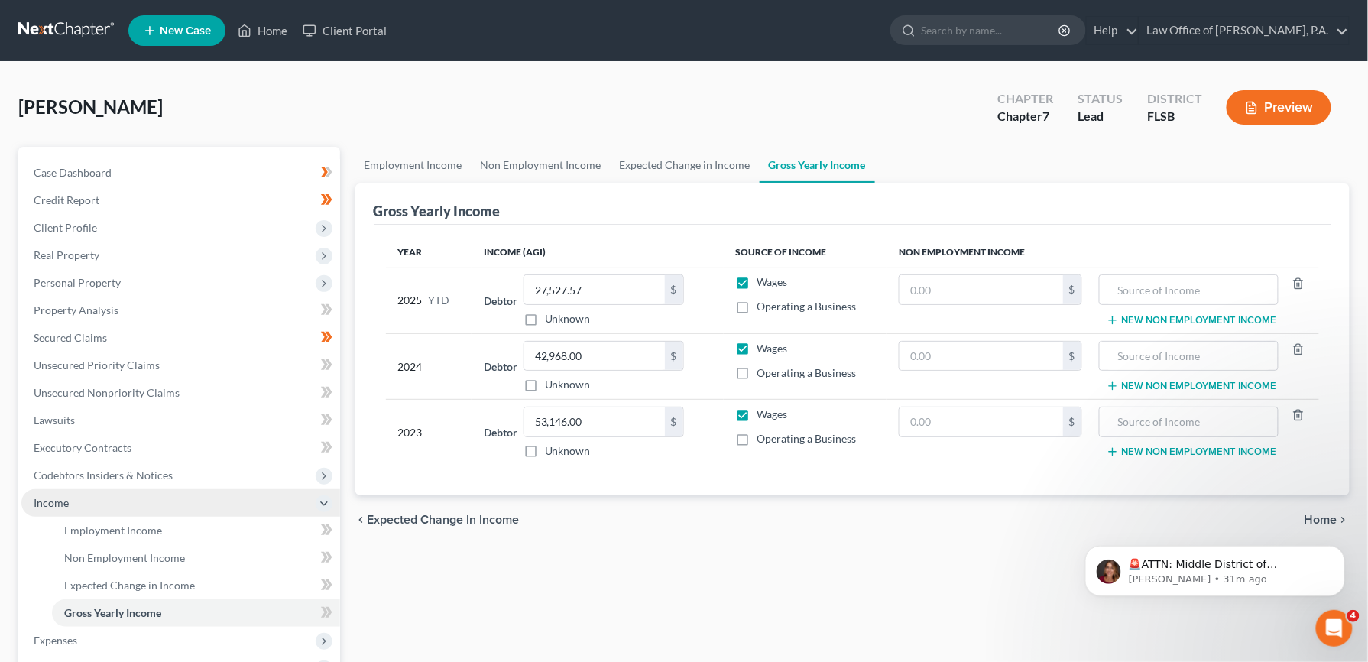
click at [57, 503] on span "Income" at bounding box center [51, 502] width 35 height 13
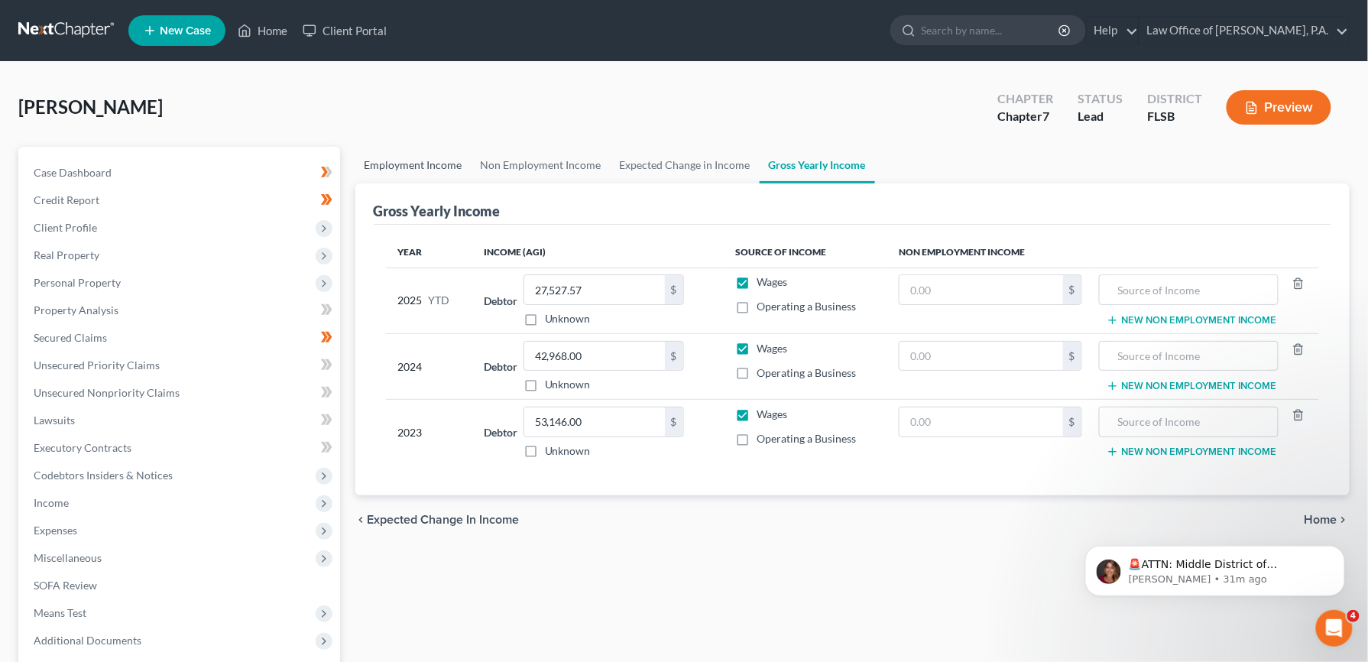
click at [438, 169] on link "Employment Income" at bounding box center [413, 165] width 116 height 37
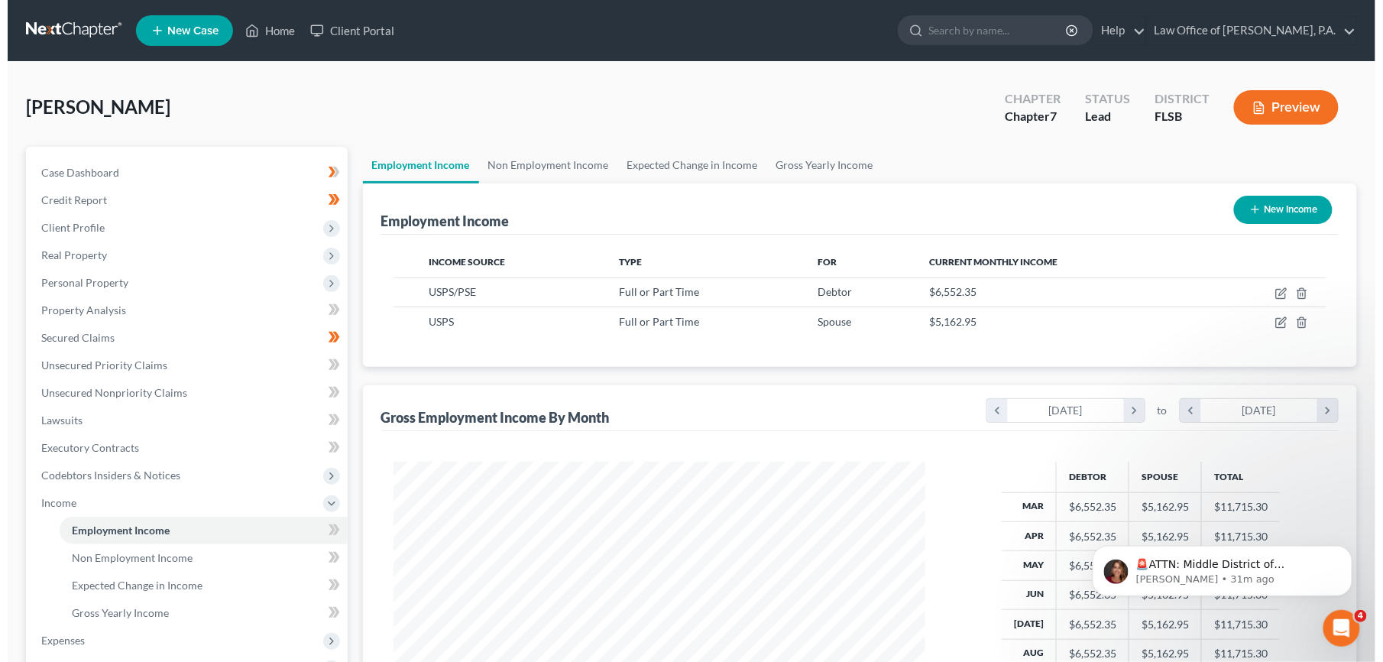
scroll to position [276, 562]
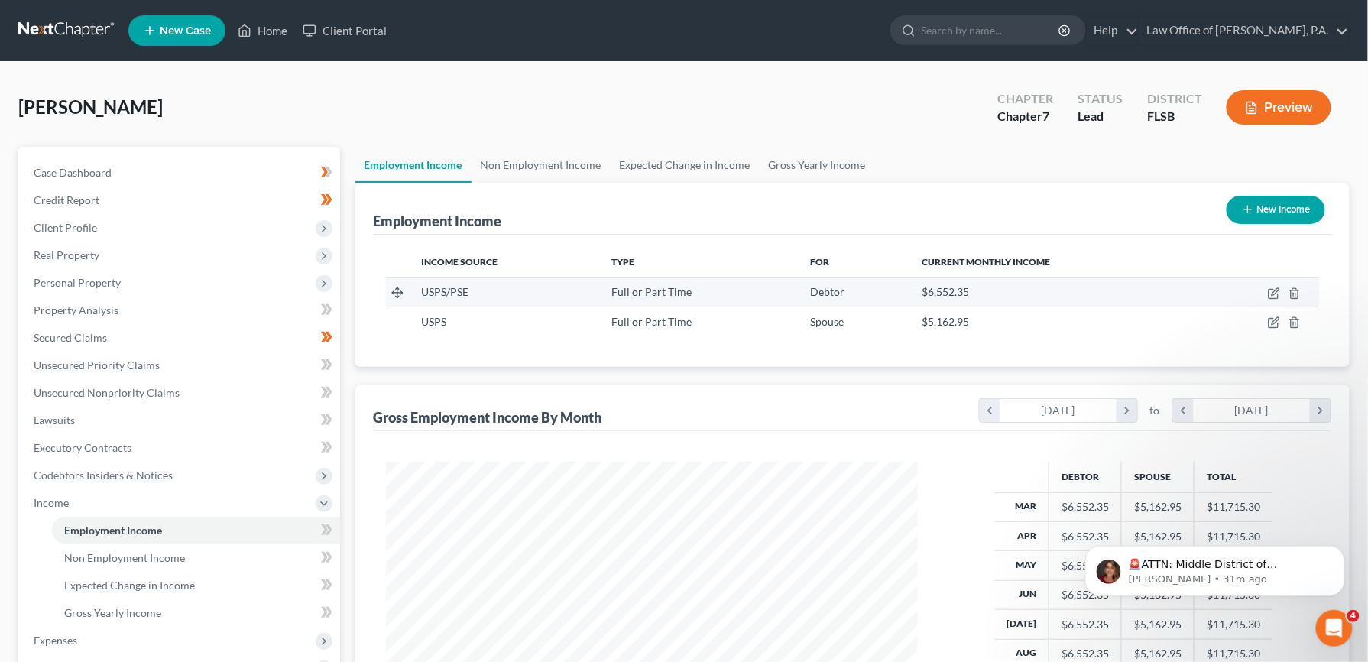
click at [397, 291] on line at bounding box center [397, 293] width 0 height 10
click at [398, 289] on icon at bounding box center [397, 293] width 12 height 12
click at [1275, 294] on icon "button" at bounding box center [1274, 293] width 12 height 12
select select "0"
select select "9"
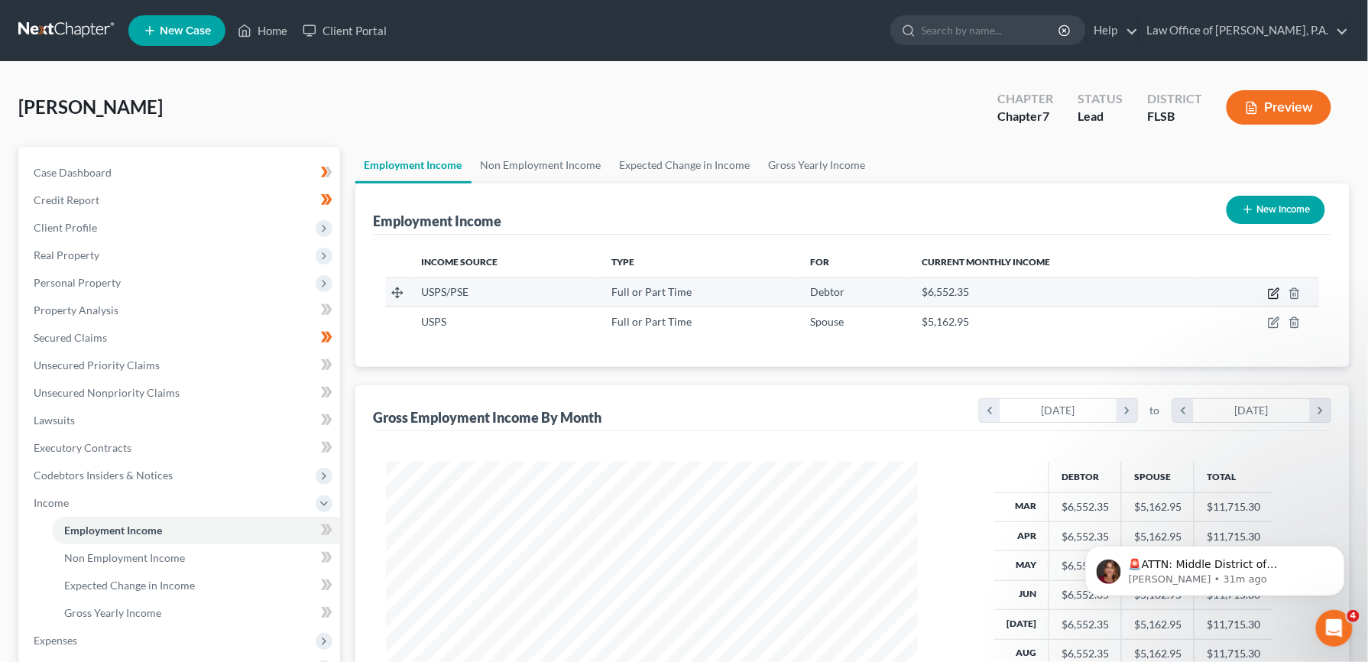
select select "2"
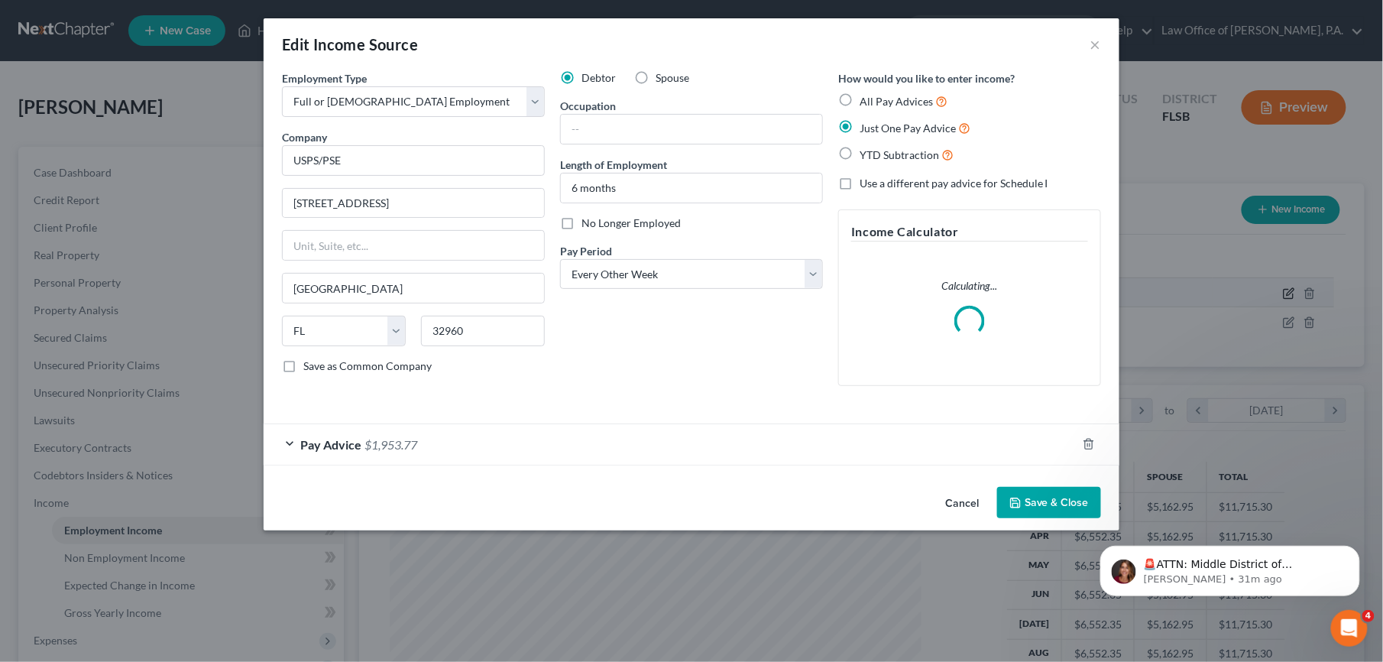
scroll to position [276, 569]
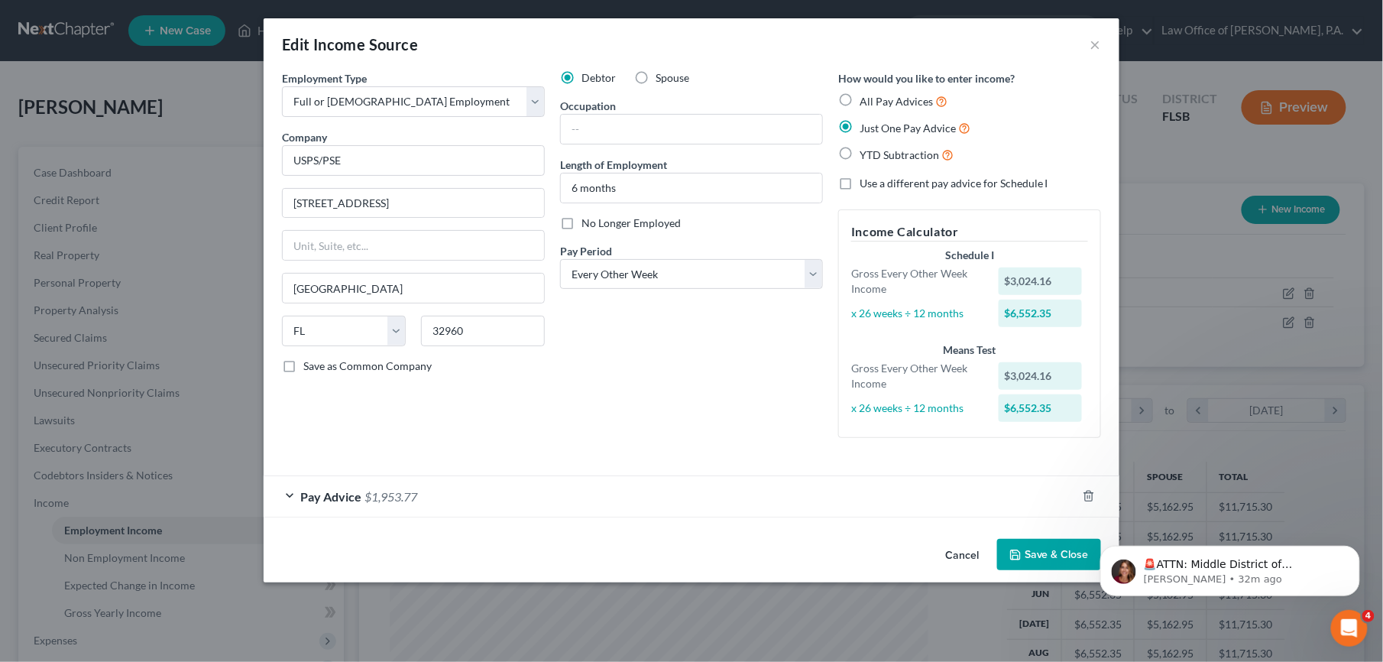
click at [286, 496] on div "Pay Advice $1,953.77" at bounding box center [670, 496] width 813 height 41
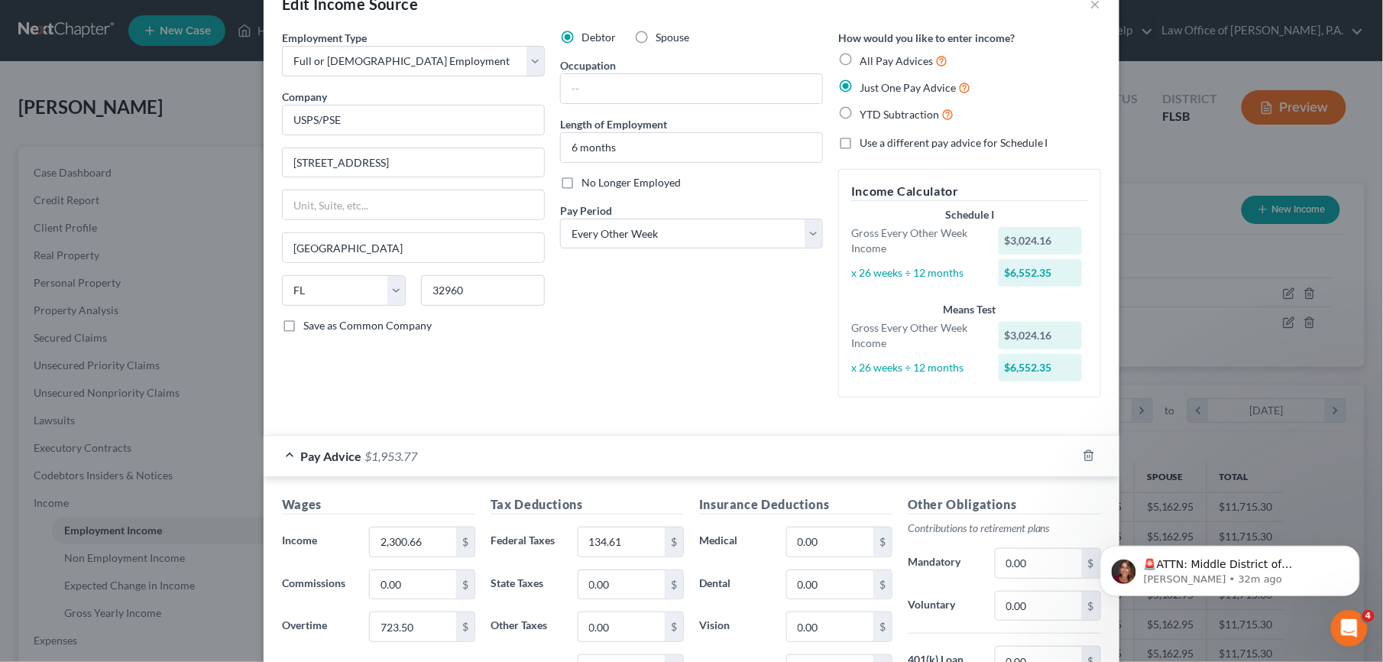
scroll to position [0, 0]
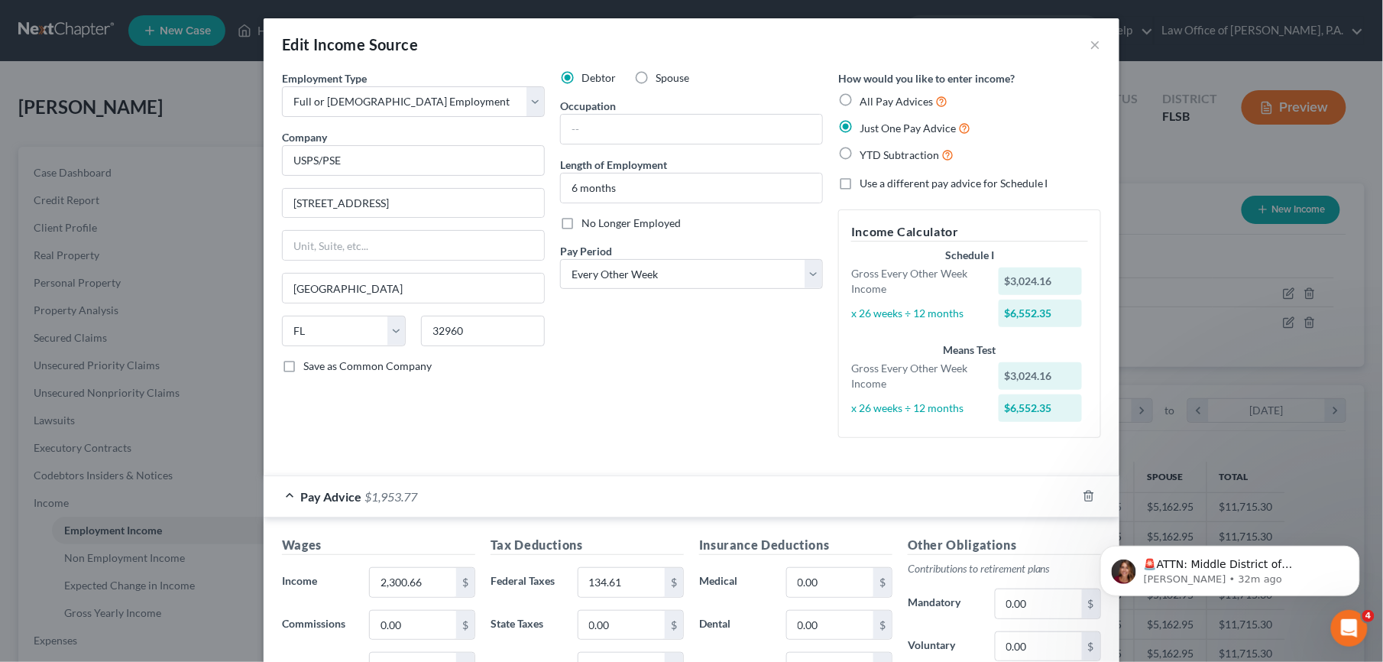
click at [860, 180] on label "Use a different pay advice for Schedule I" at bounding box center [954, 183] width 189 height 15
click at [866, 180] on input "Use a different pay advice for Schedule I" at bounding box center [871, 181] width 10 height 10
checkbox input "true"
click at [1041, 277] on div "$3,024.16" at bounding box center [1041, 281] width 84 height 28
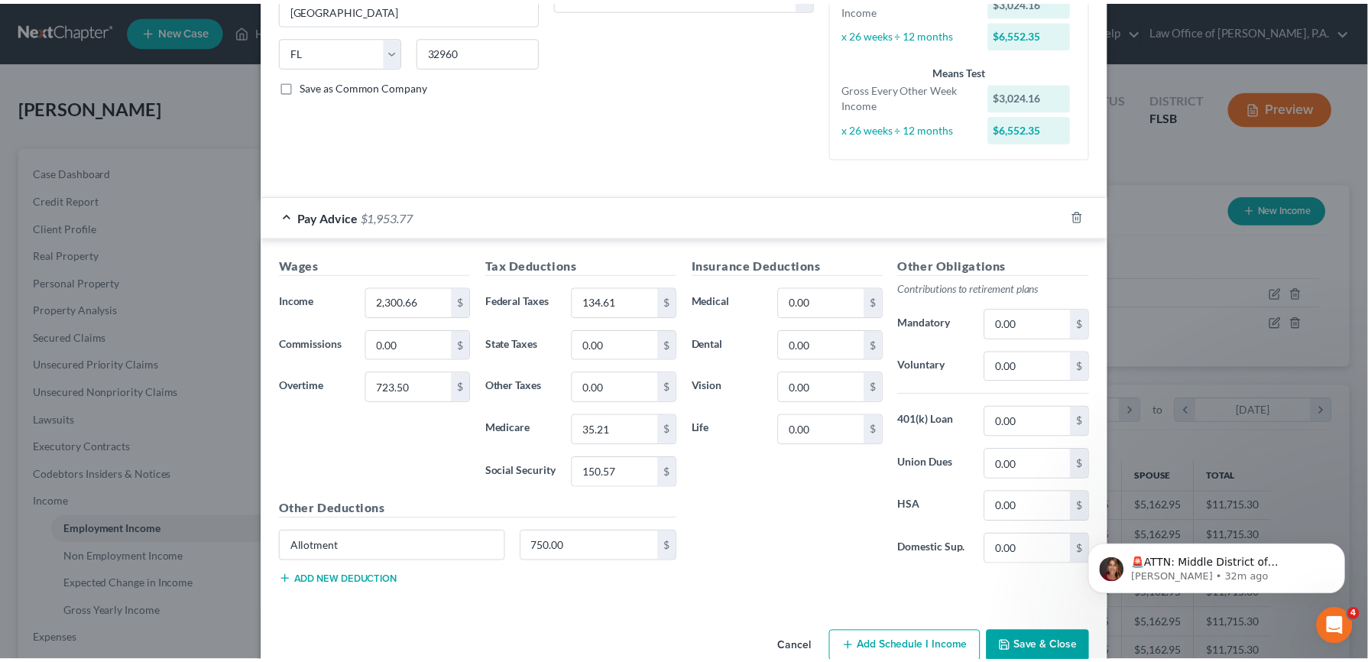
scroll to position [318, 0]
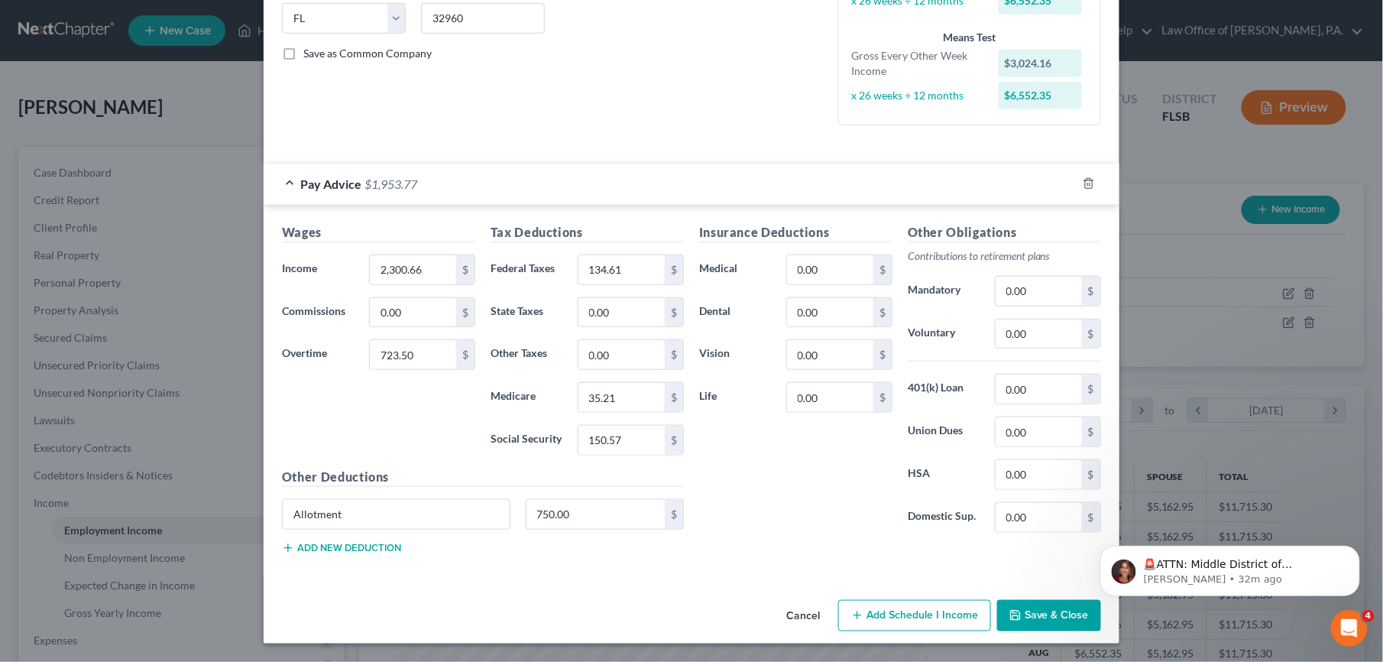
click at [1031, 621] on button "Save & Close" at bounding box center [1049, 616] width 104 height 32
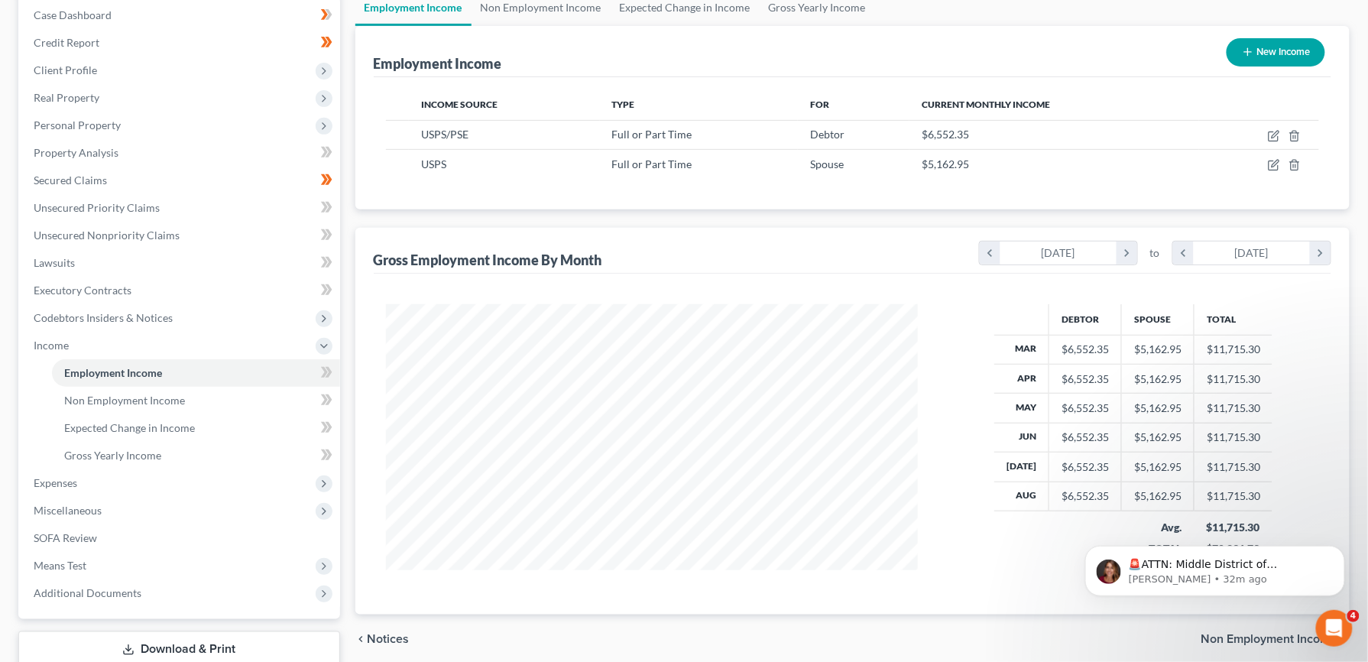
scroll to position [260, 0]
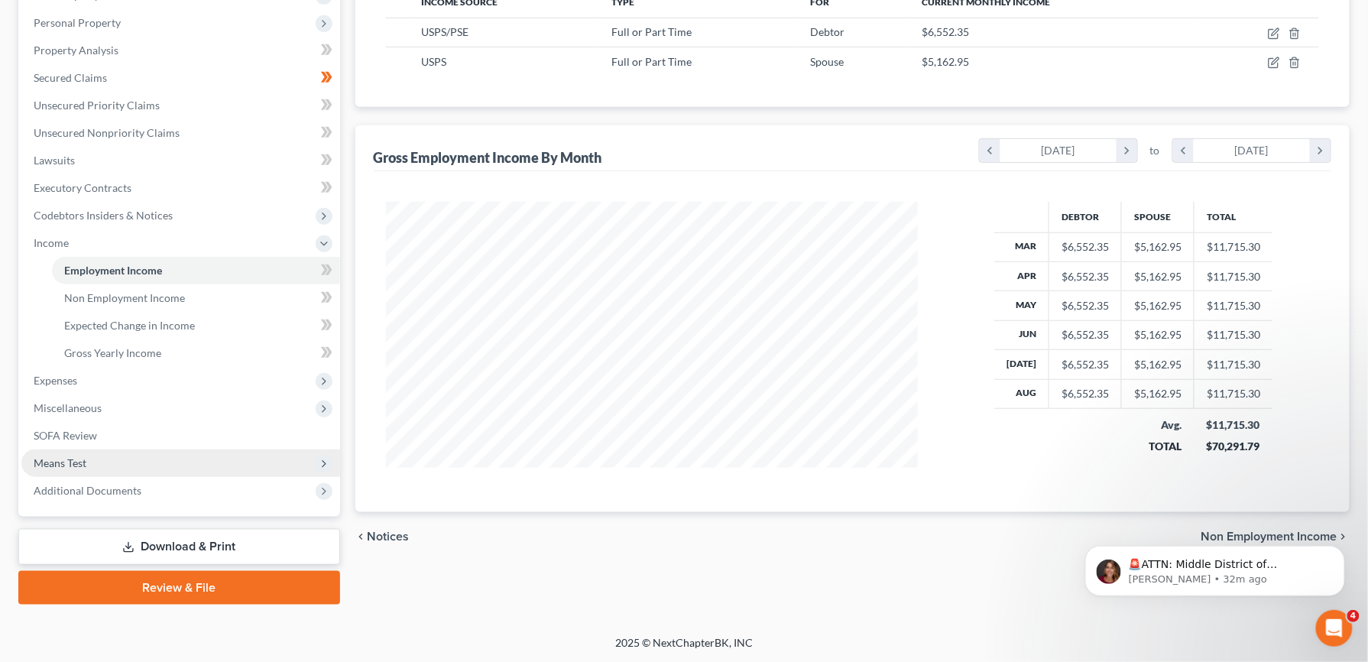
click at [86, 456] on span "Means Test" at bounding box center [60, 462] width 53 height 13
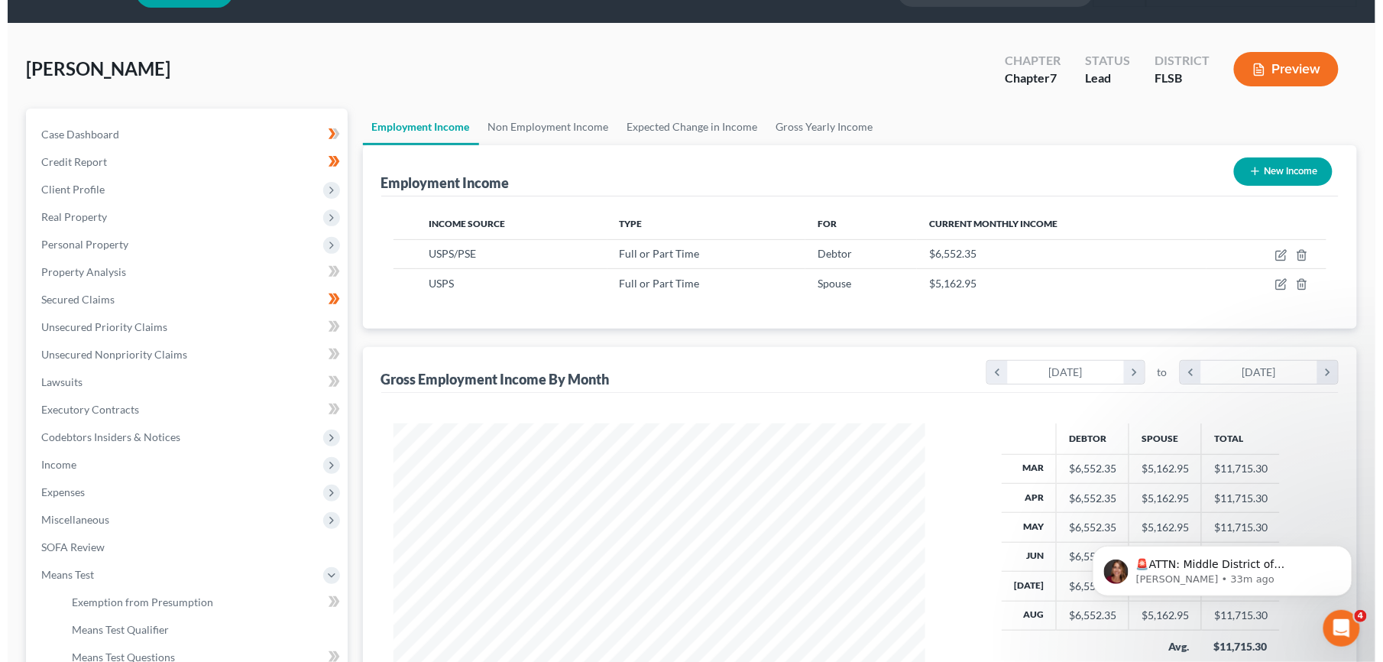
scroll to position [0, 0]
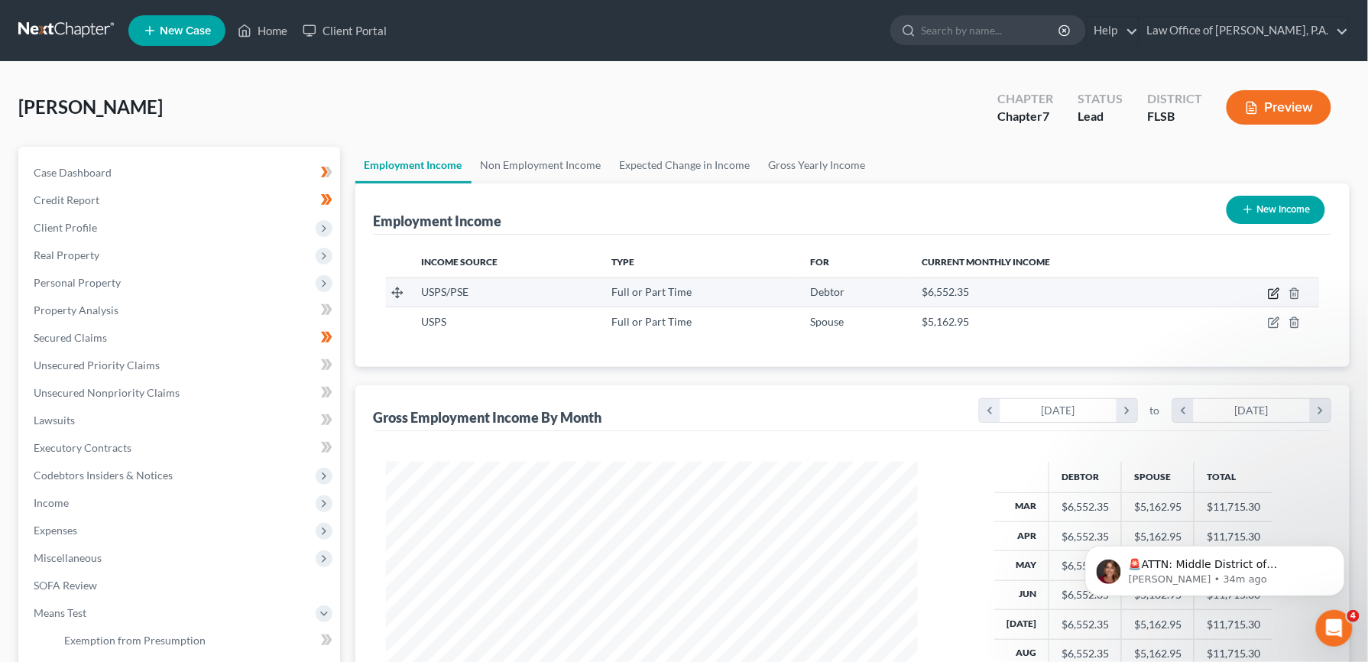
click at [1275, 297] on icon "button" at bounding box center [1274, 293] width 12 height 12
select select "0"
select select "9"
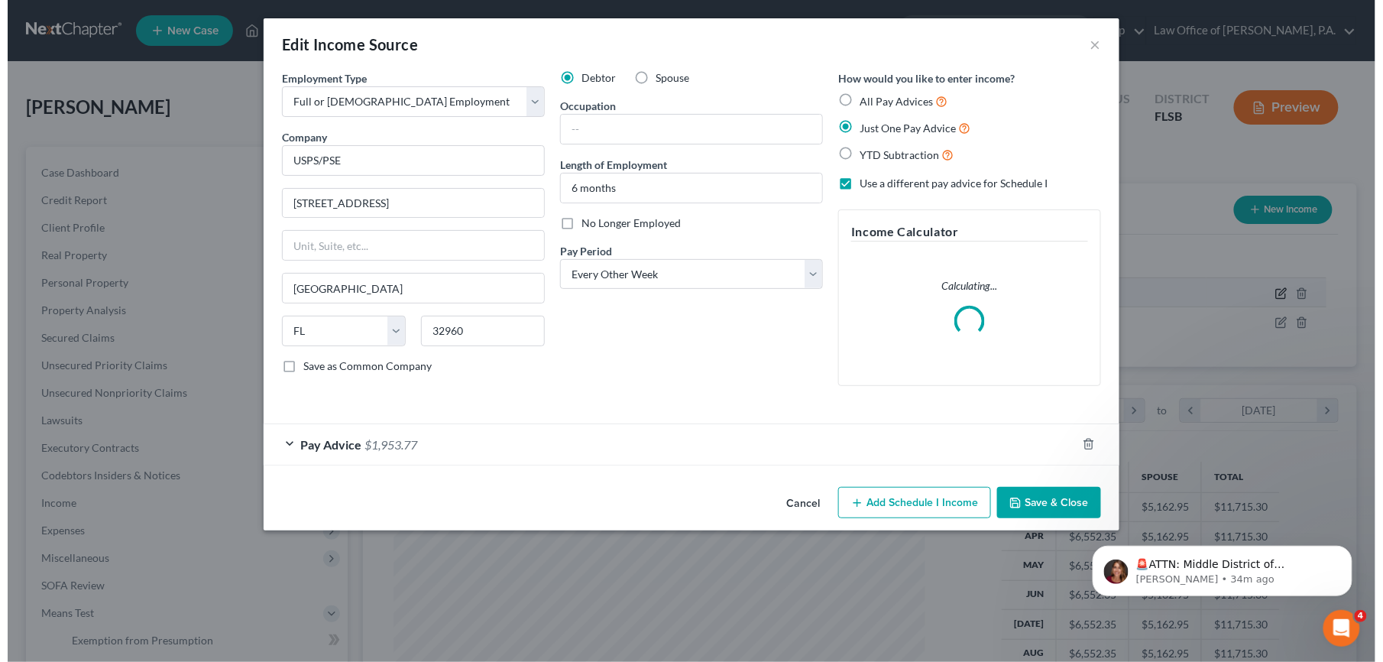
scroll to position [276, 569]
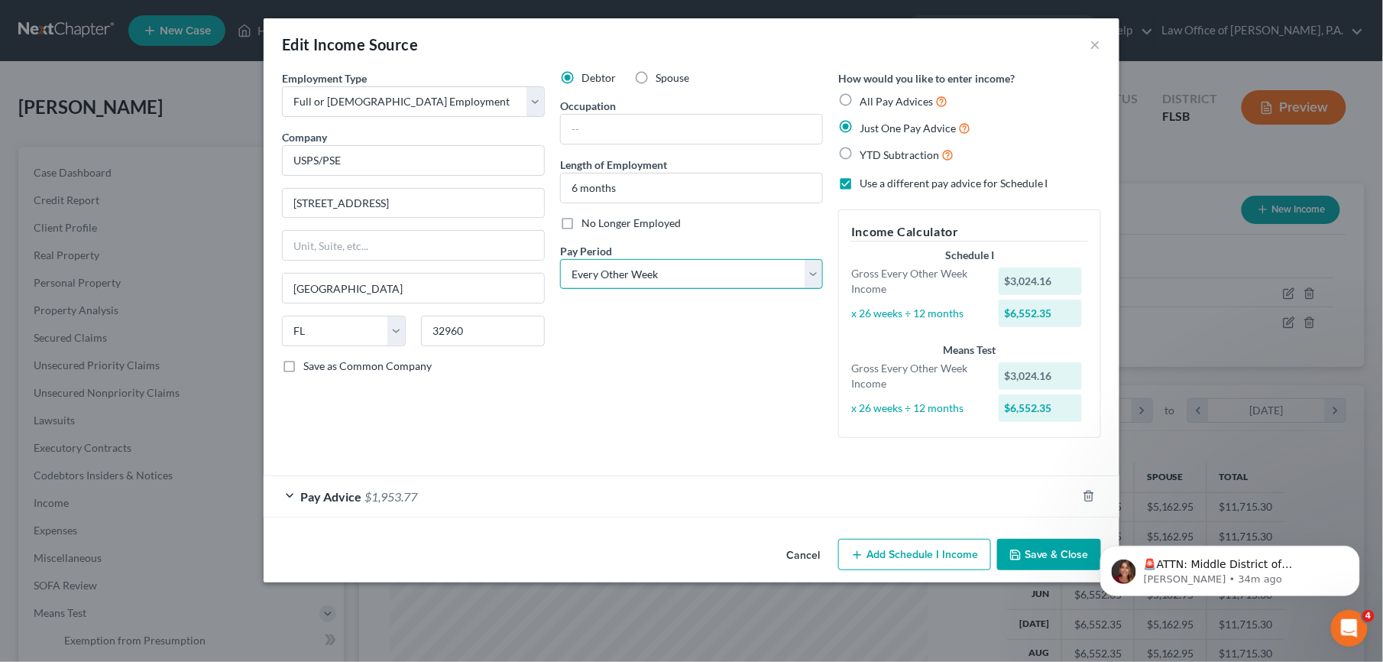
click at [812, 274] on select "Select Monthly Twice Monthly Every Other Week Weekly" at bounding box center [691, 274] width 263 height 31
select select "1"
click at [560, 259] on select "Select Monthly Twice Monthly Every Other Week Weekly" at bounding box center [691, 274] width 263 height 31
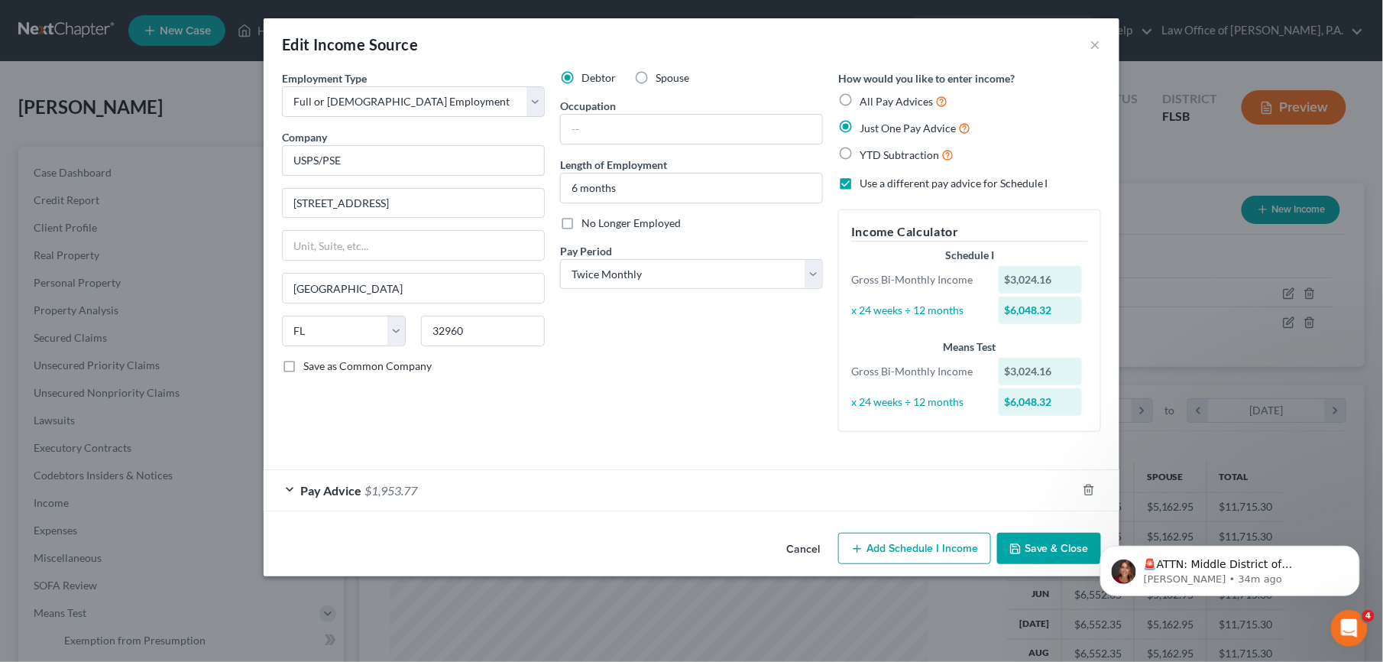
click at [917, 550] on button "Add Schedule I Income" at bounding box center [914, 549] width 153 height 32
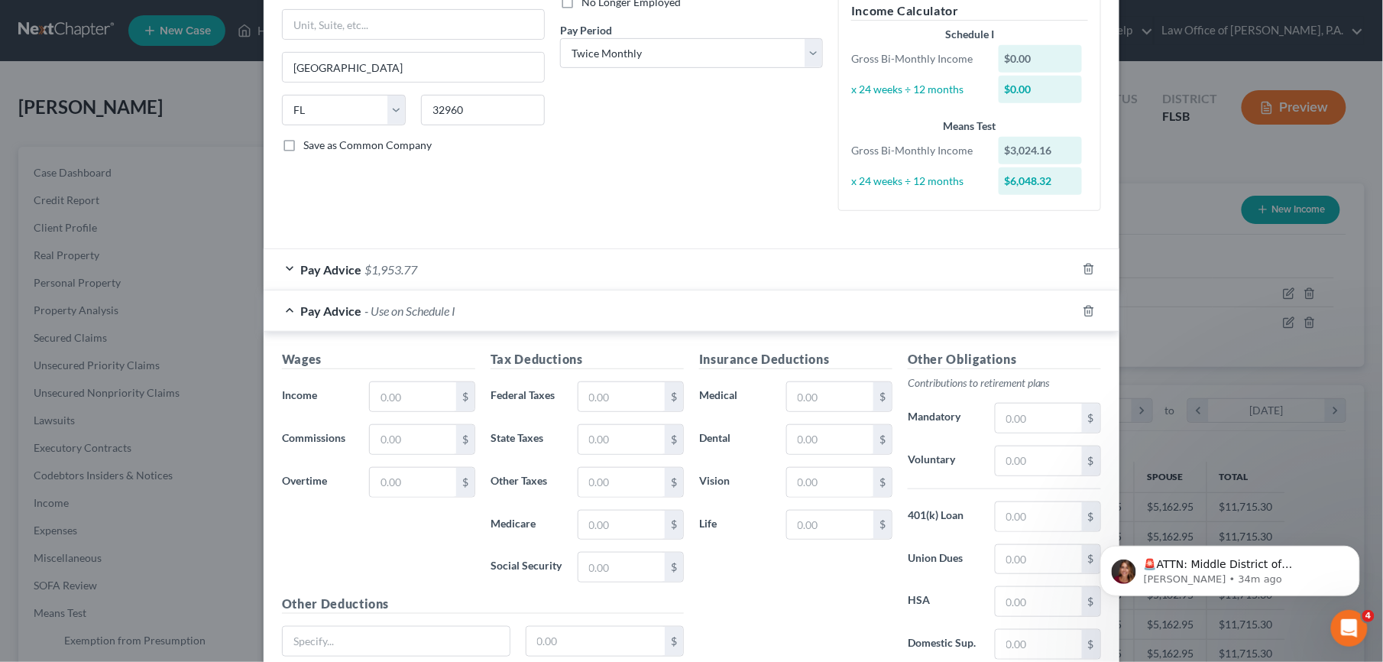
scroll to position [279, 0]
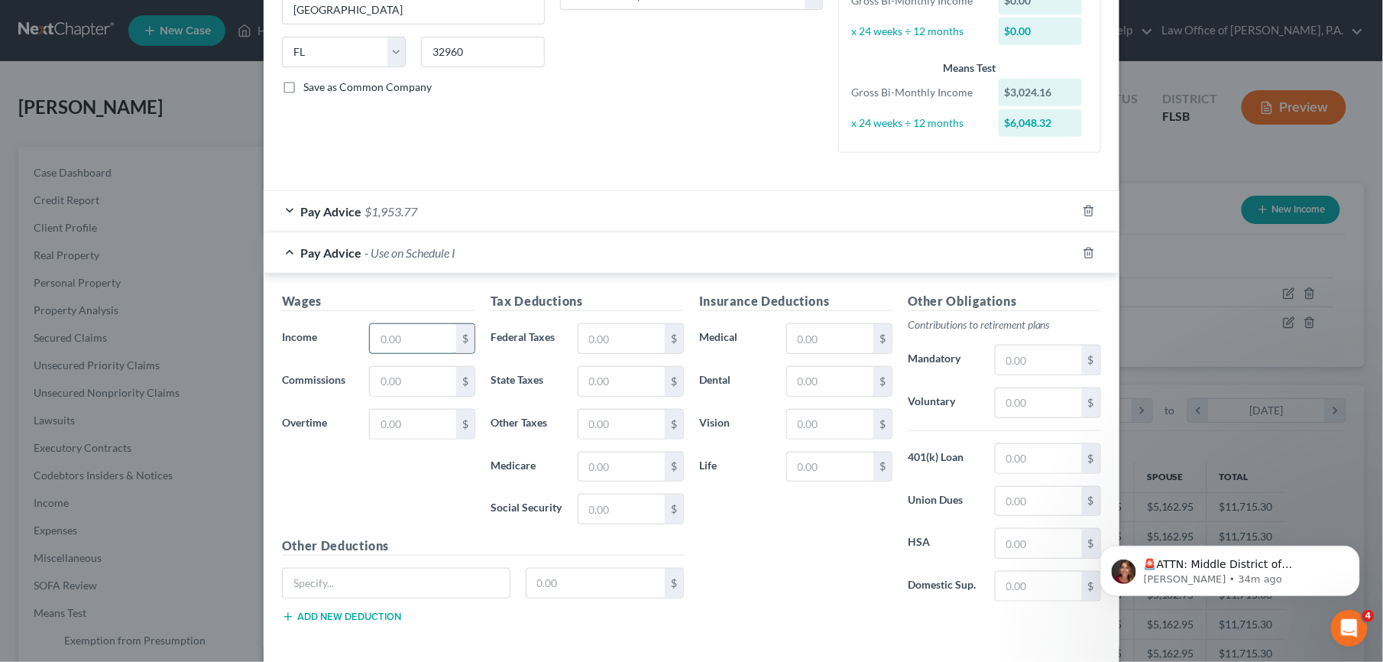
click at [397, 338] on input "text" at bounding box center [413, 338] width 86 height 29
type input "1,638.40"
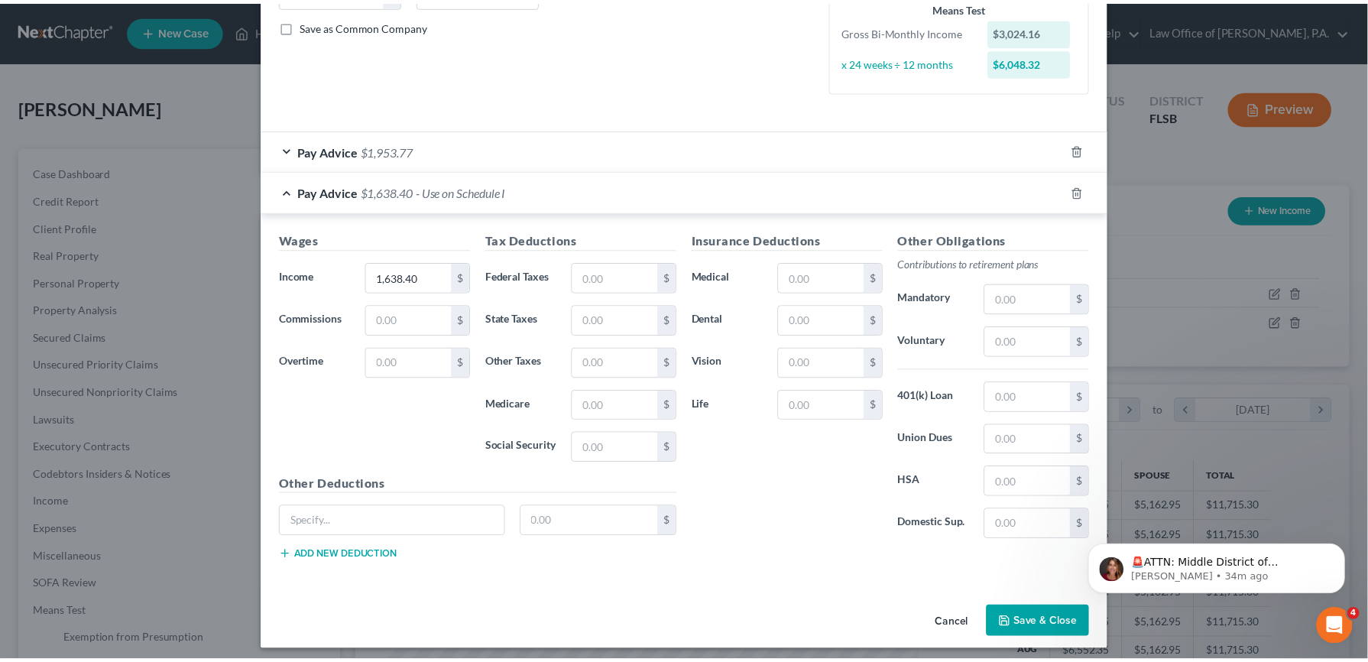
scroll to position [352, 0]
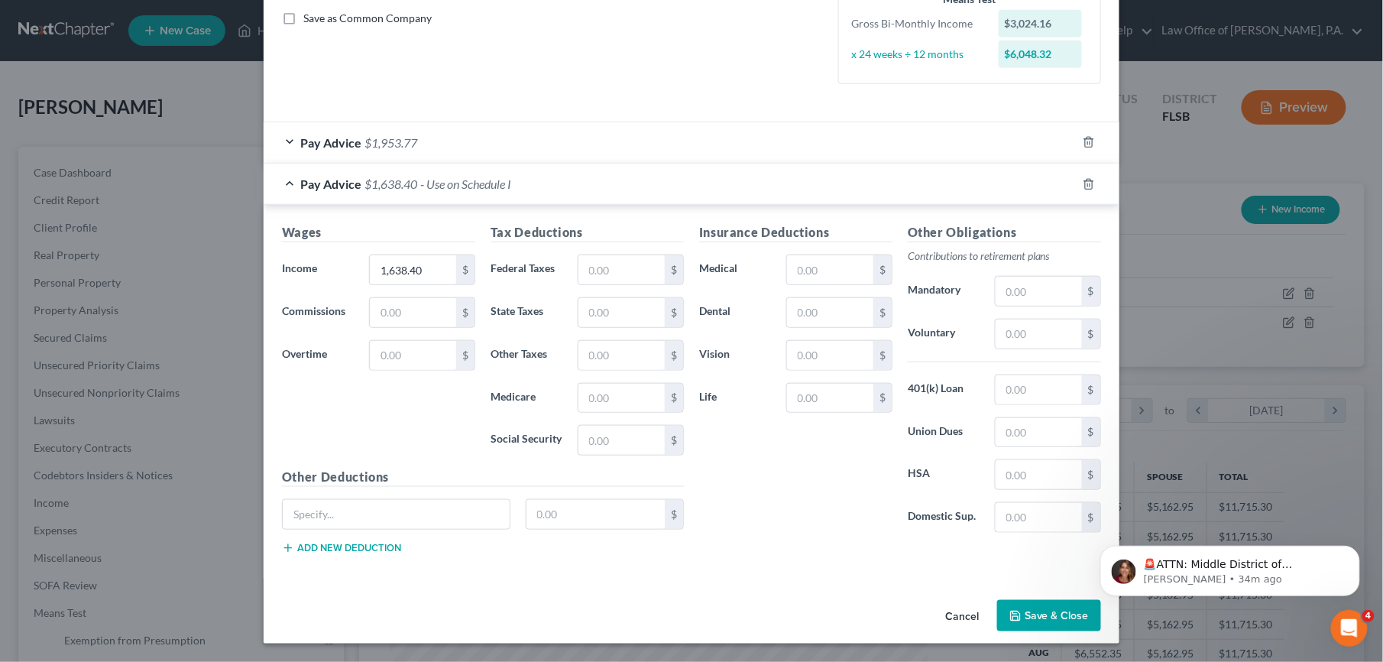
click at [1044, 621] on button "Save & Close" at bounding box center [1049, 616] width 104 height 32
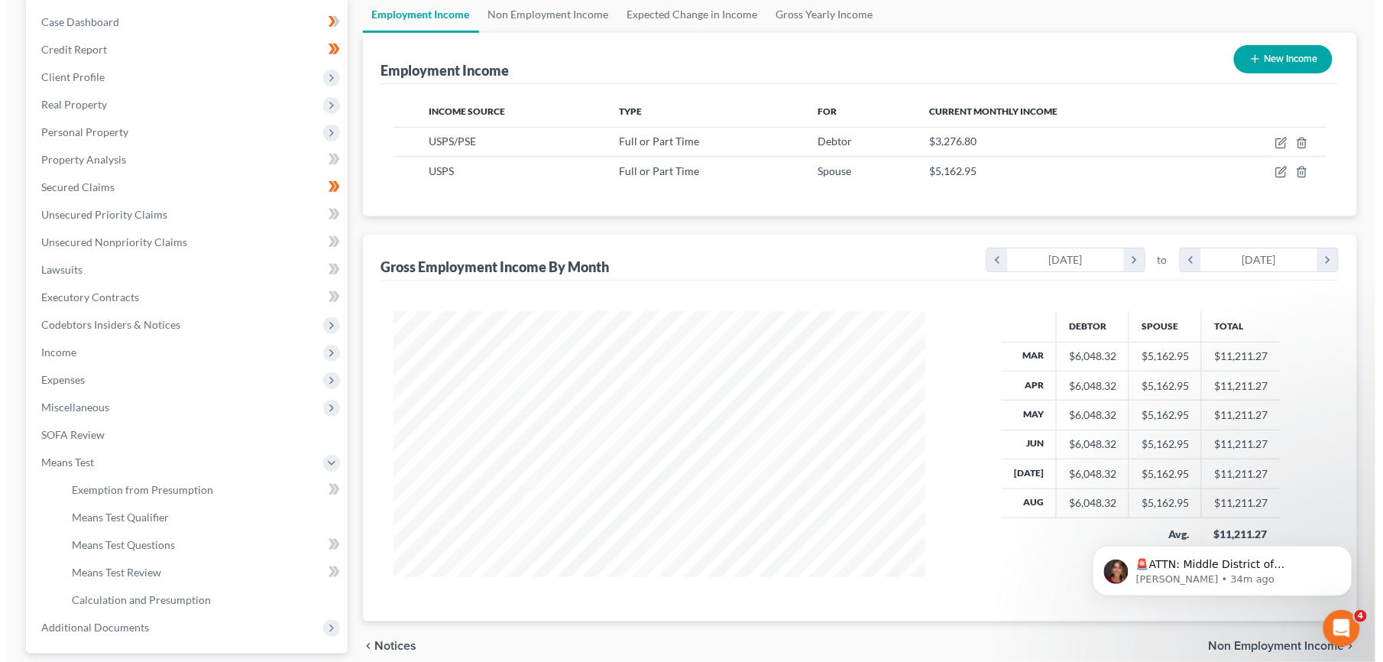
scroll to position [122, 0]
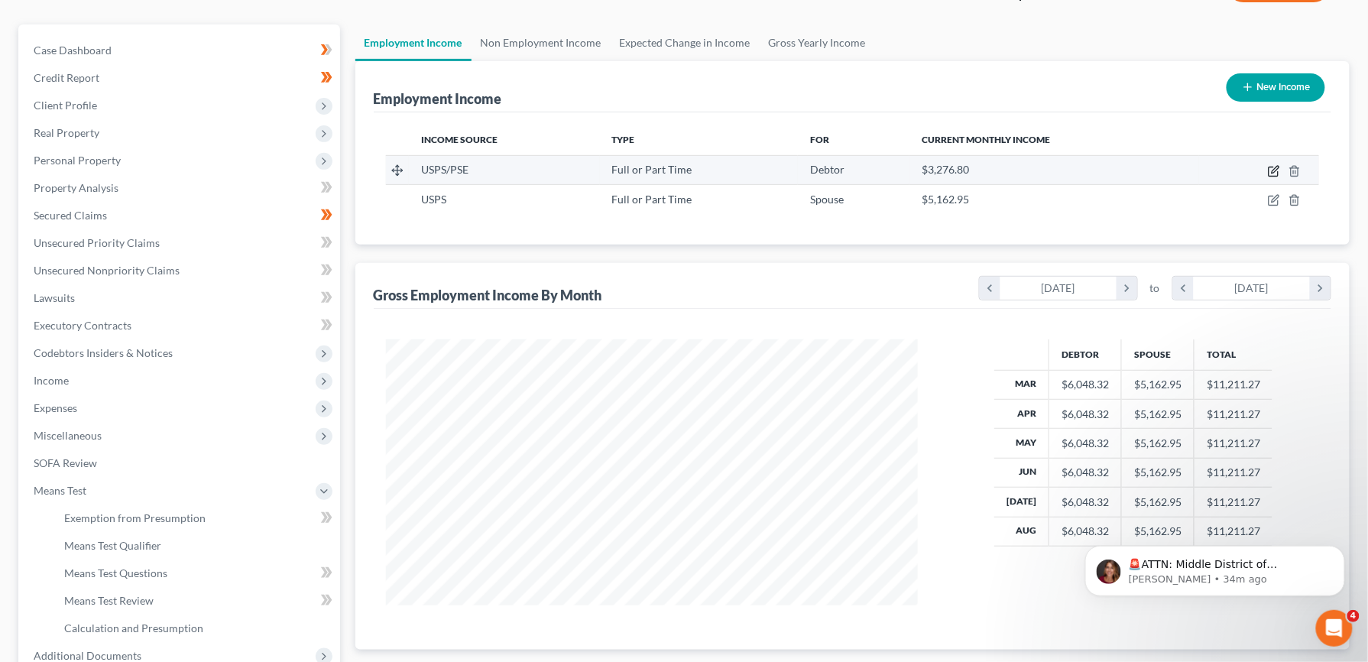
click at [1276, 172] on icon "button" at bounding box center [1274, 171] width 12 height 12
select select "0"
select select "9"
select select "1"
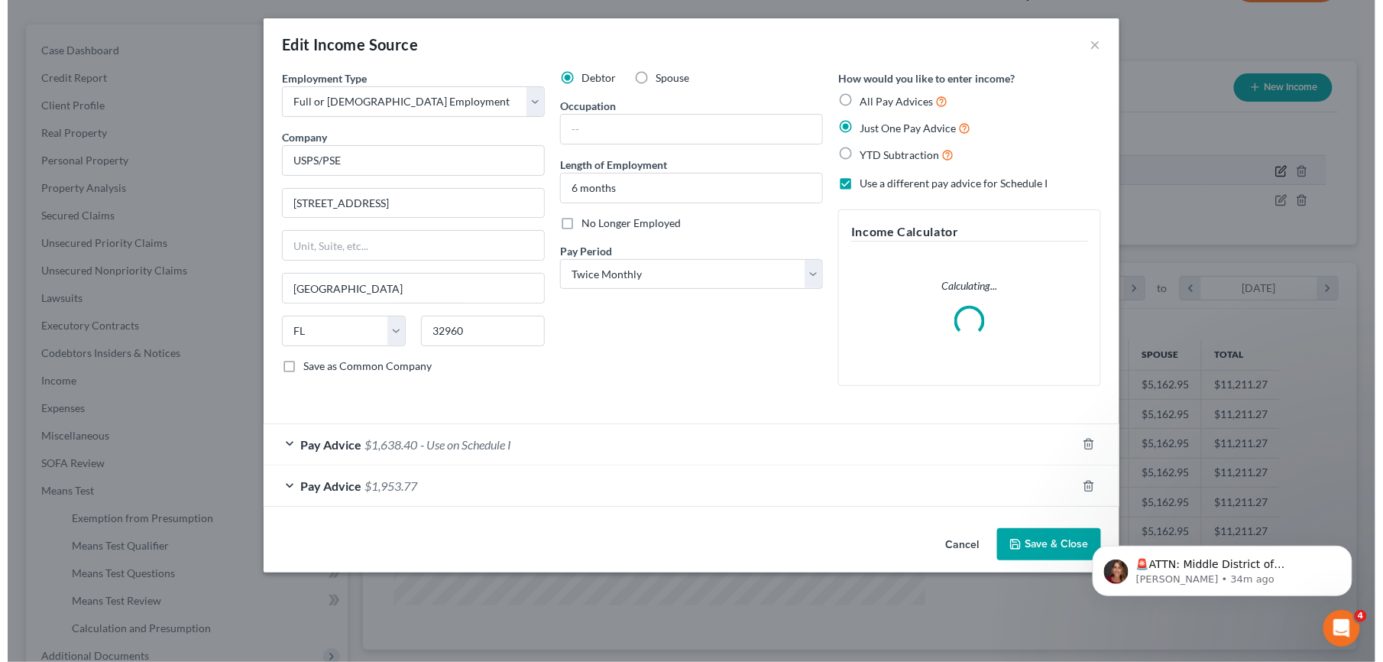
scroll to position [276, 569]
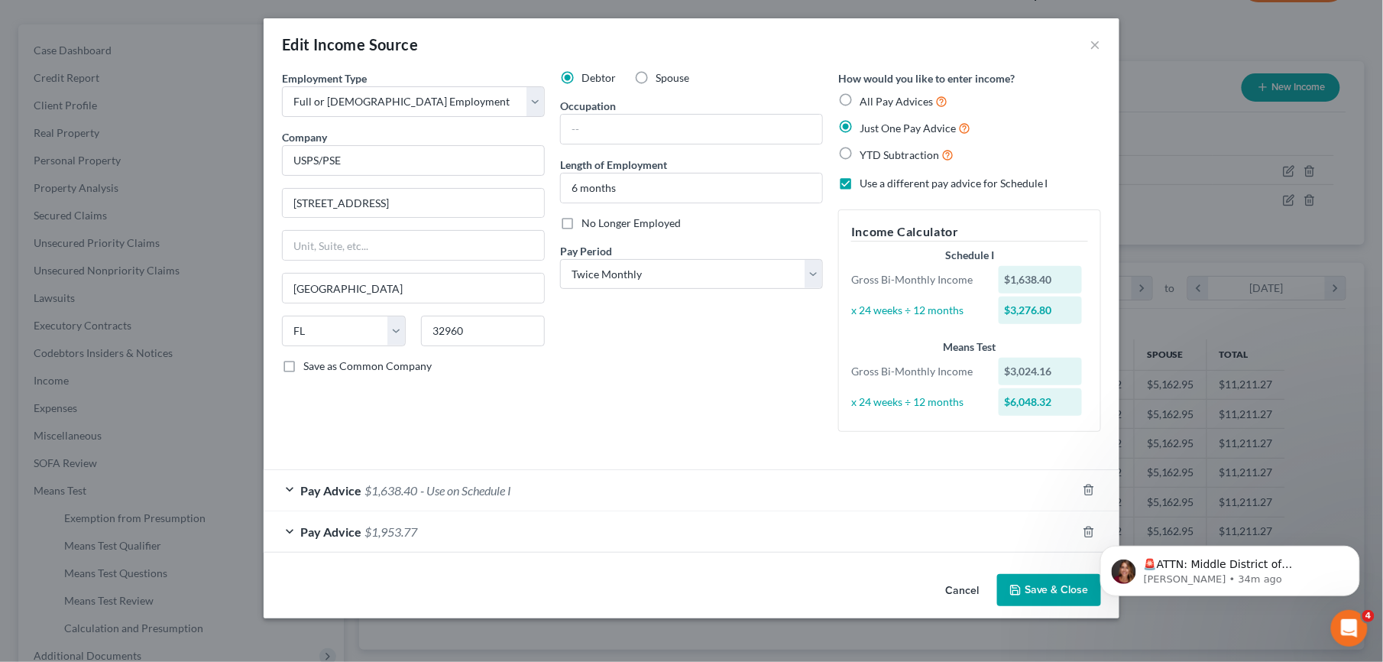
click at [1077, 536] on html "🚨ATTN: Middle District of Florida The court has added a new Credit Counseling F…" at bounding box center [1230, 566] width 306 height 107
click at [1079, 531] on html "🚨ATTN: Middle District of Florida The court has added a new Credit Counseling F…" at bounding box center [1230, 566] width 306 height 107
click at [817, 530] on div "Pay Advice $1,953.77" at bounding box center [670, 531] width 813 height 41
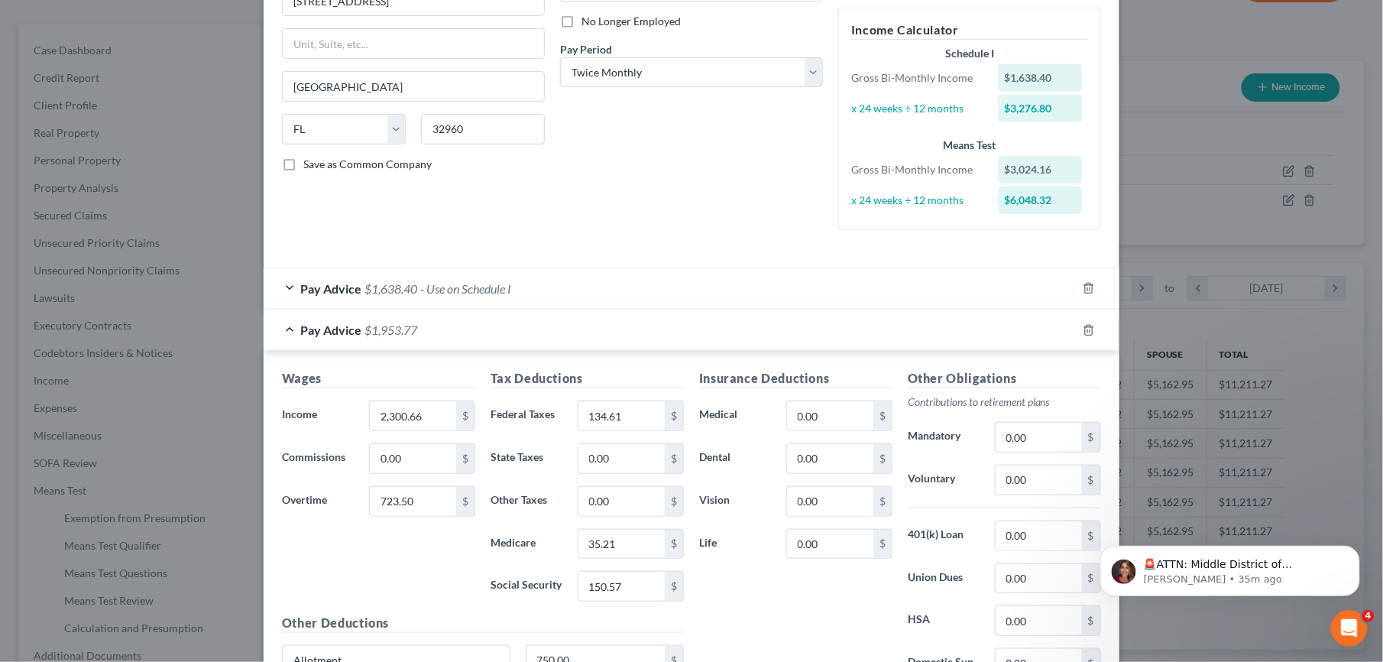
scroll to position [191, 0]
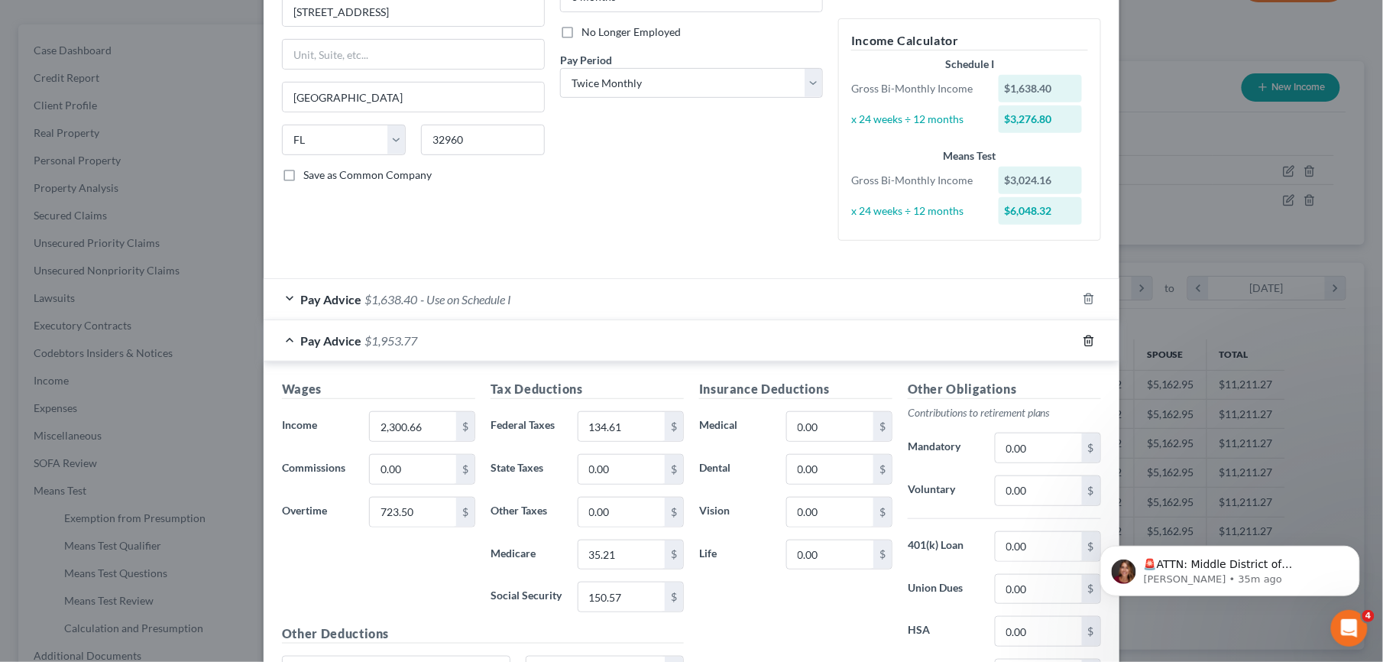
click at [1083, 339] on icon "button" at bounding box center [1089, 341] width 12 height 12
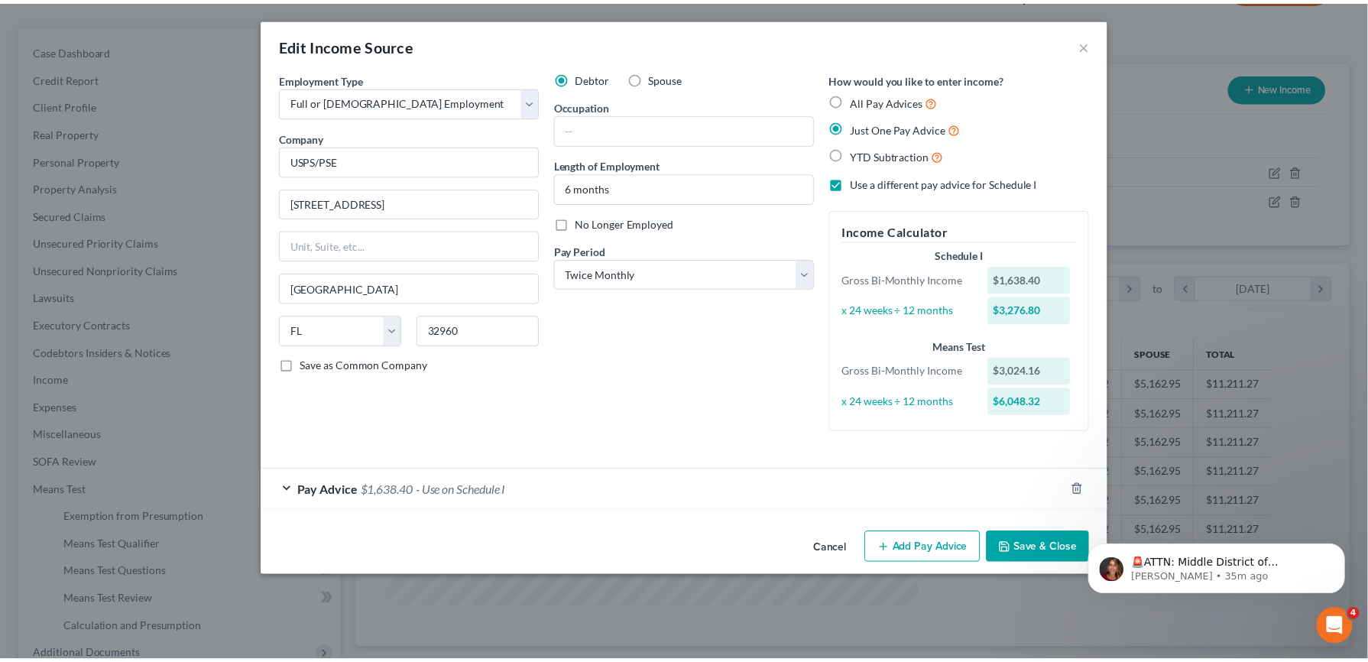
scroll to position [0, 0]
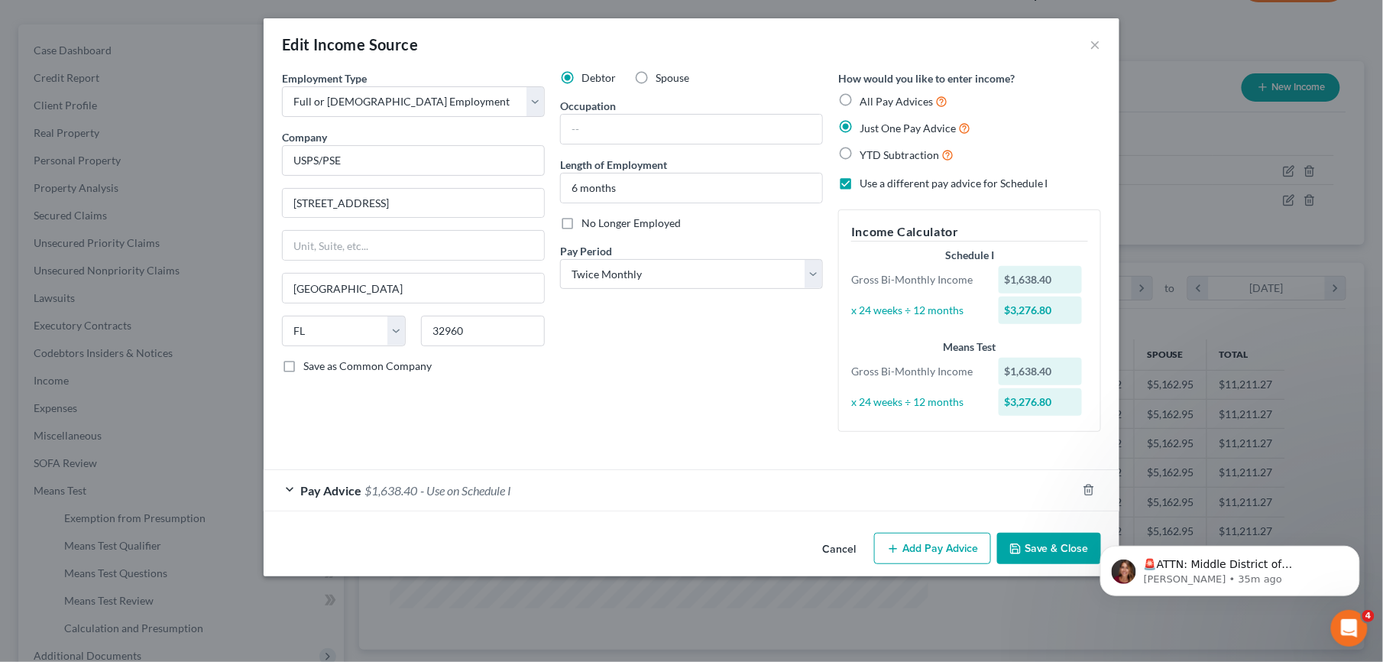
click at [1031, 550] on button "Save & Close" at bounding box center [1049, 549] width 104 height 32
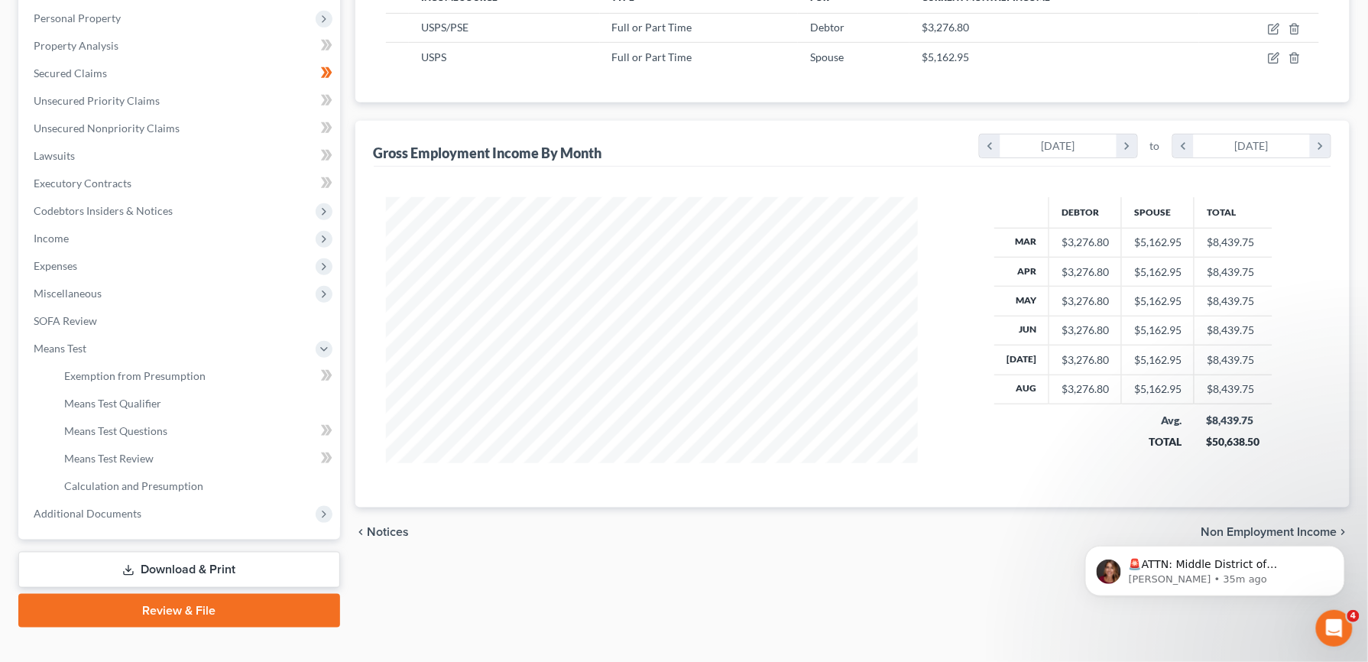
scroll to position [279, 0]
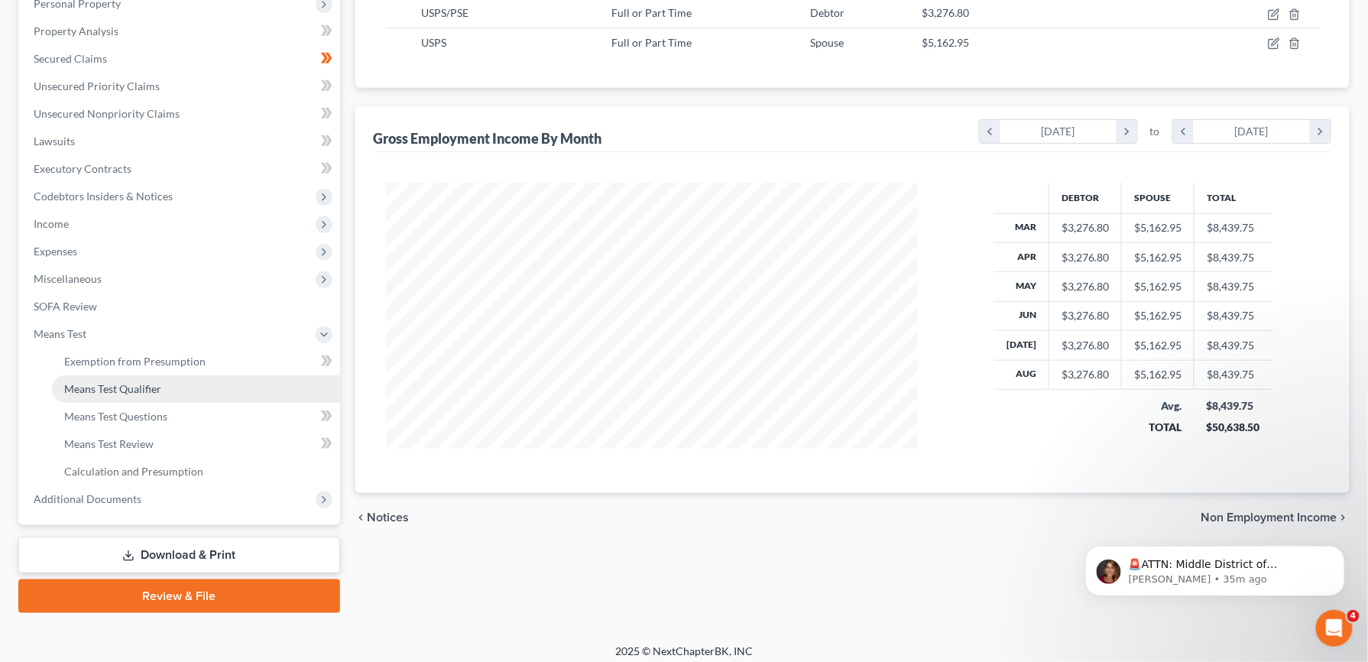
click at [130, 390] on span "Means Test Qualifier" at bounding box center [112, 388] width 97 height 13
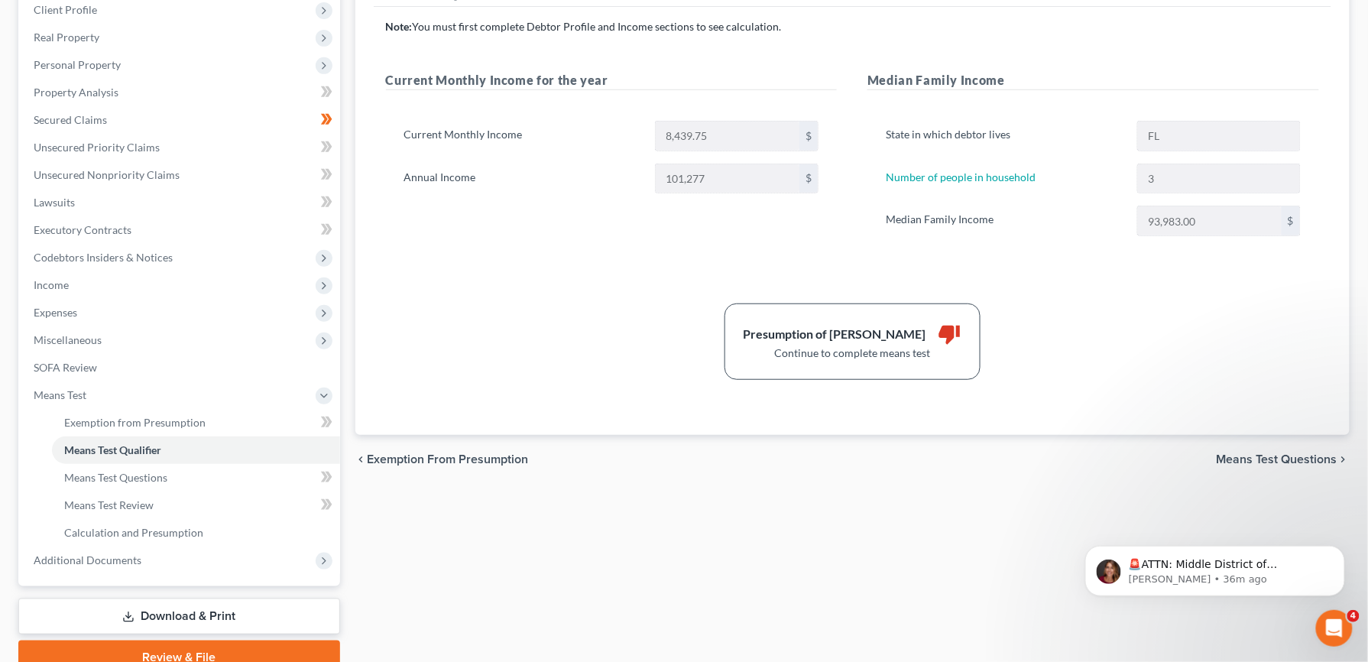
scroll to position [287, 0]
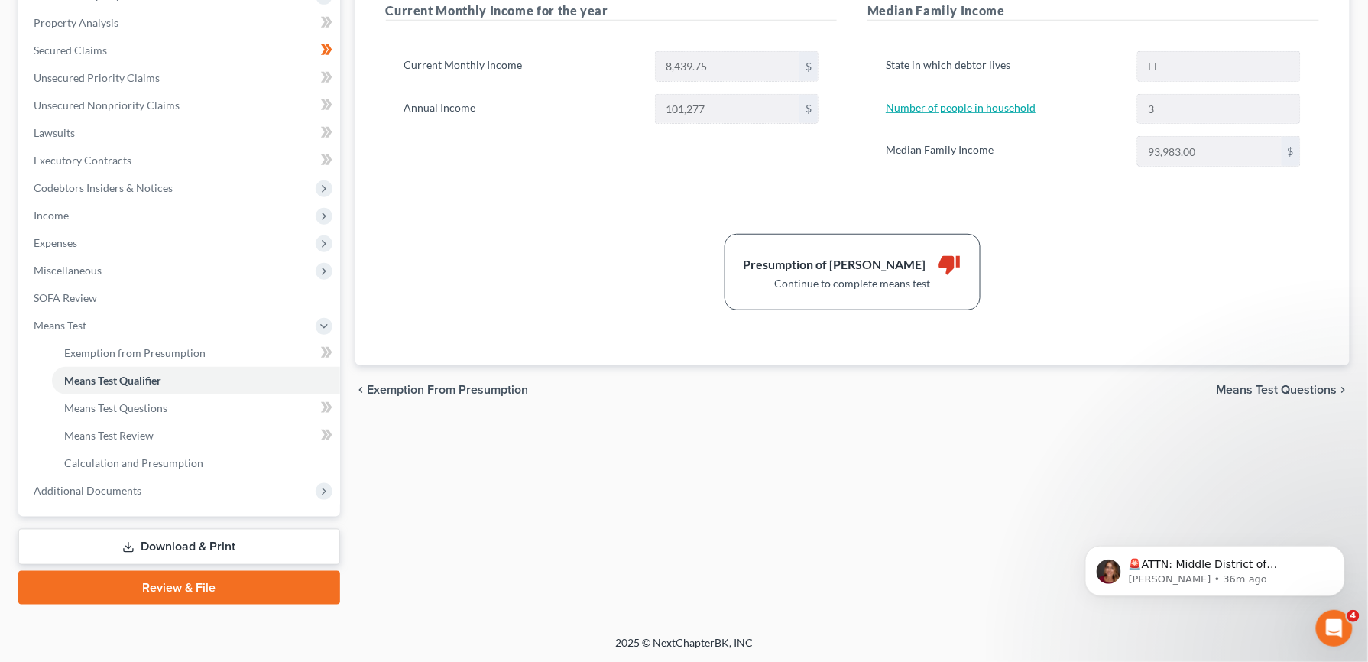
click at [997, 105] on link "Number of people in household" at bounding box center [961, 107] width 150 height 13
select select "1"
select select "2"
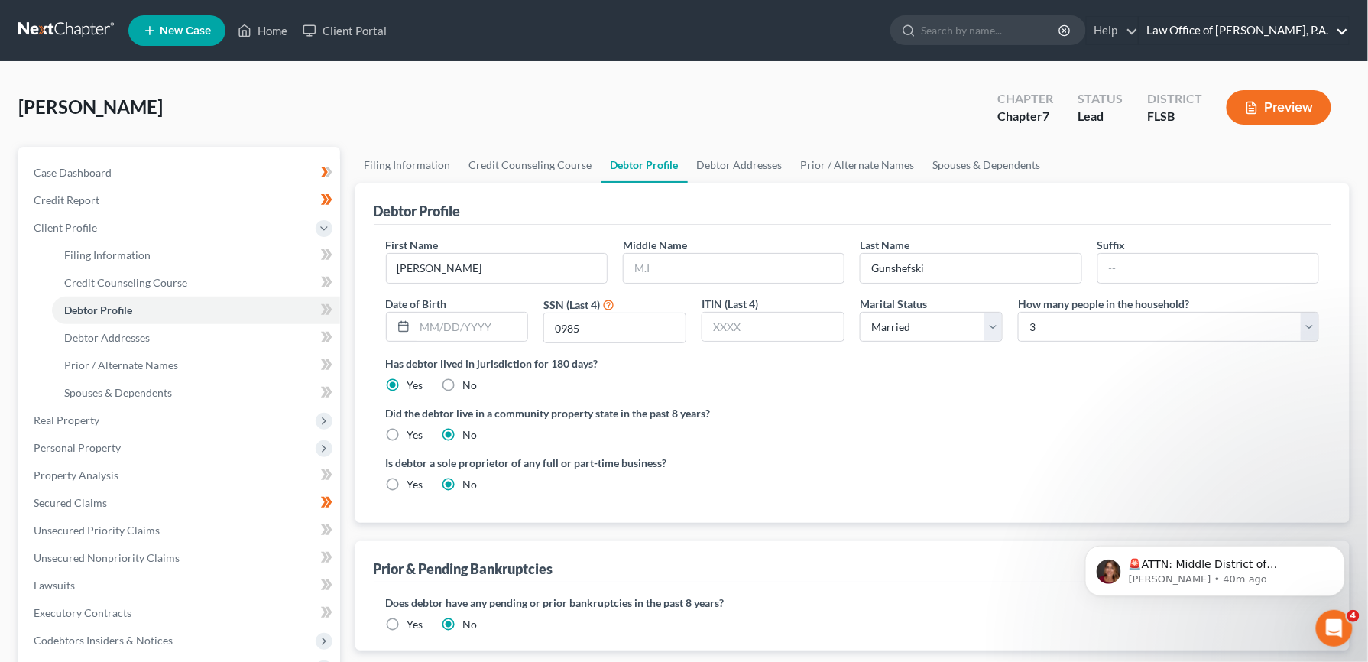
click at [1246, 38] on link "Law Office of Ronnie D. Dykes, P.A." at bounding box center [1243, 31] width 209 height 28
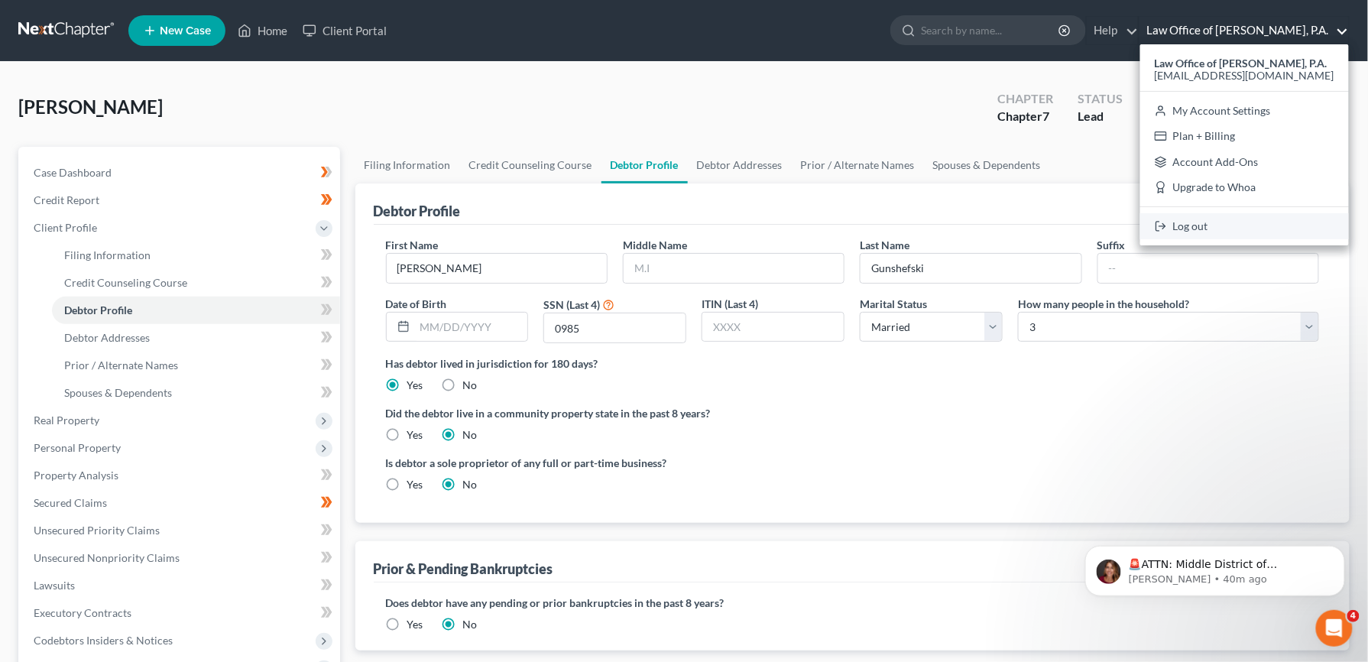
click at [1196, 228] on link "Log out" at bounding box center [1244, 226] width 209 height 26
